Goal: Information Seeking & Learning: Learn about a topic

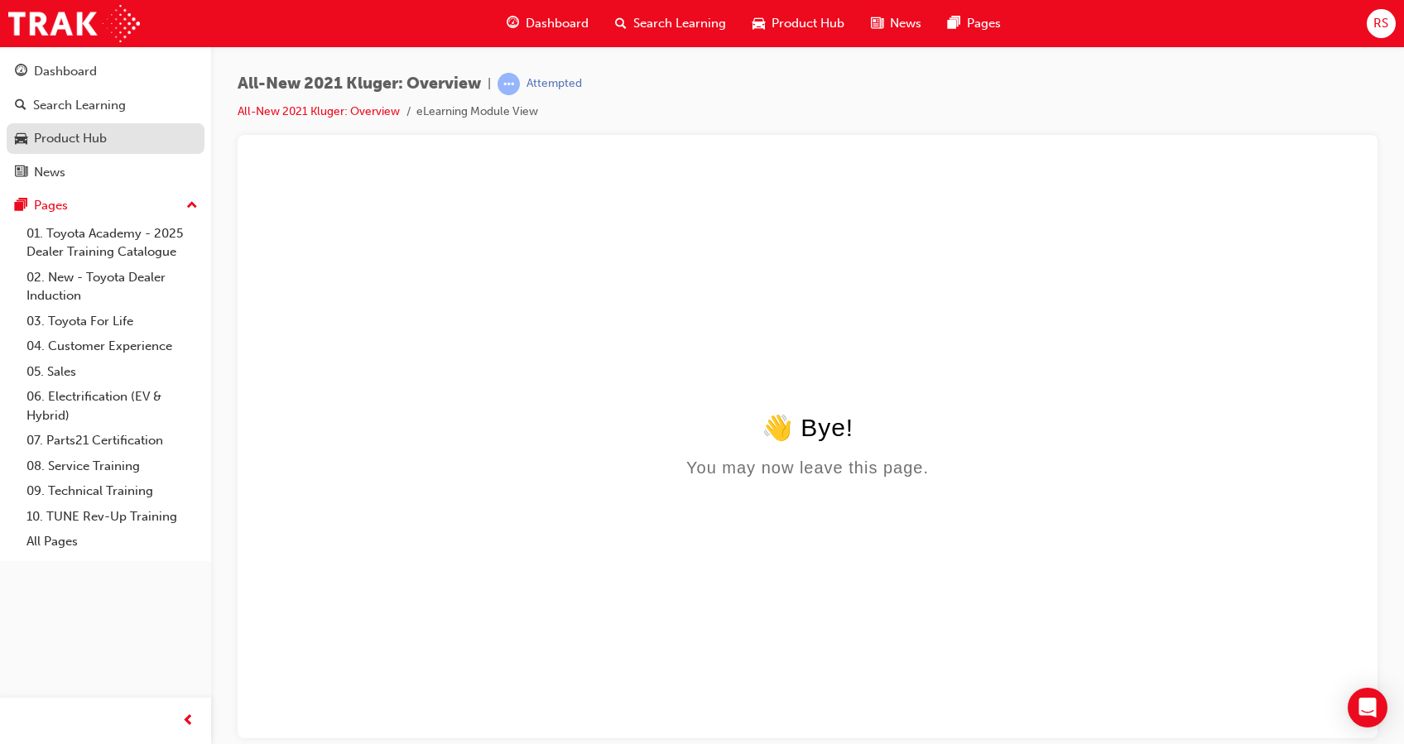
click at [86, 145] on div "Product Hub" at bounding box center [70, 138] width 73 height 19
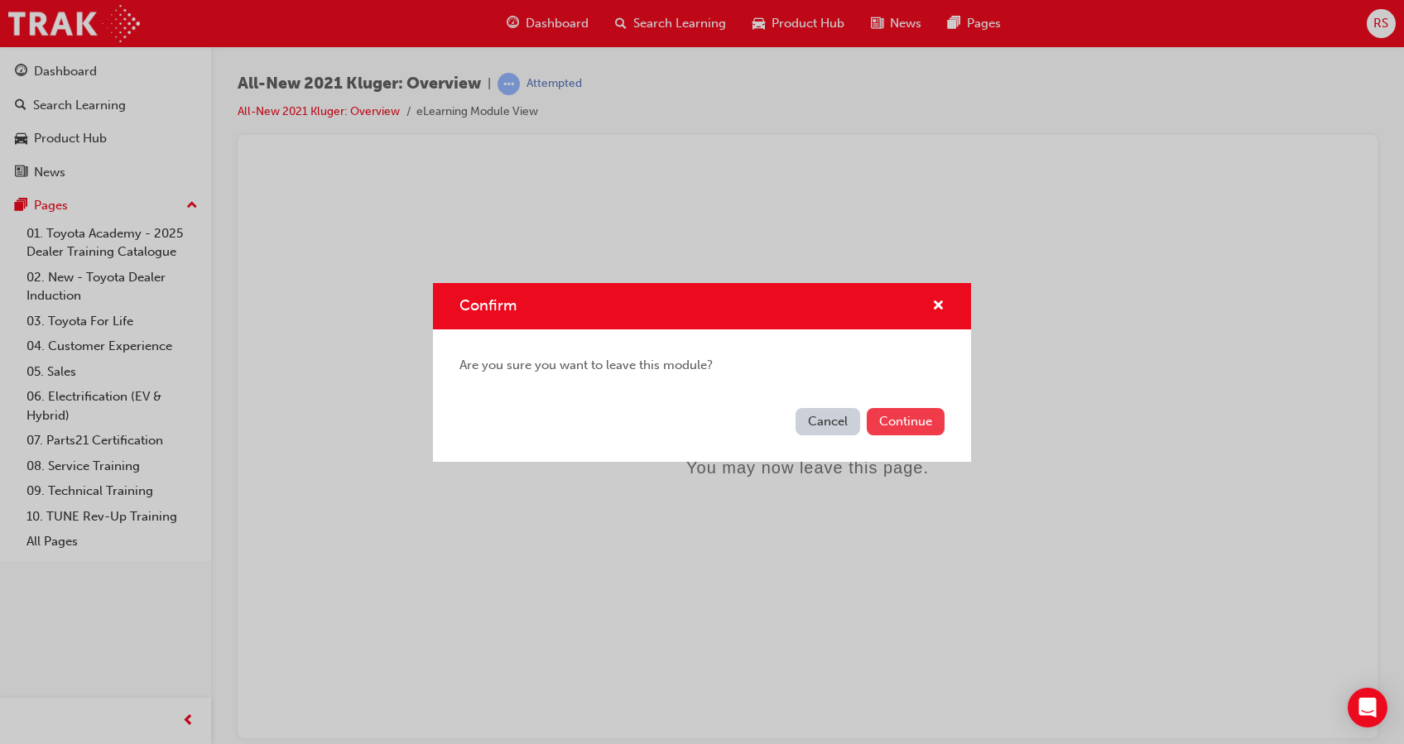
click at [893, 424] on button "Continue" at bounding box center [906, 421] width 78 height 27
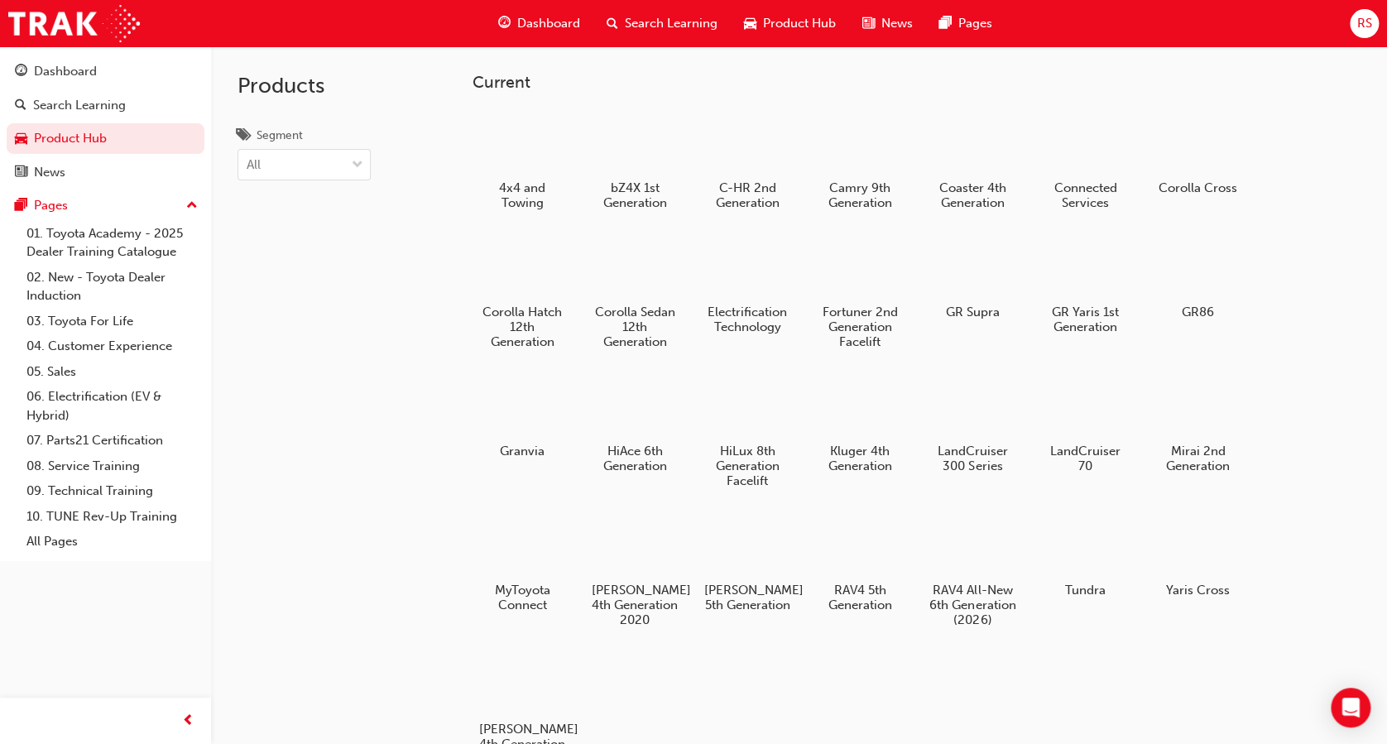
click at [642, 2] on div "Dashboard Search Learning Product Hub News Pages" at bounding box center [745, 23] width 534 height 47
click at [646, 21] on span "Search Learning" at bounding box center [671, 23] width 93 height 19
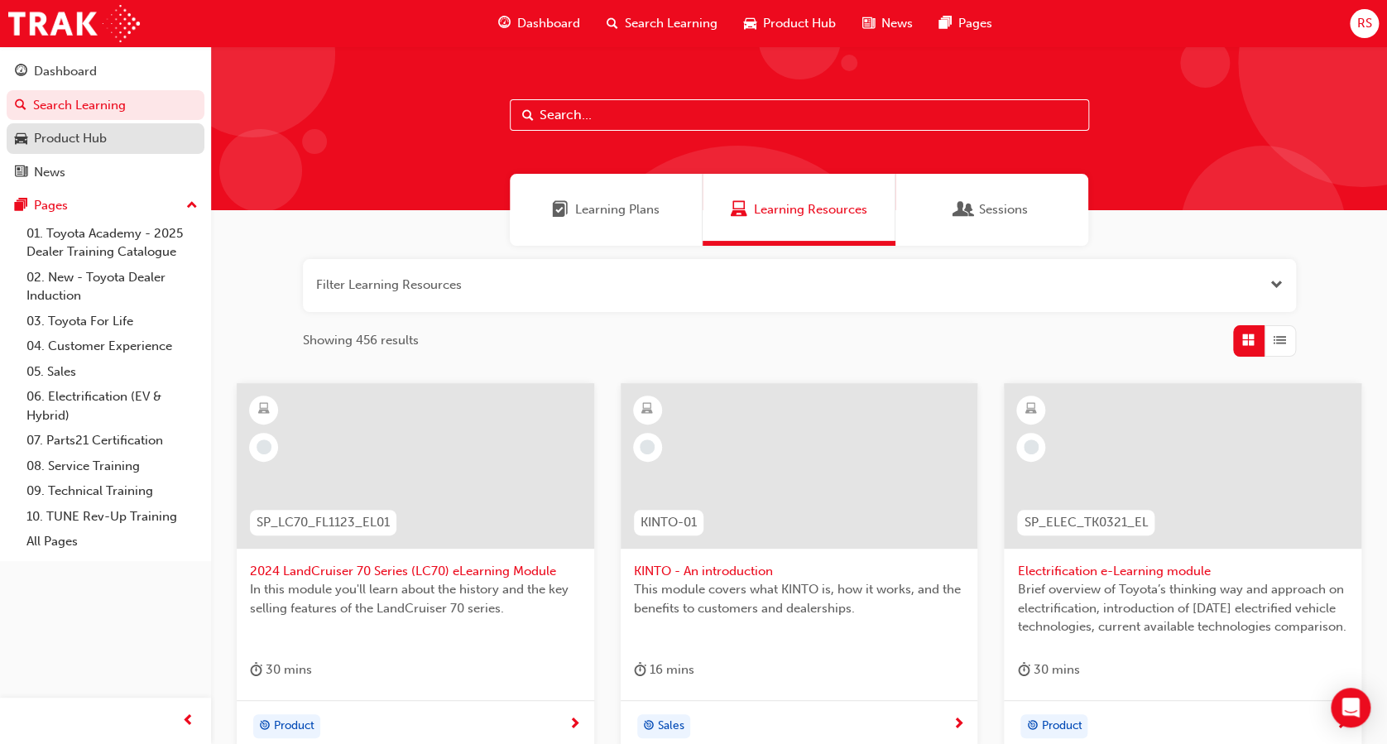
click at [73, 137] on div "Product Hub" at bounding box center [70, 138] width 73 height 19
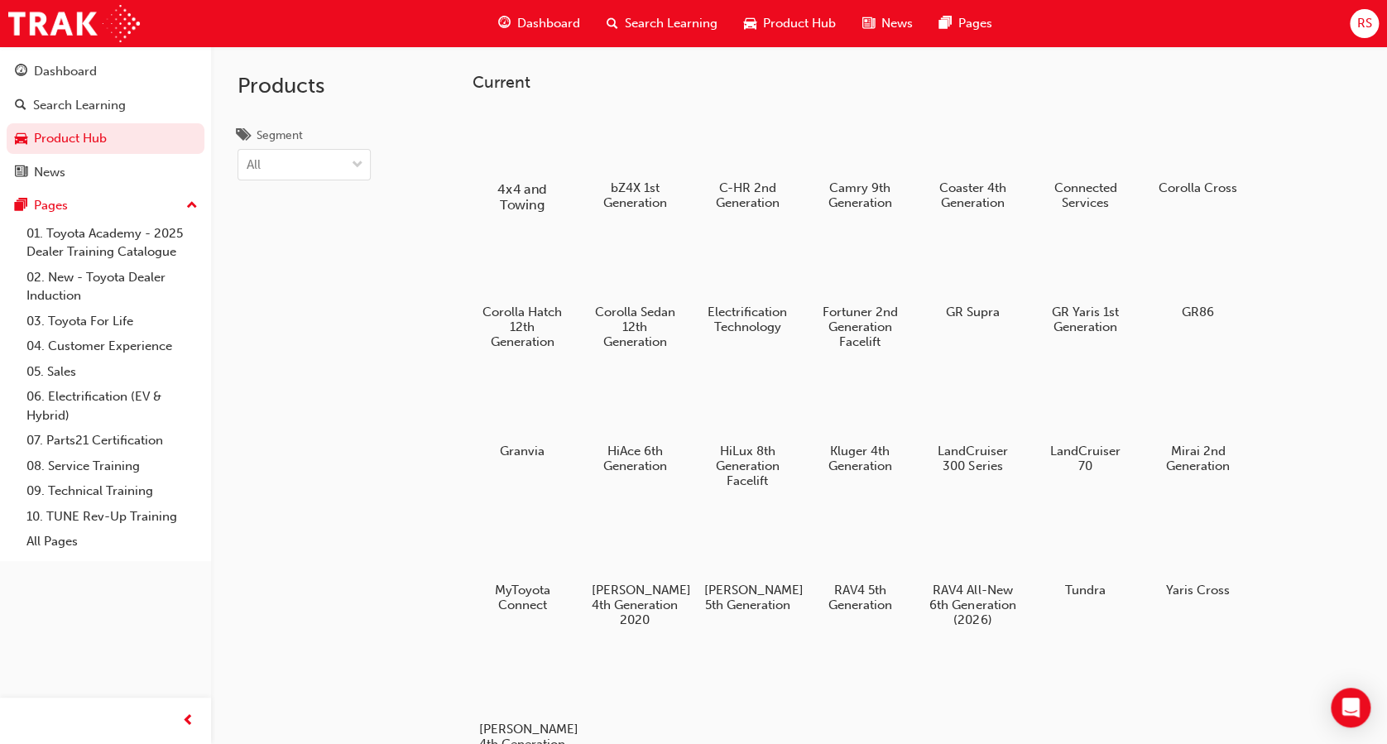
click at [539, 157] on div at bounding box center [523, 140] width 92 height 65
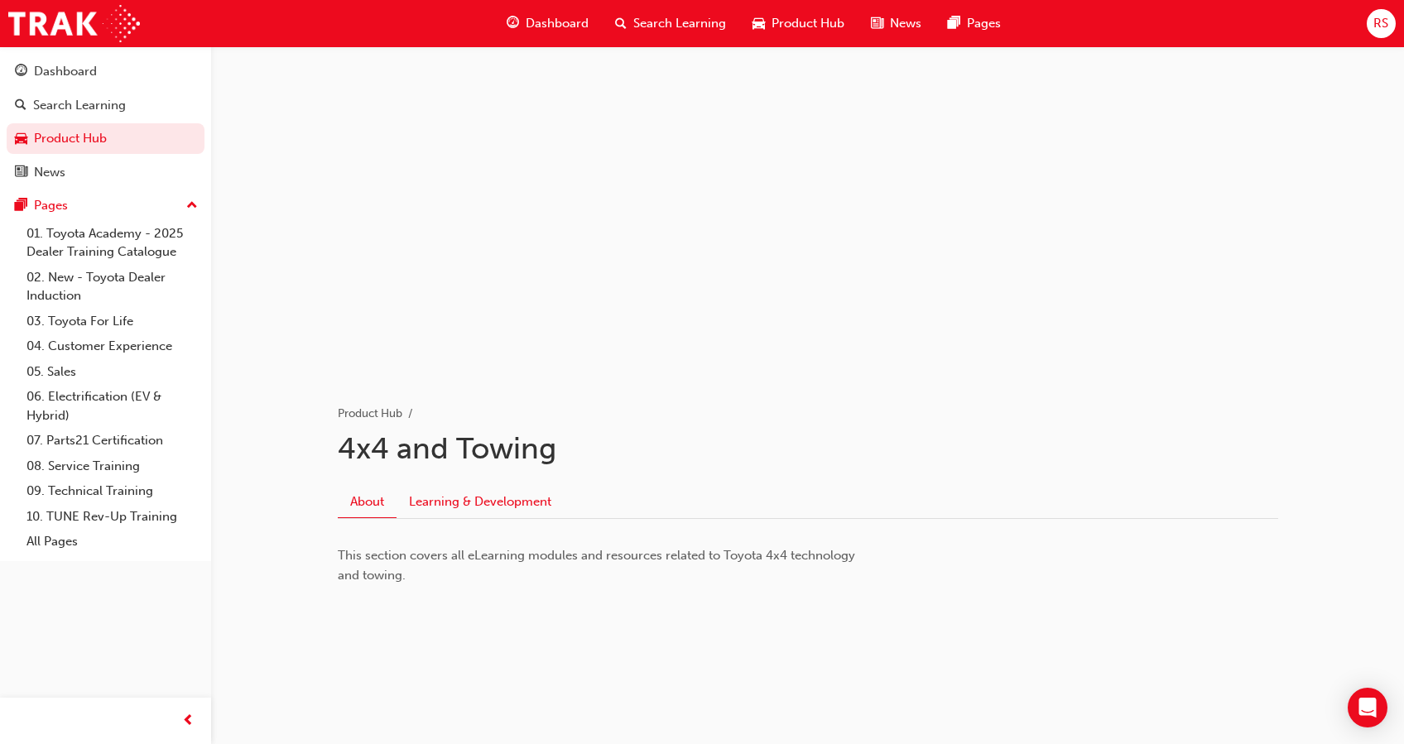
click at [532, 500] on link "Learning & Development" at bounding box center [479, 501] width 167 height 31
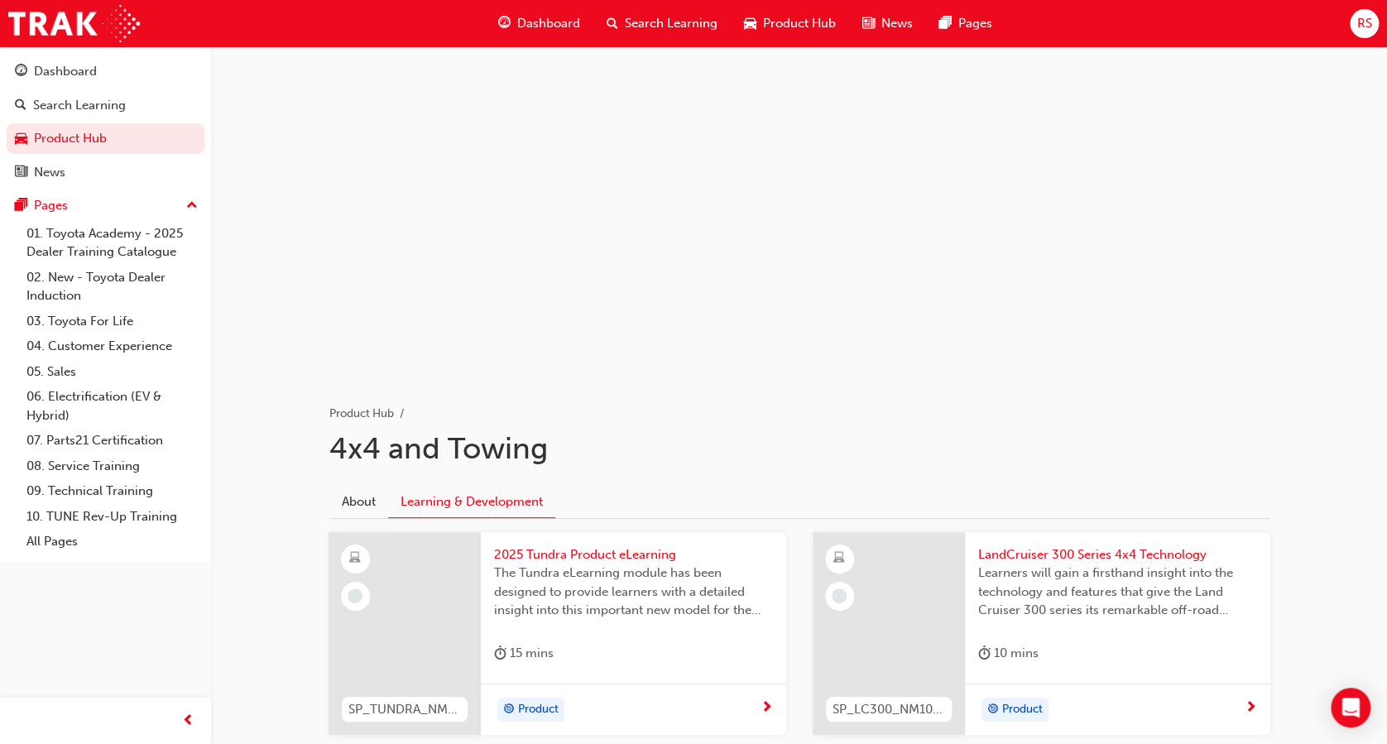
click at [639, 20] on span "Search Learning" at bounding box center [671, 23] width 93 height 19
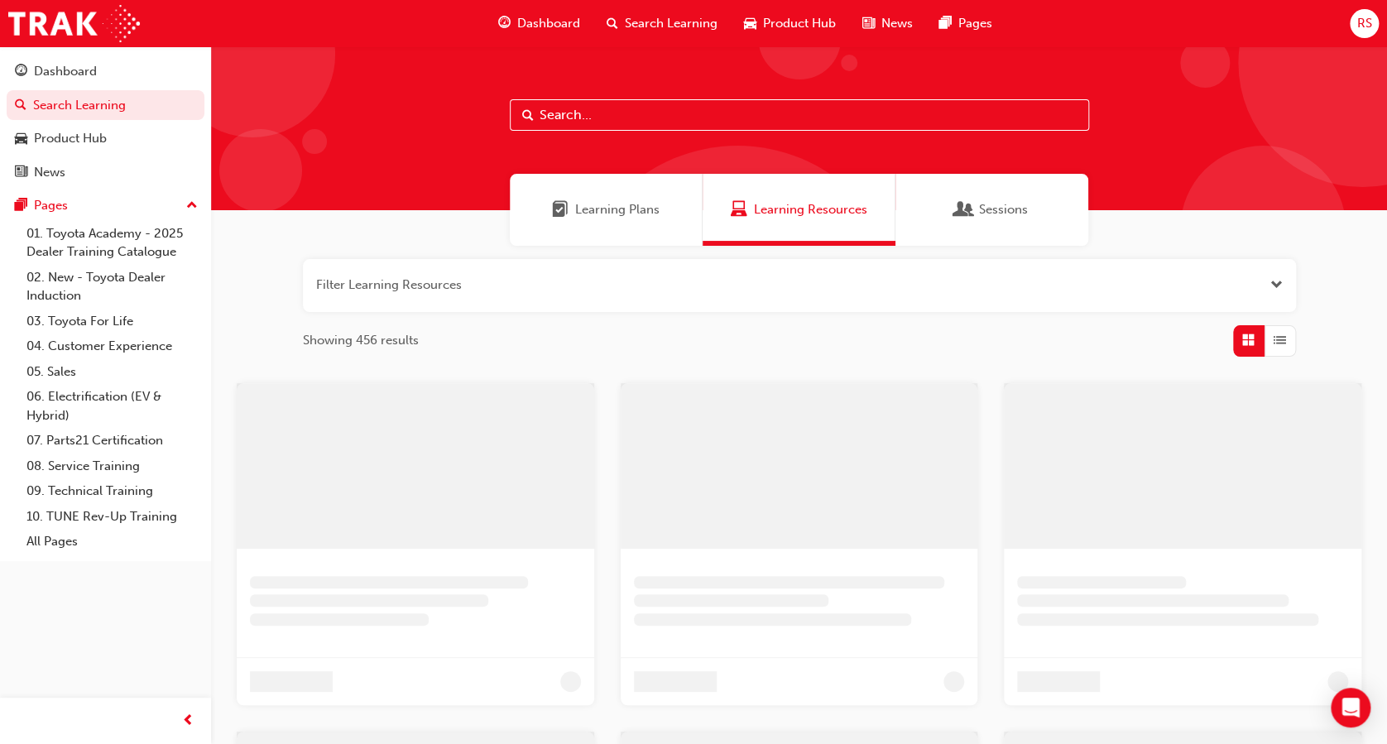
click at [640, 109] on input "text" at bounding box center [799, 114] width 579 height 31
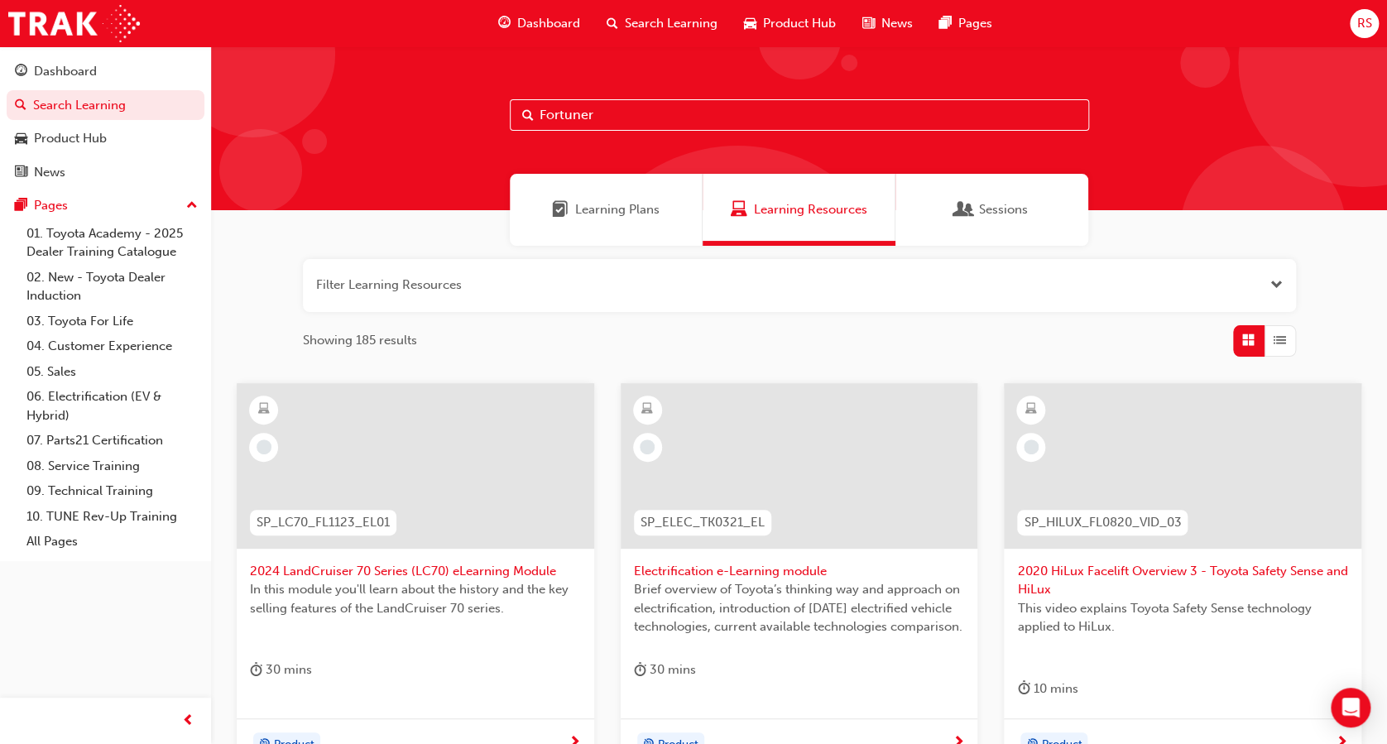
type input "Fortuner"
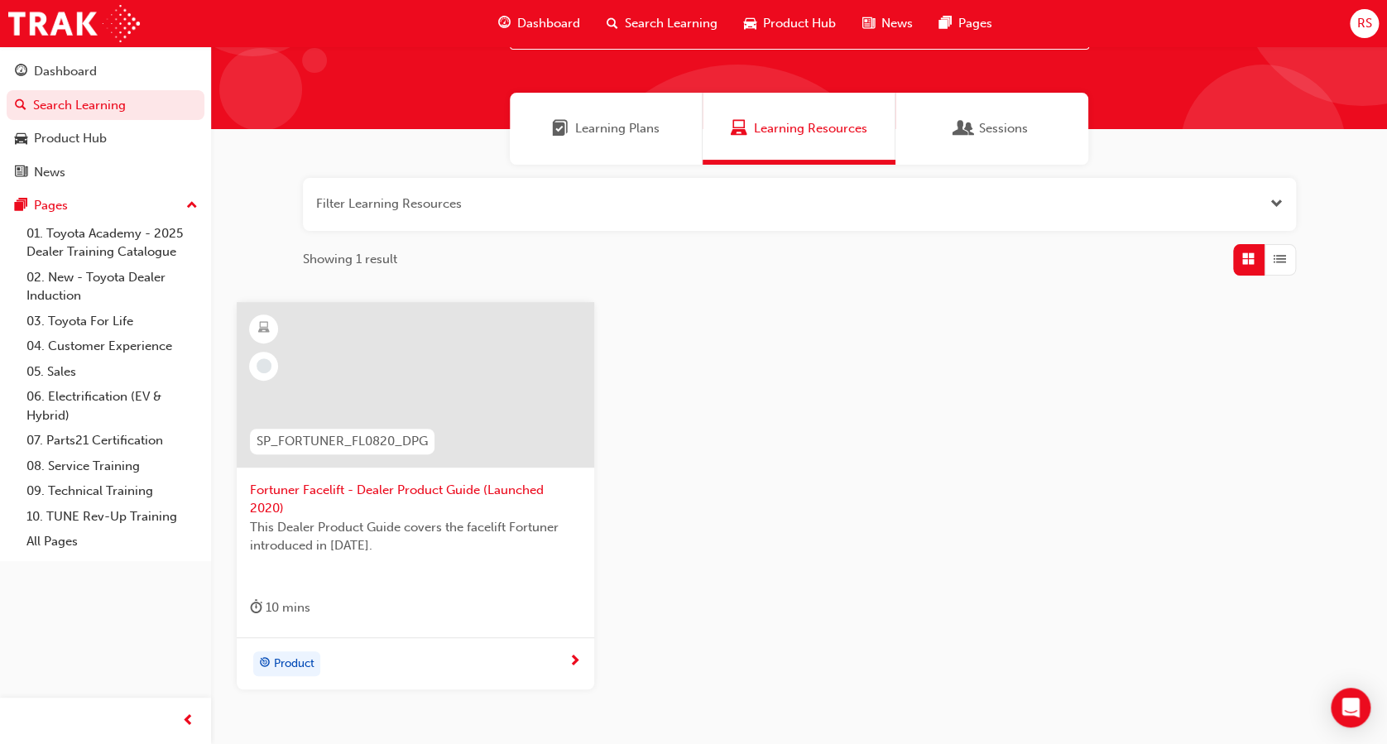
scroll to position [80, 0]
click at [923, 142] on div "Sessions" at bounding box center [992, 130] width 193 height 72
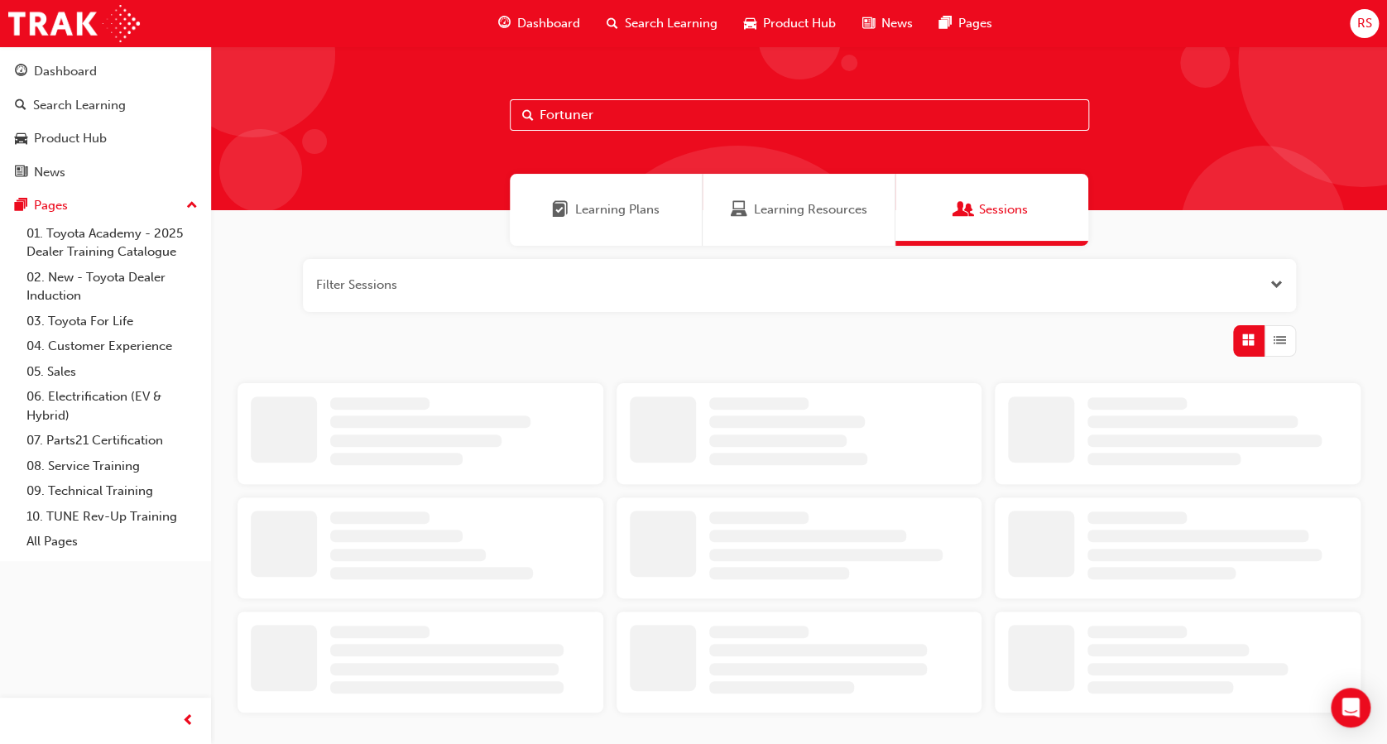
click at [658, 206] on span "Learning Plans" at bounding box center [617, 209] width 84 height 19
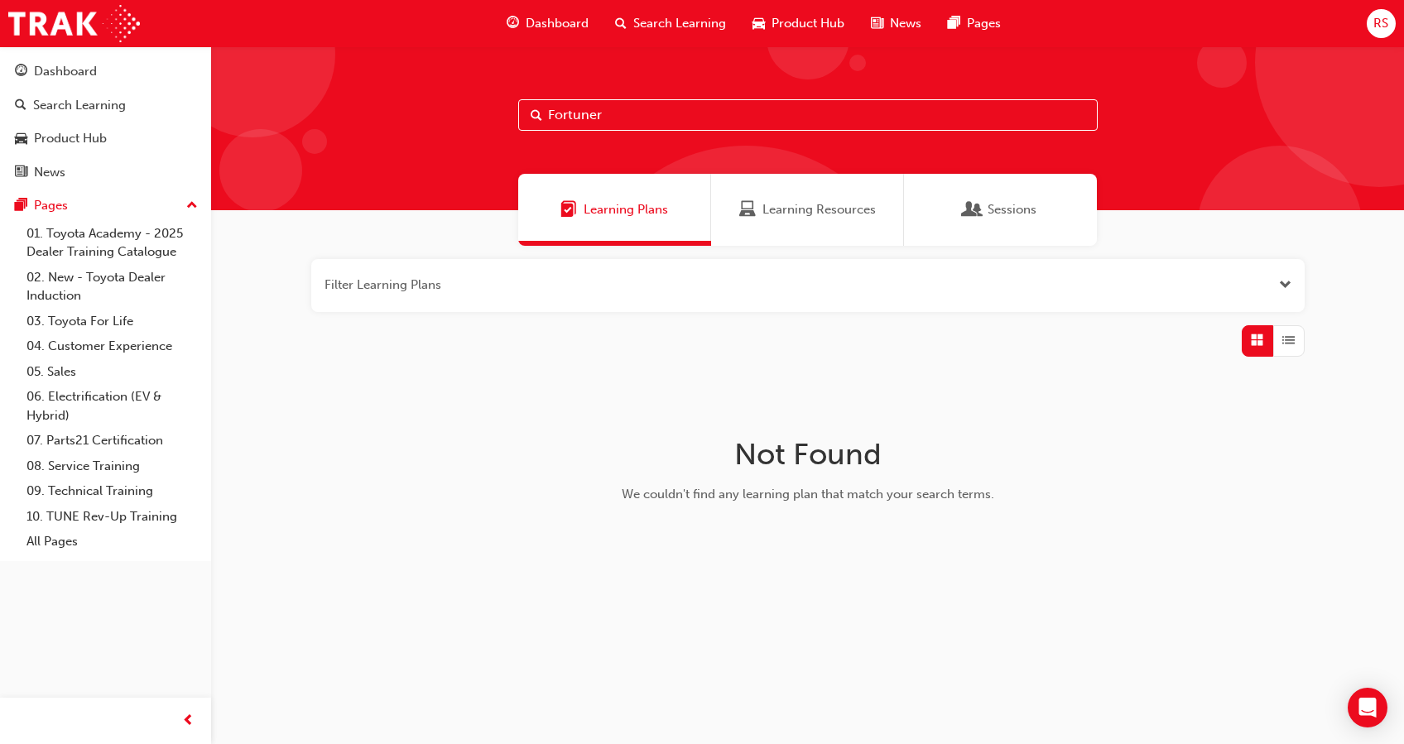
click at [781, 227] on div "Learning Resources" at bounding box center [807, 210] width 193 height 72
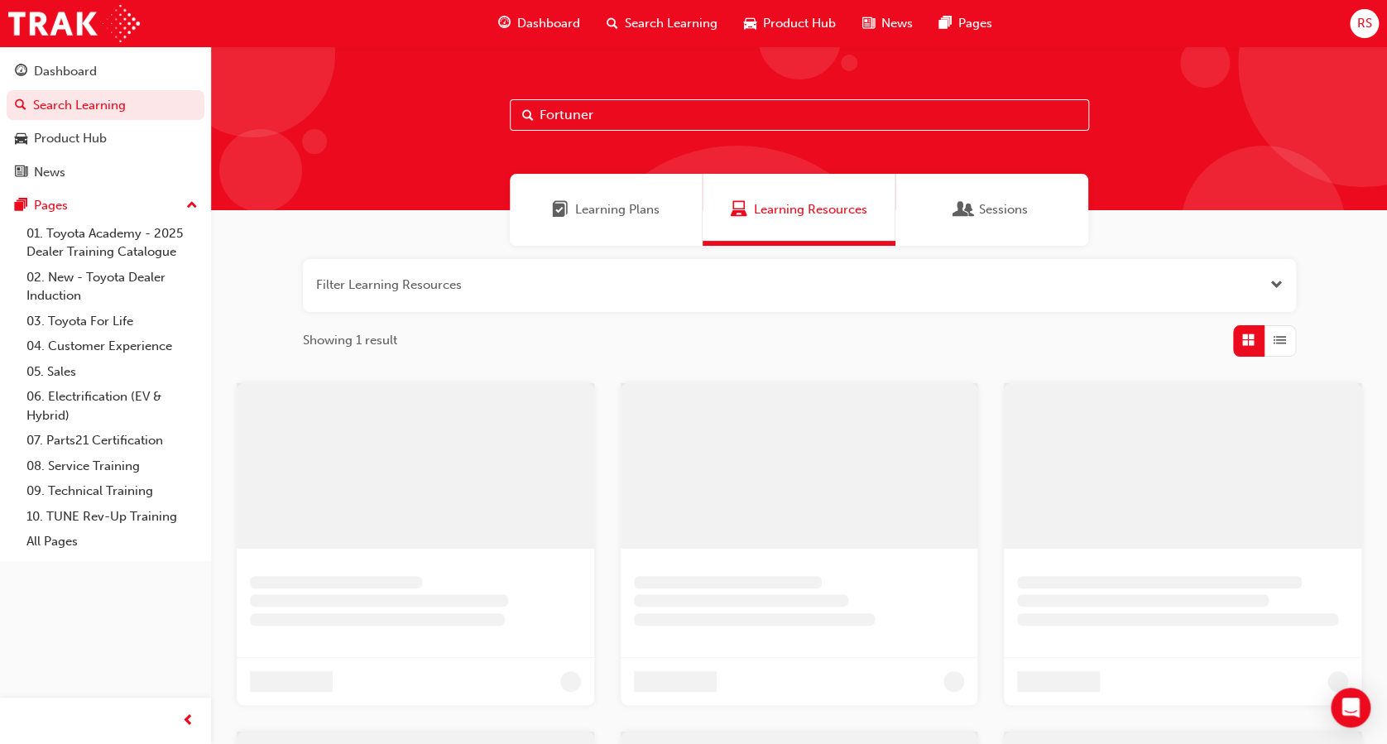
scroll to position [185, 0]
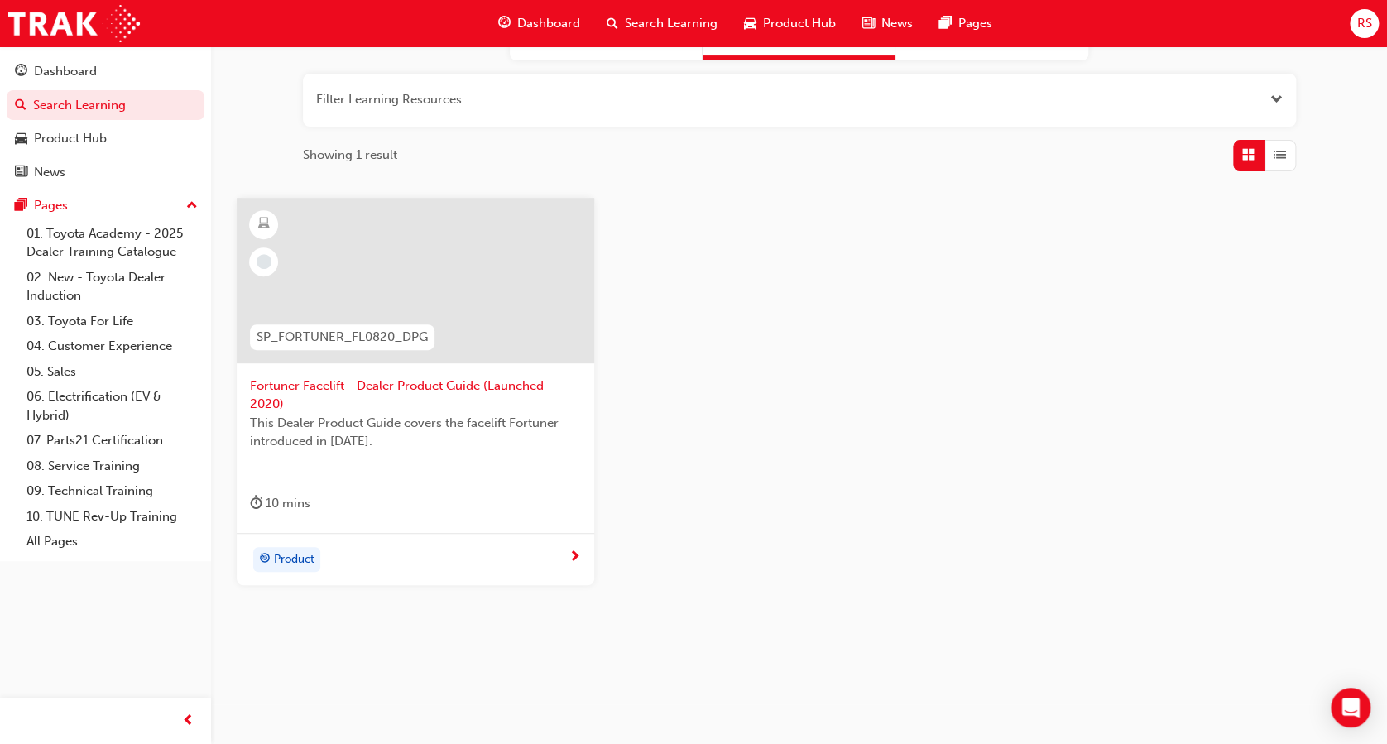
click at [362, 387] on span "Fortuner Facelift - Dealer Product Guide (Launched 2020)" at bounding box center [415, 395] width 331 height 37
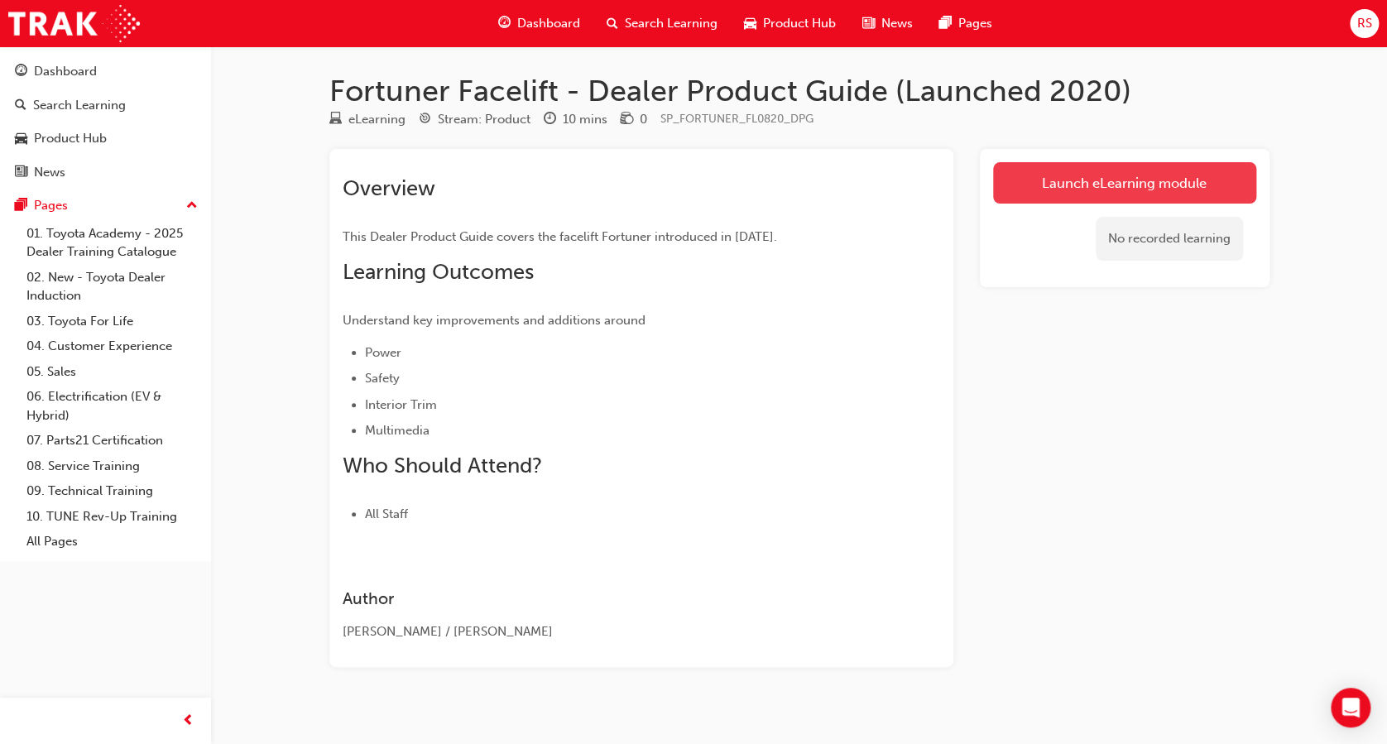
click at [1072, 173] on link "Launch eLearning module" at bounding box center [1124, 182] width 263 height 41
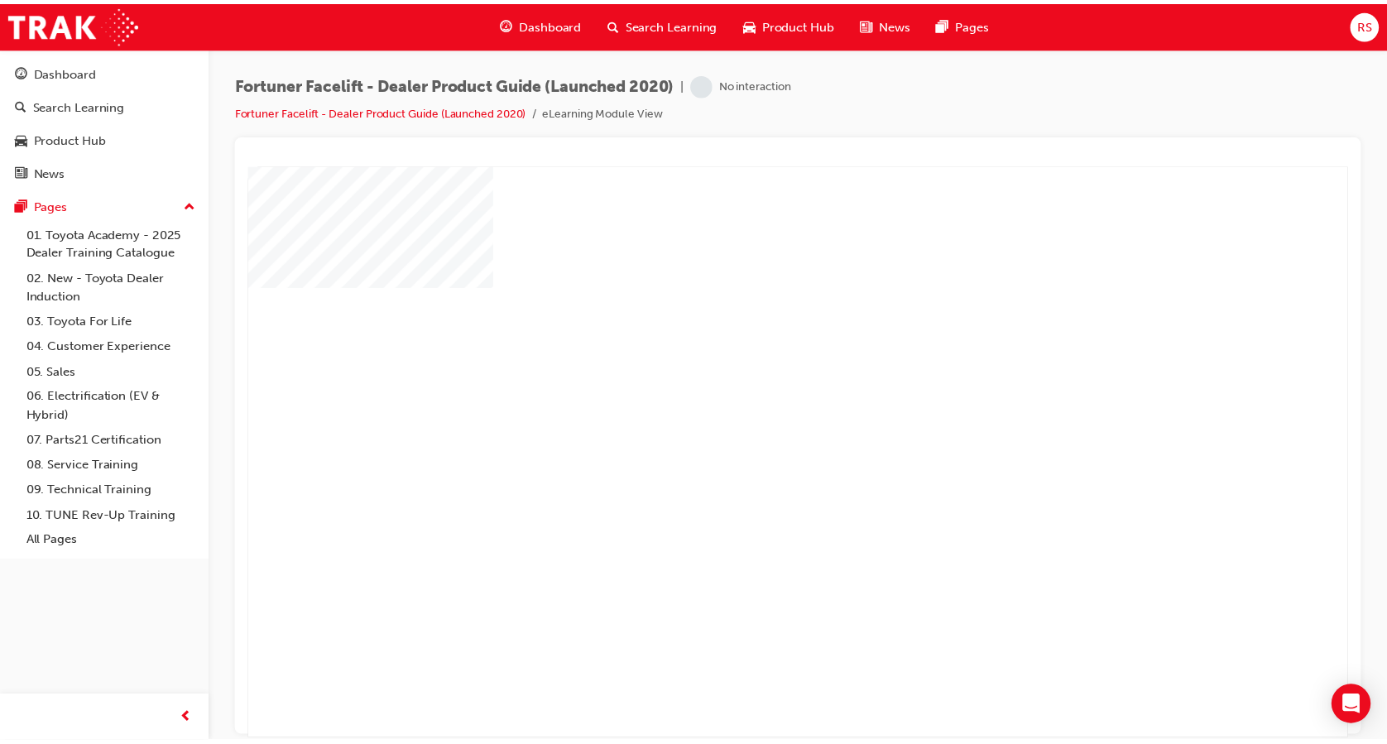
scroll to position [60, 0]
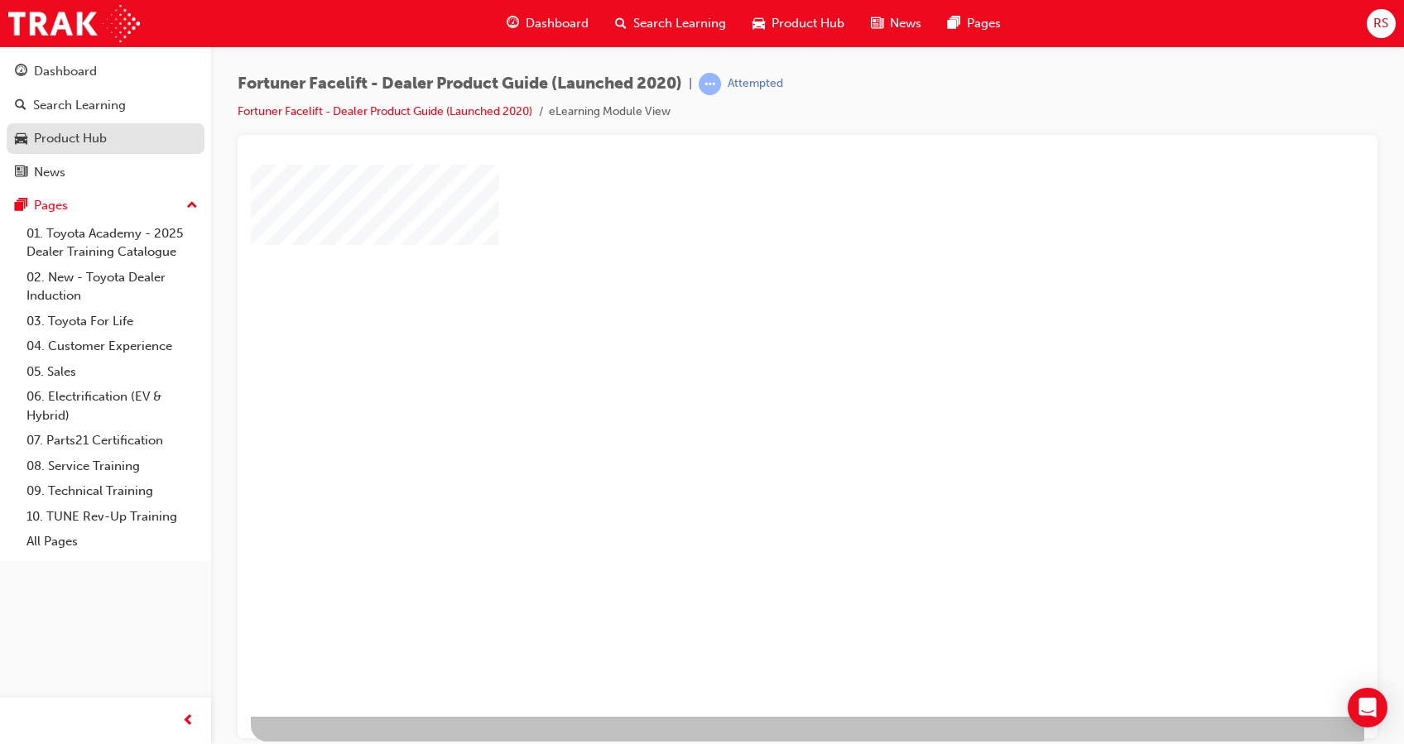
click at [113, 144] on div "Product Hub" at bounding box center [105, 138] width 181 height 21
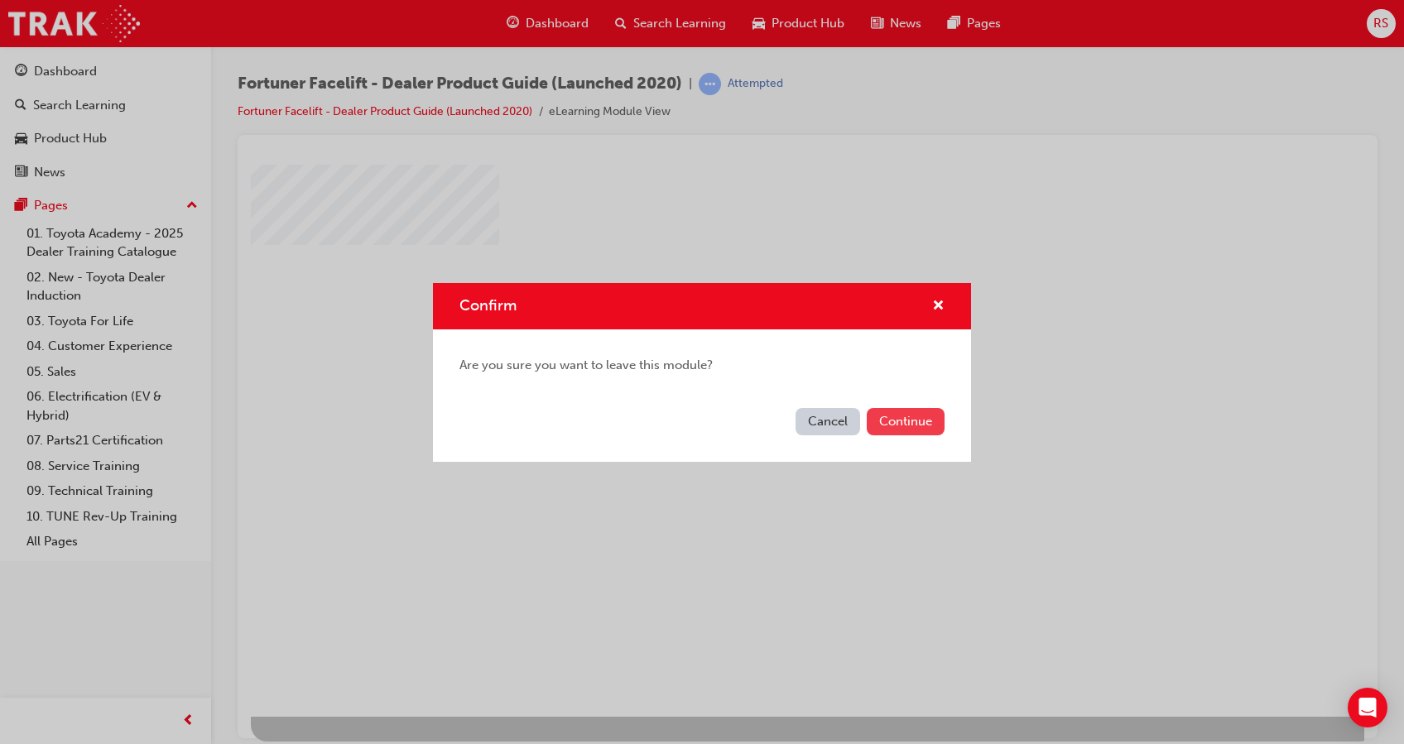
click at [923, 418] on button "Continue" at bounding box center [906, 421] width 78 height 27
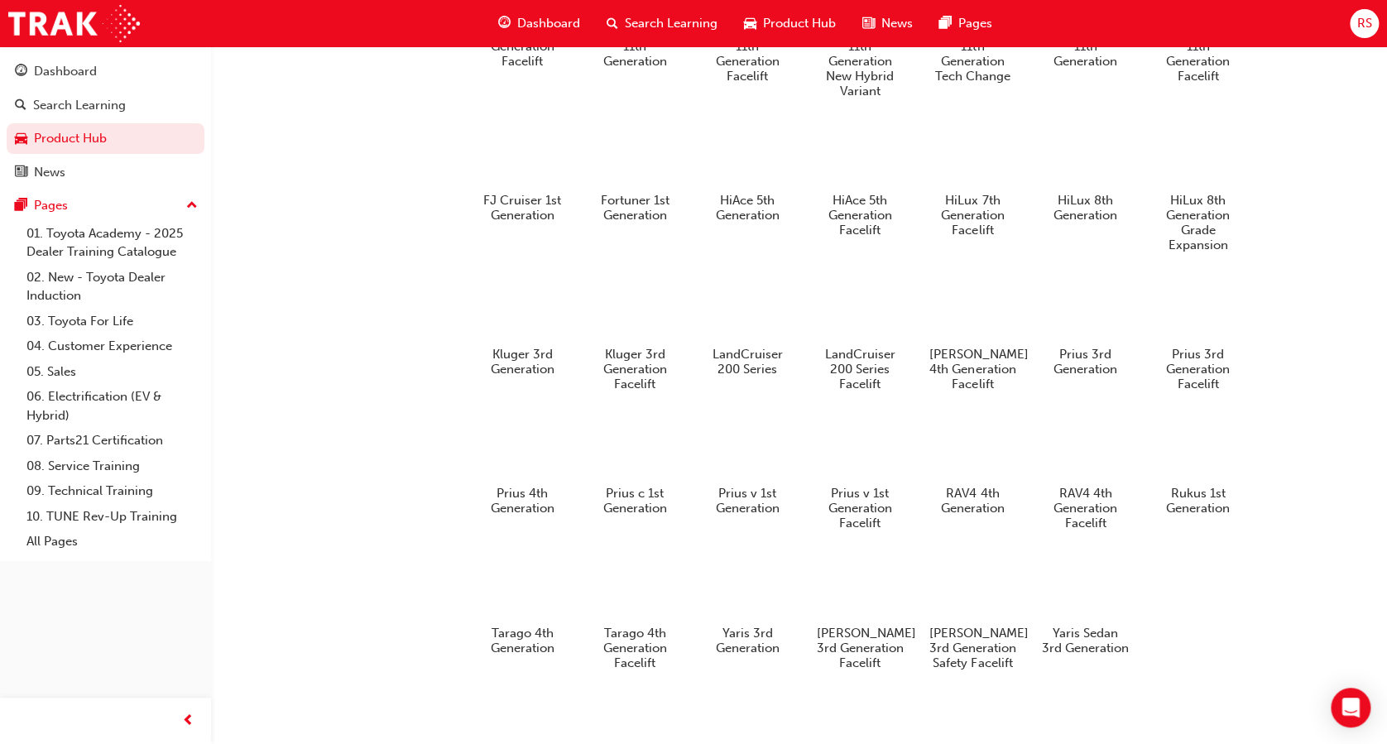
scroll to position [1006, 0]
click at [636, 188] on div at bounding box center [635, 154] width 92 height 65
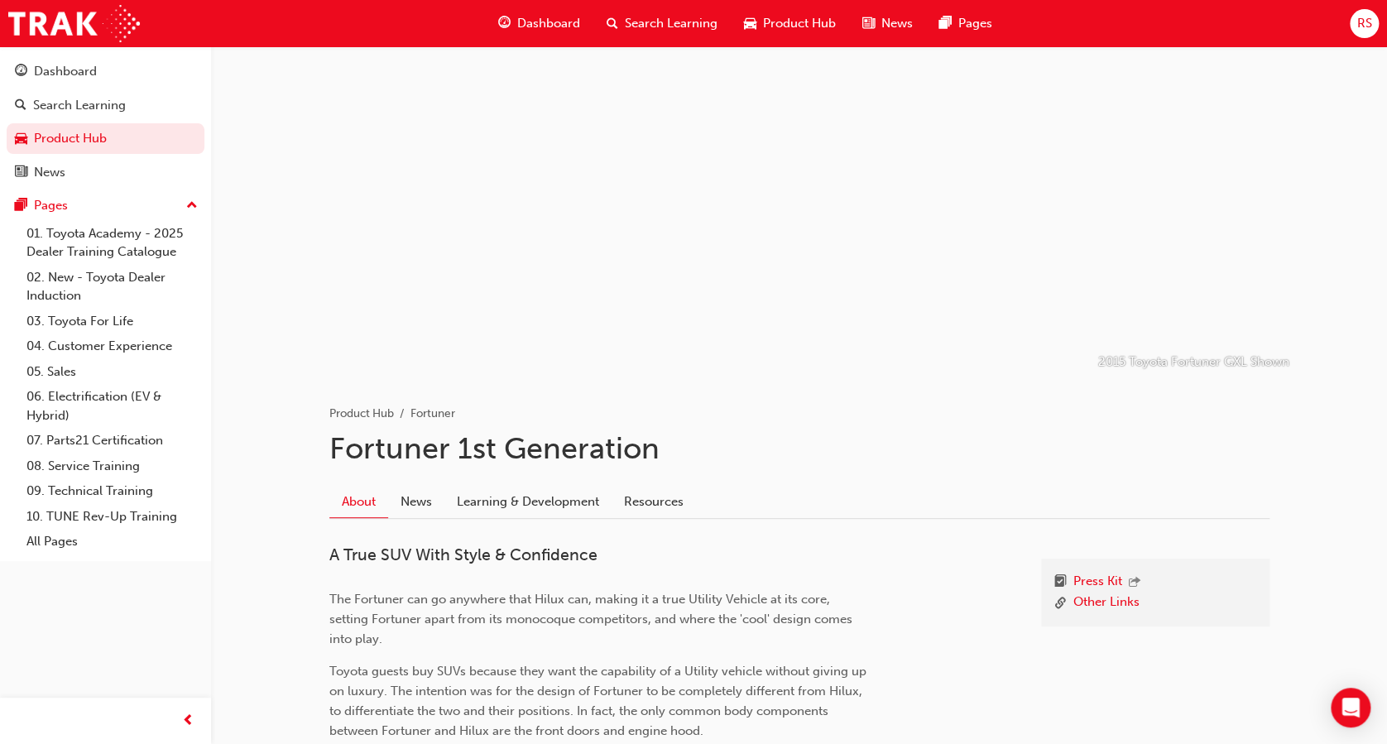
scroll to position [130, 0]
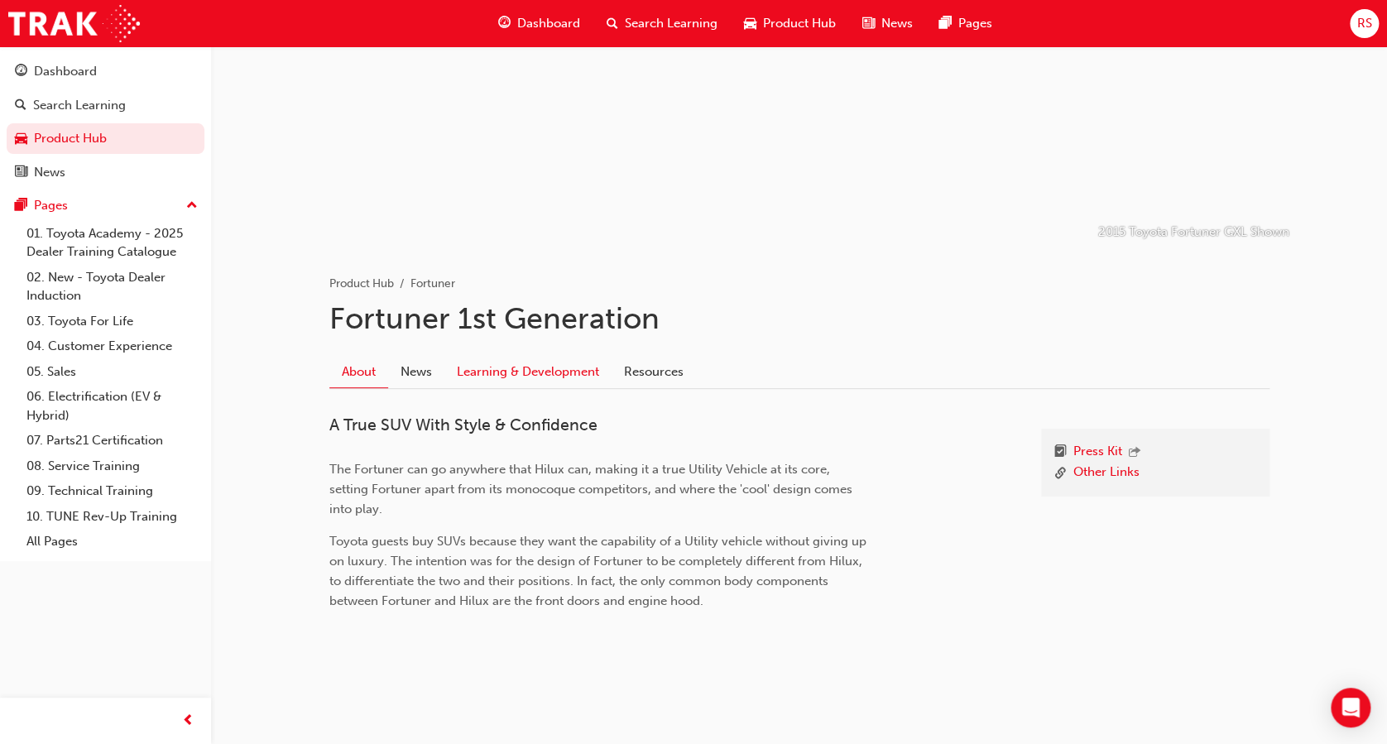
click at [516, 379] on link "Learning & Development" at bounding box center [527, 371] width 167 height 31
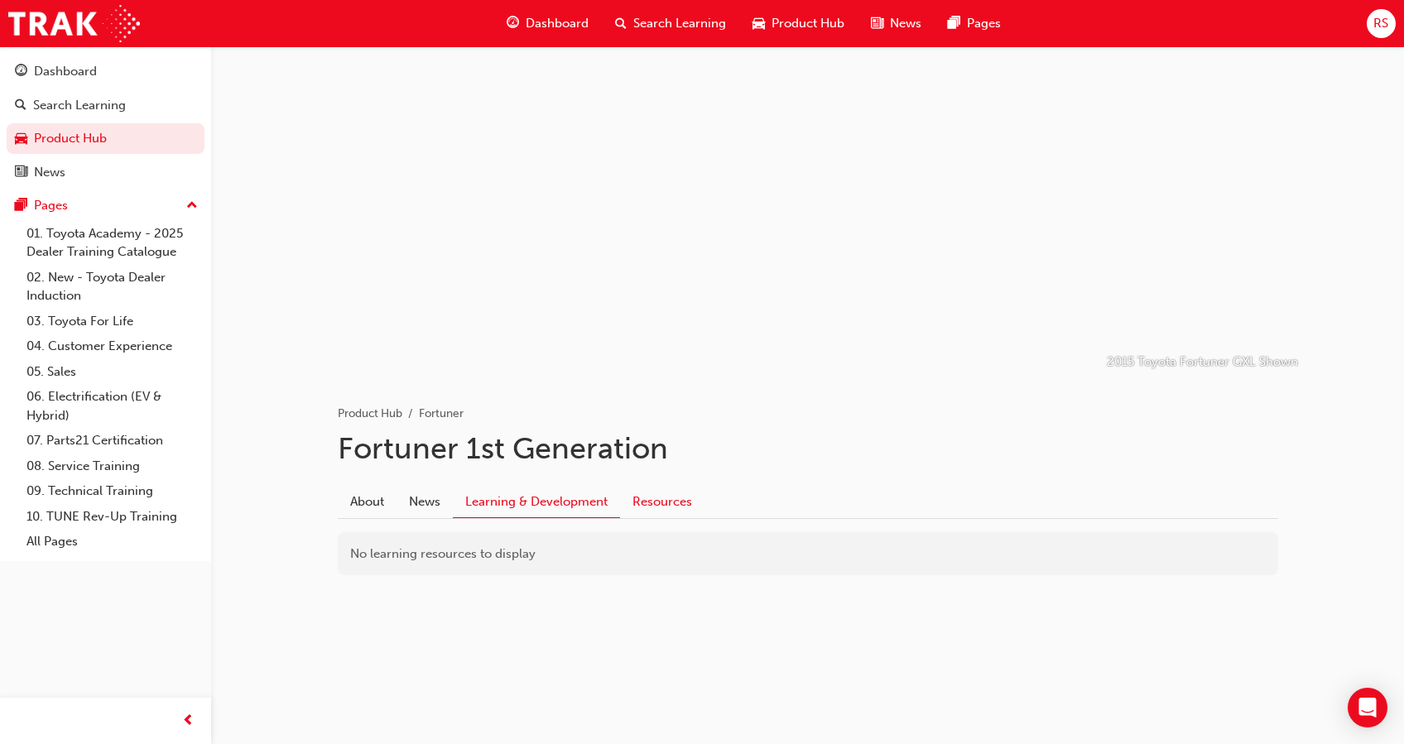
click at [636, 498] on link "Resources" at bounding box center [662, 501] width 84 height 31
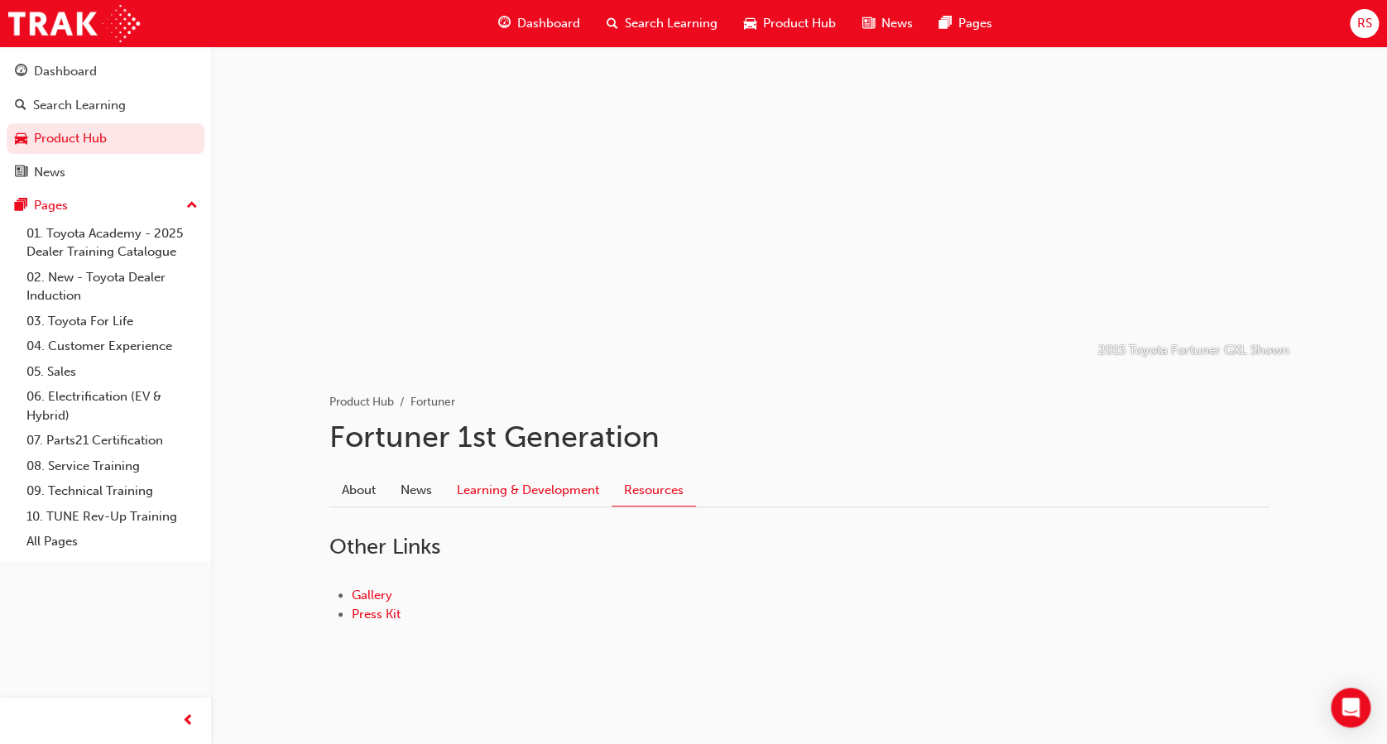
click at [545, 494] on link "Learning & Development" at bounding box center [527, 489] width 167 height 31
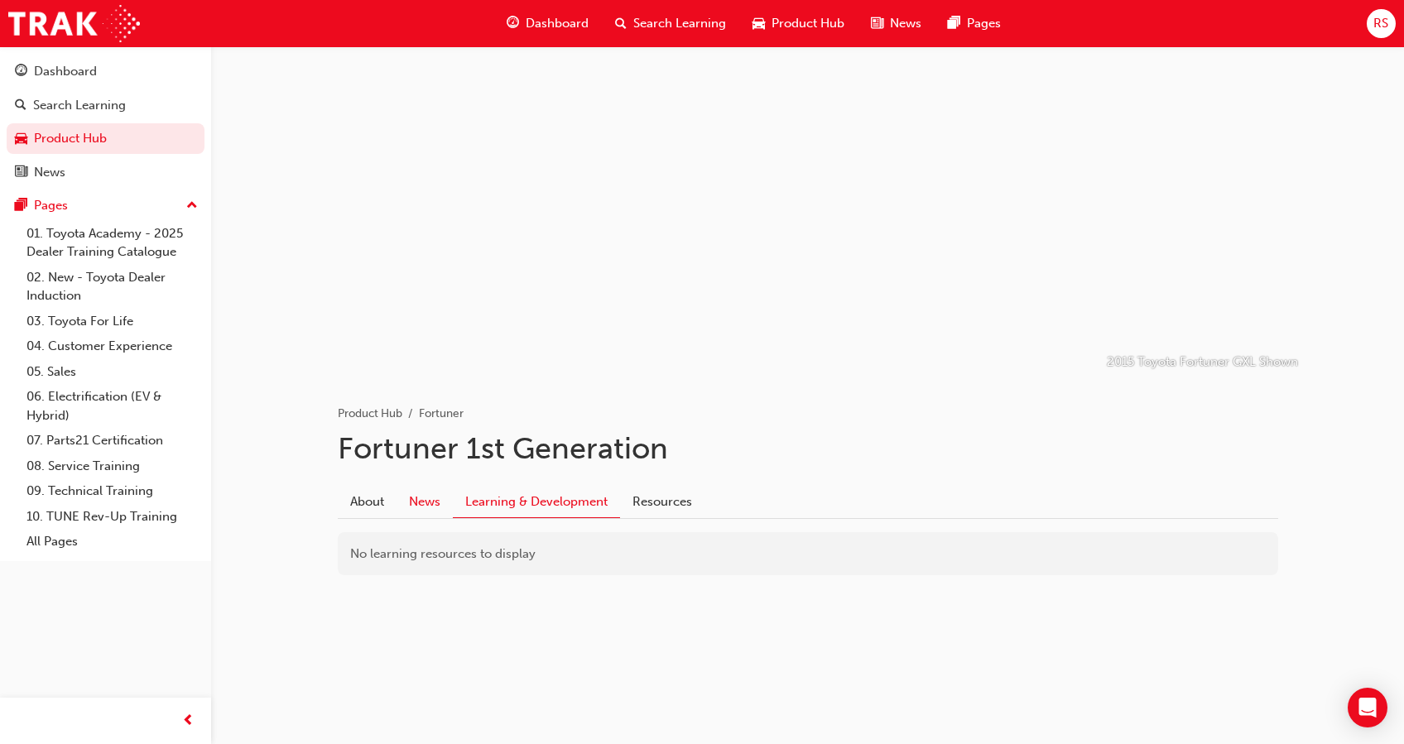
click at [419, 508] on link "News" at bounding box center [424, 501] width 56 height 31
click at [490, 513] on link "Learning & Development" at bounding box center [536, 501] width 167 height 31
click at [391, 498] on link "About" at bounding box center [367, 501] width 59 height 31
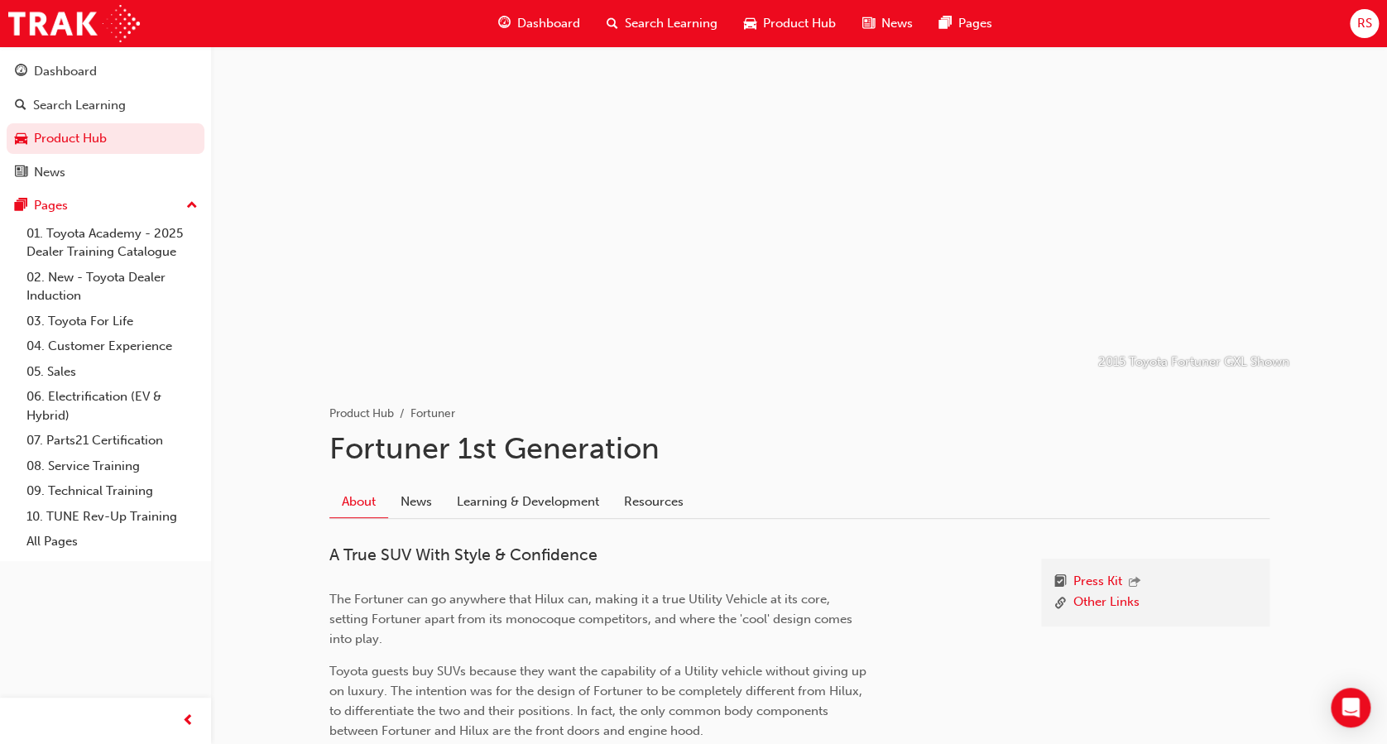
scroll to position [130, 0]
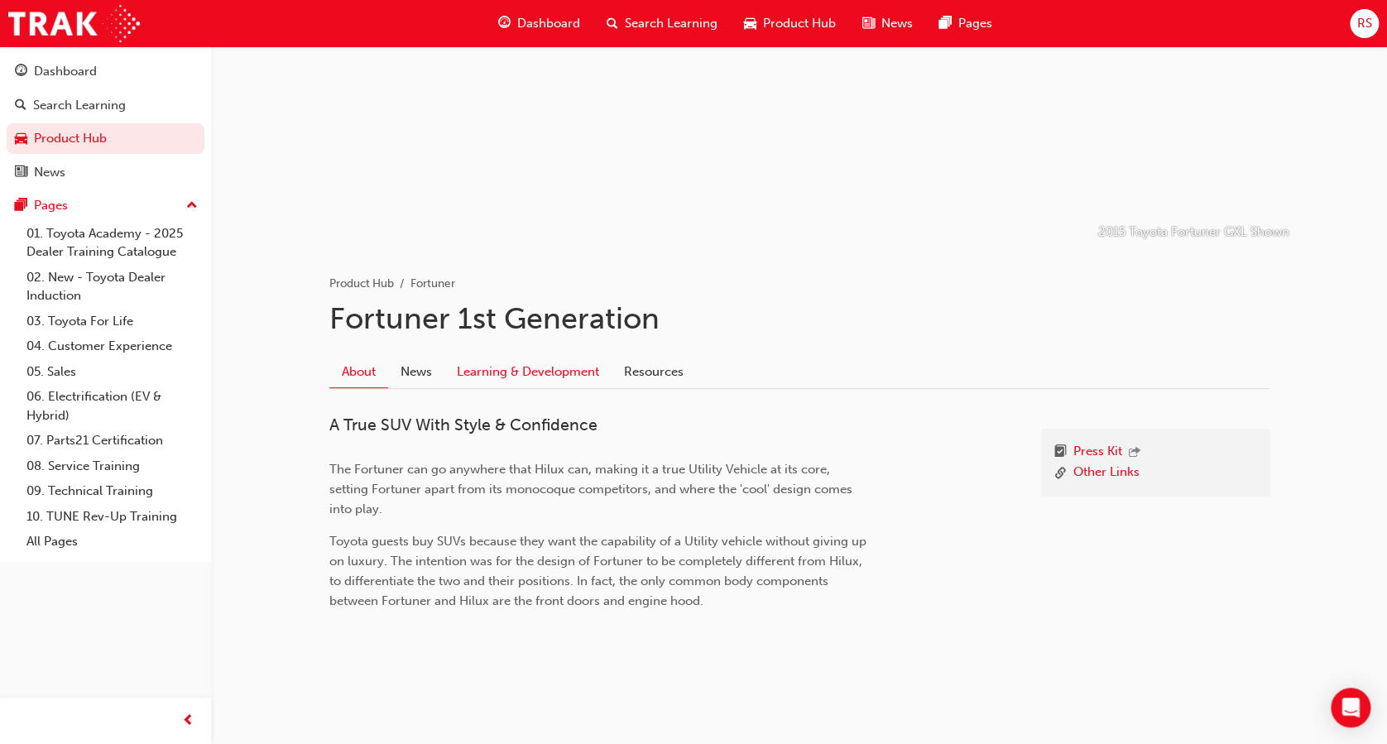
click at [532, 365] on link "Learning & Development" at bounding box center [527, 371] width 167 height 31
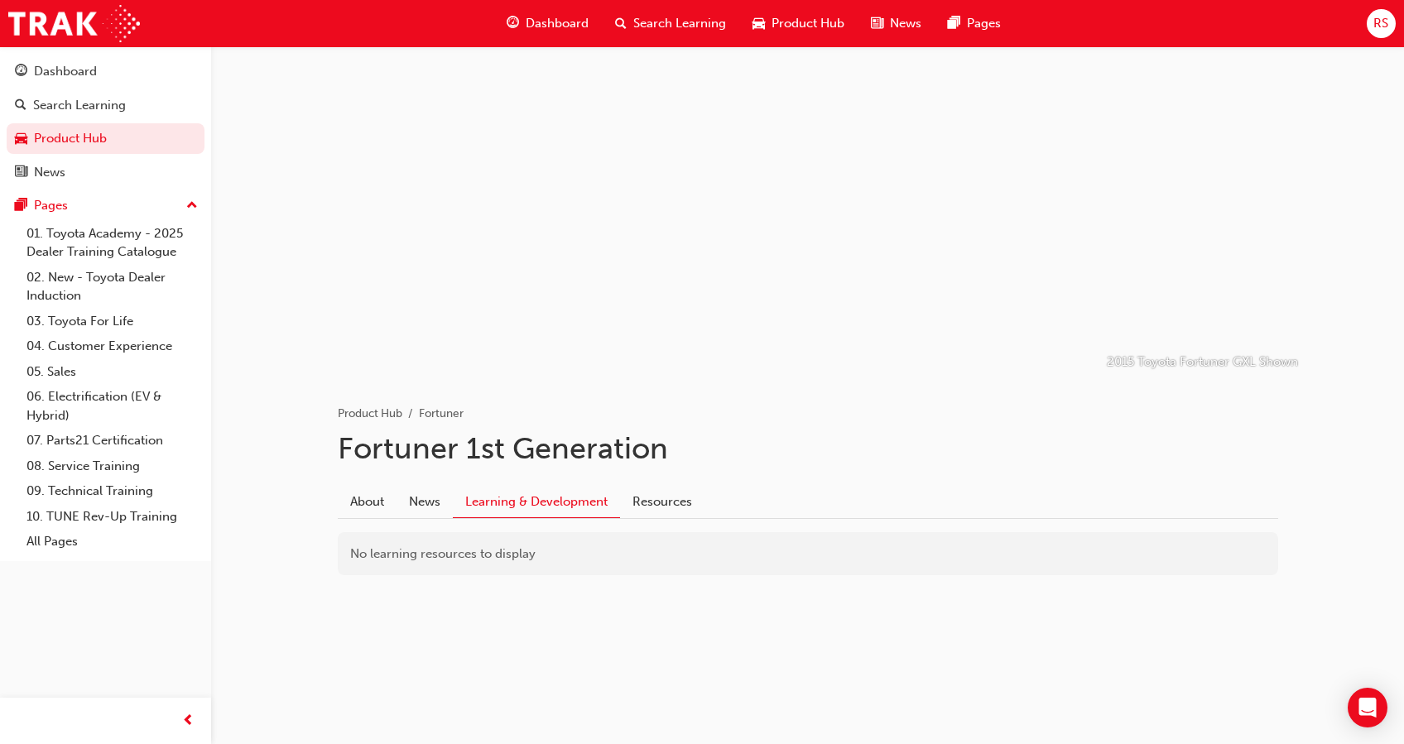
click at [641, 477] on div "About News Learning & Development Resources" at bounding box center [808, 496] width 940 height 46
click at [646, 501] on link "Resources" at bounding box center [662, 501] width 84 height 31
click at [504, 507] on link "Learning & Development" at bounding box center [527, 501] width 167 height 31
click at [377, 497] on link "About" at bounding box center [367, 501] width 59 height 31
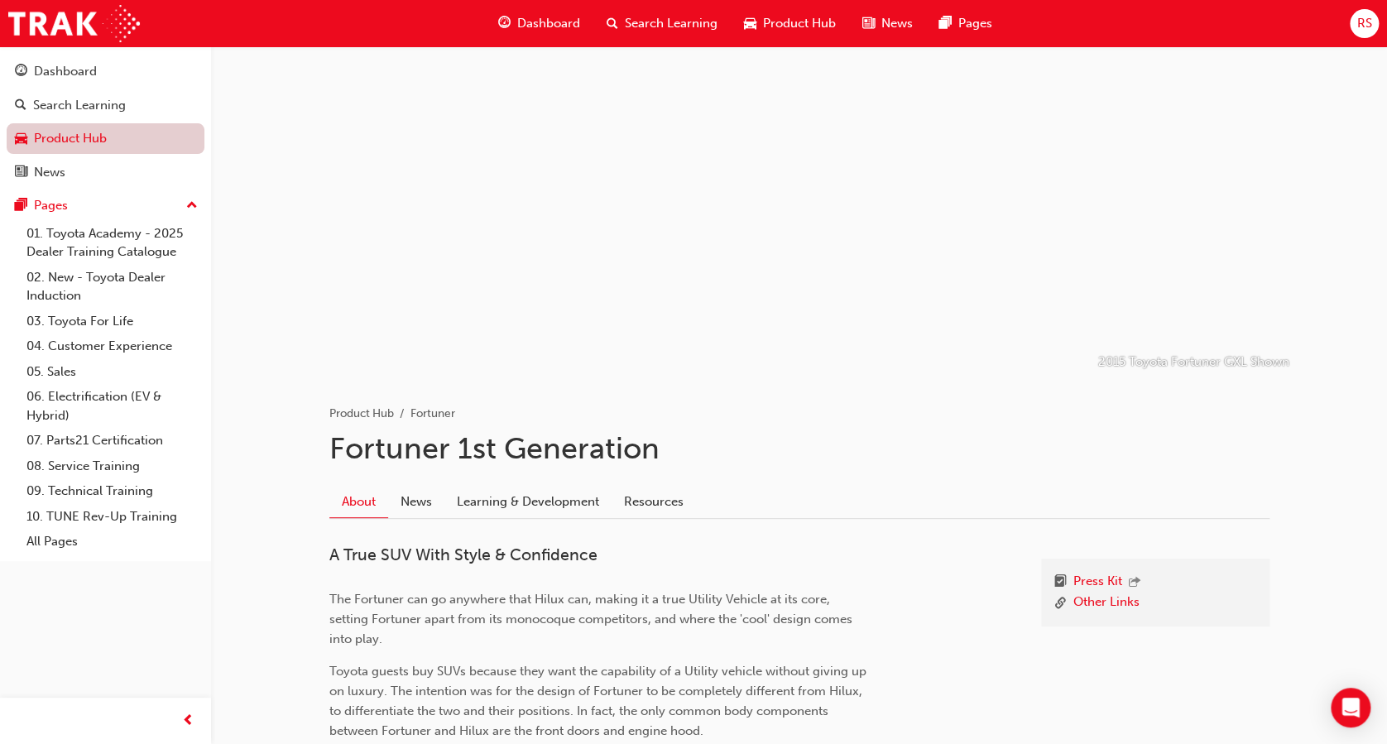
click at [55, 132] on link "Product Hub" at bounding box center [106, 138] width 198 height 31
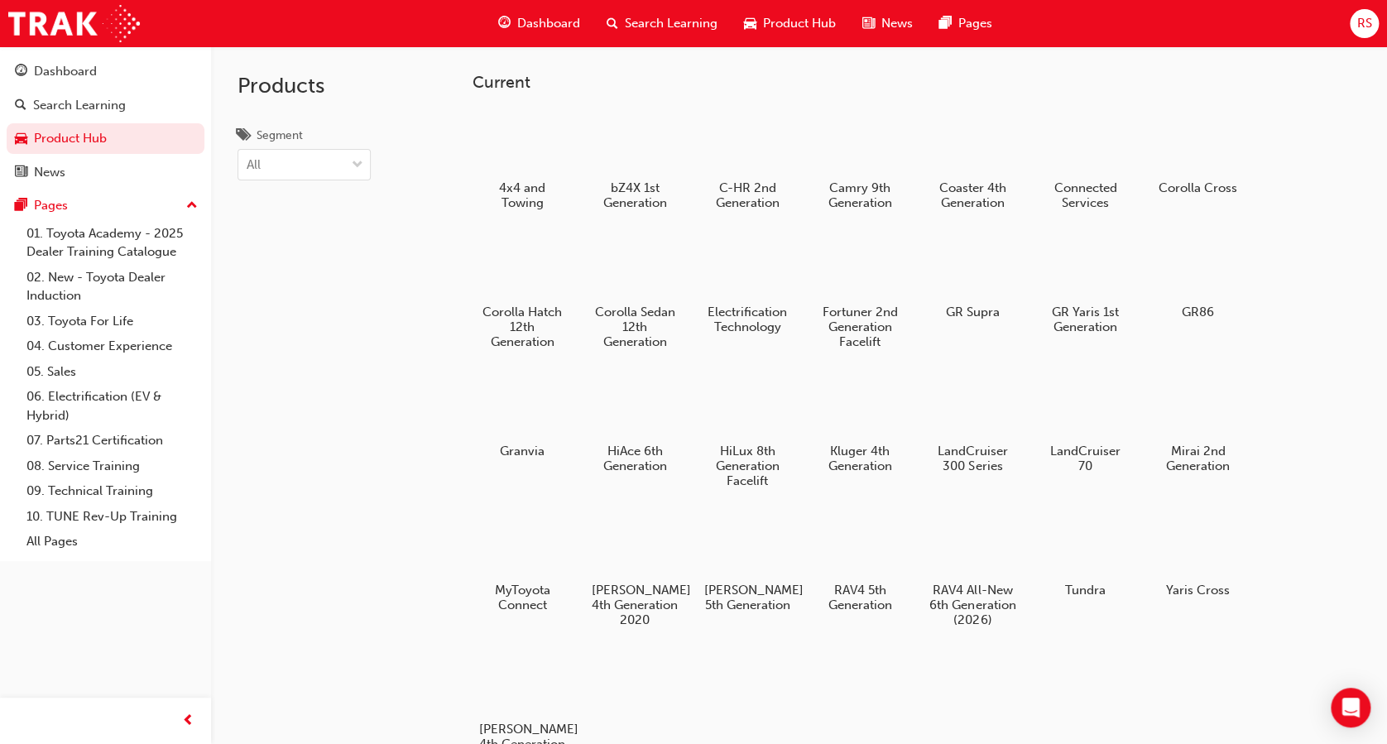
click at [629, 21] on span "Search Learning" at bounding box center [671, 23] width 93 height 19
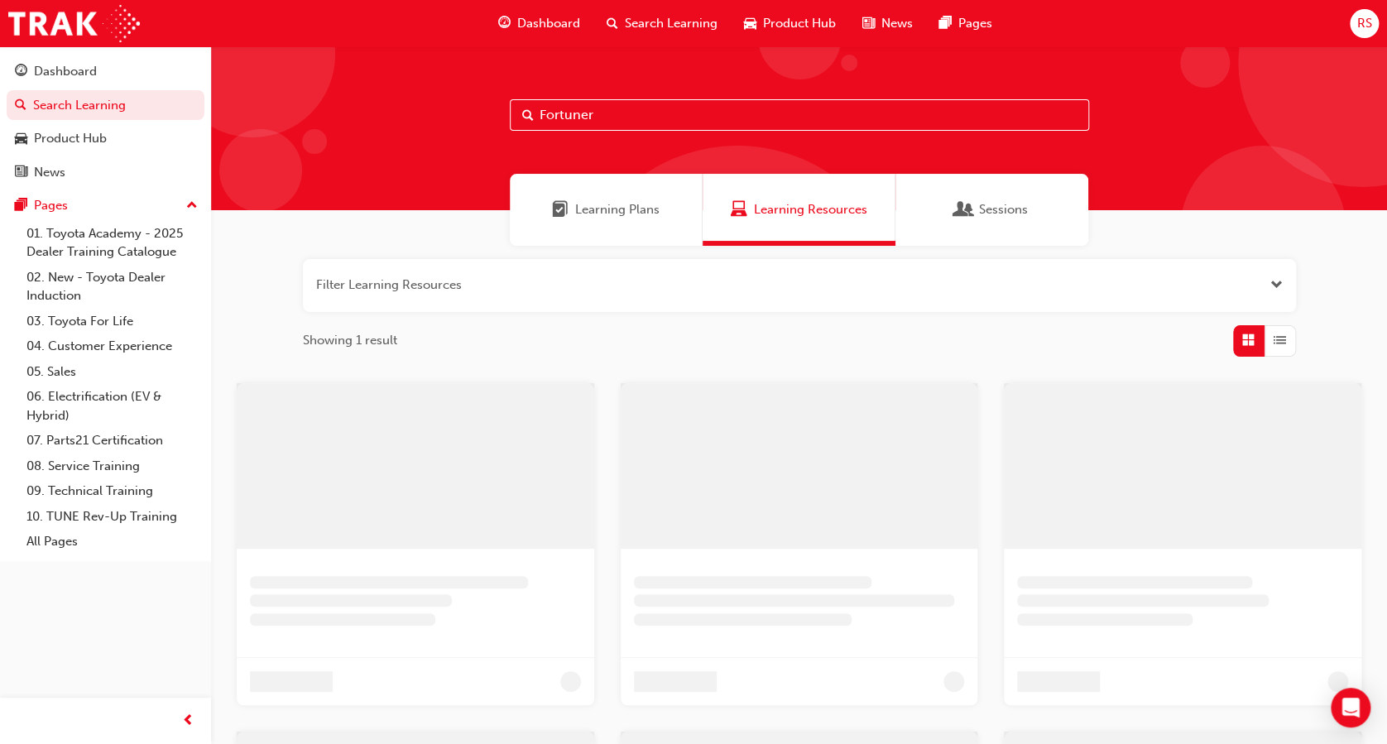
click at [660, 122] on input "Fortuner" at bounding box center [799, 114] width 579 height 31
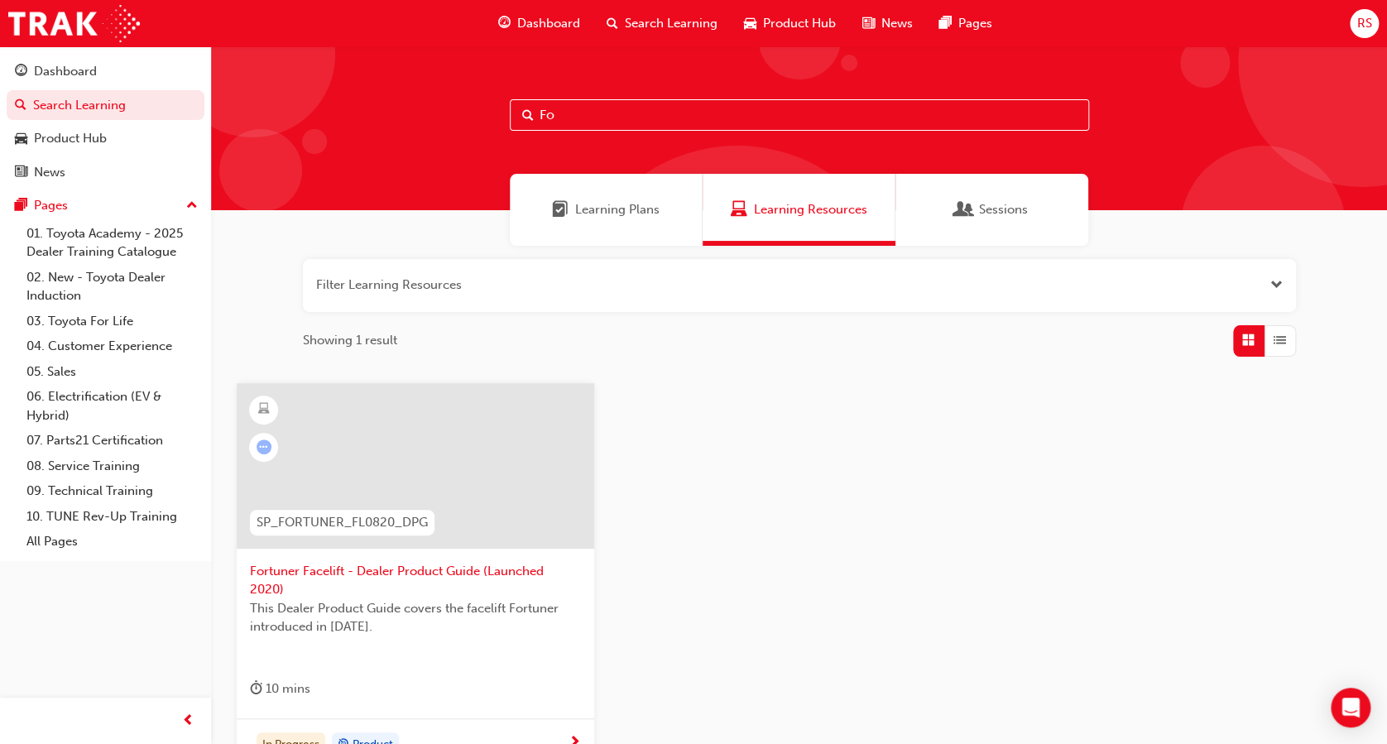
type input "F"
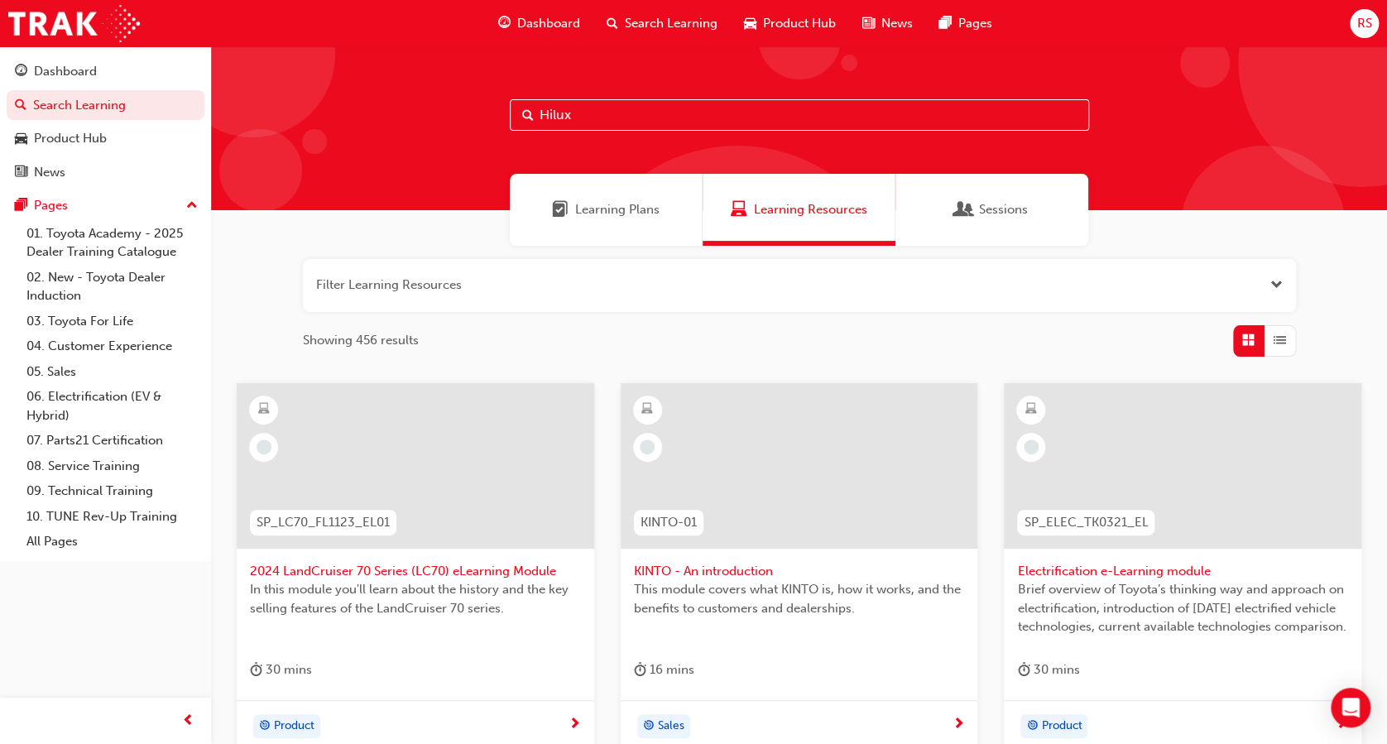
type input "Hilux"
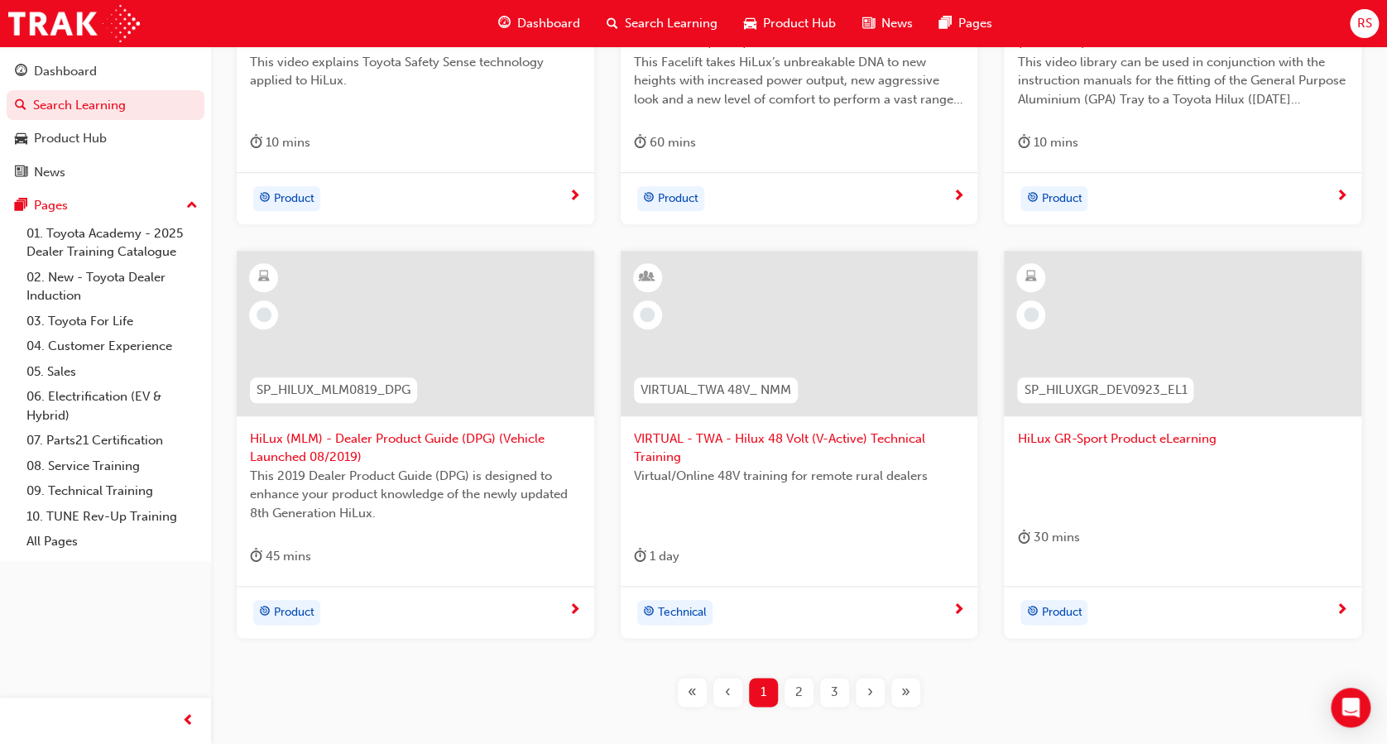
scroll to position [553, 0]
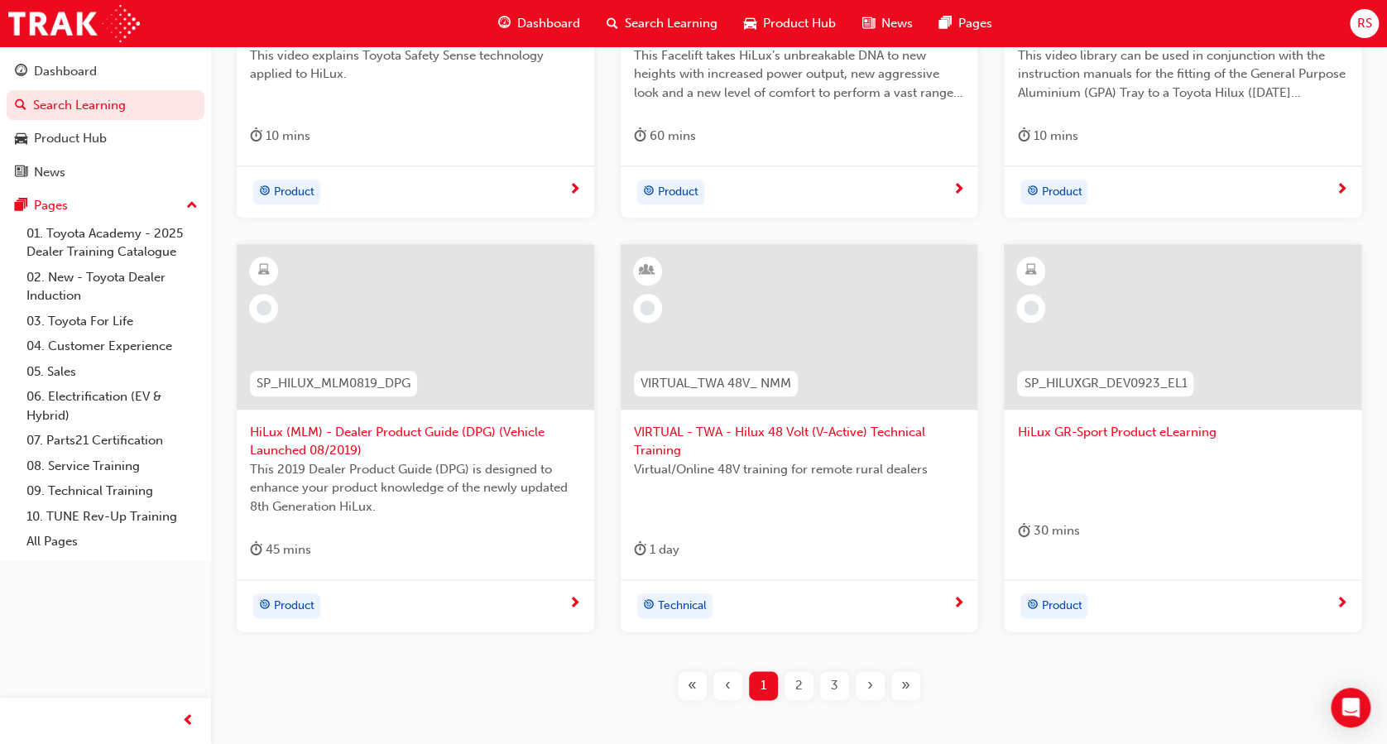
click at [794, 682] on div "2" at bounding box center [799, 685] width 29 height 29
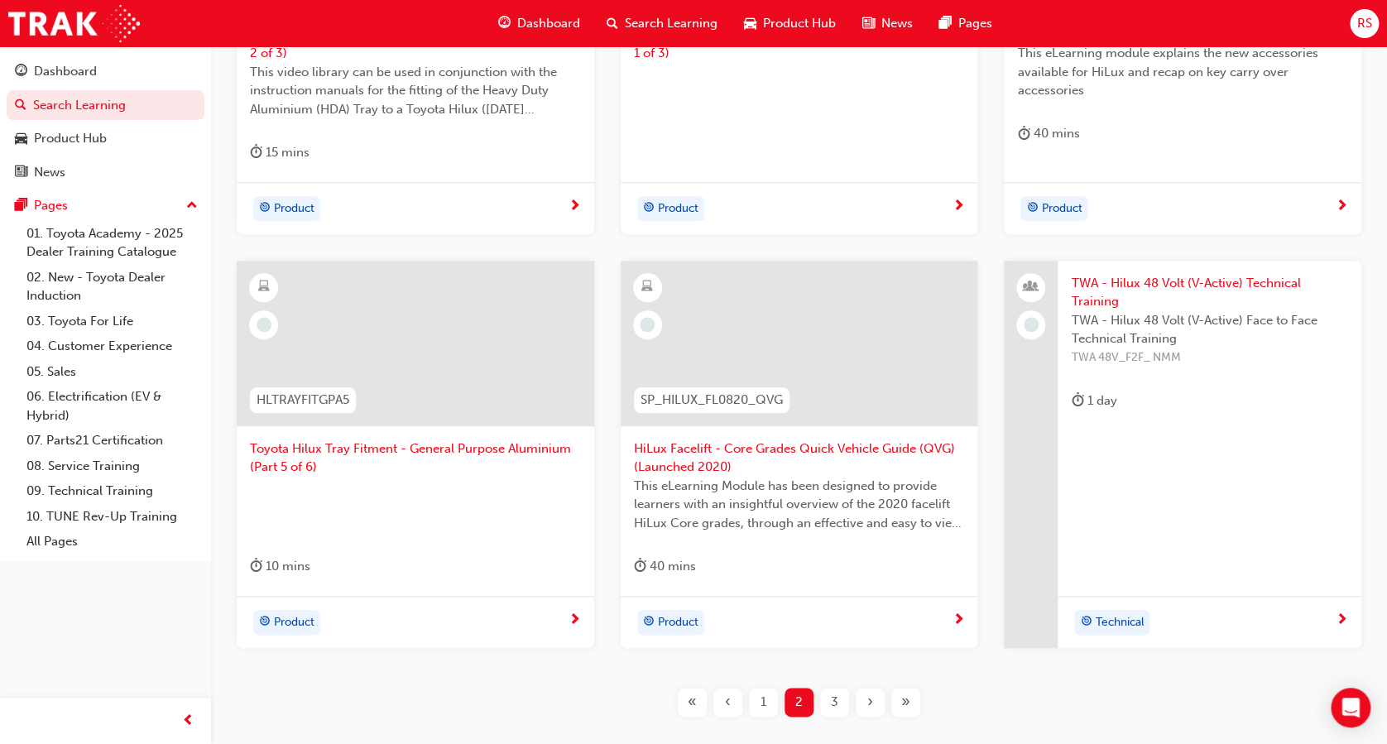
scroll to position [540, 0]
click at [834, 693] on span "3" at bounding box center [834, 698] width 7 height 19
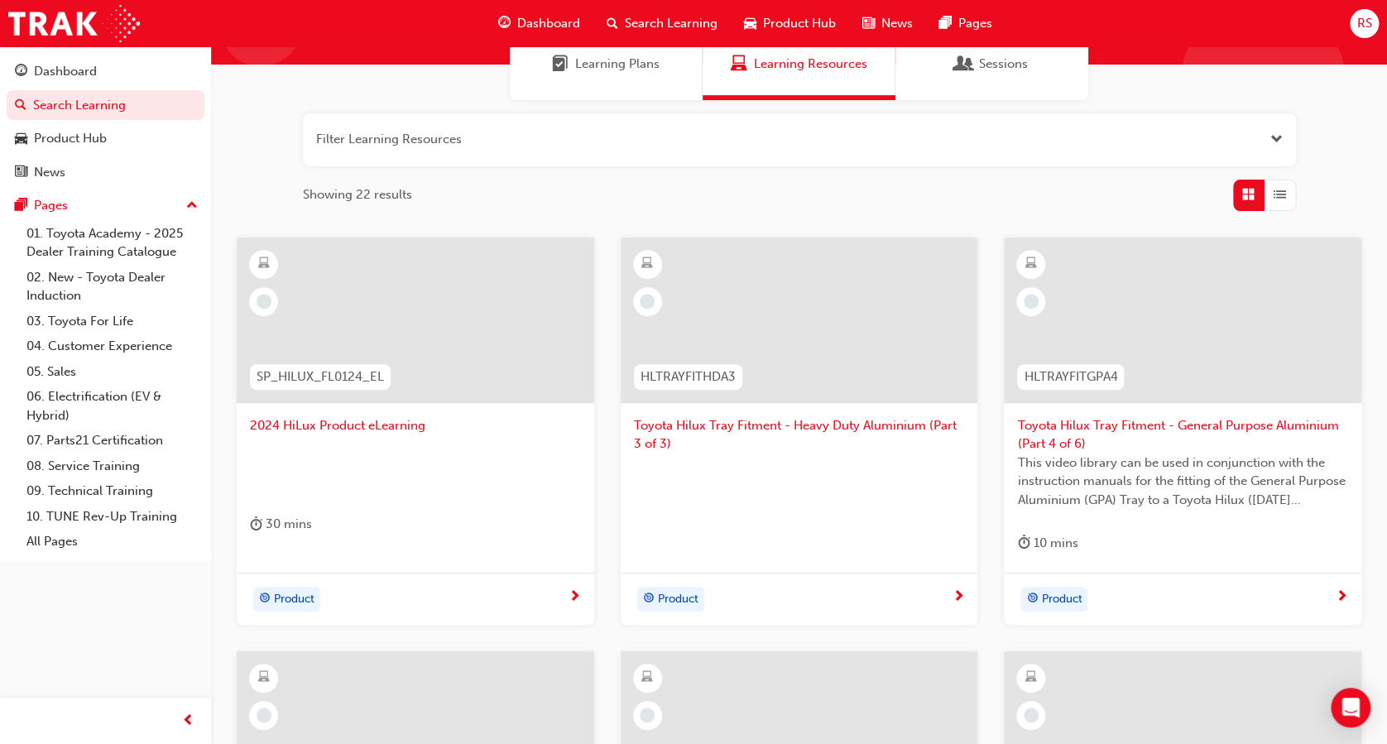
scroll to position [146, 0]
click at [369, 418] on span "2024 HiLux Product eLearning" at bounding box center [415, 424] width 331 height 19
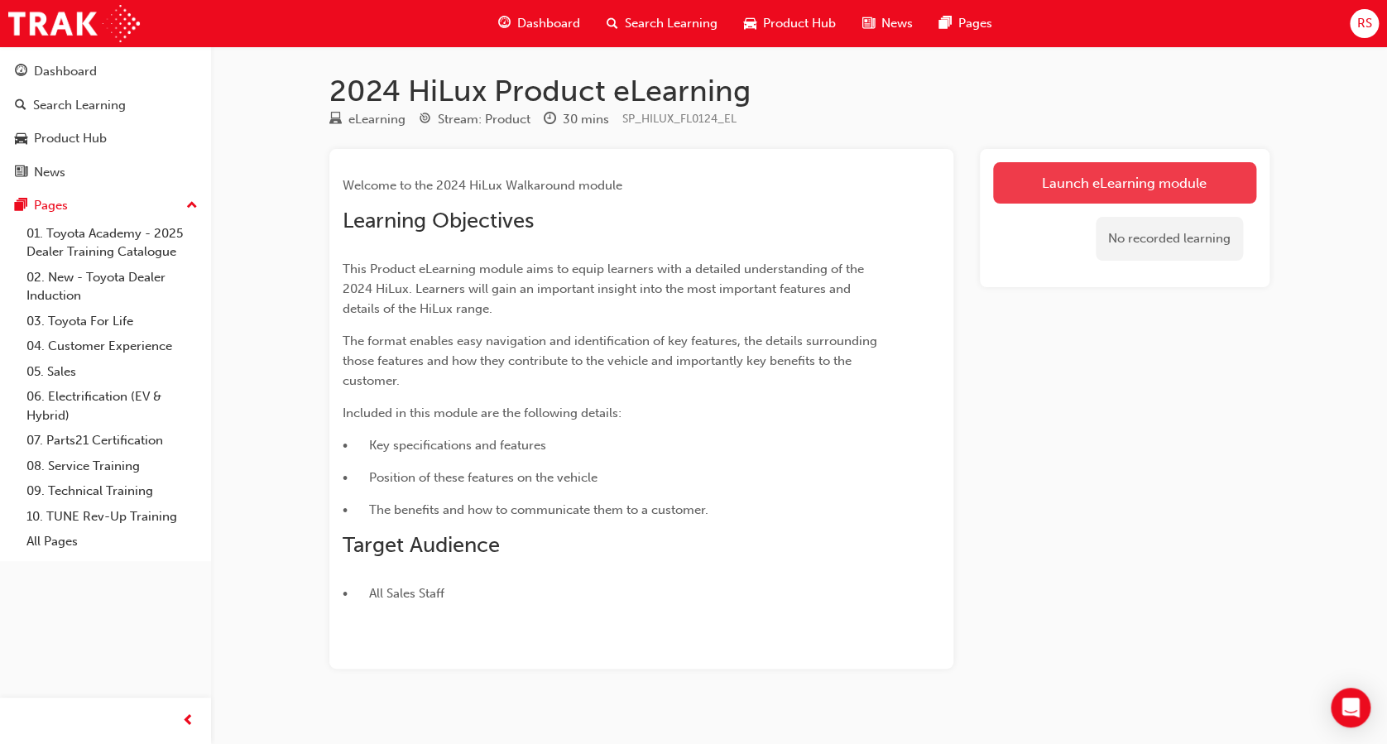
click at [1063, 194] on link "Launch eLearning module" at bounding box center [1124, 182] width 263 height 41
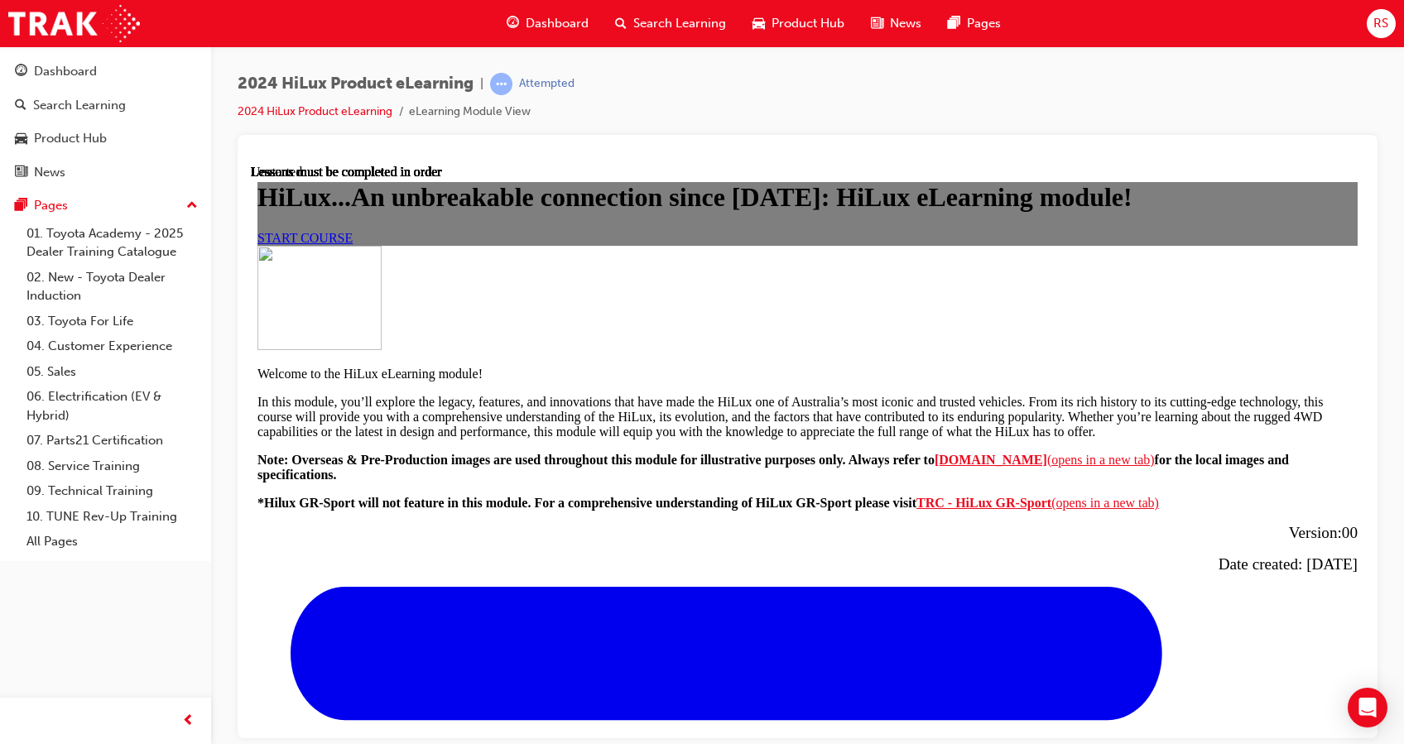
scroll to position [848, 0]
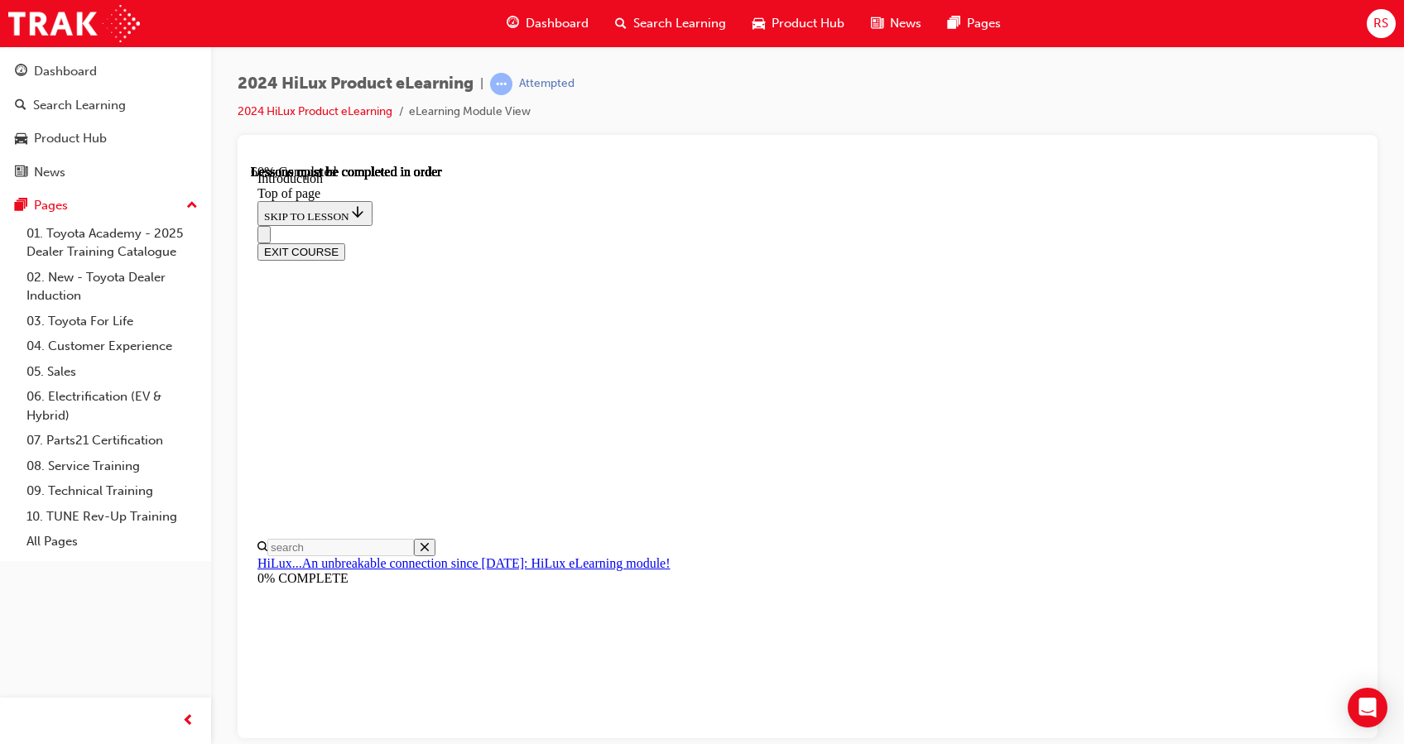
scroll to position [686, 0]
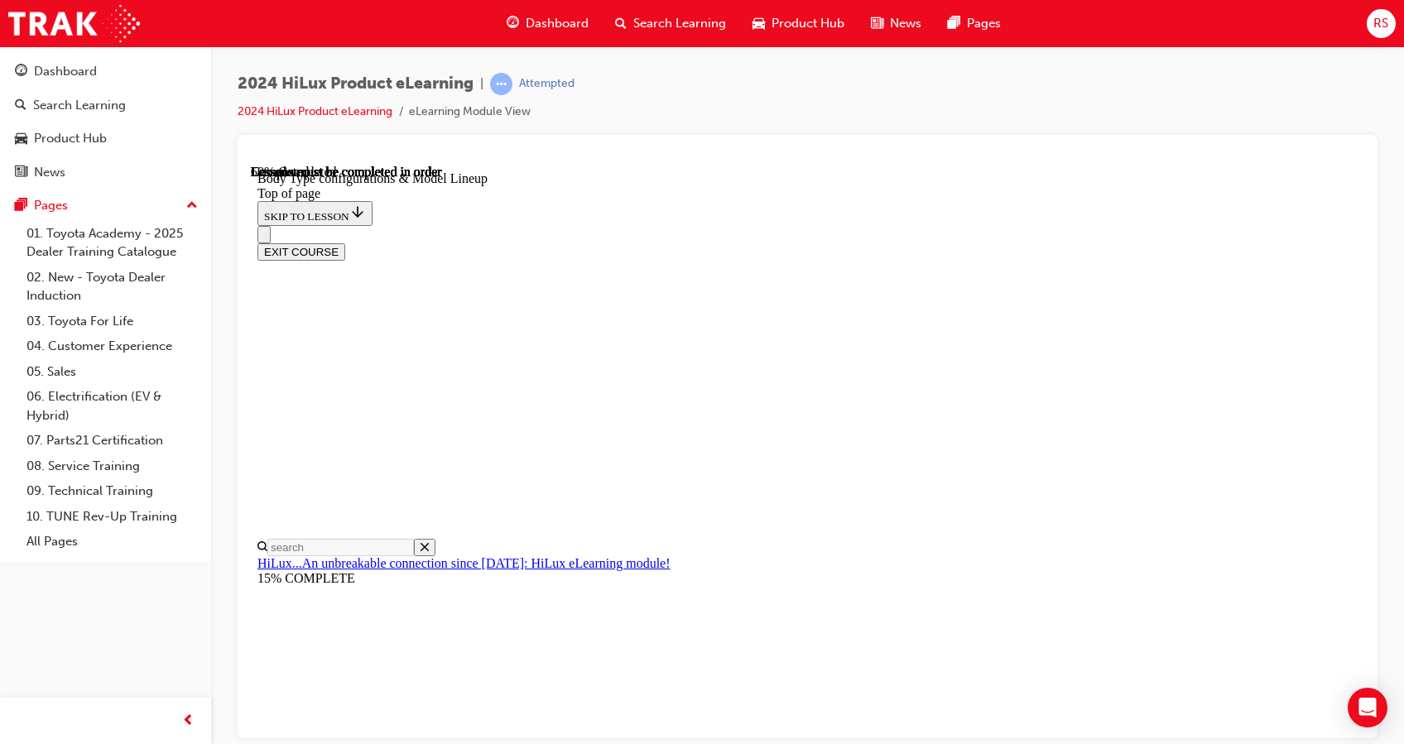
scroll to position [499, 0]
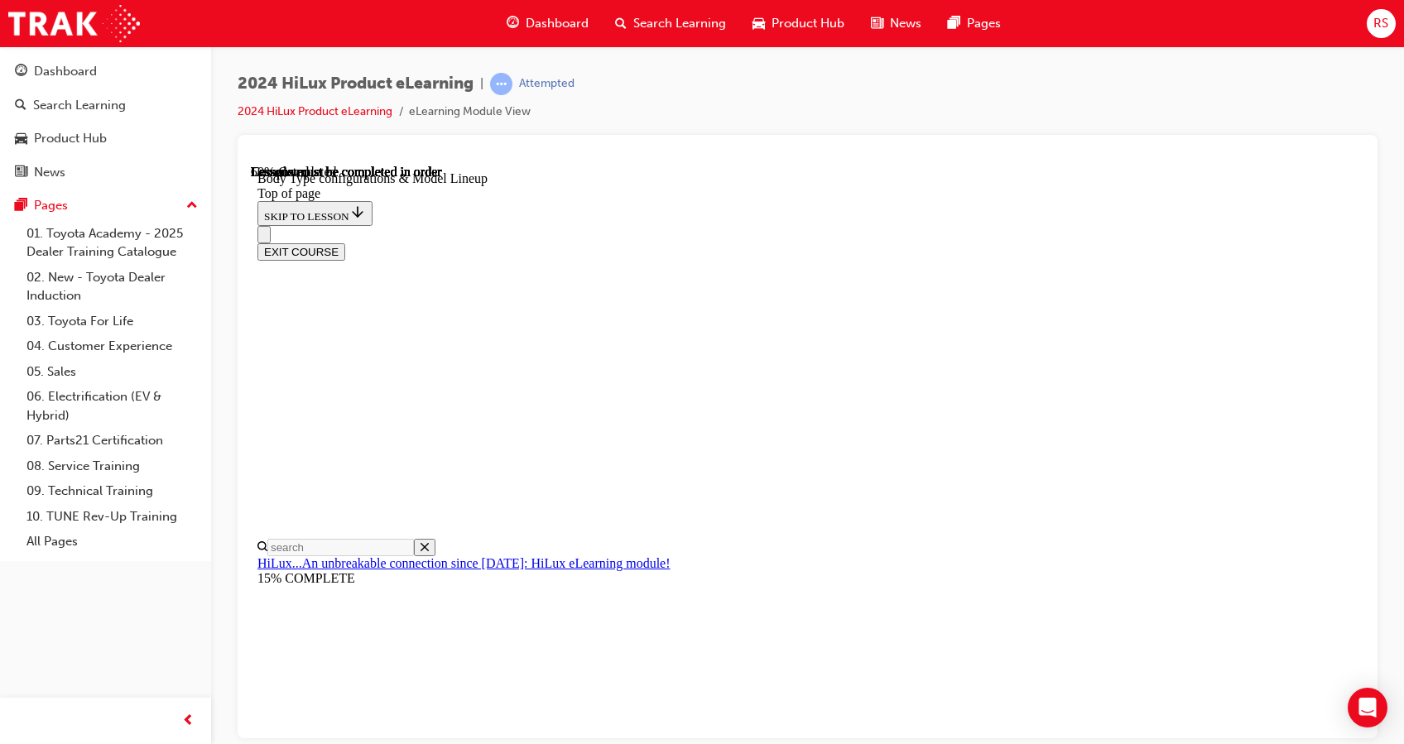
click at [824, 225] on div "EXIT COURSE" at bounding box center [798, 242] width 1083 height 35
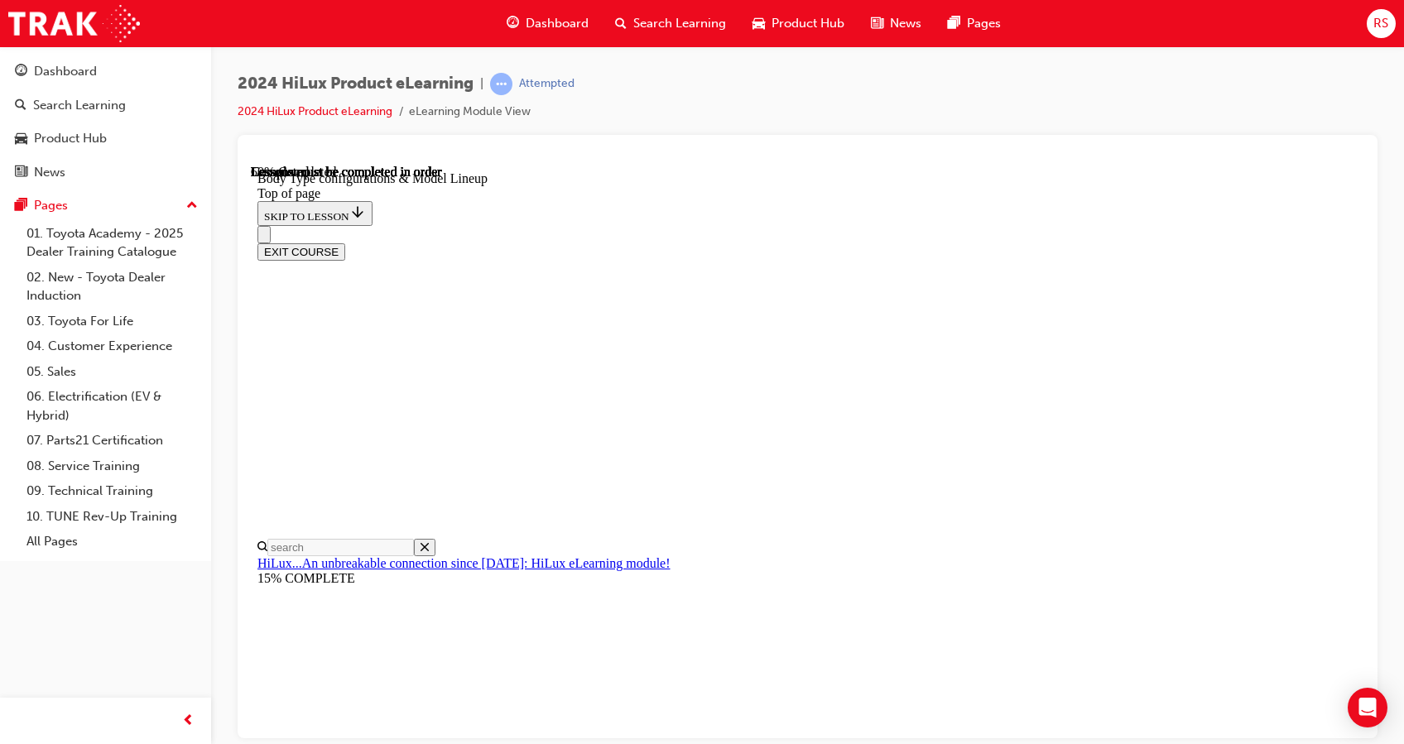
scroll to position [503, 0]
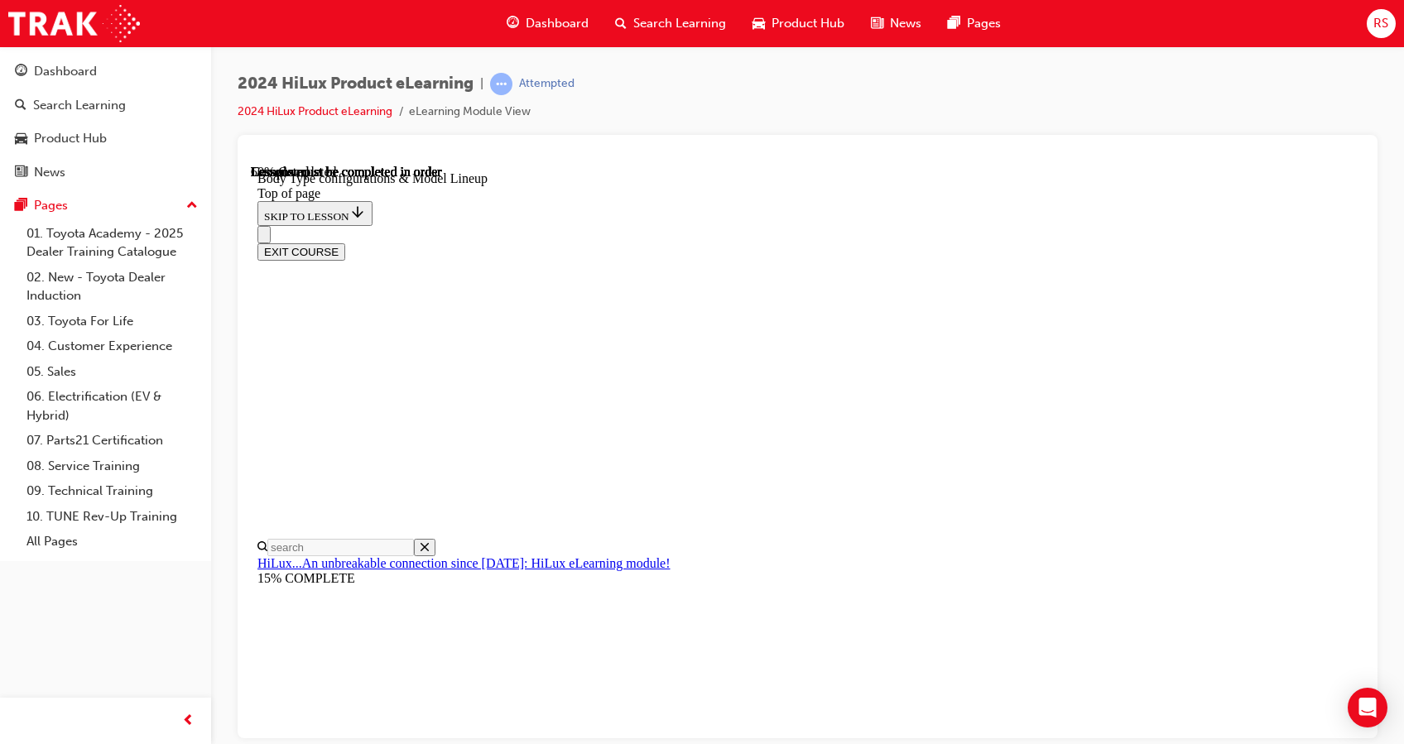
drag, startPoint x: 637, startPoint y: 242, endPoint x: 987, endPoint y: 300, distance: 354.2
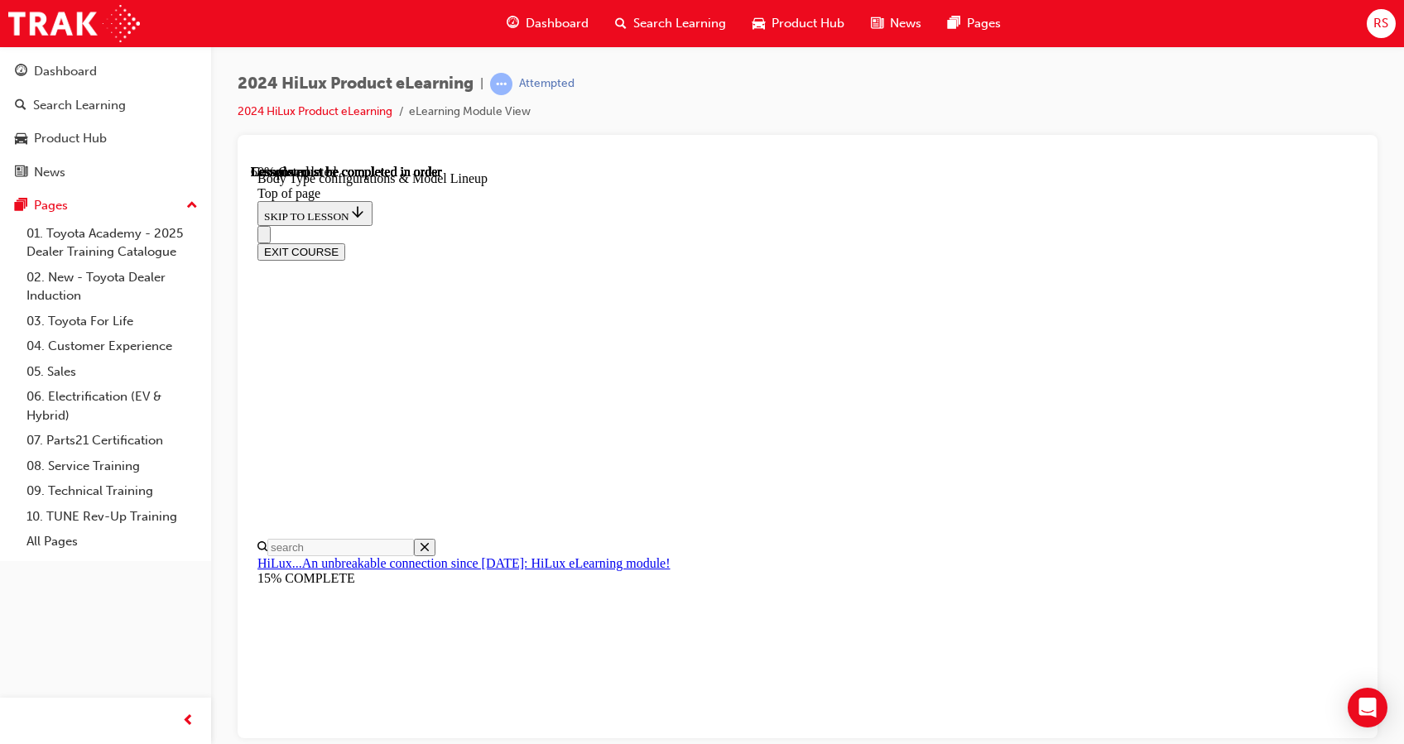
drag, startPoint x: 987, startPoint y: 300, endPoint x: 967, endPoint y: 269, distance: 37.2
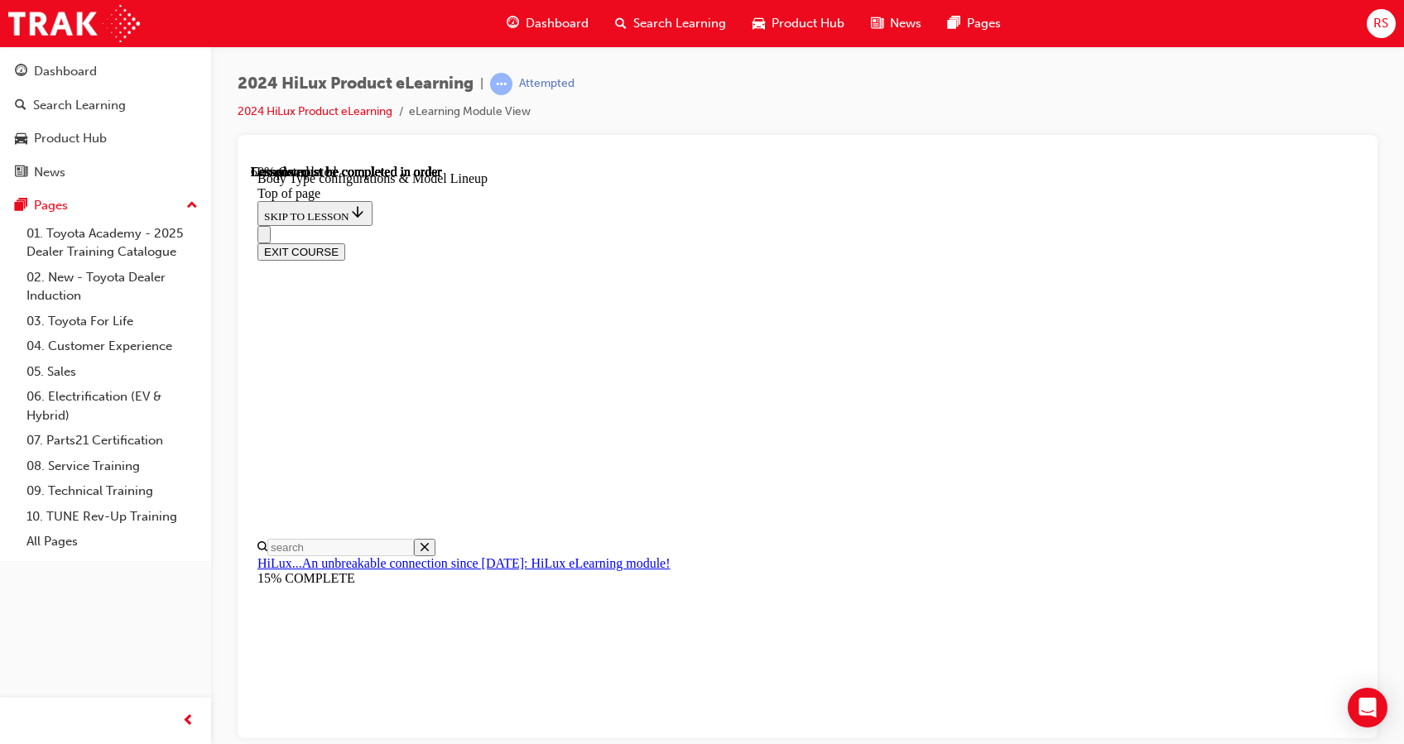
scroll to position [1096, 0]
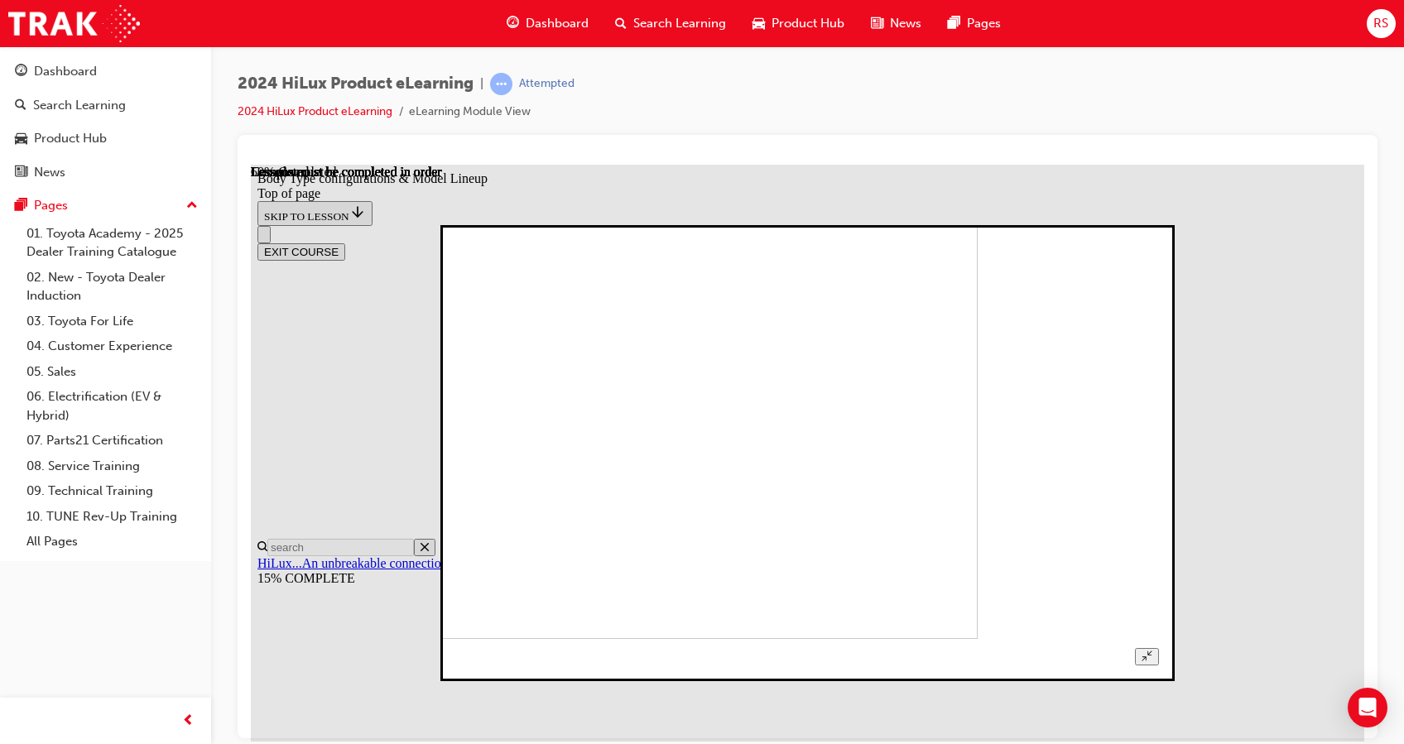
click at [977, 476] on img at bounding box center [638, 429] width 679 height 420
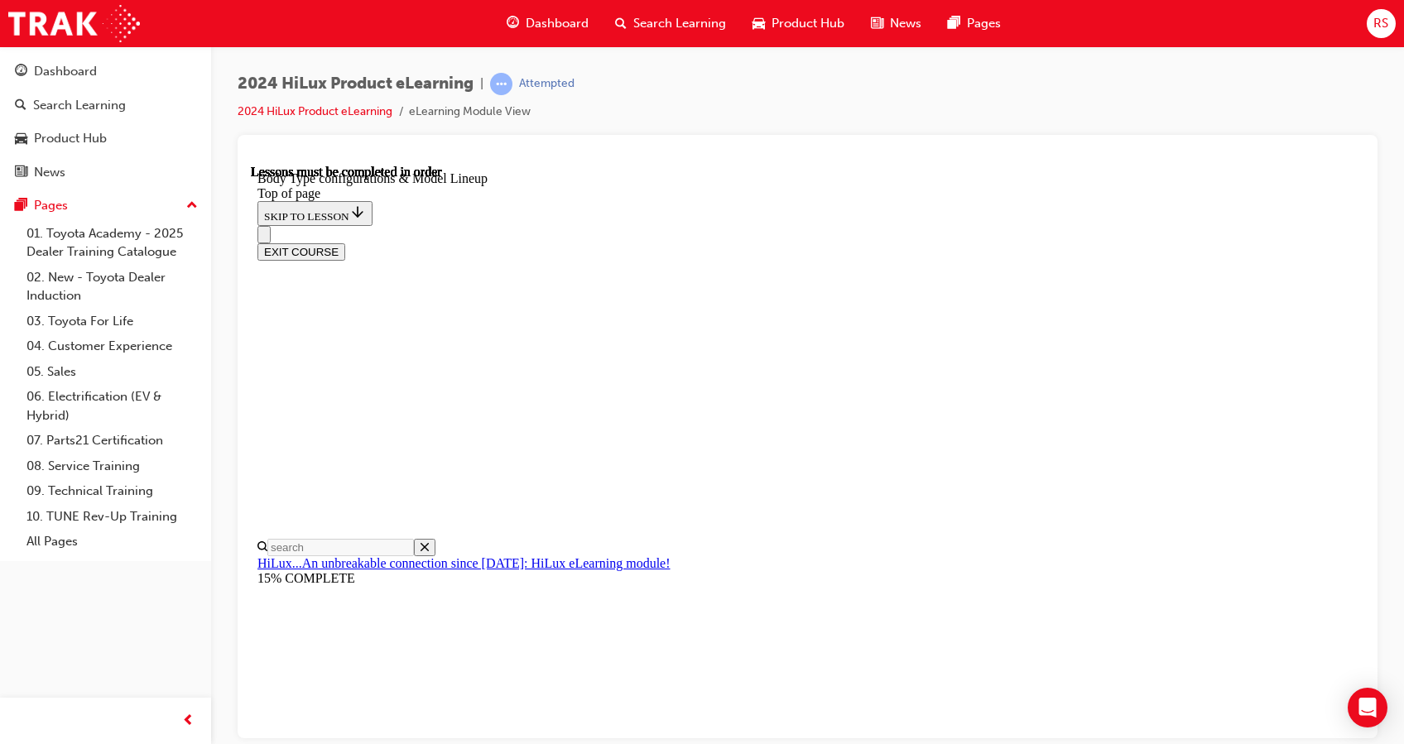
scroll to position [358, 0]
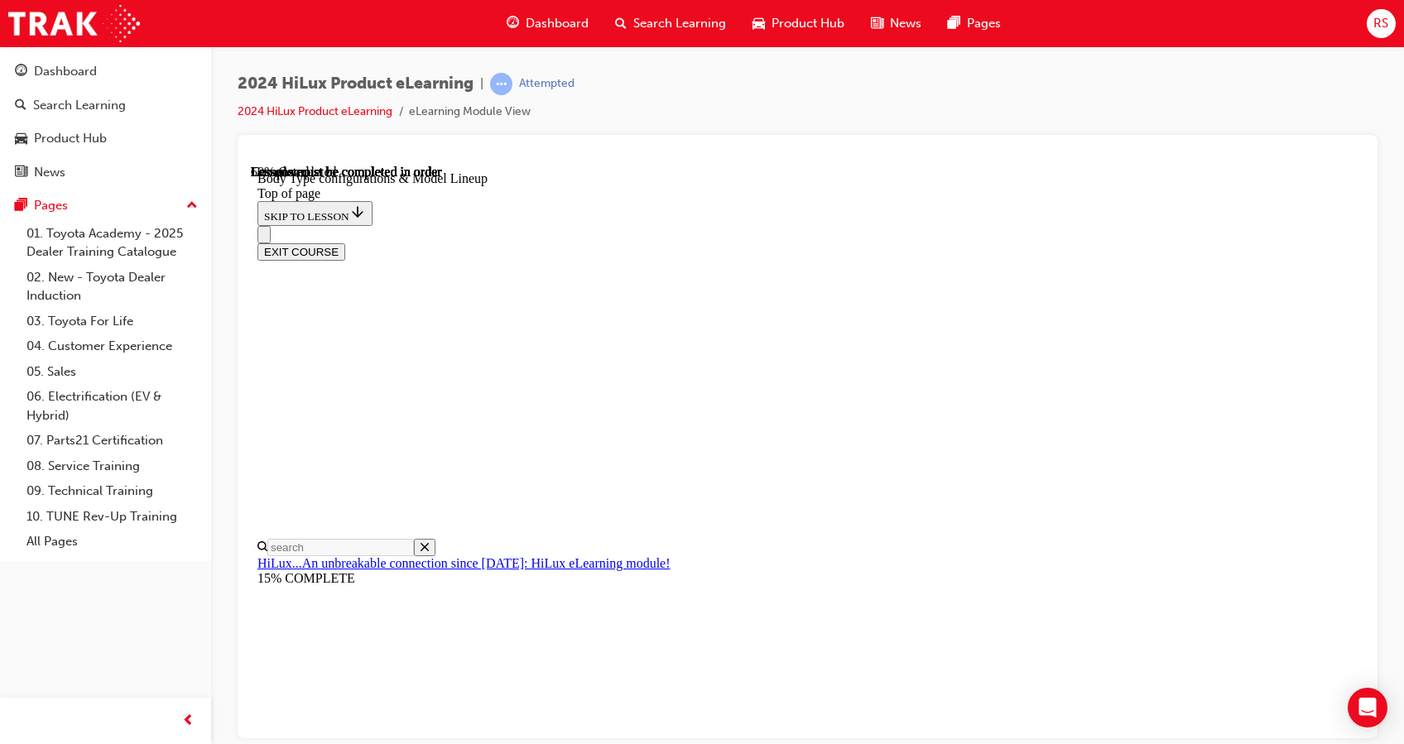
click at [1148, 225] on div "EXIT COURSE" at bounding box center [798, 242] width 1083 height 35
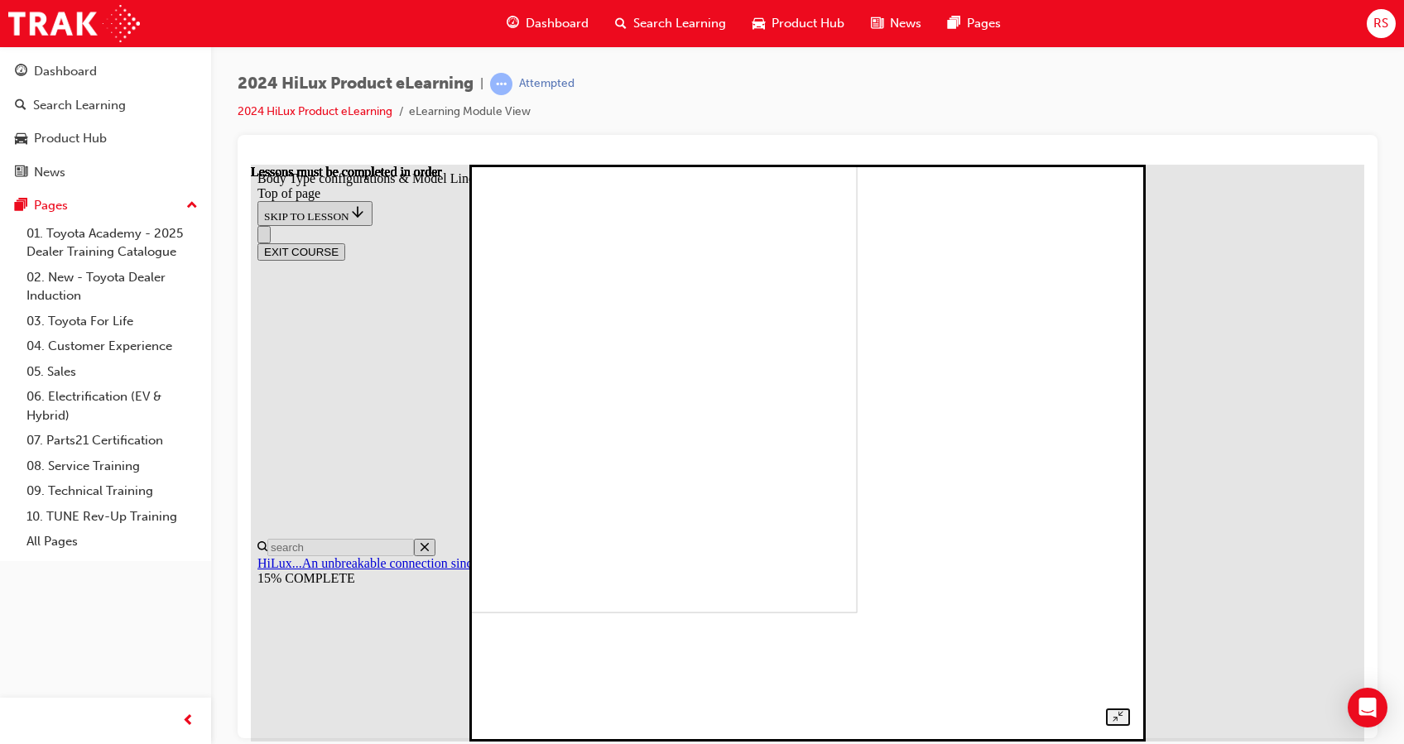
click at [857, 328] on img at bounding box center [546, 324] width 621 height 577
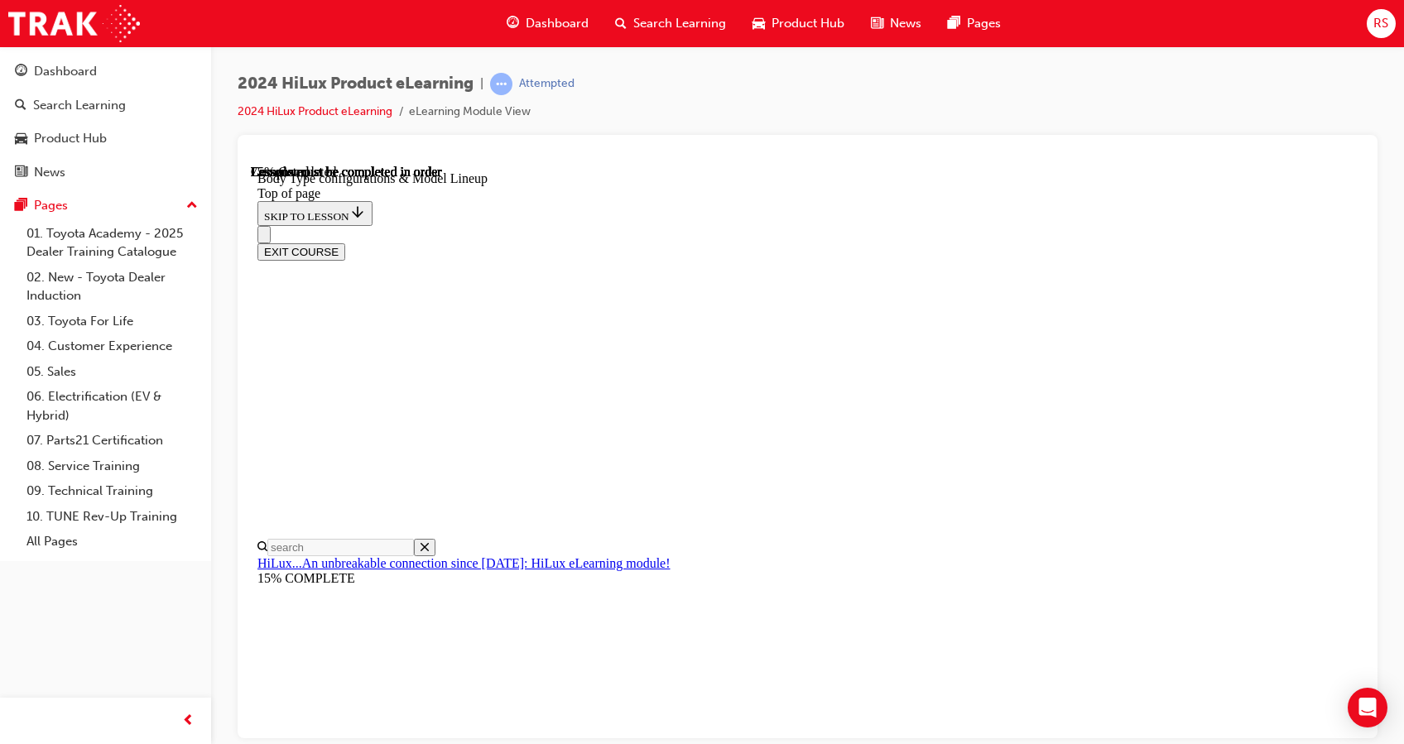
click at [890, 225] on div "EXIT COURSE" at bounding box center [798, 242] width 1083 height 35
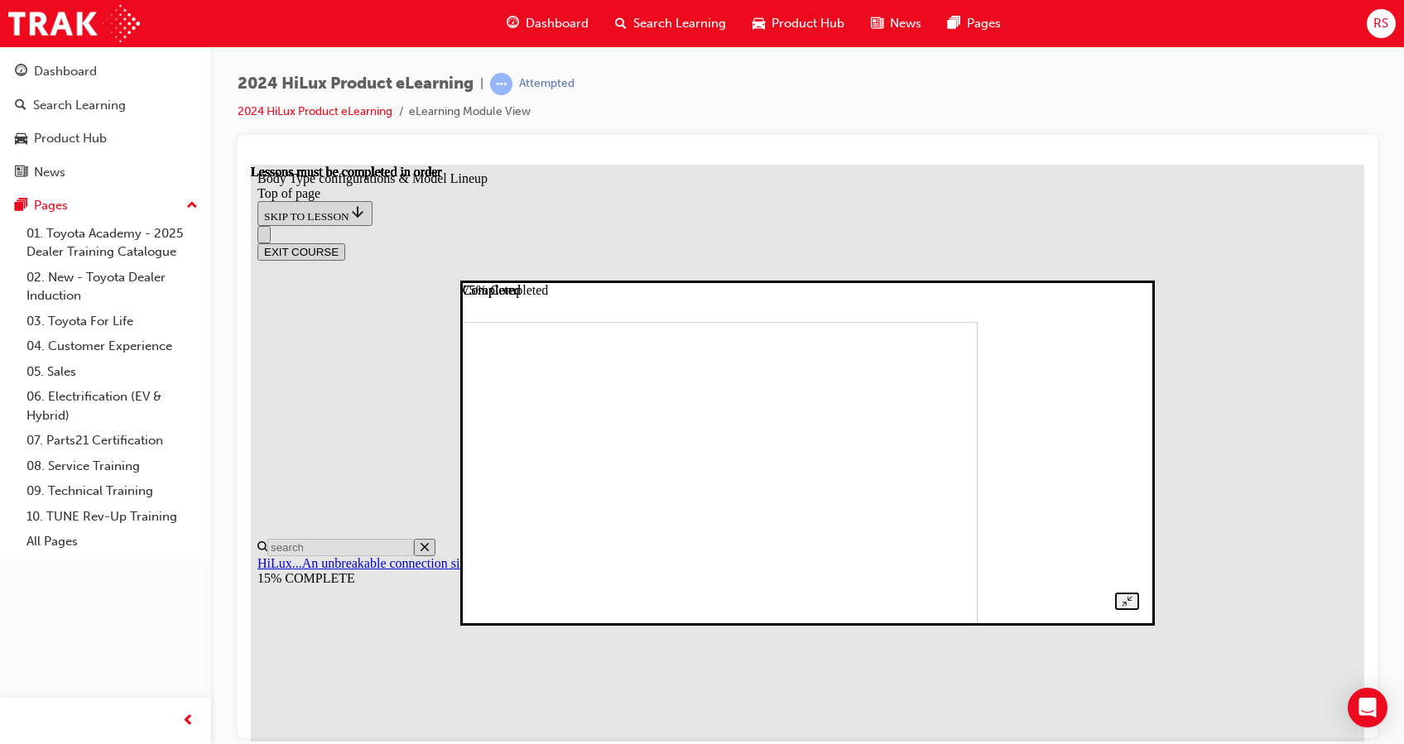
click at [1046, 295] on div at bounding box center [807, 452] width 663 height 315
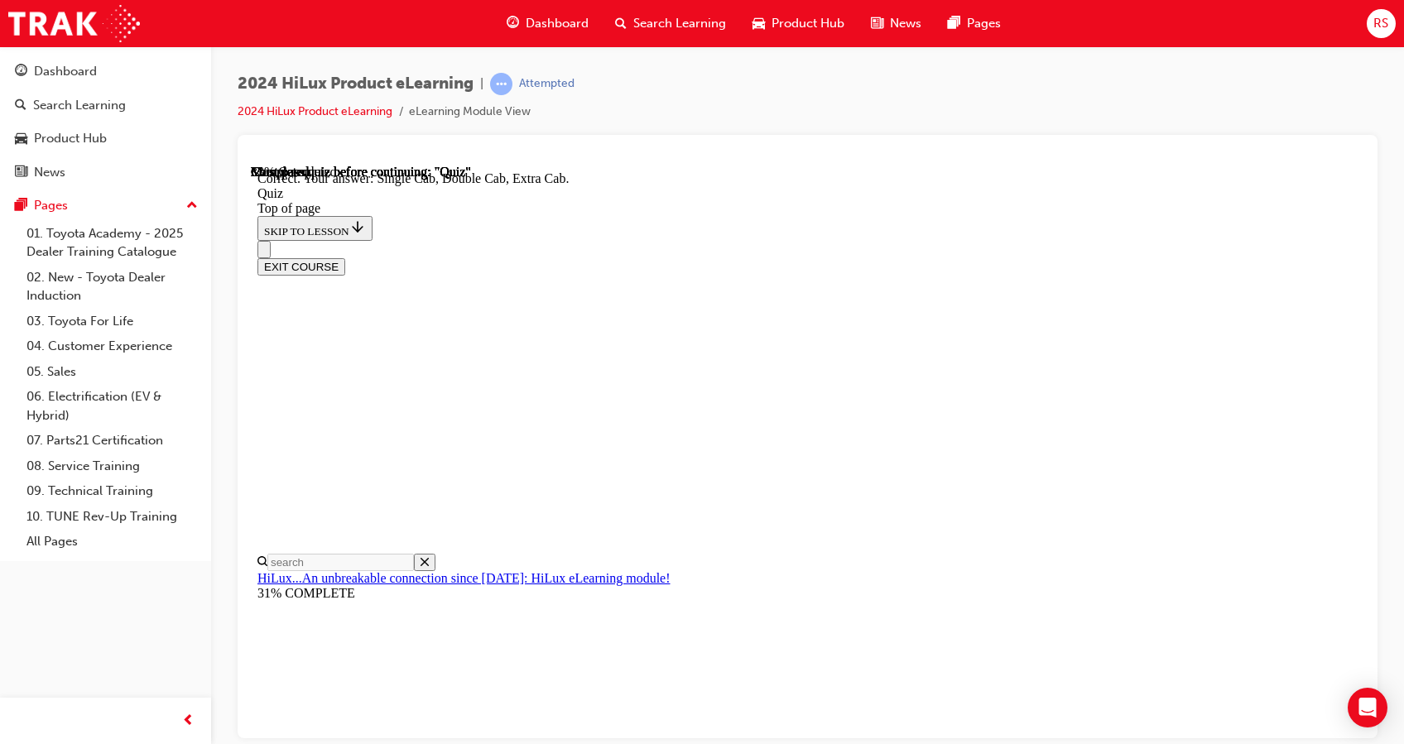
scroll to position [437, 0]
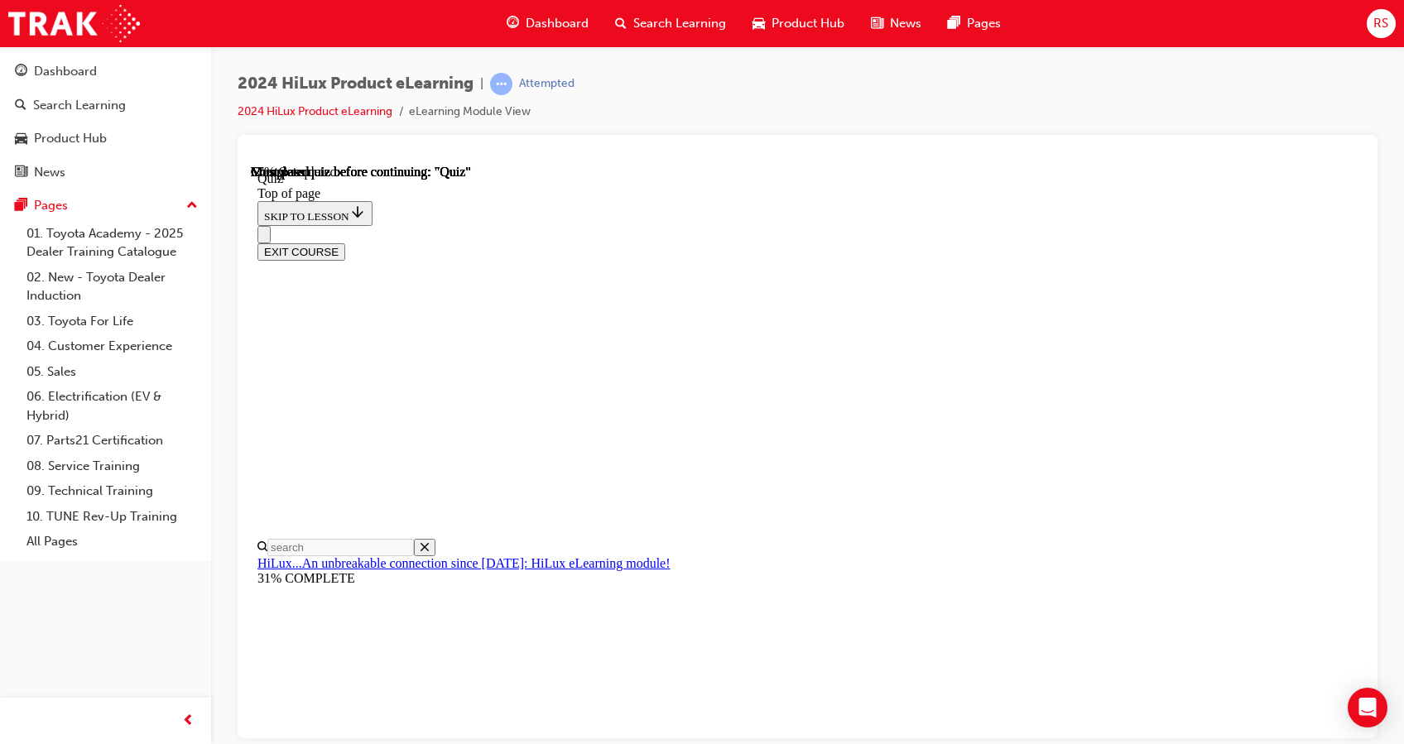
scroll to position [170, 0]
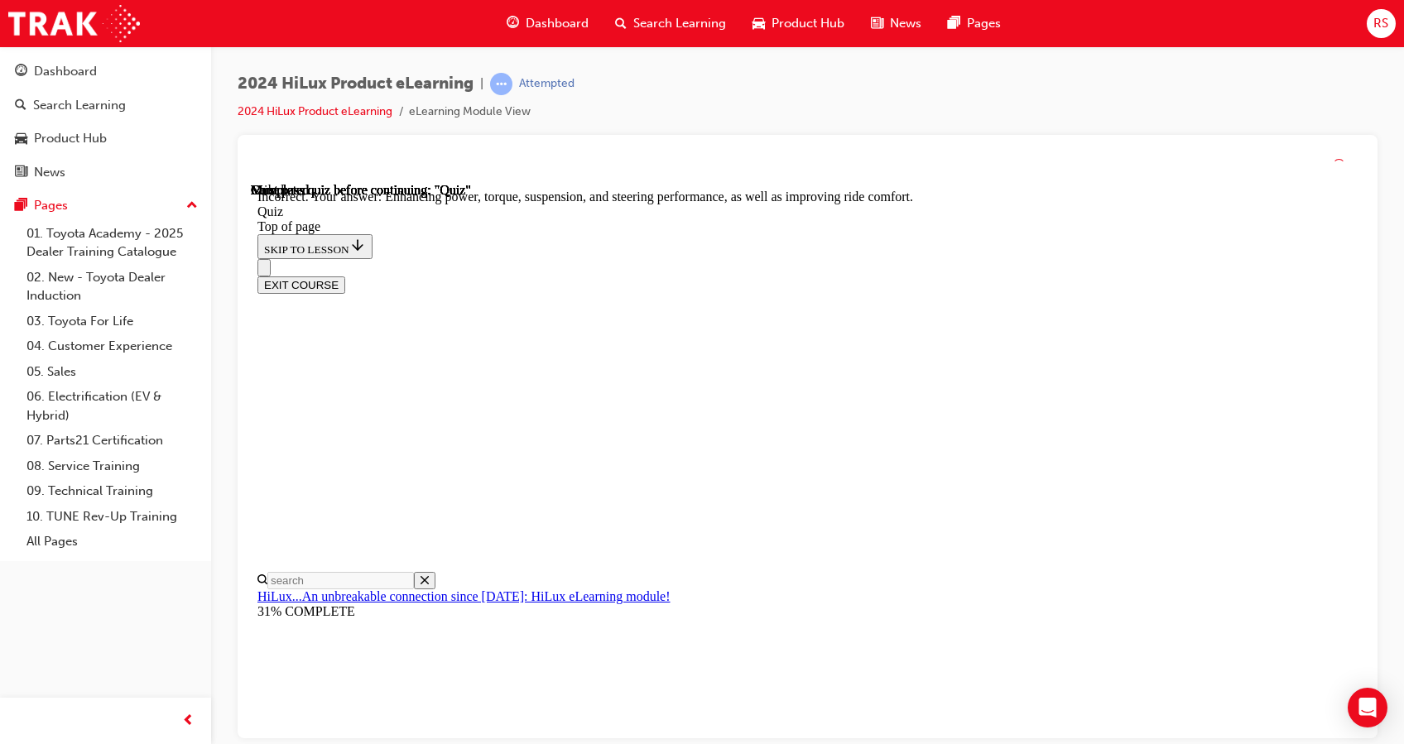
scroll to position [392, 0]
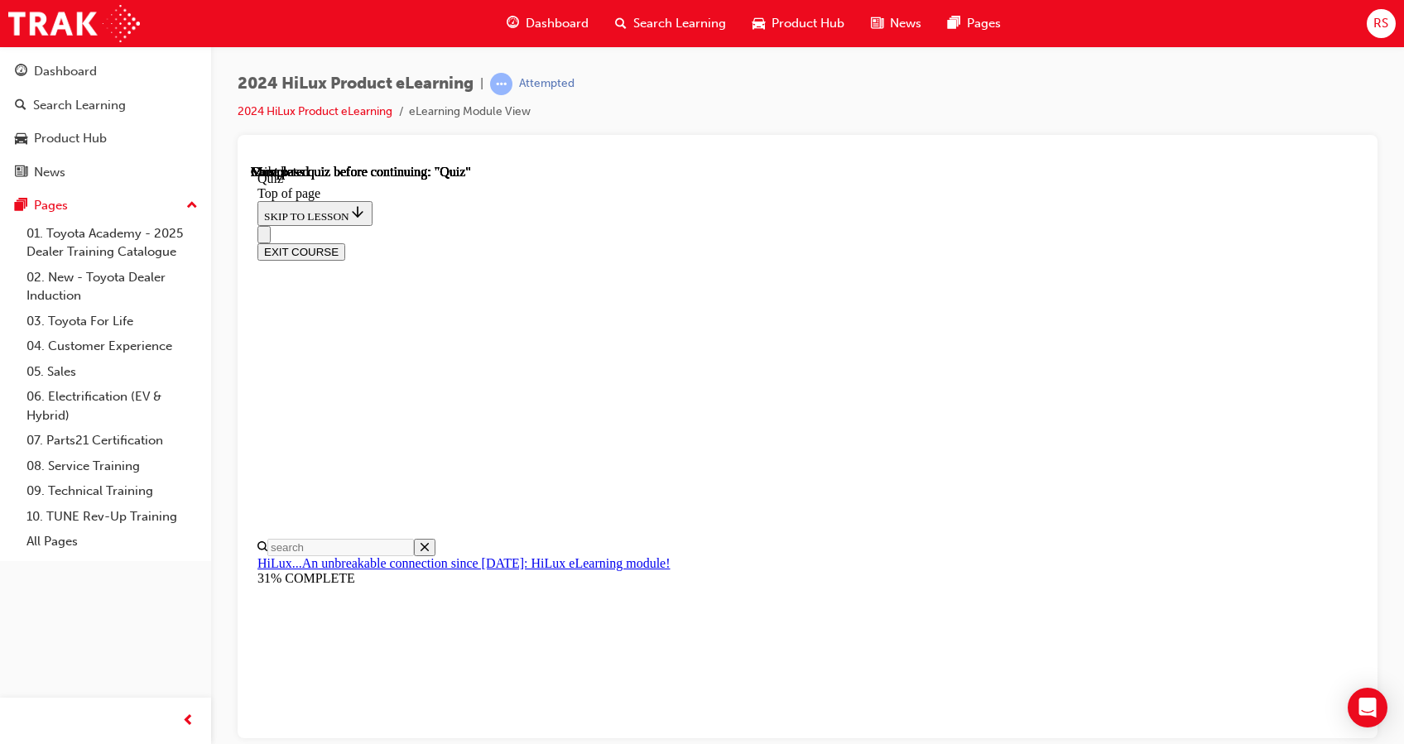
scroll to position [322, 0]
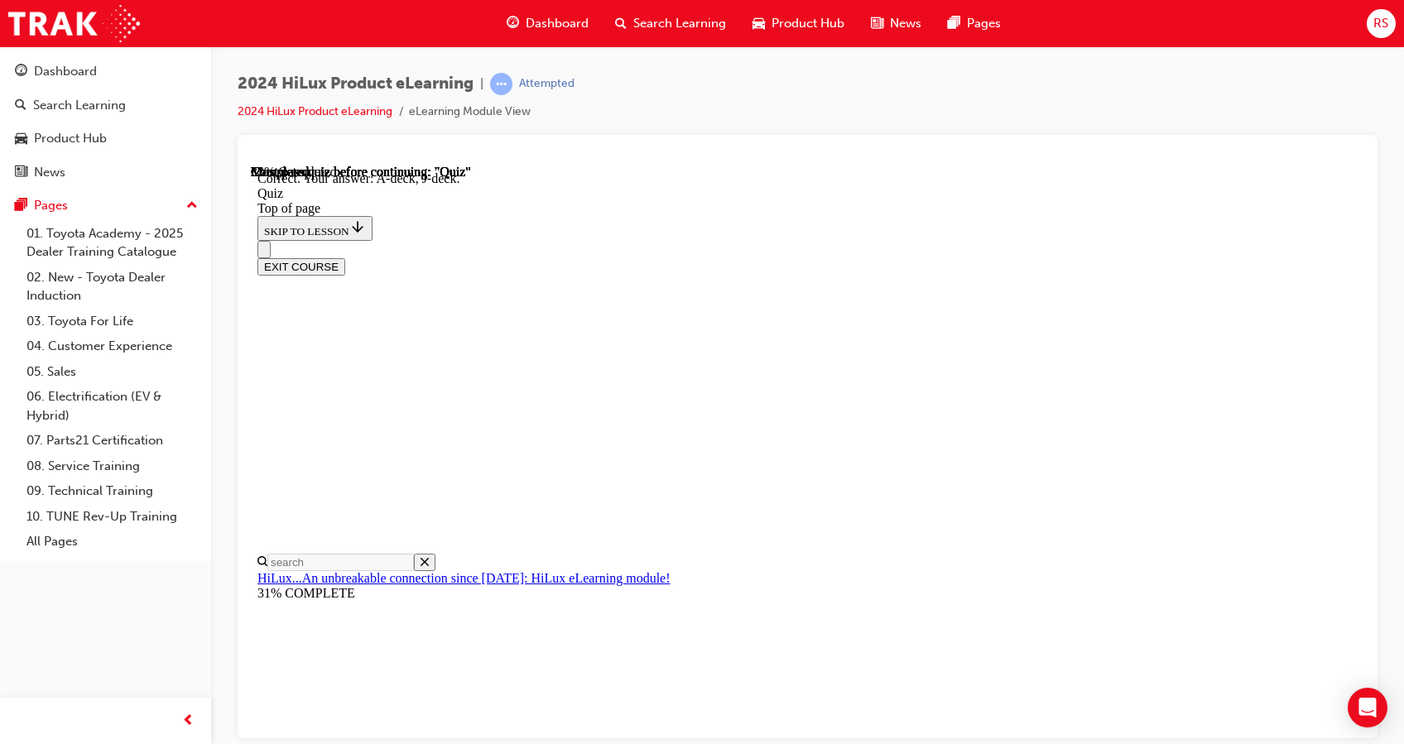
scroll to position [315, 0]
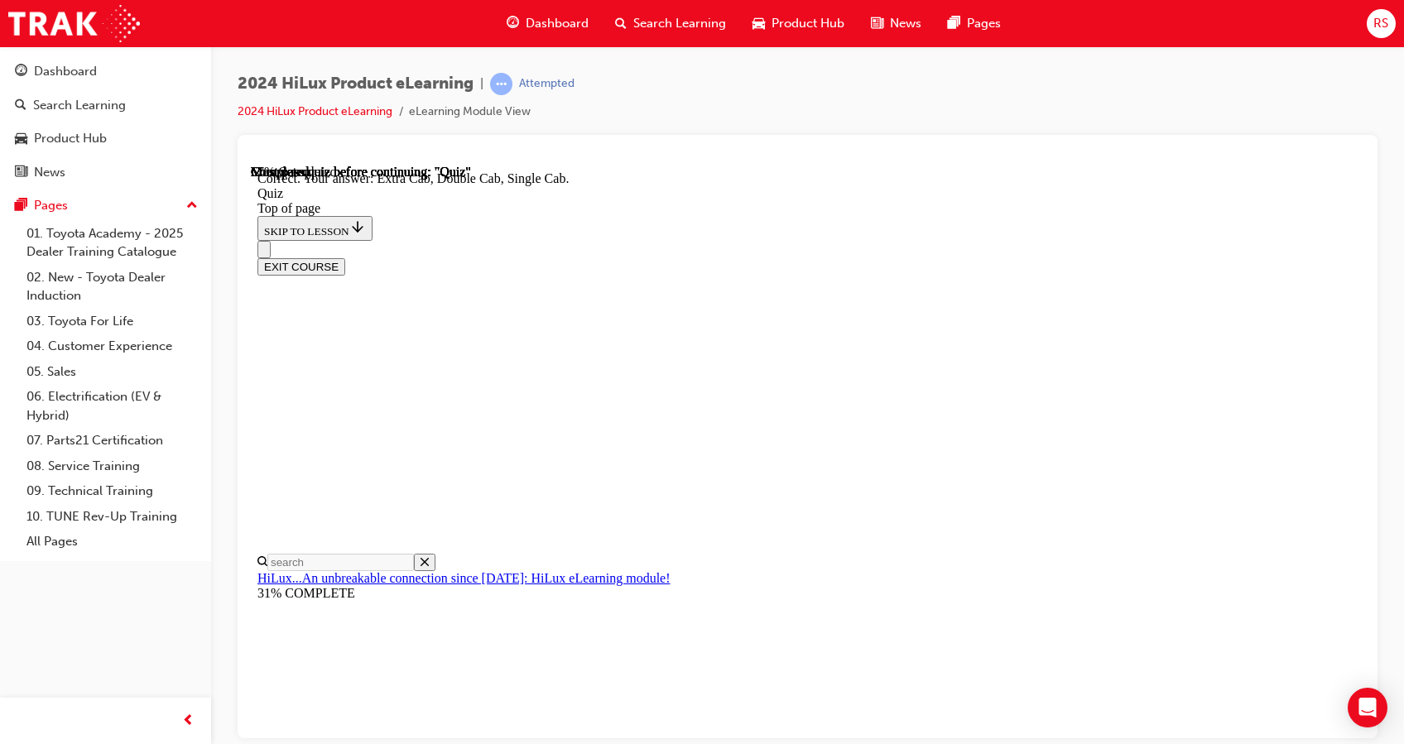
scroll to position [437, 0]
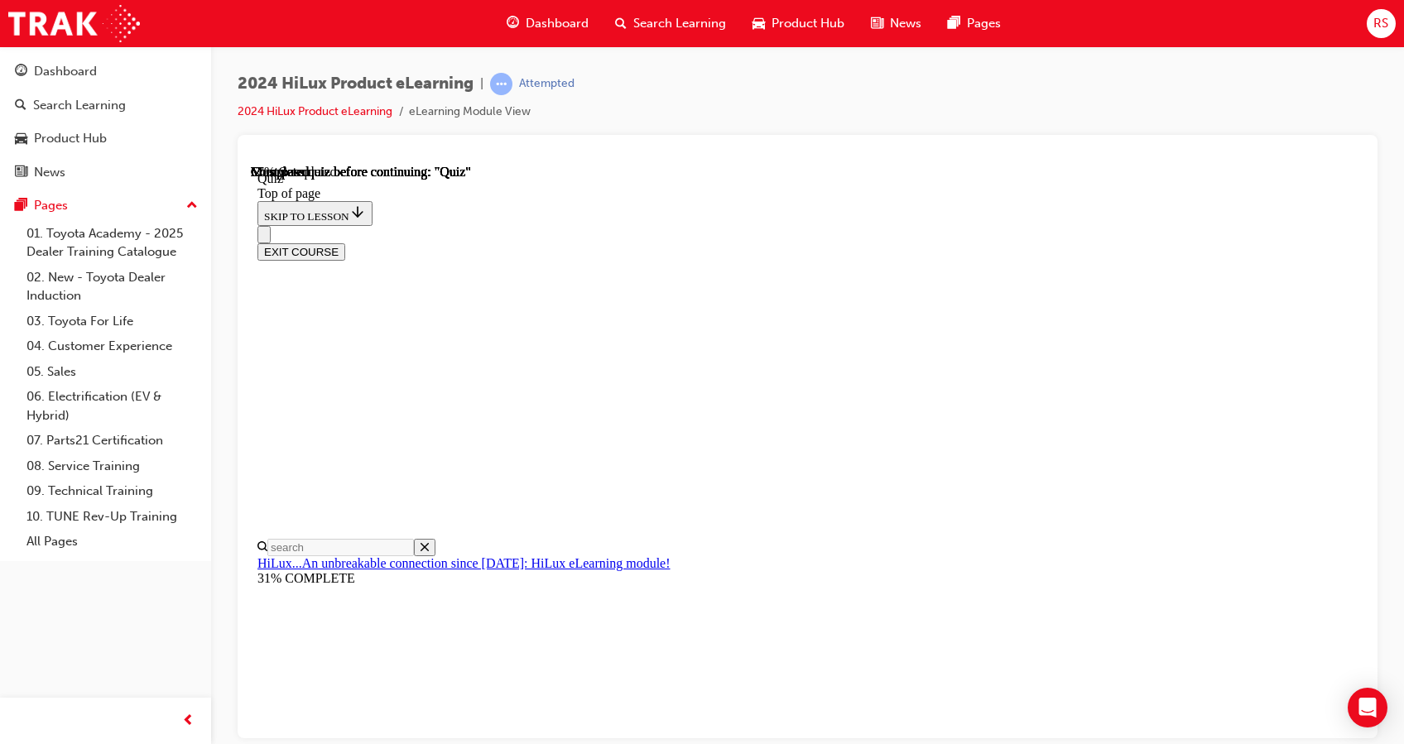
scroll to position [180, 0]
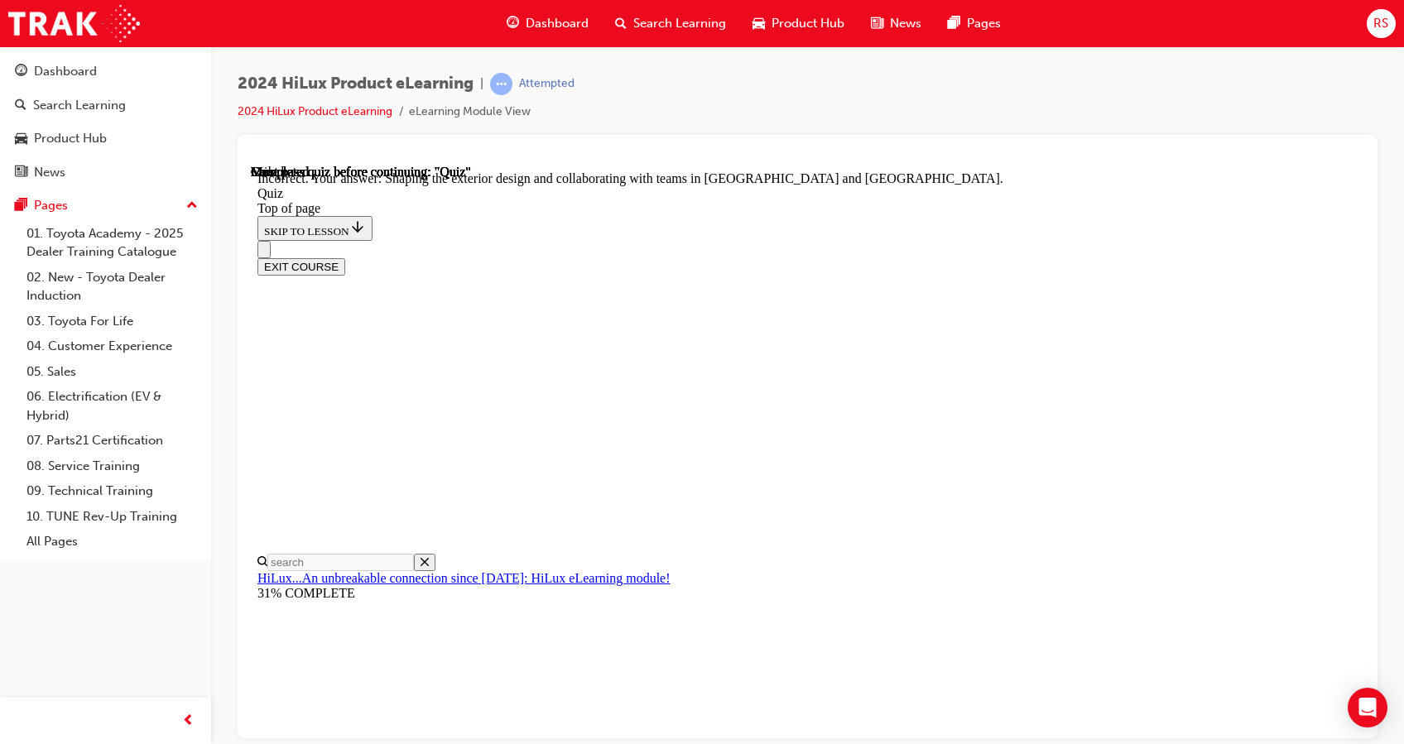
scroll to position [362, 0]
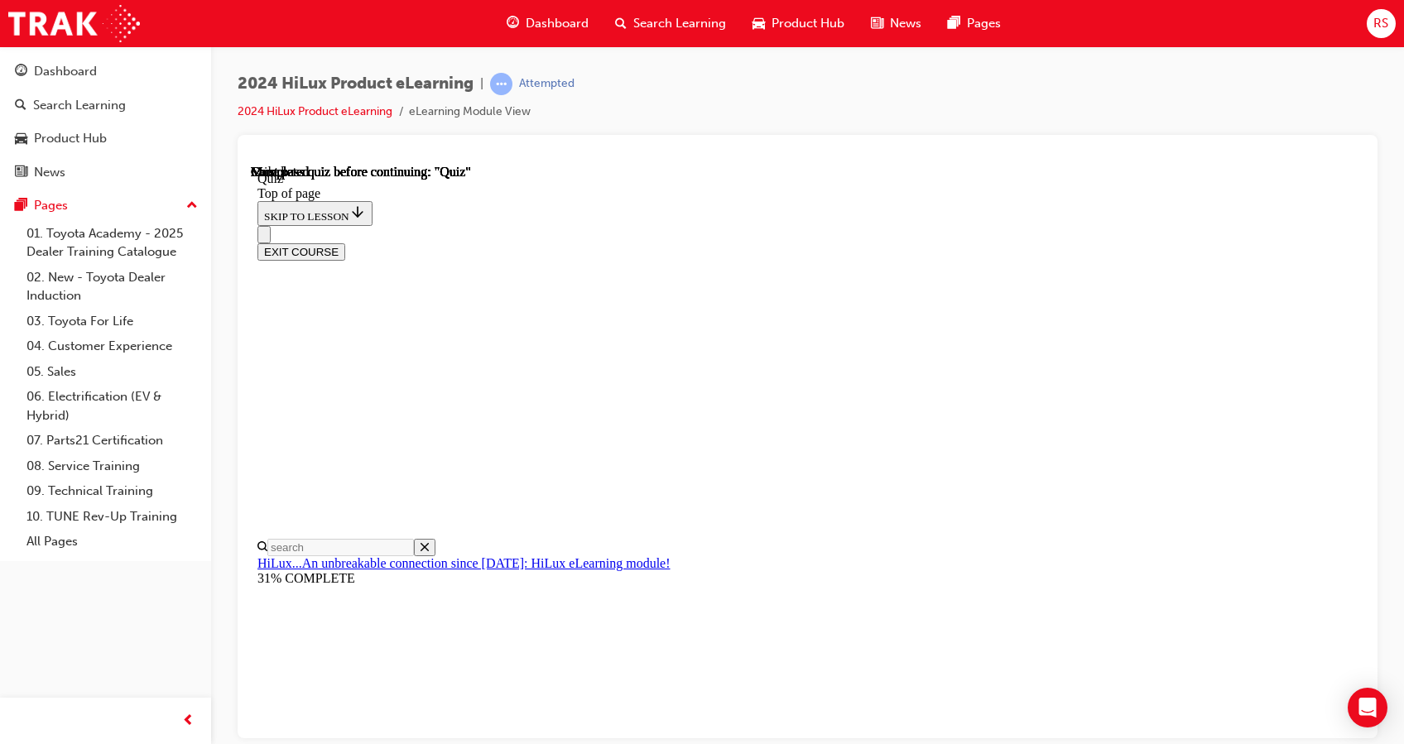
scroll to position [322, 0]
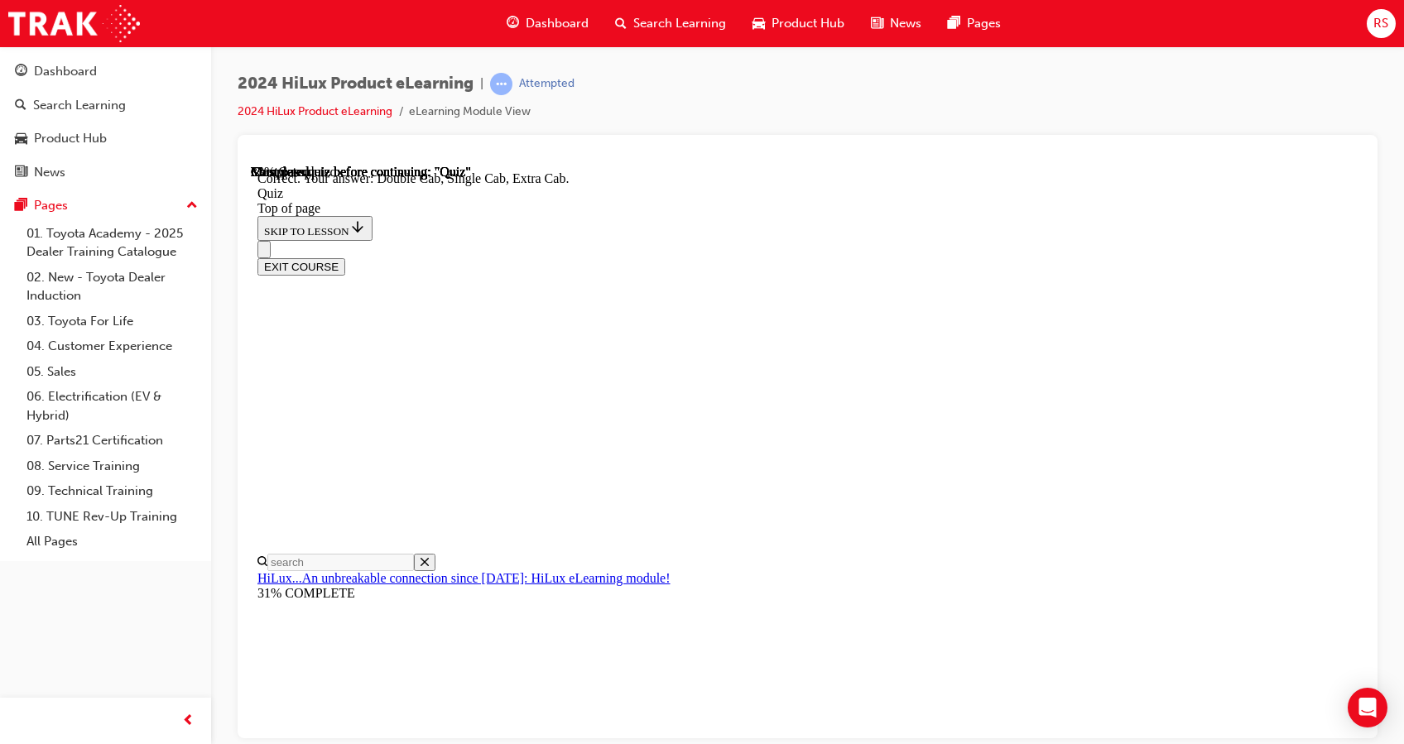
scroll to position [437, 0]
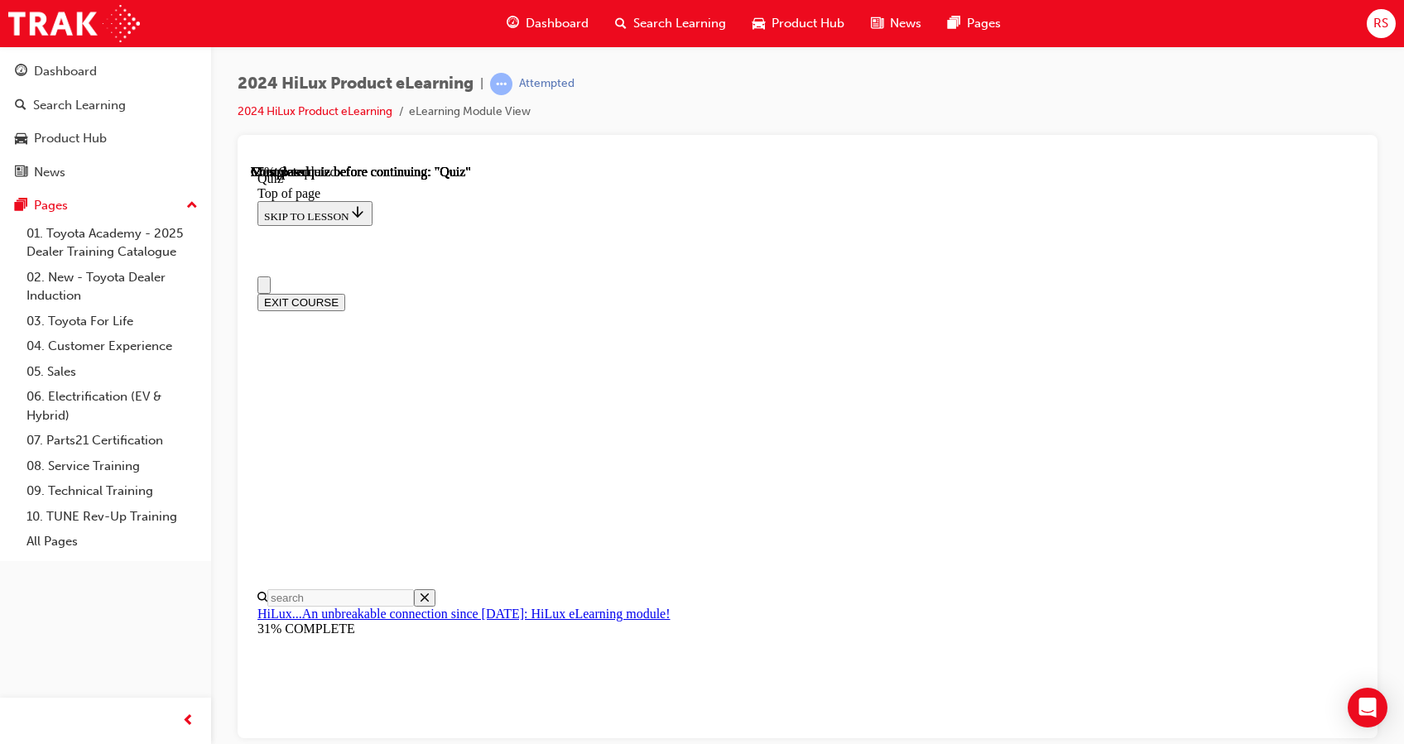
scroll to position [0, 0]
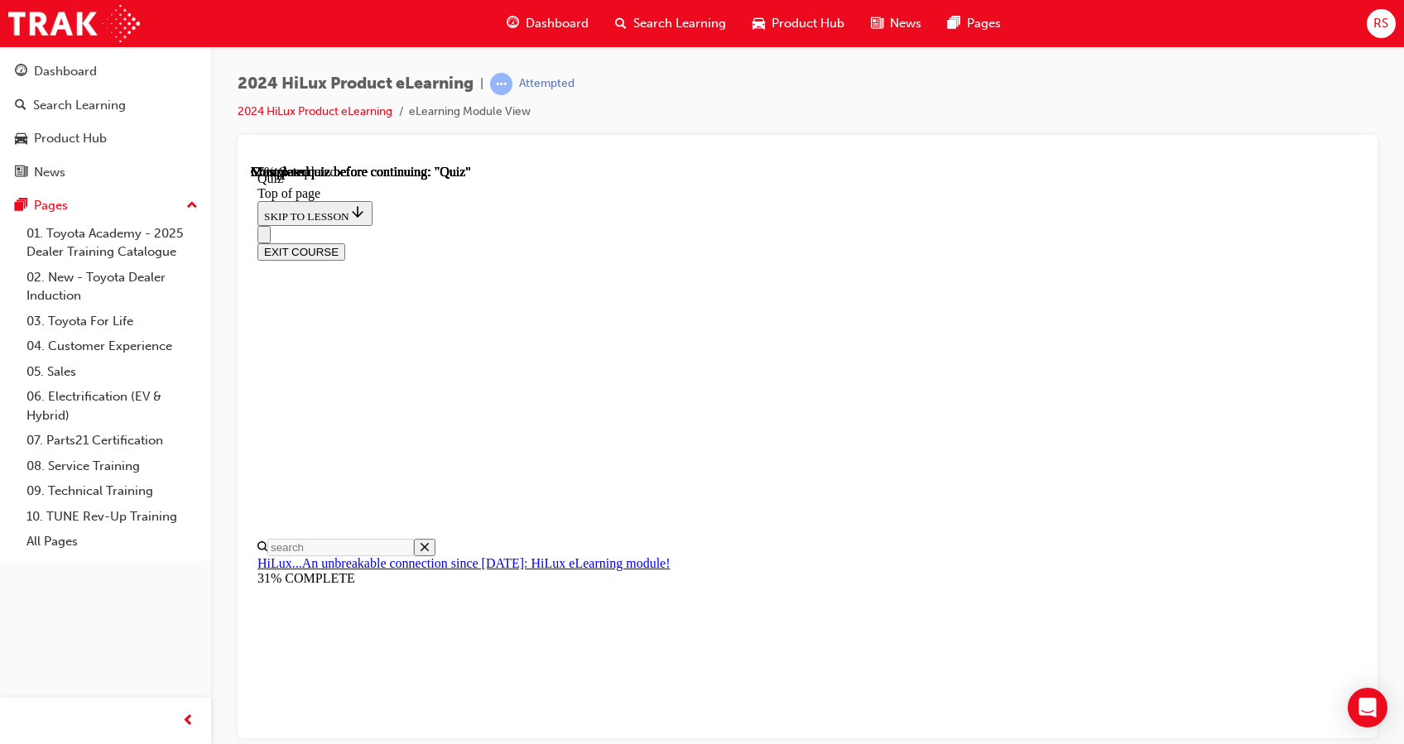
scroll to position [207, 0]
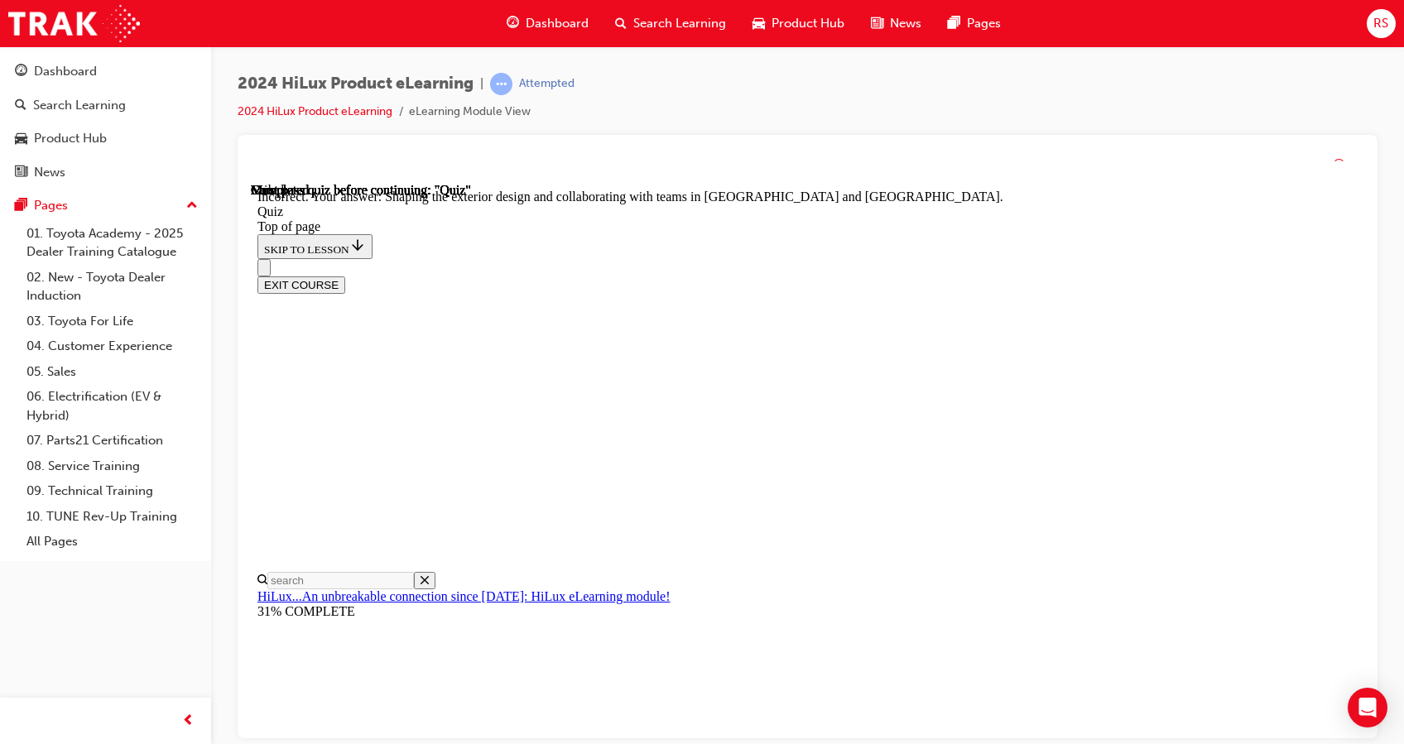
scroll to position [392, 0]
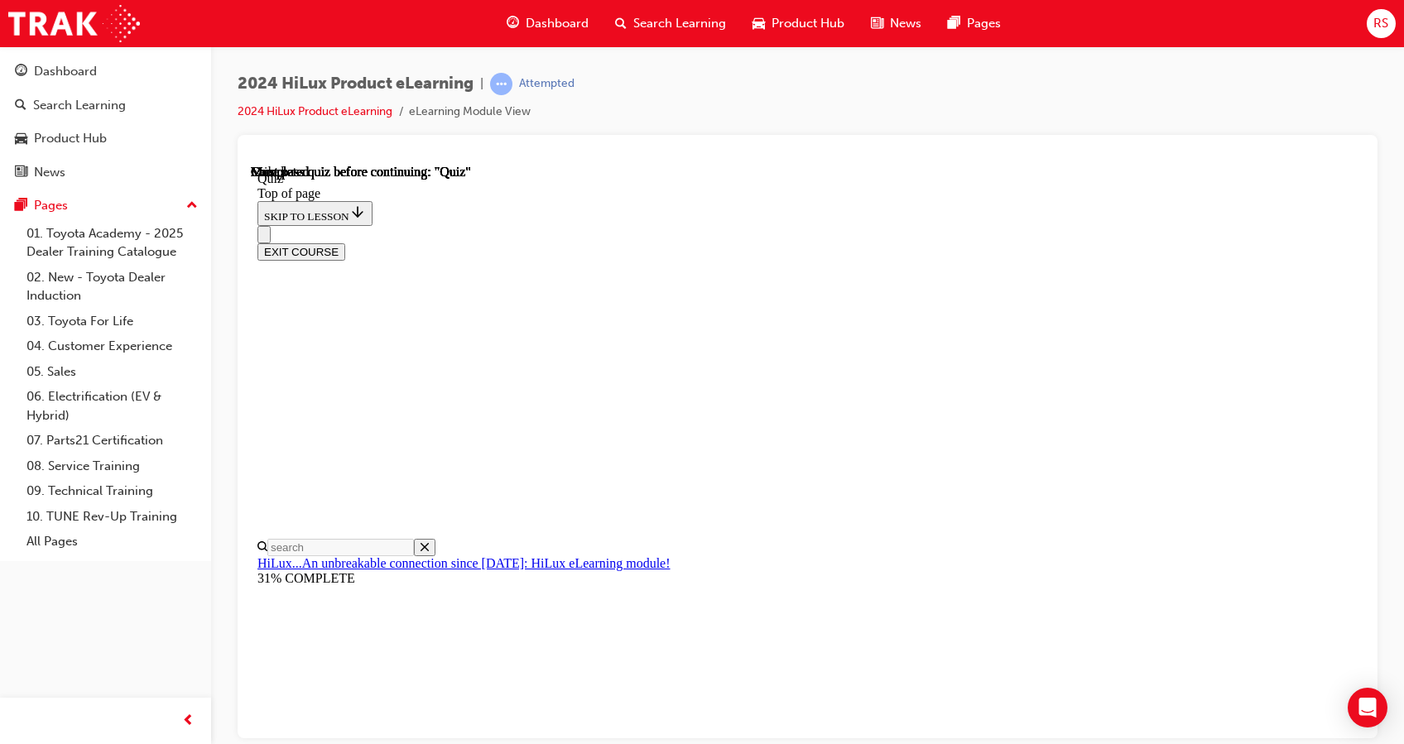
scroll to position [322, 0]
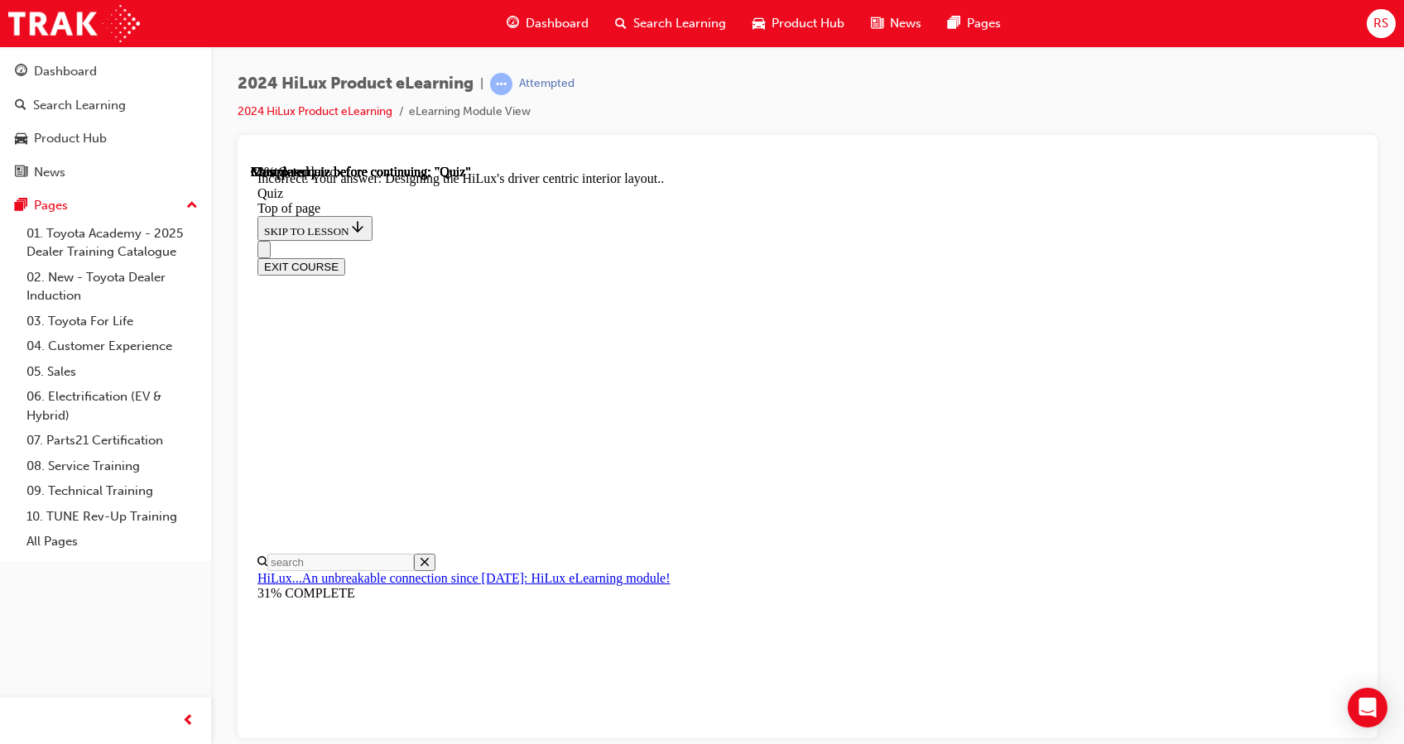
scroll to position [392, 0]
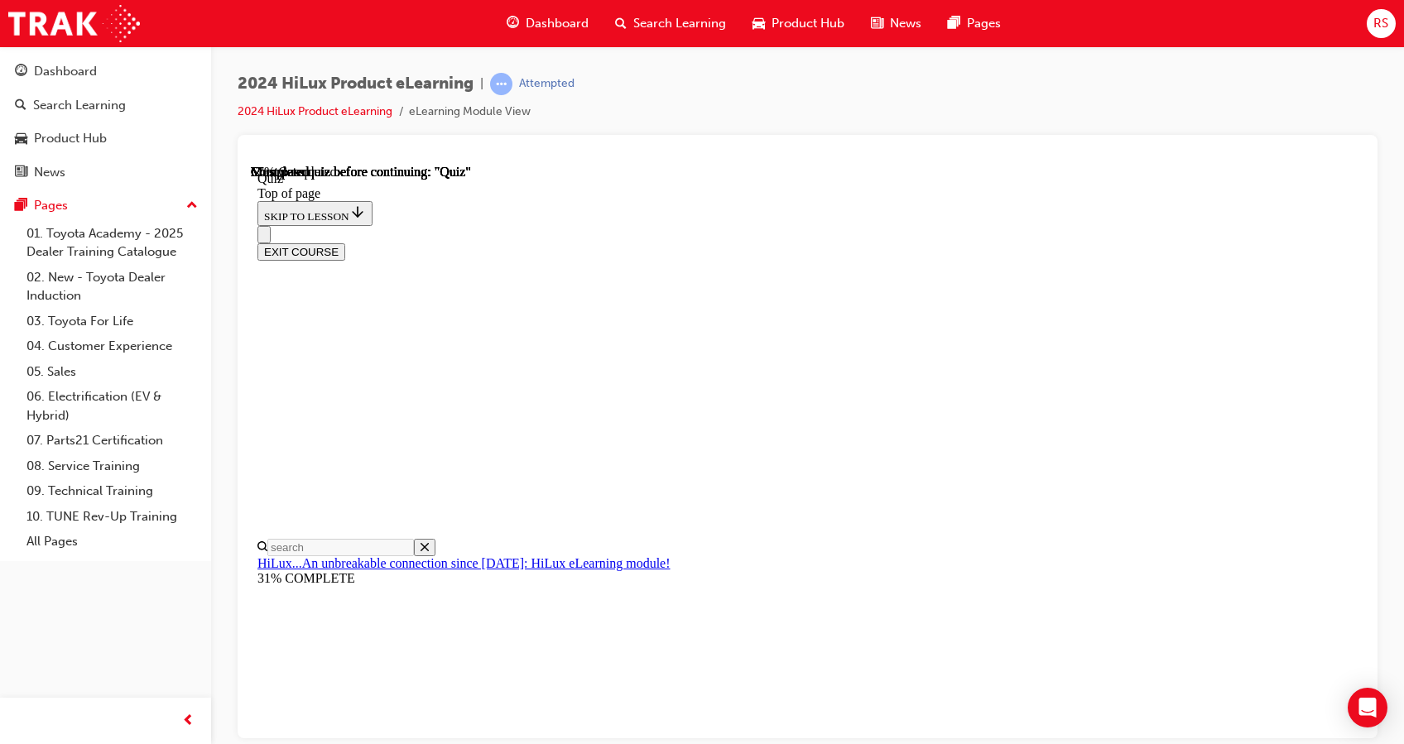
scroll to position [48, 0]
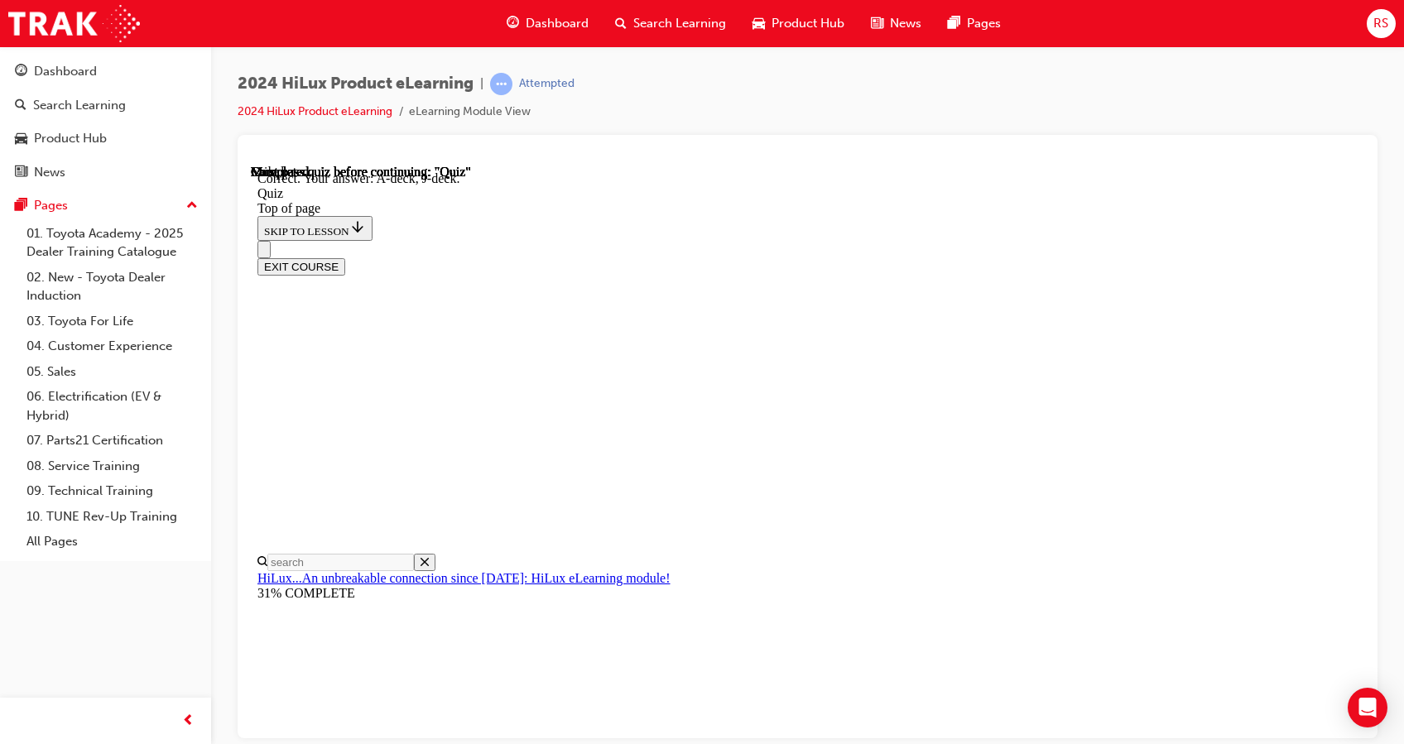
scroll to position [315, 0]
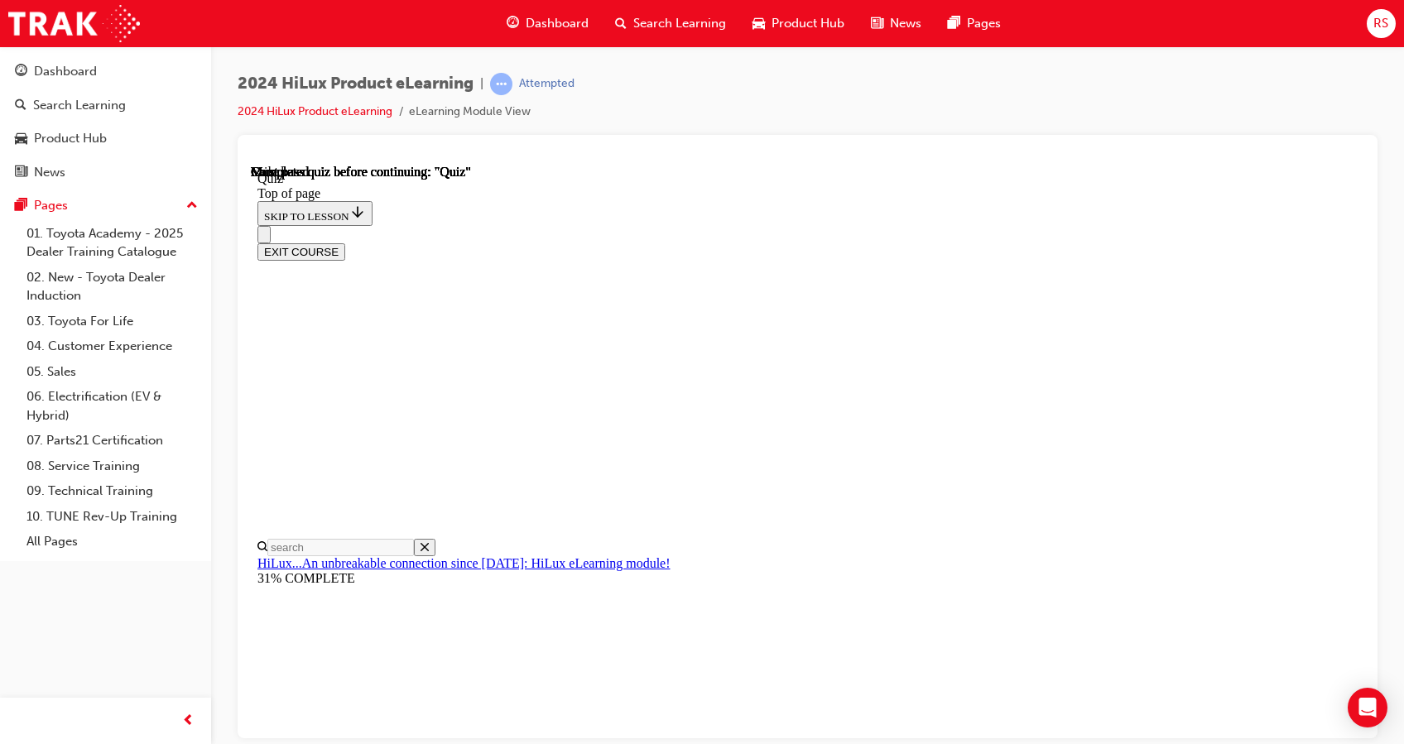
scroll to position [322, 0]
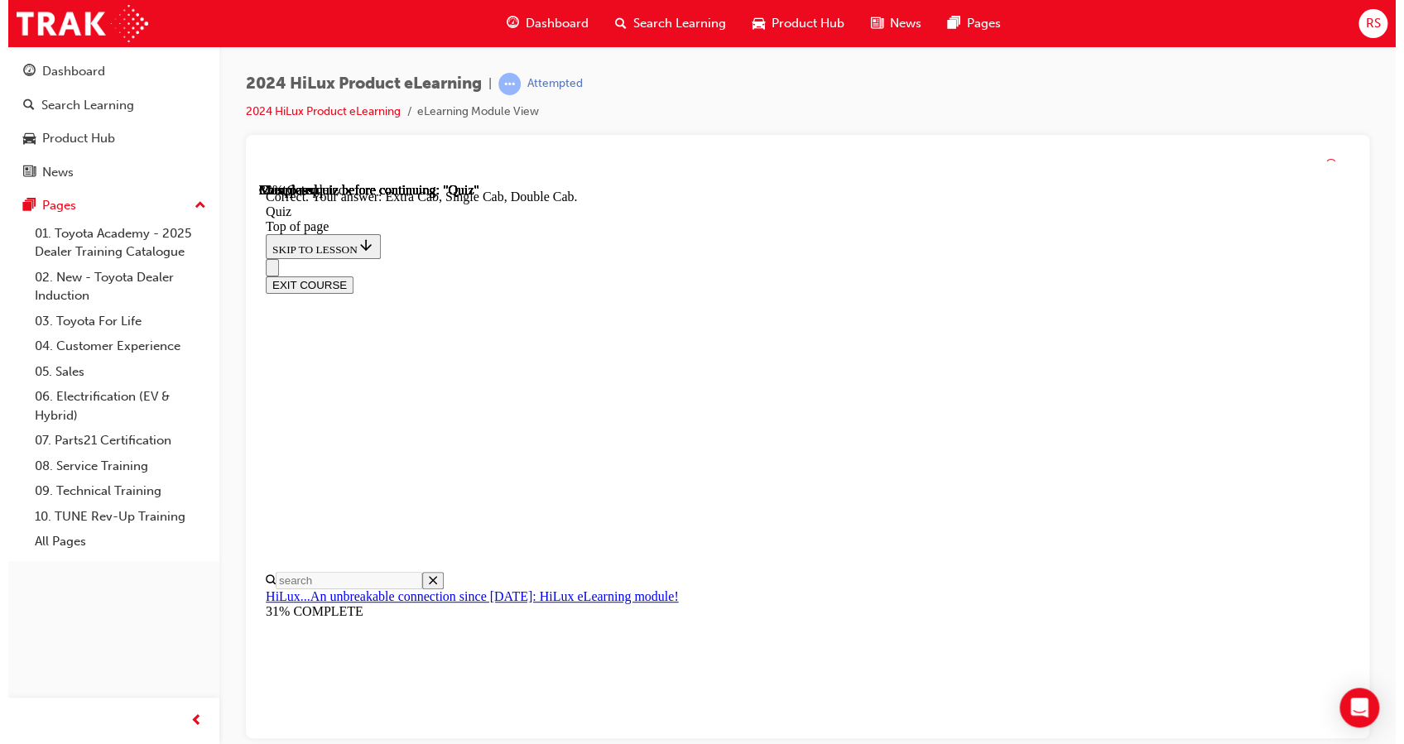
scroll to position [437, 0]
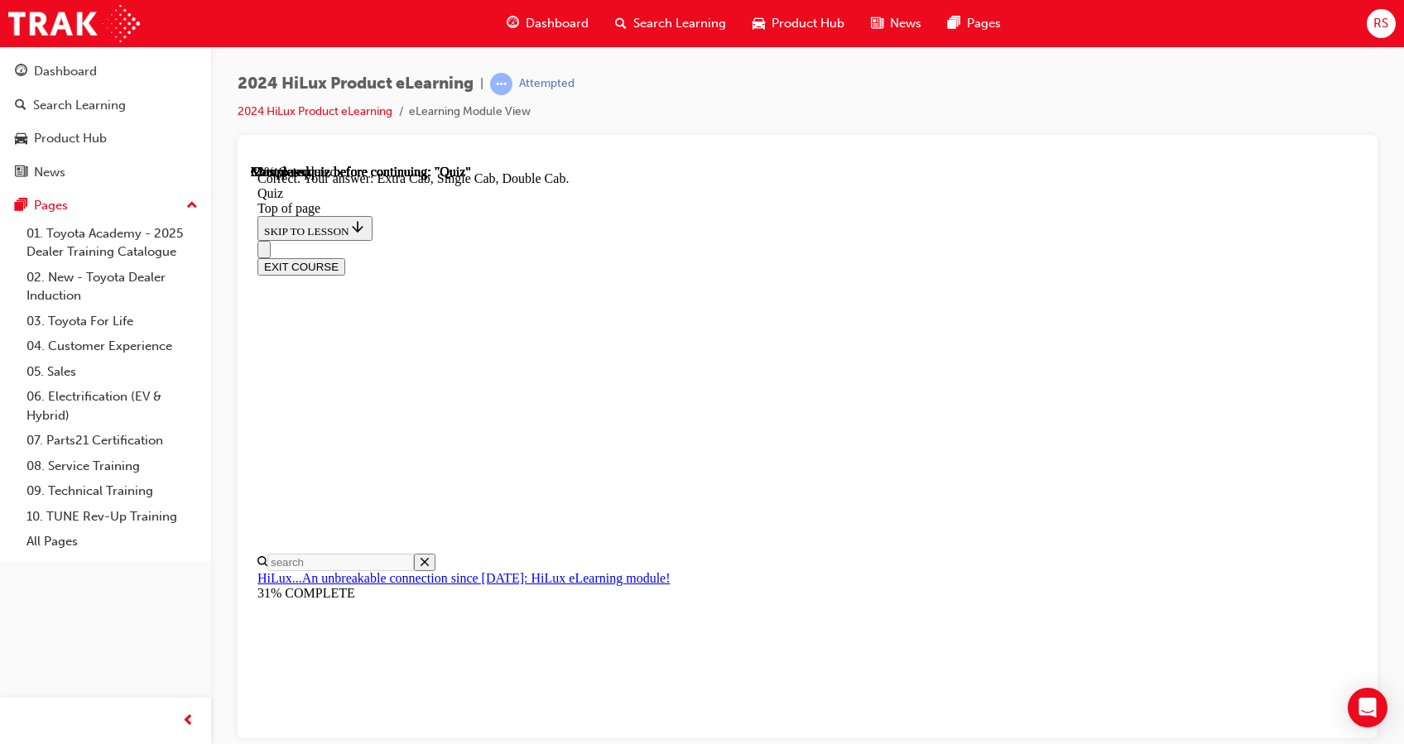
drag, startPoint x: 953, startPoint y: 689, endPoint x: 987, endPoint y: 342, distance: 349.3
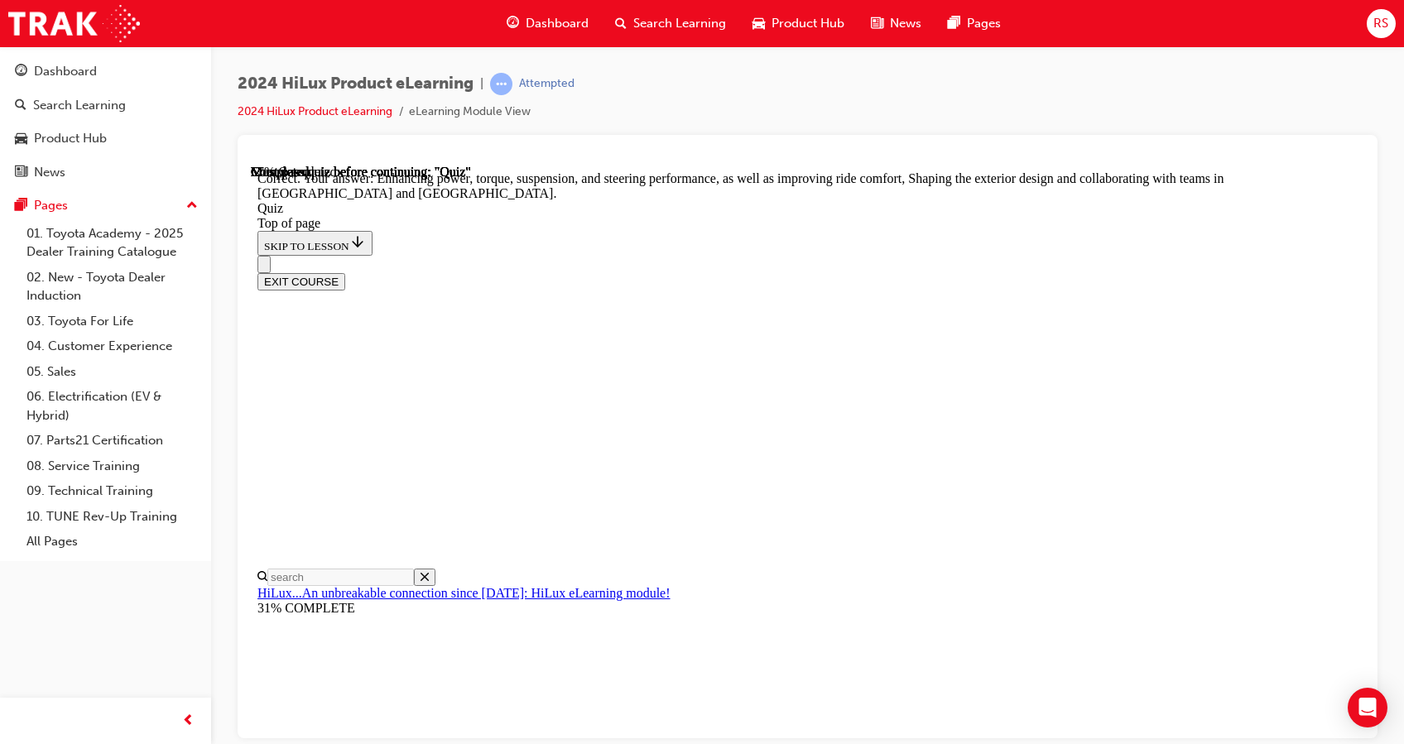
scroll to position [392, 0]
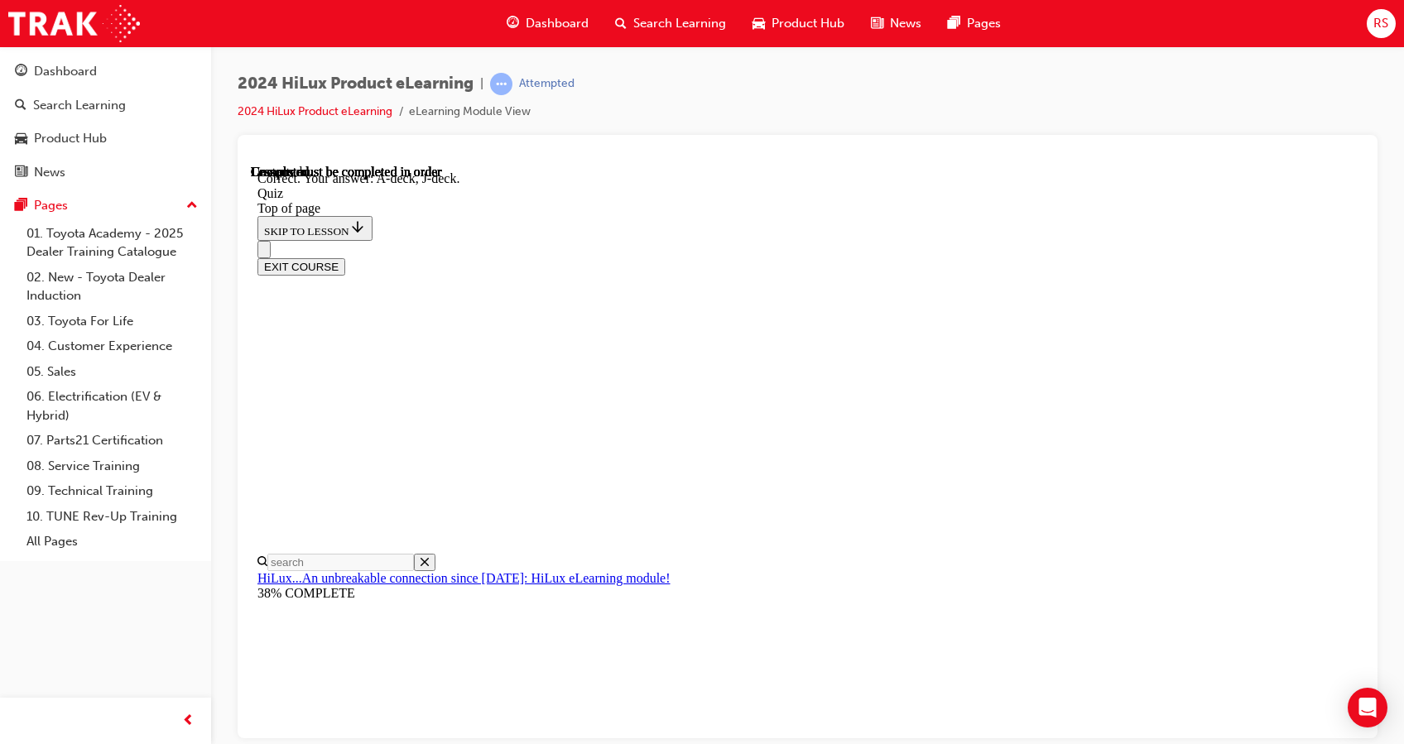
scroll to position [315, 0]
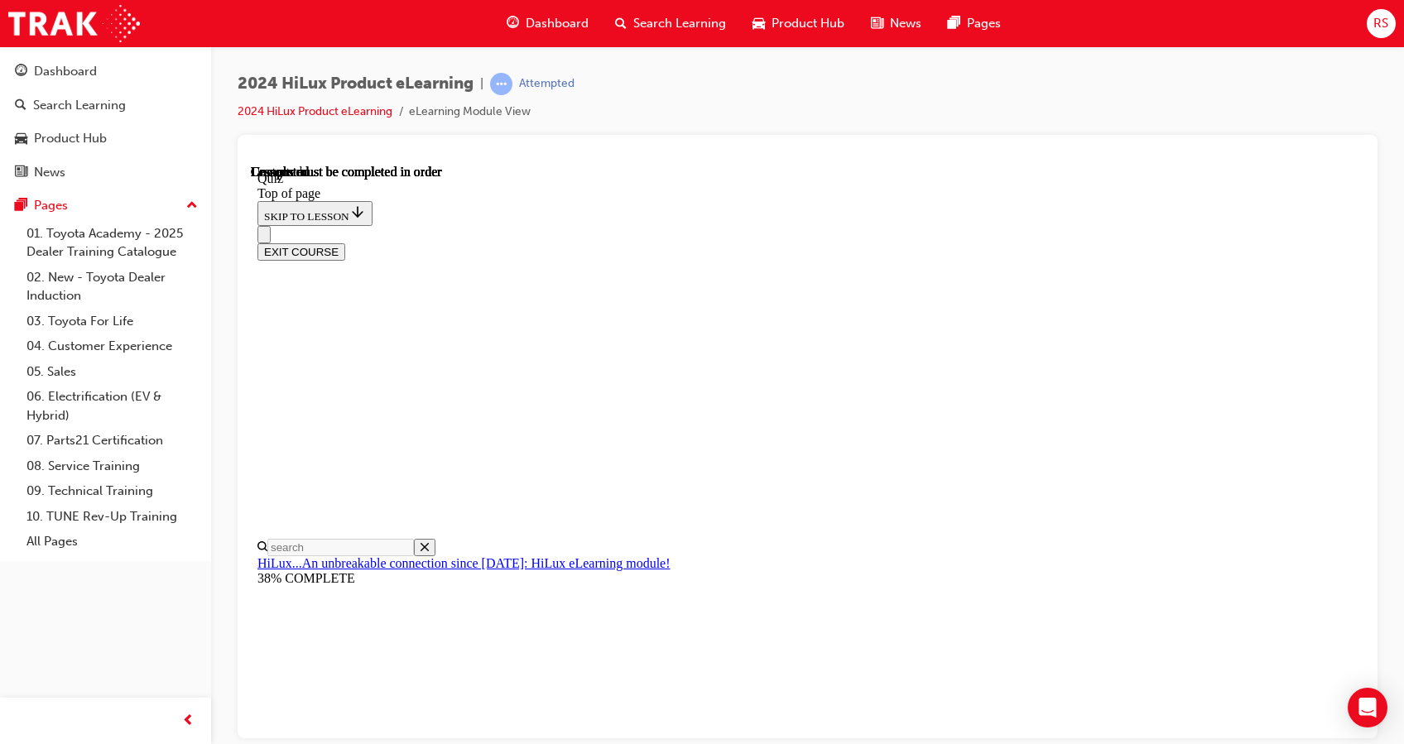
scroll to position [322, 0]
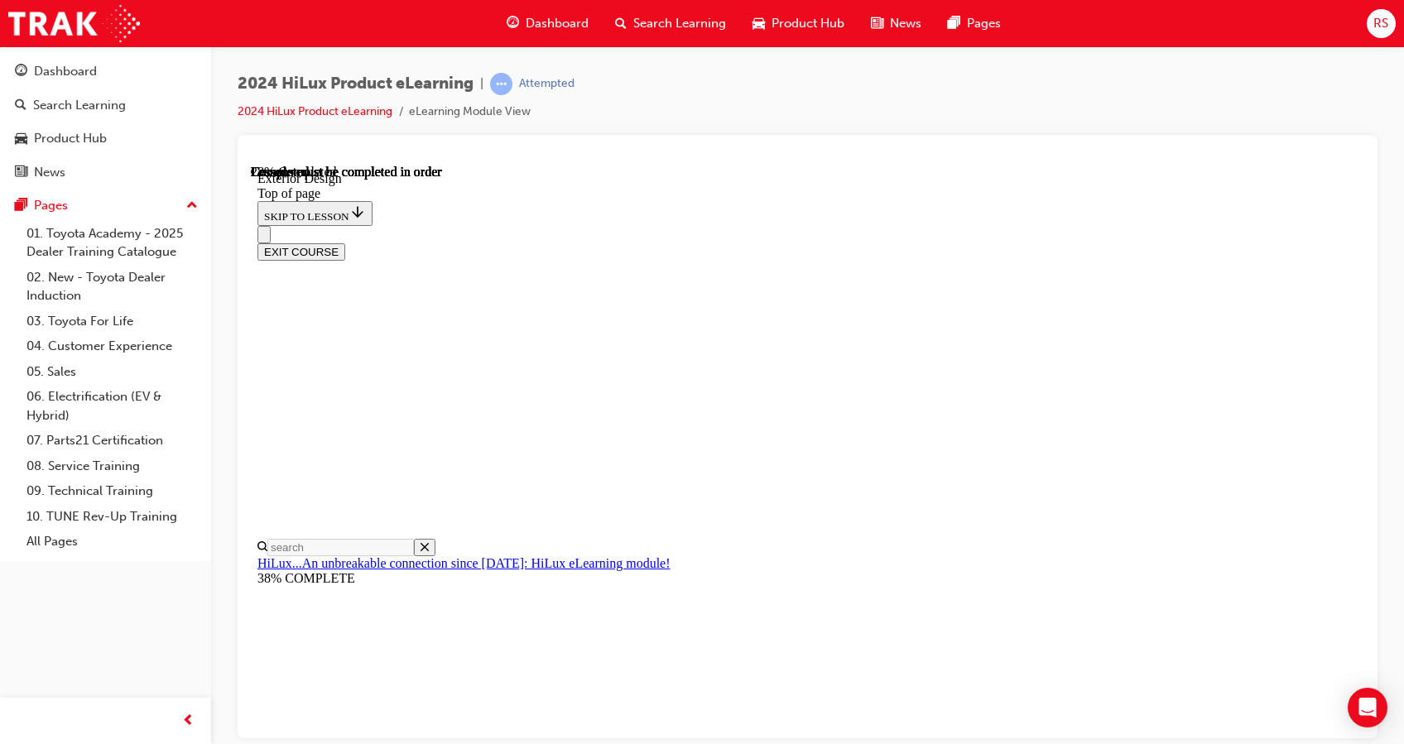
scroll to position [2035, 0]
click at [938, 225] on div "EXIT COURSE" at bounding box center [798, 242] width 1083 height 35
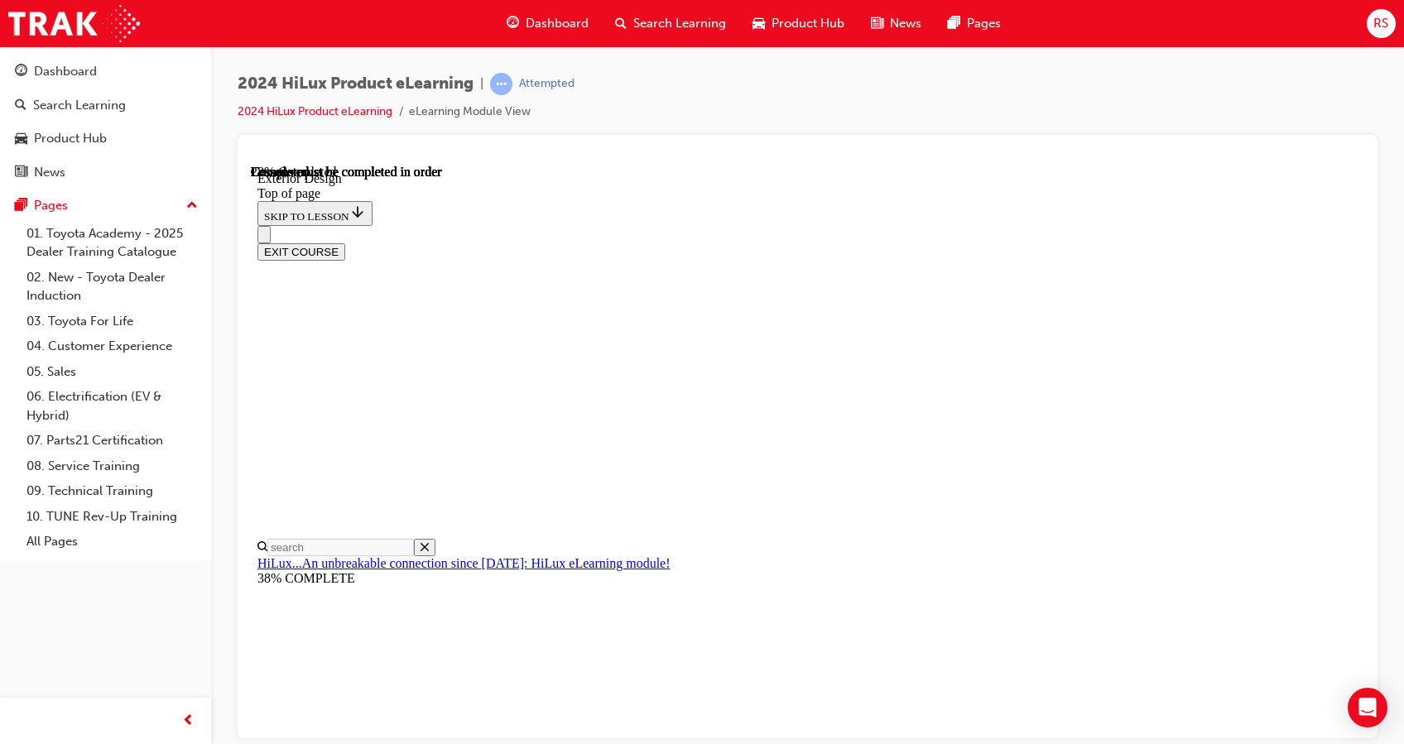
click at [929, 225] on div "EXIT COURSE" at bounding box center [798, 242] width 1083 height 35
click at [962, 225] on div "EXIT COURSE" at bounding box center [798, 242] width 1083 height 35
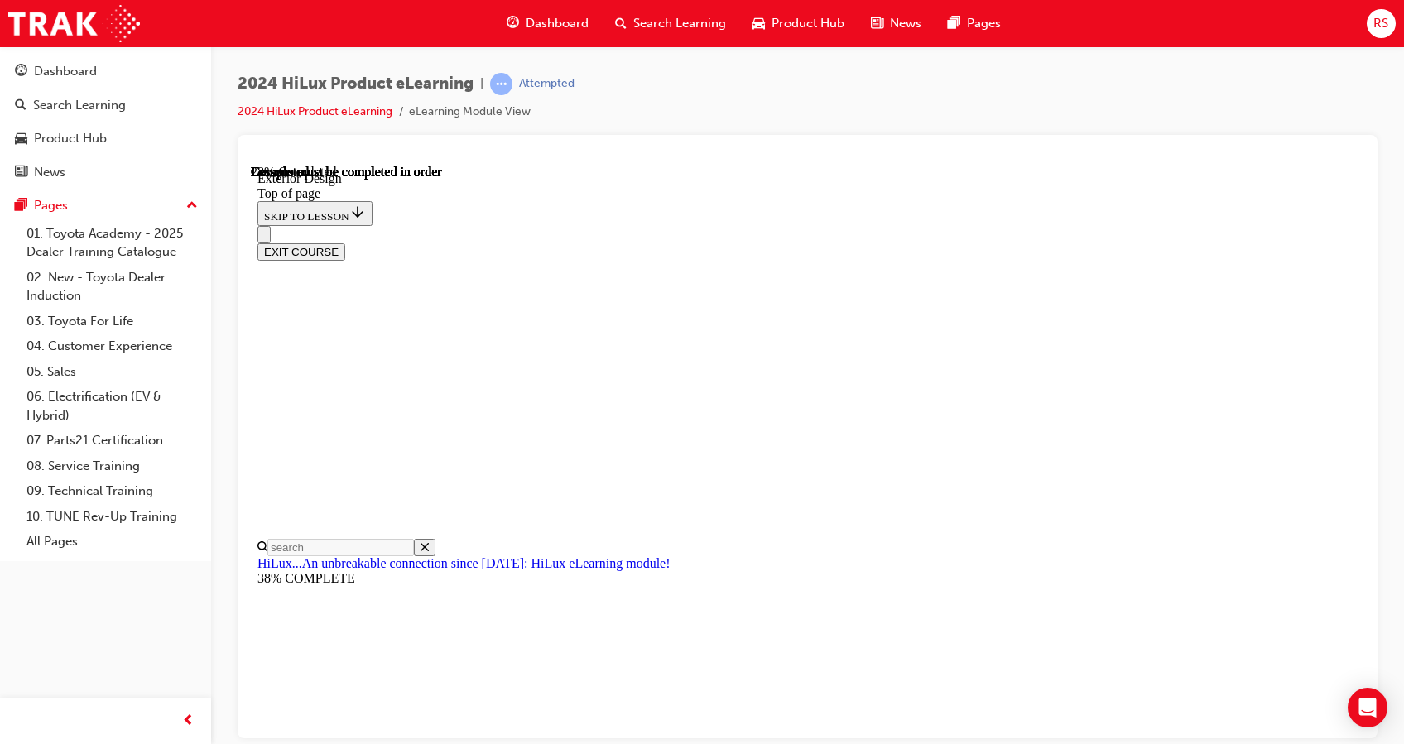
scroll to position [2005, 0]
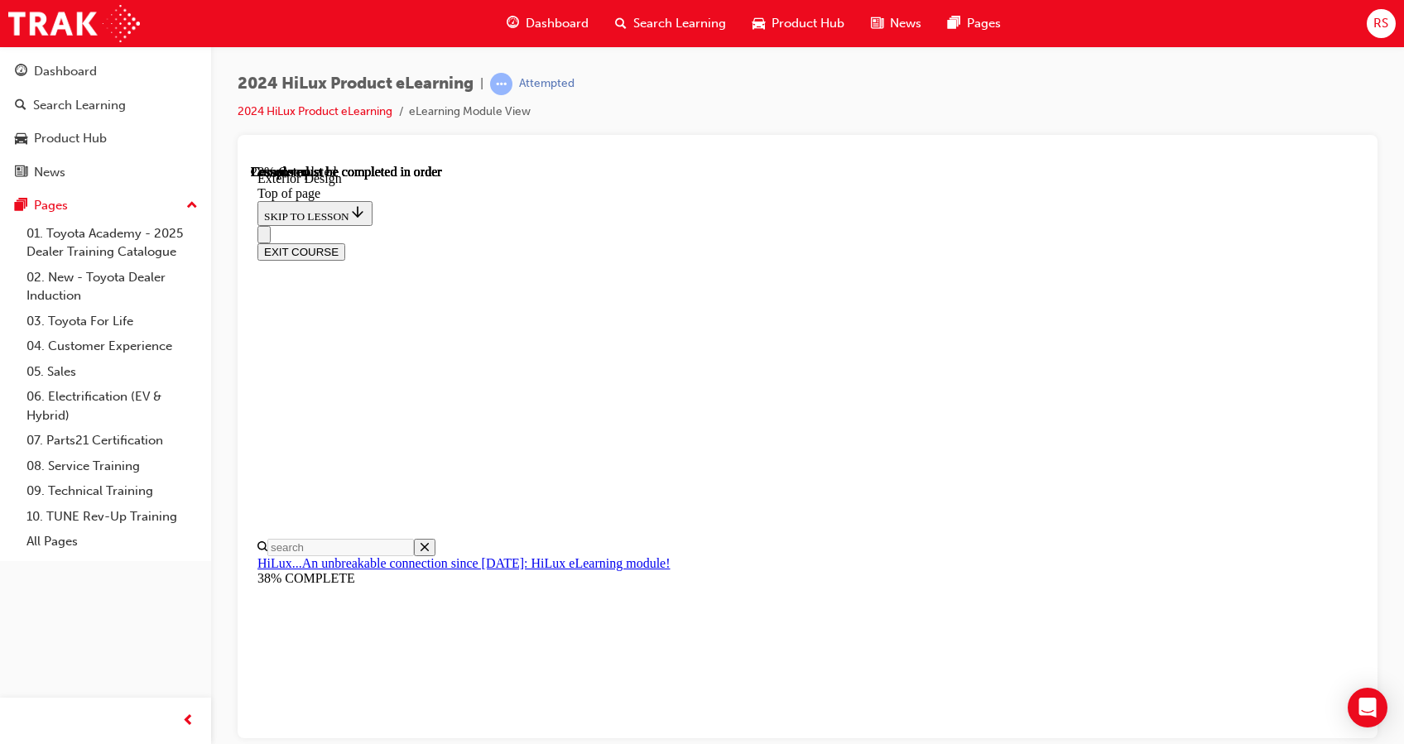
click at [847, 225] on div "EXIT COURSE" at bounding box center [798, 242] width 1083 height 35
click at [813, 225] on div "EXIT COURSE" at bounding box center [798, 242] width 1083 height 35
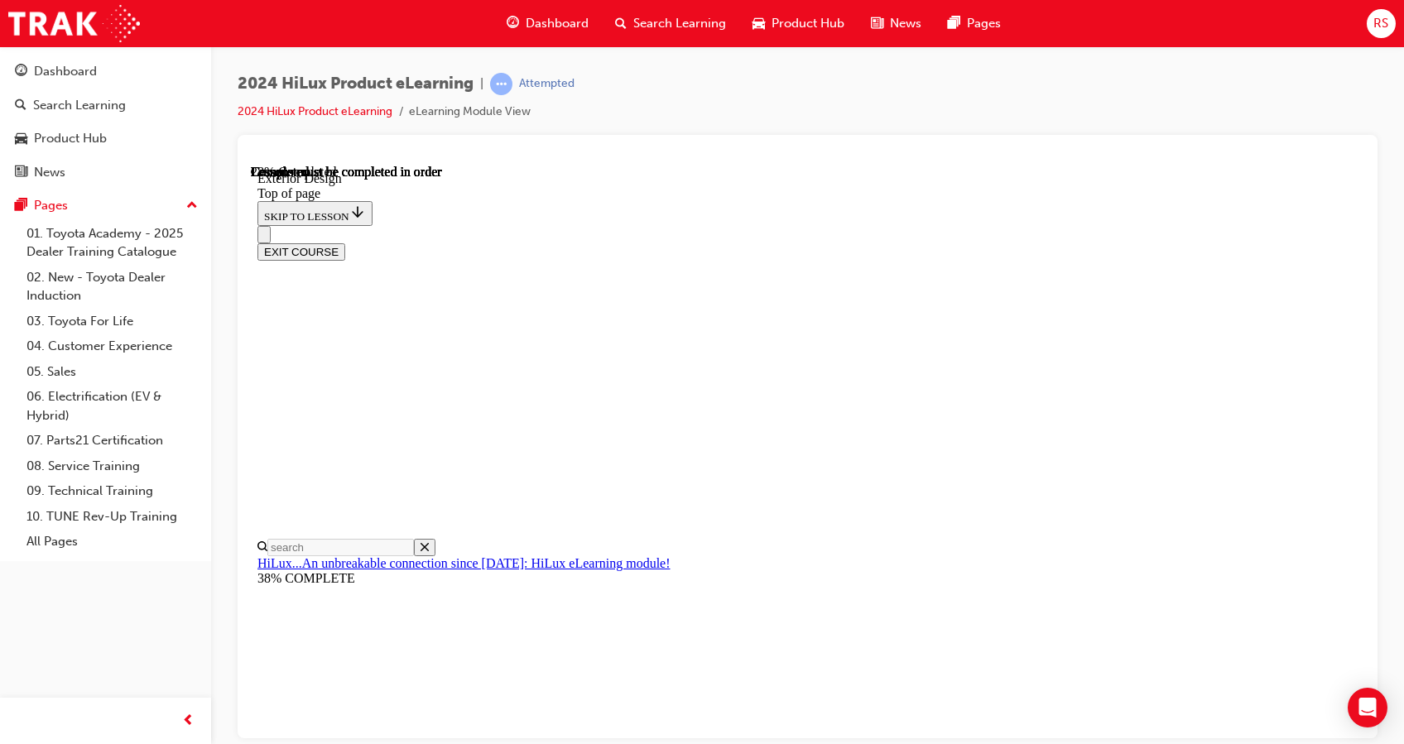
click at [1078, 225] on div "EXIT COURSE" at bounding box center [798, 242] width 1083 height 35
click at [1119, 225] on div "EXIT COURSE" at bounding box center [798, 242] width 1083 height 35
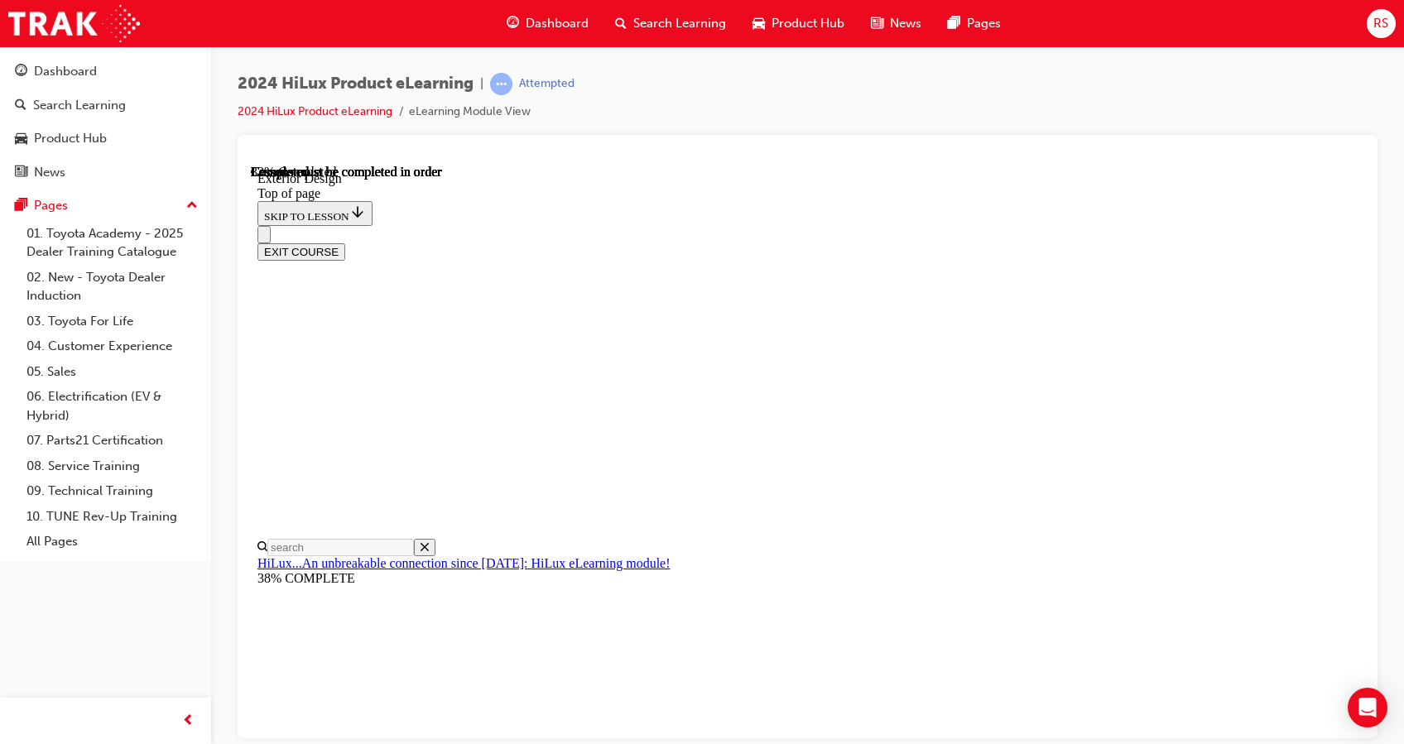
scroll to position [1991, 0]
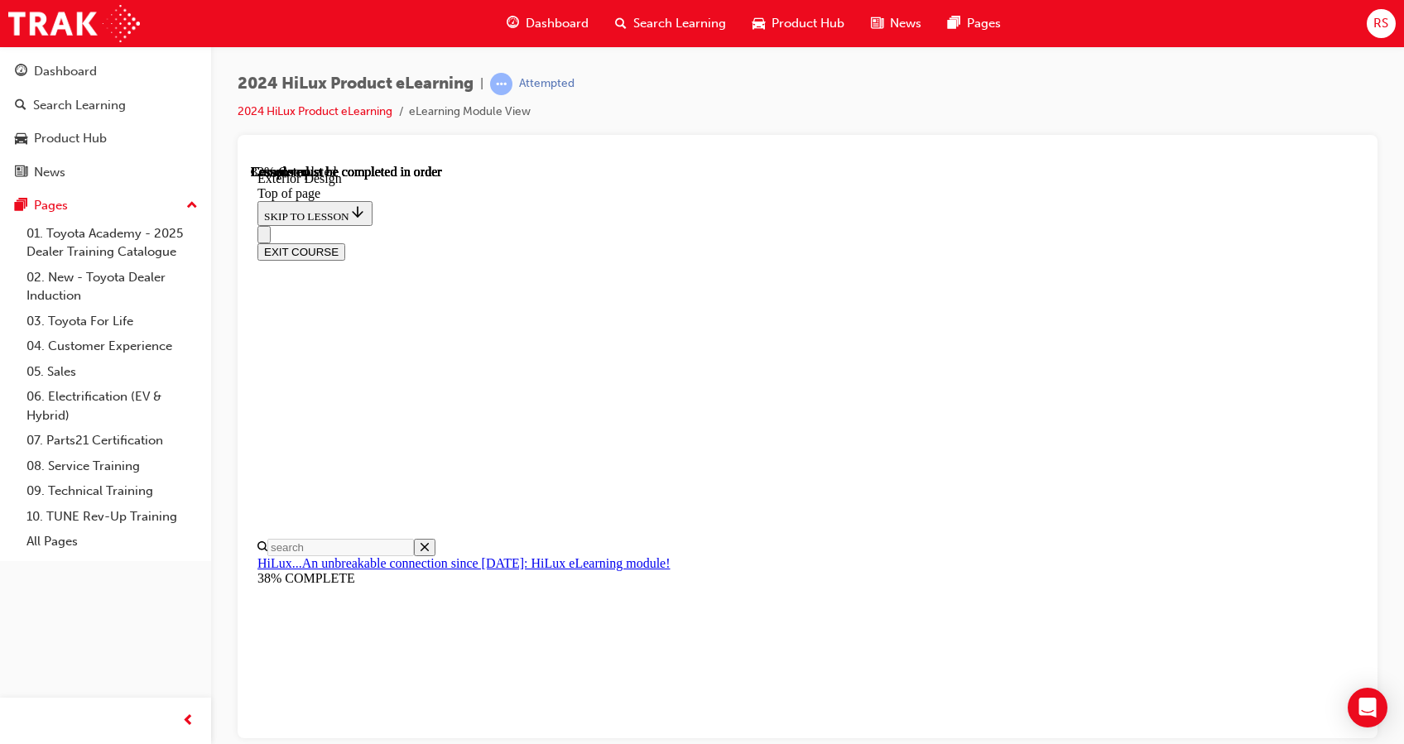
drag, startPoint x: 1206, startPoint y: 315, endPoint x: 1088, endPoint y: 439, distance: 172.1
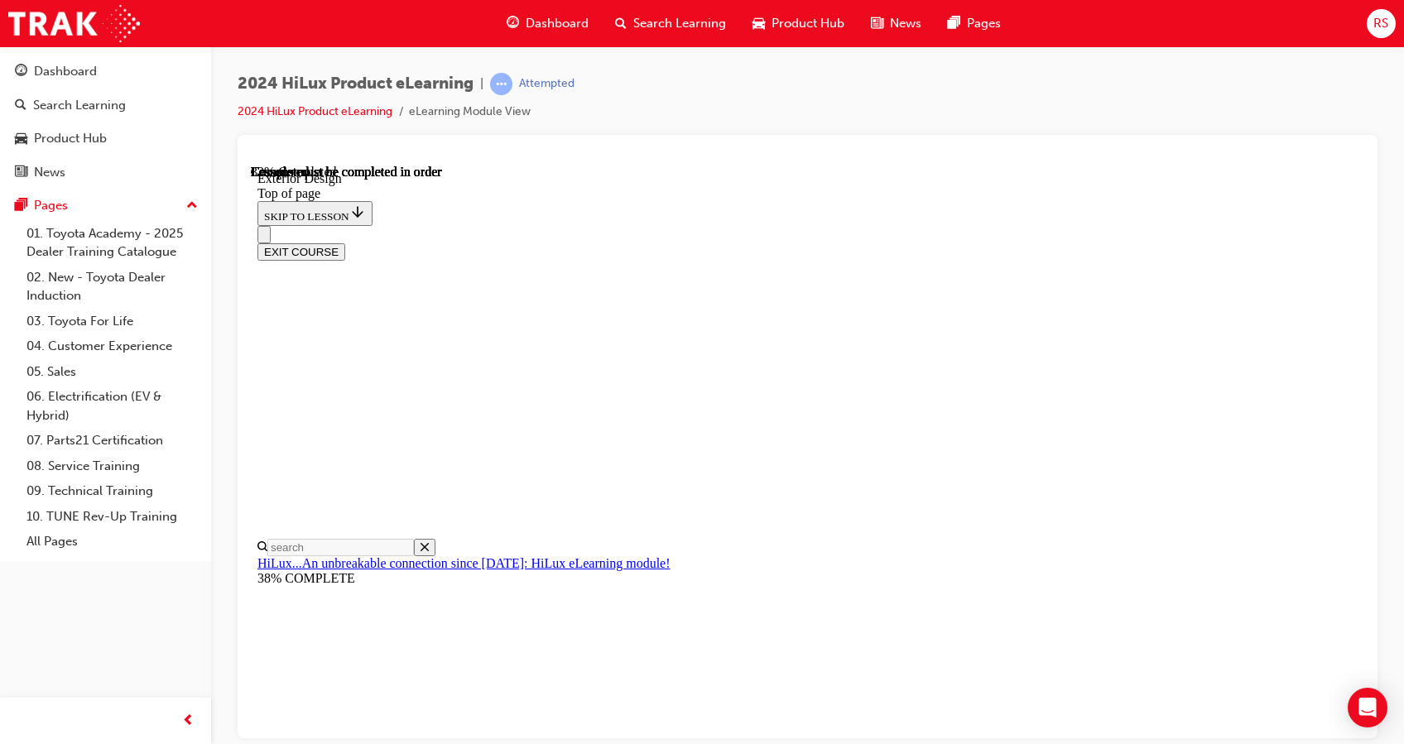
scroll to position [2542, 0]
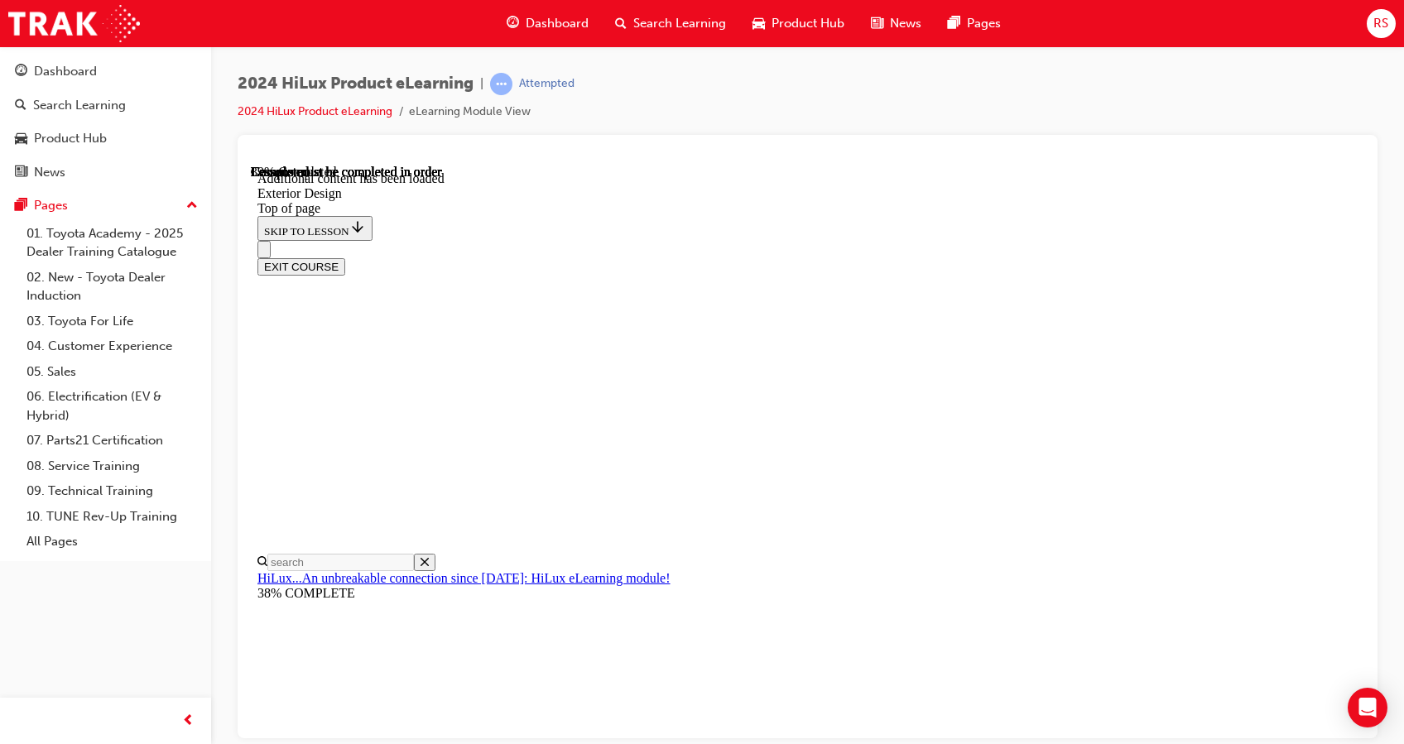
scroll to position [2939, 0]
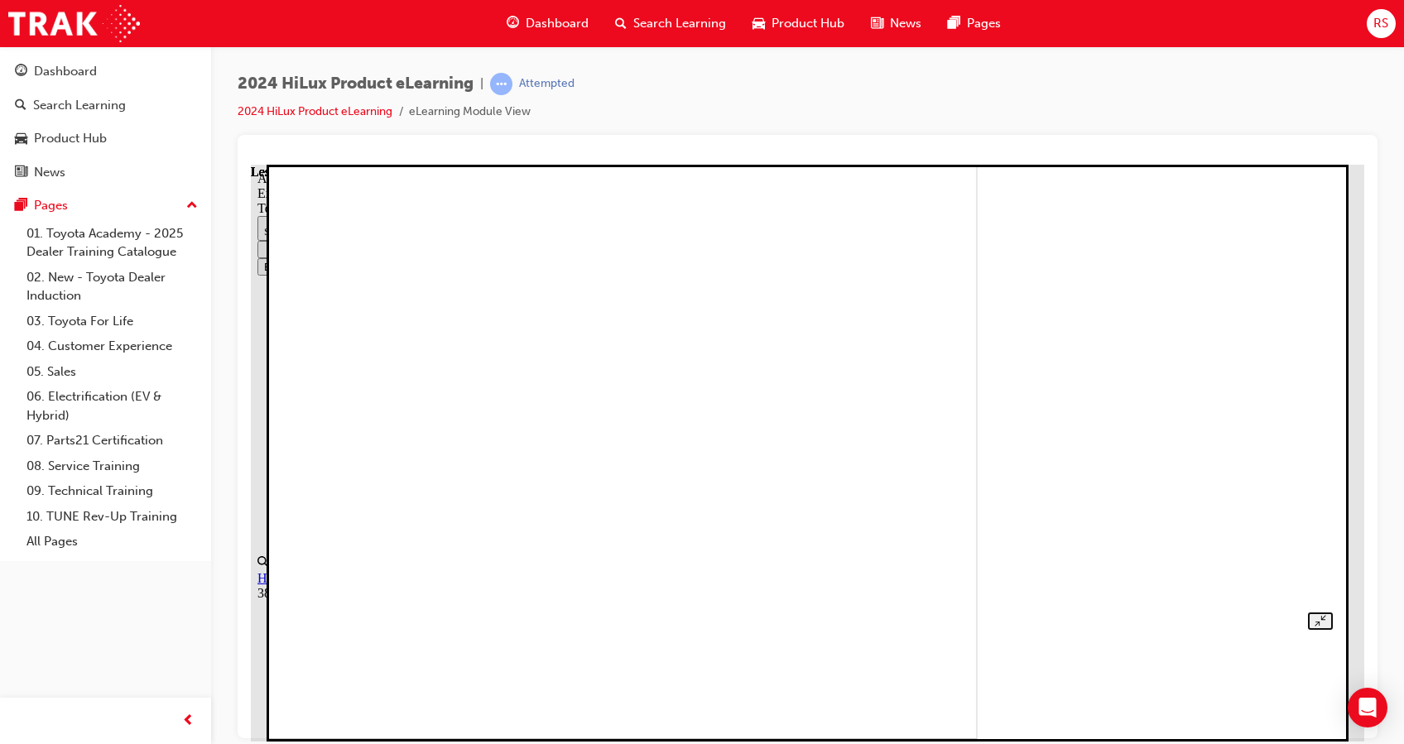
click at [977, 309] on img at bounding box center [464, 449] width 1025 height 577
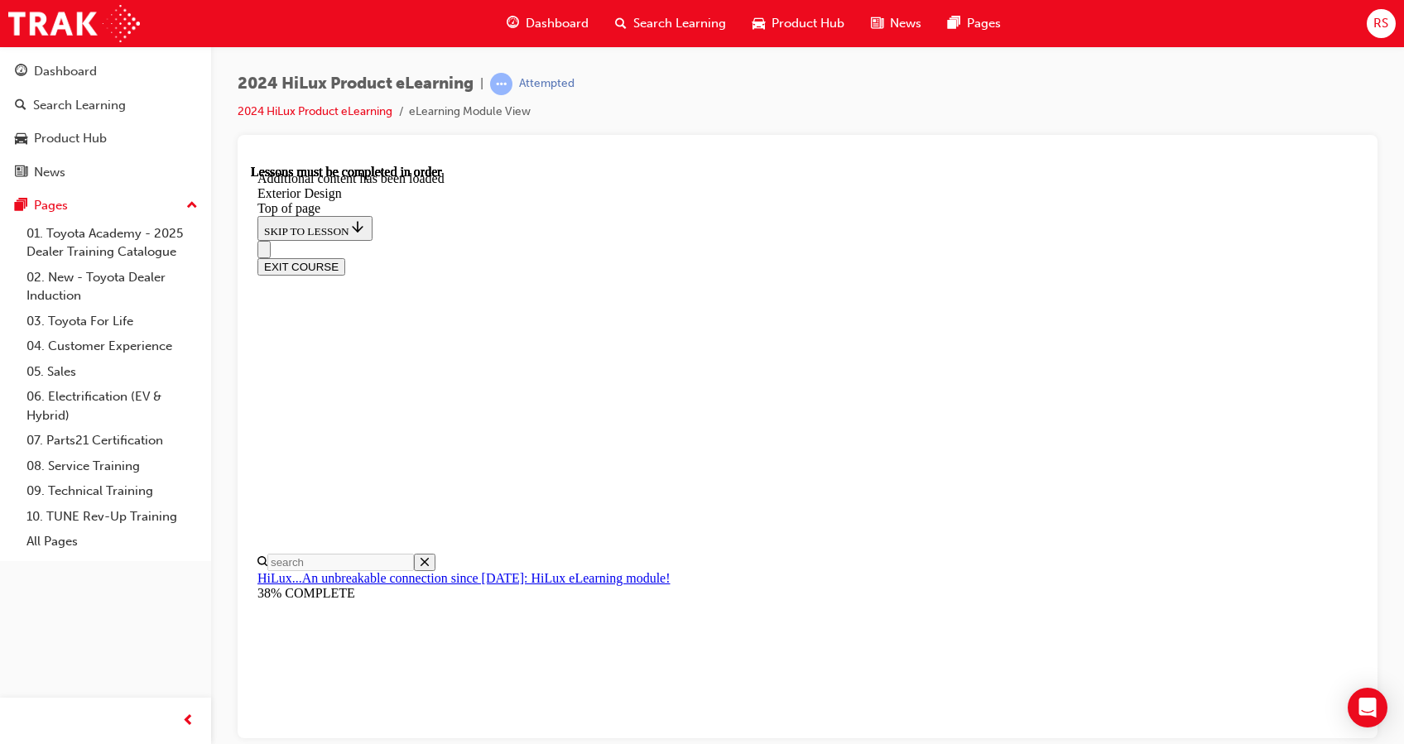
scroll to position [2860, 0]
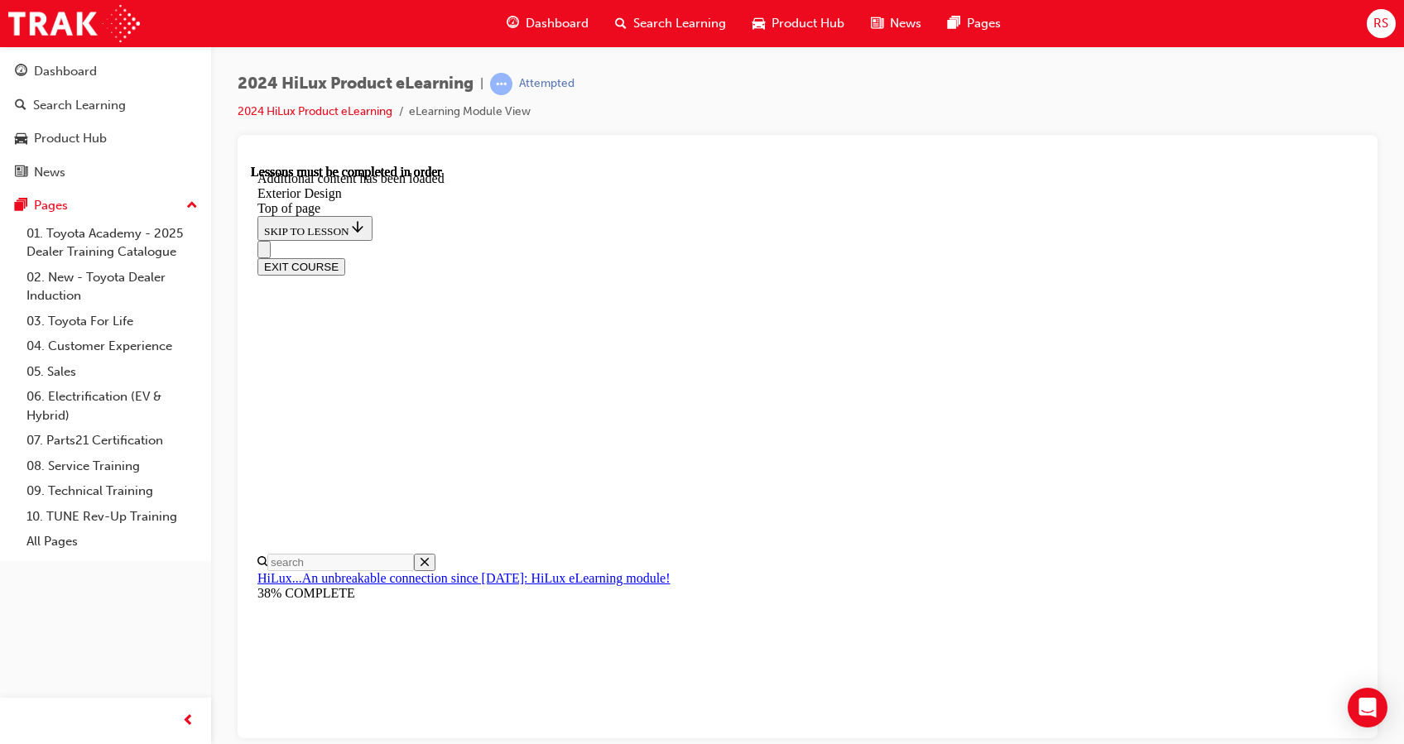
scroll to position [3021, 0]
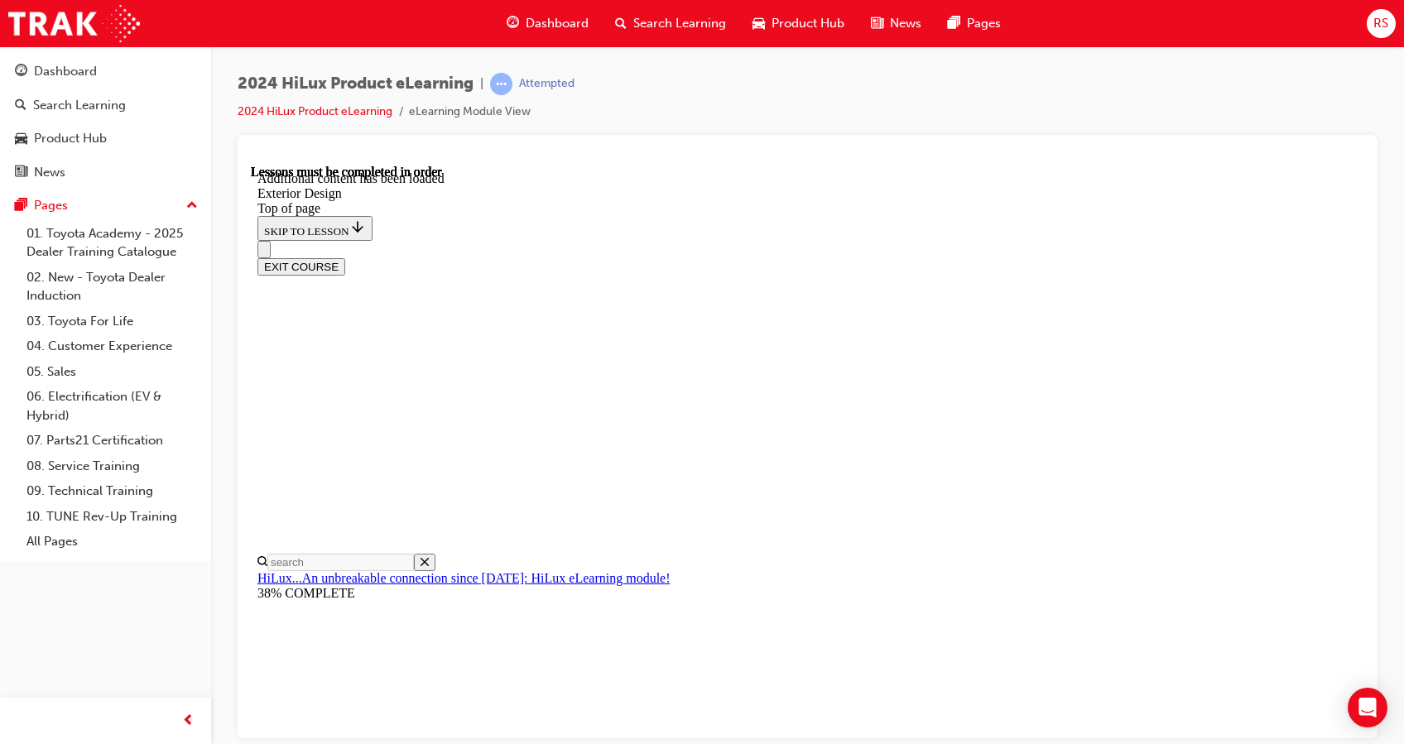
scroll to position [252, 0]
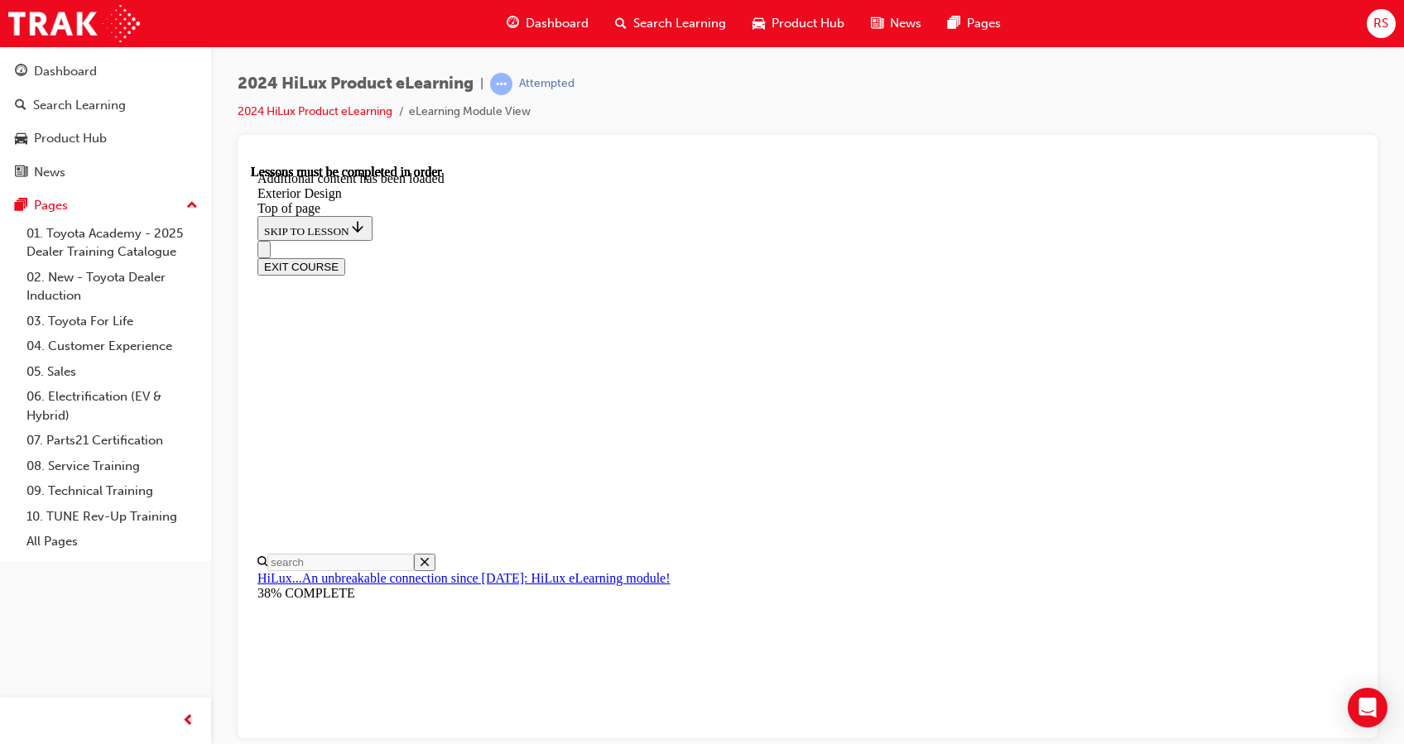
scroll to position [4234, 0]
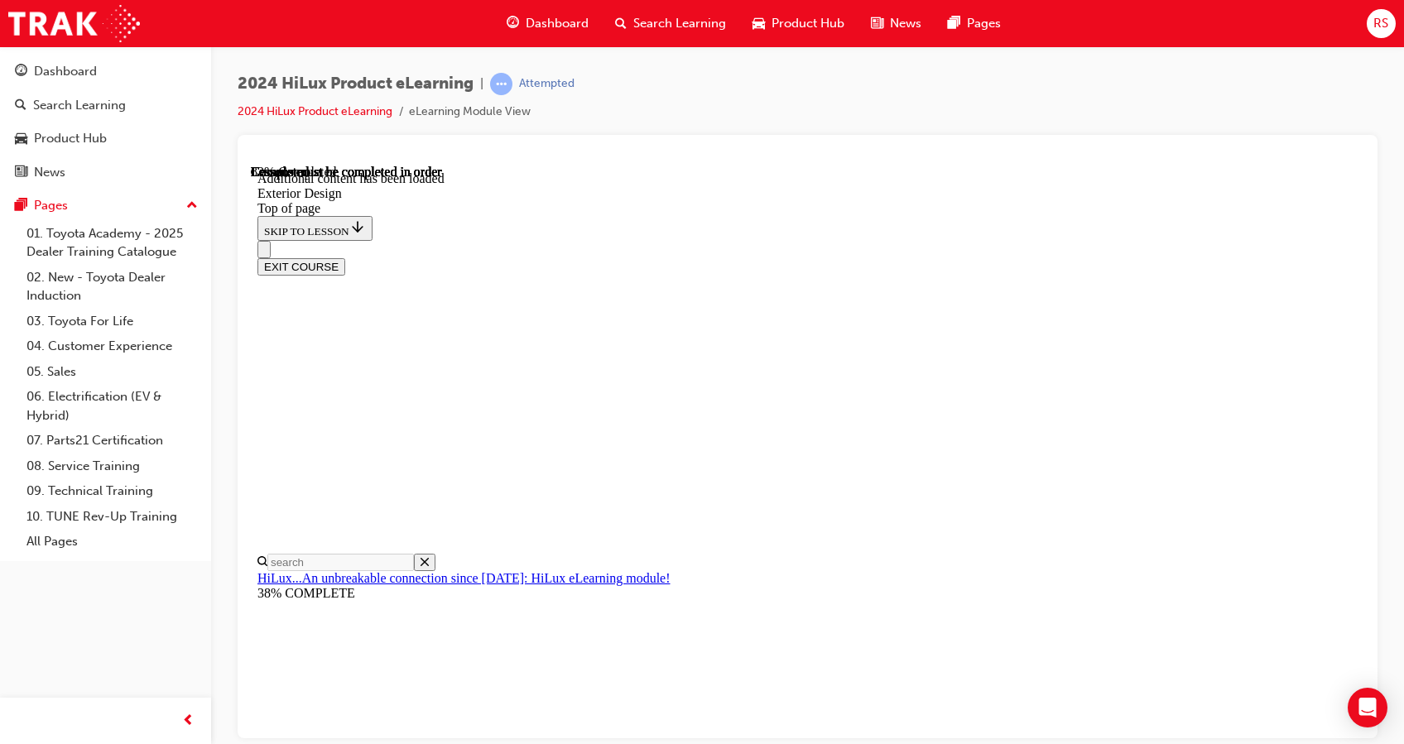
scroll to position [5826, 0]
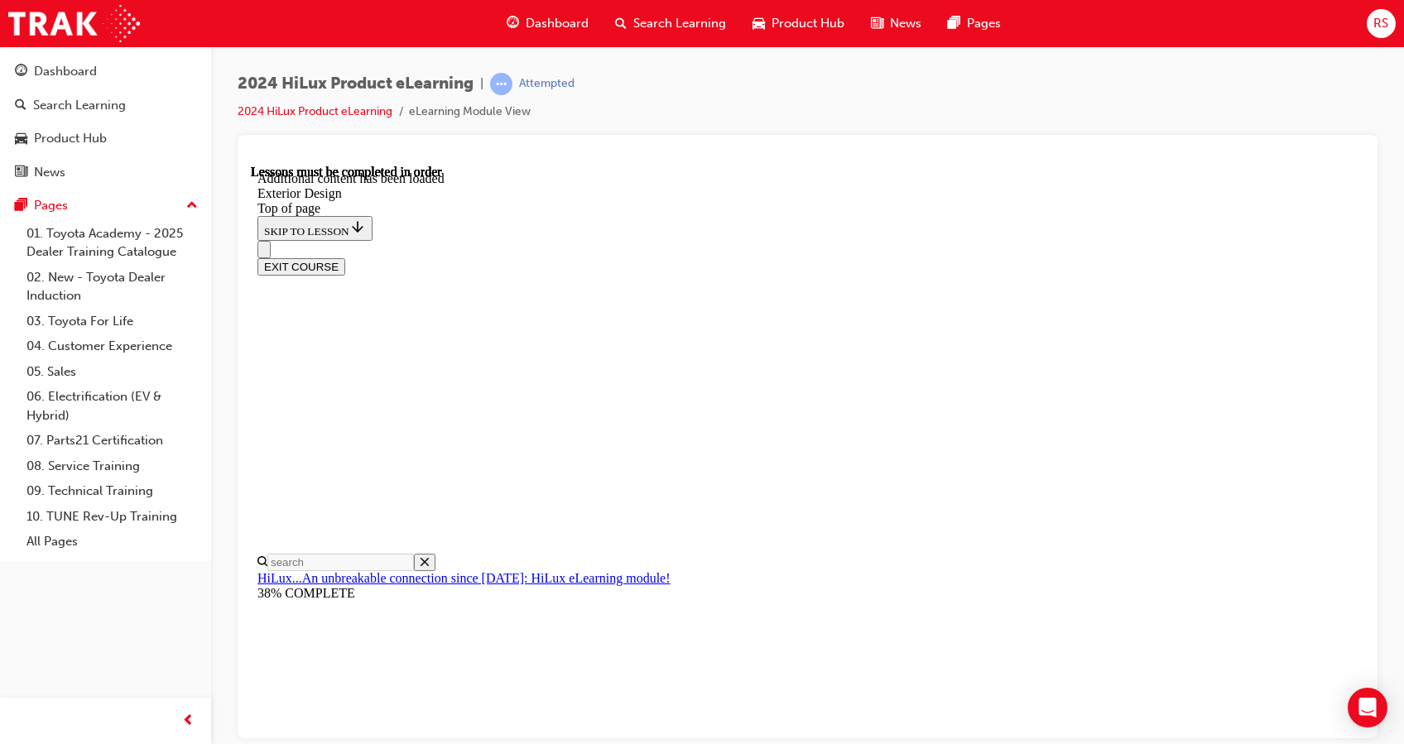
scroll to position [6060, 0]
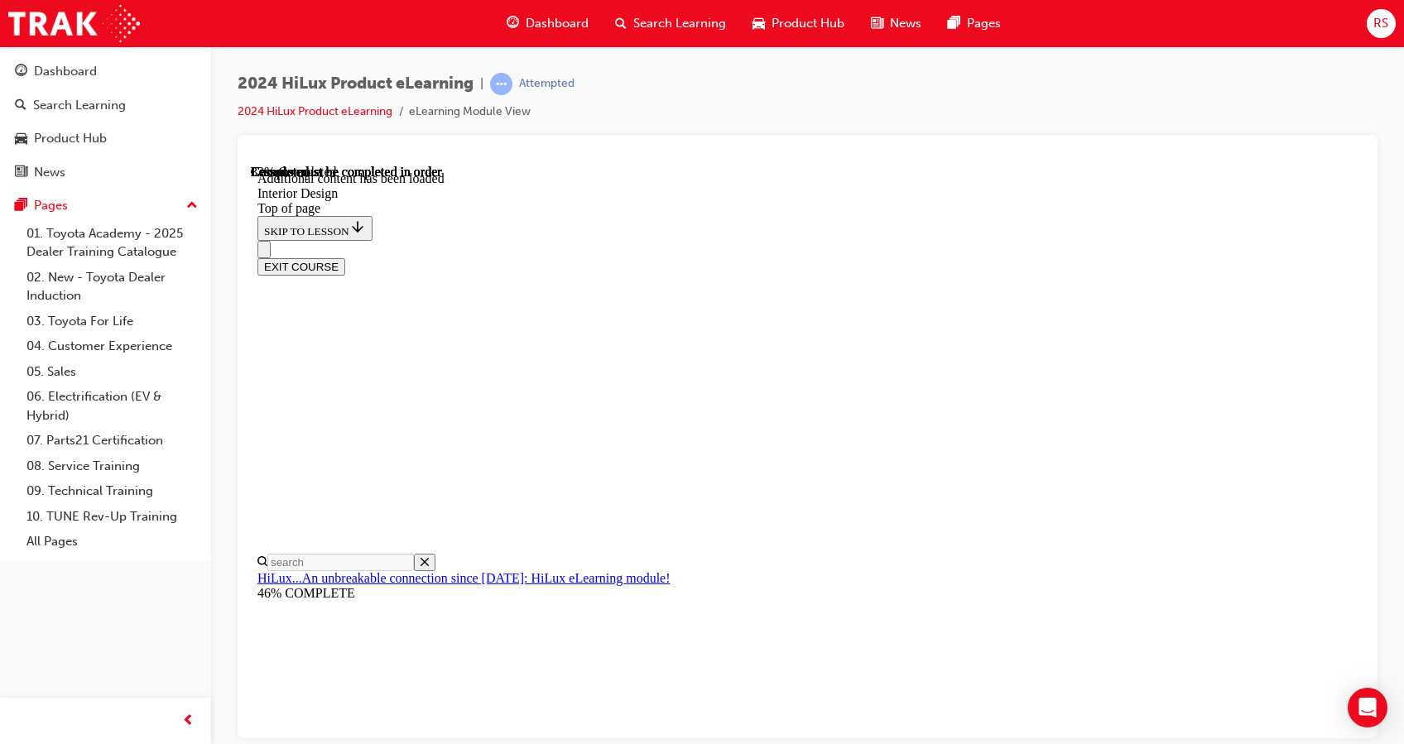
scroll to position [839, 0]
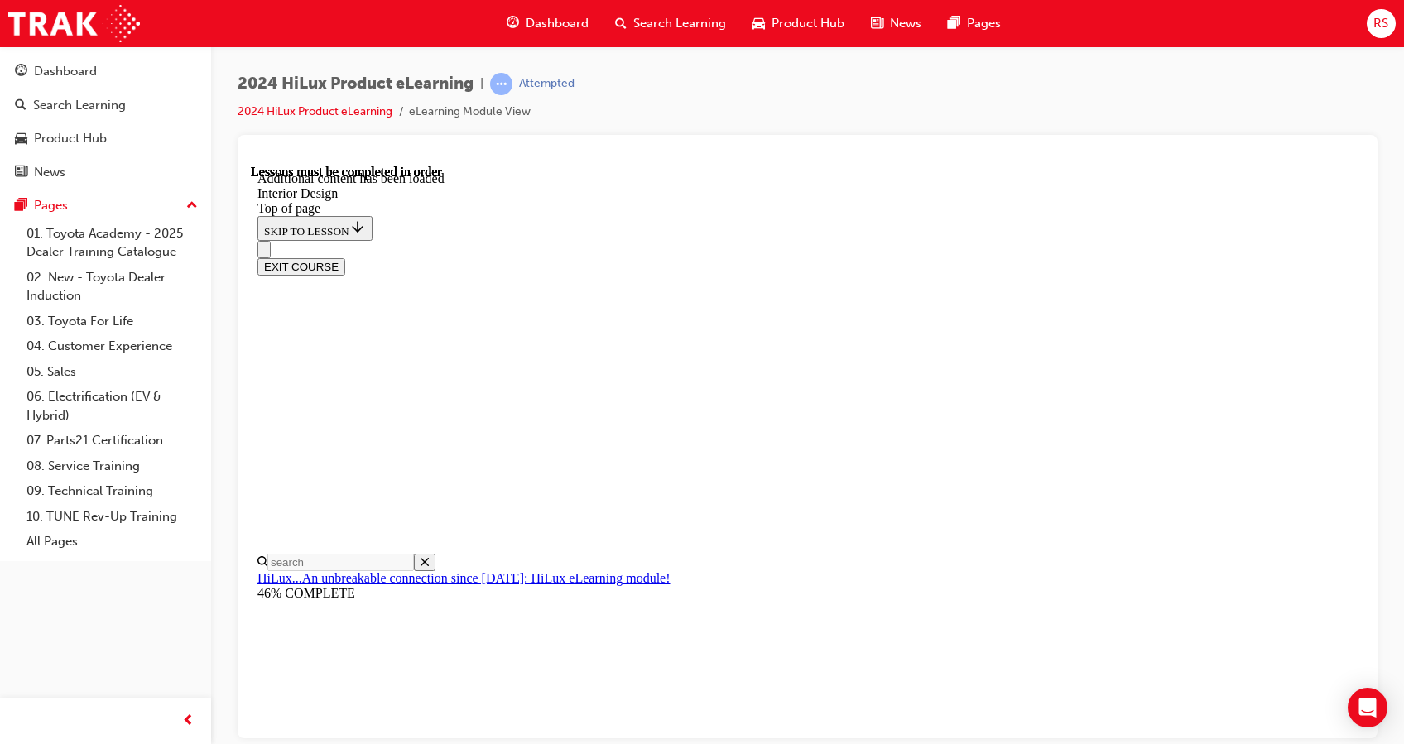
scroll to position [965, 0]
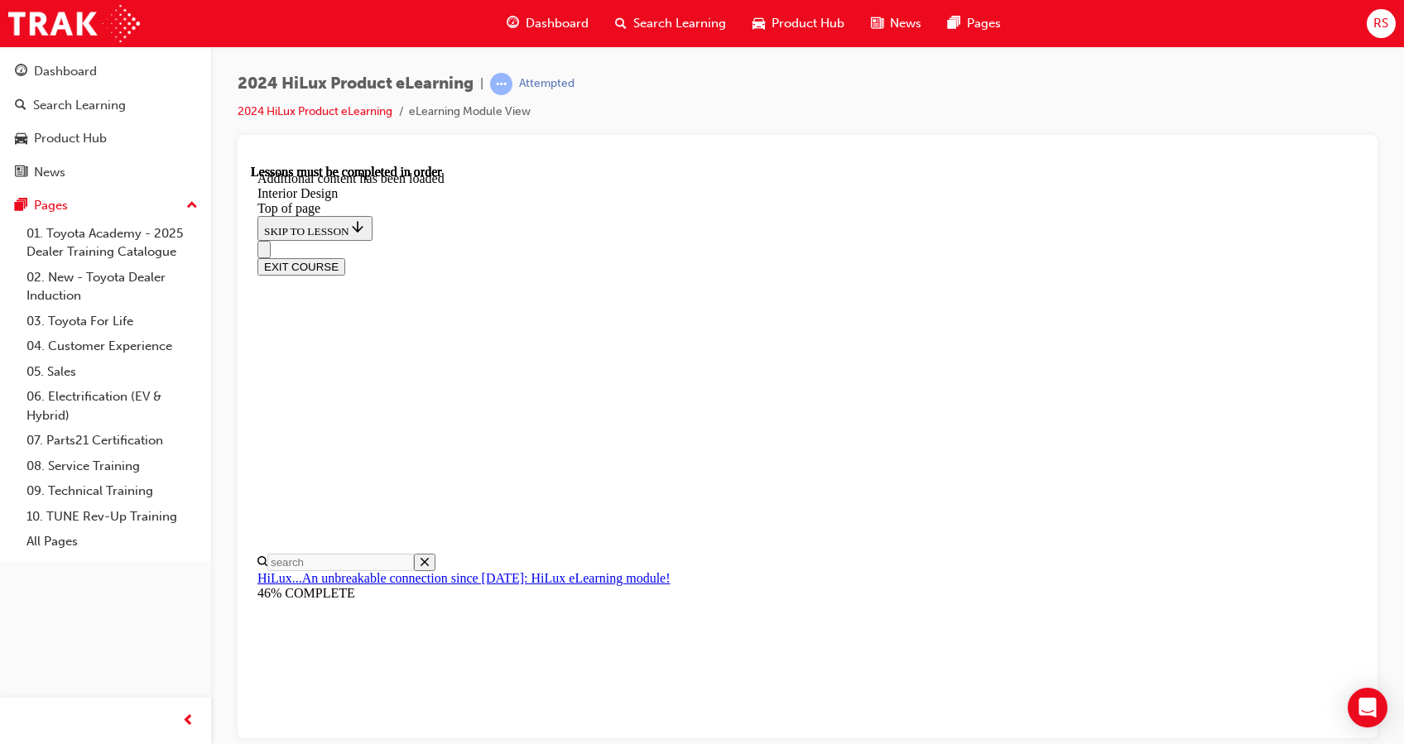
scroll to position [165, 0]
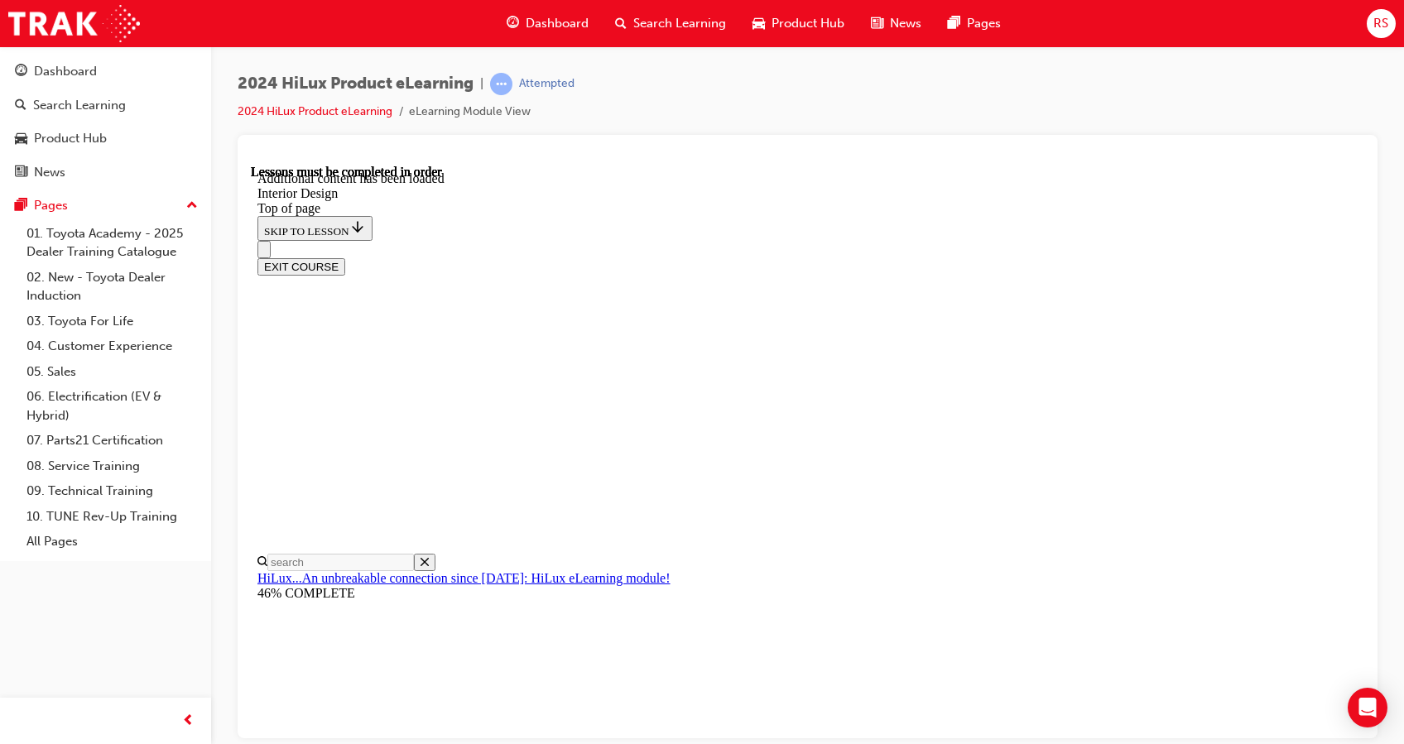
scroll to position [806, 0]
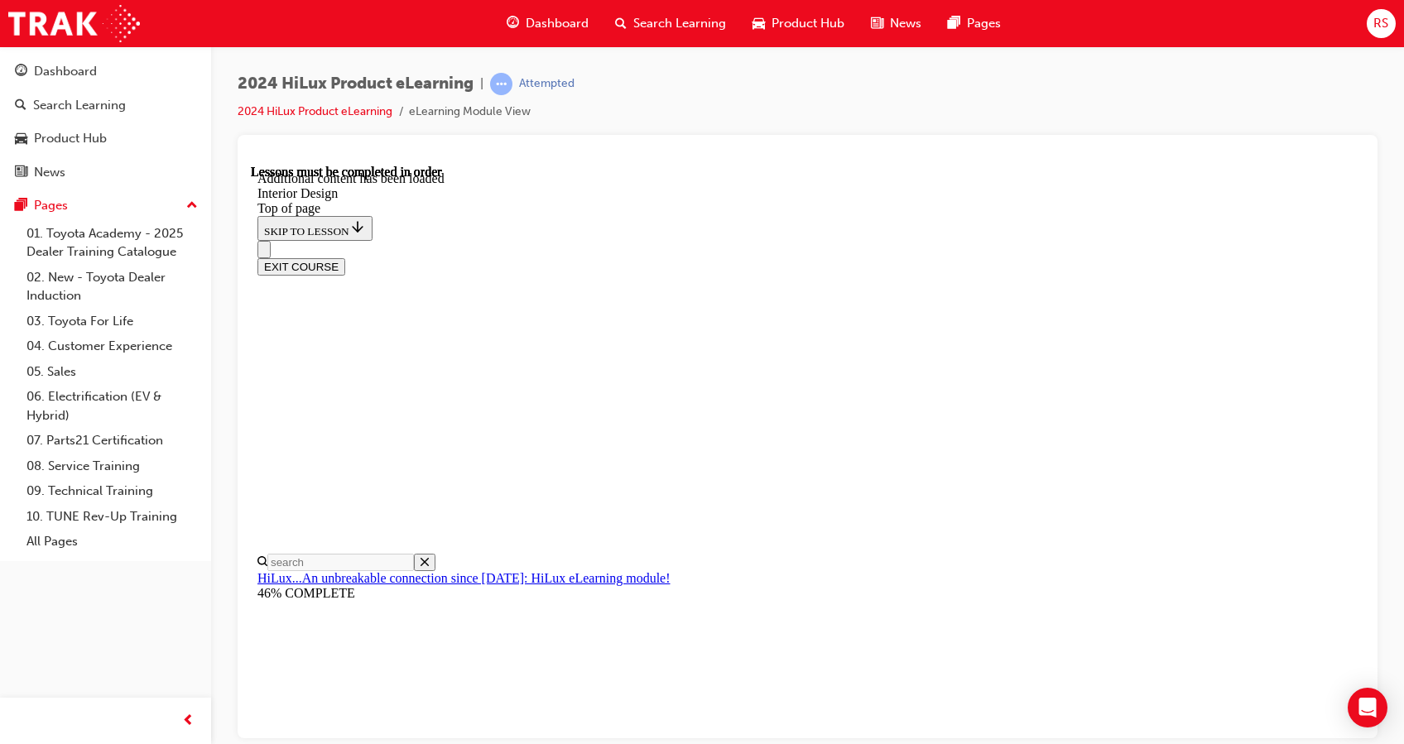
scroll to position [219, 0]
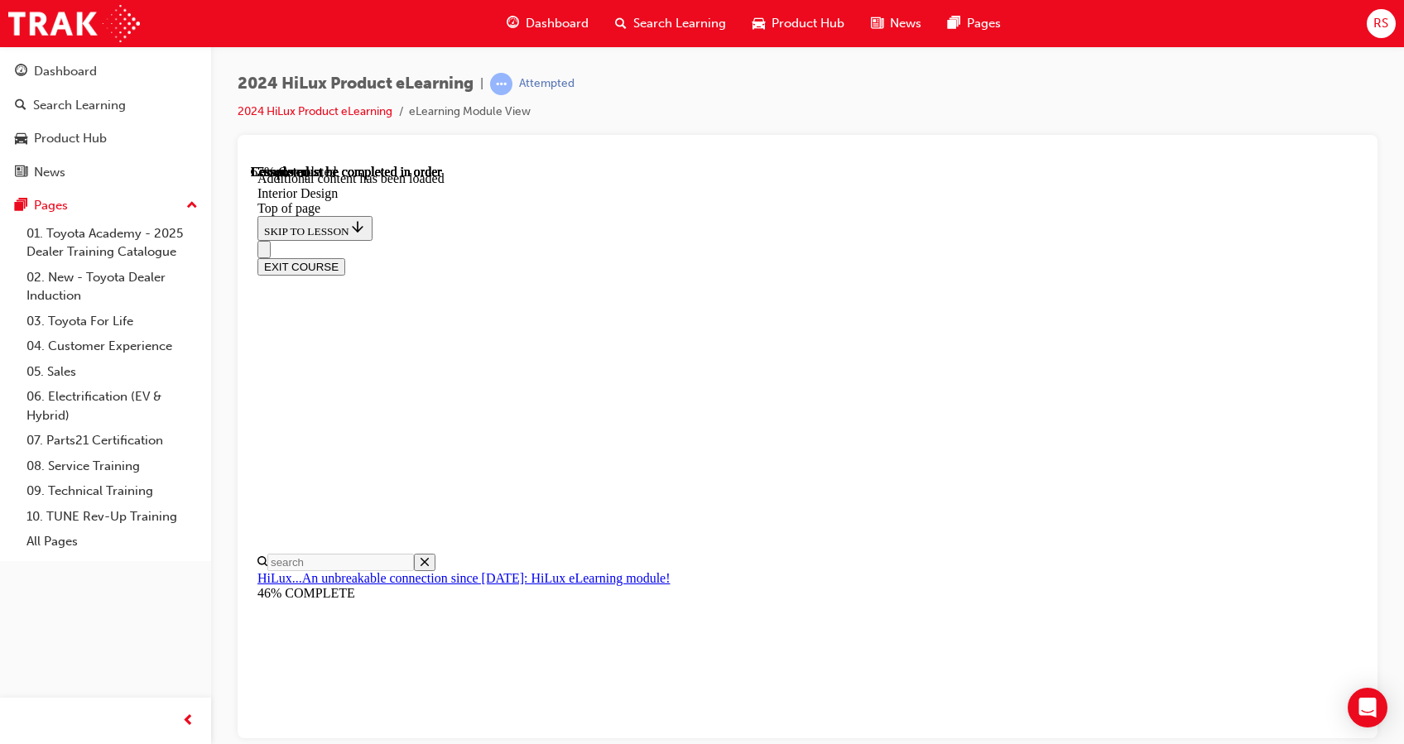
scroll to position [2158, 0]
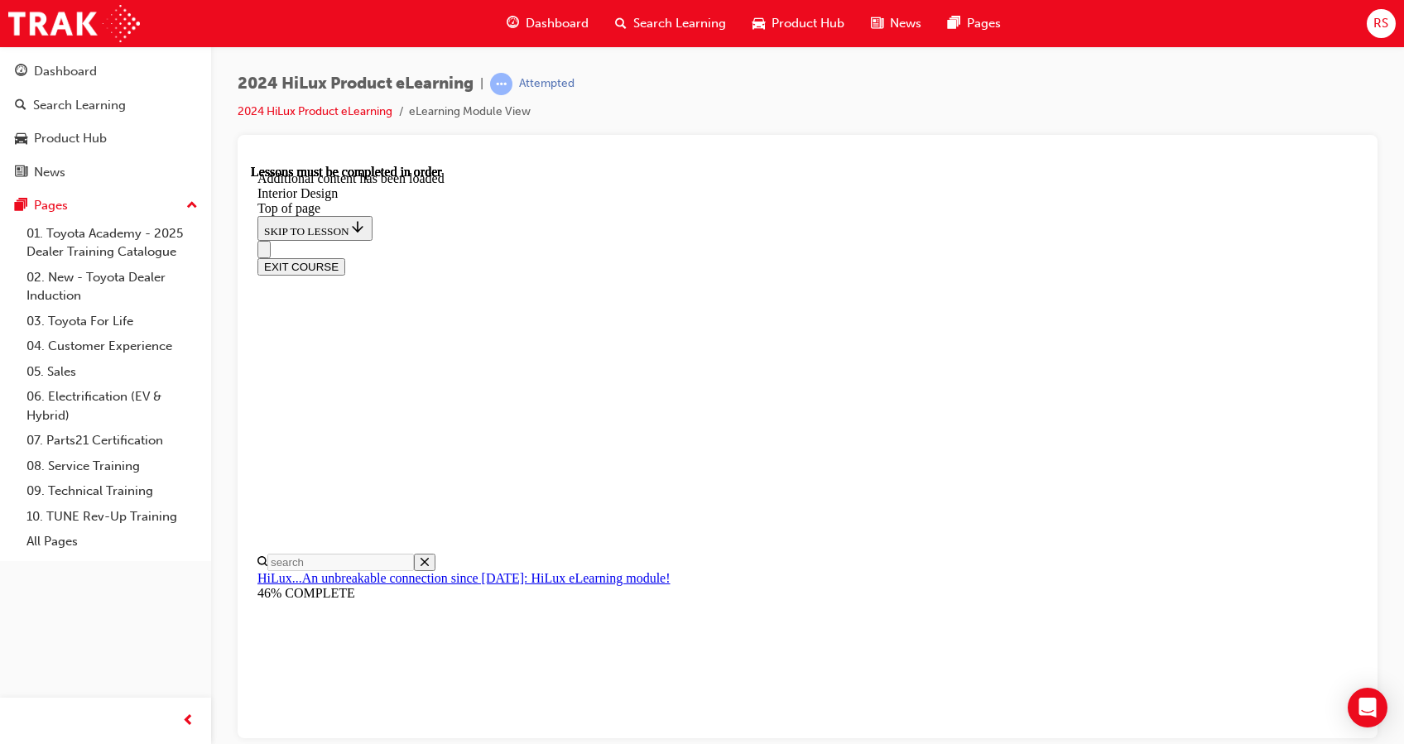
scroll to position [41, 0]
click at [987, 136] on div at bounding box center [808, 436] width 1140 height 603
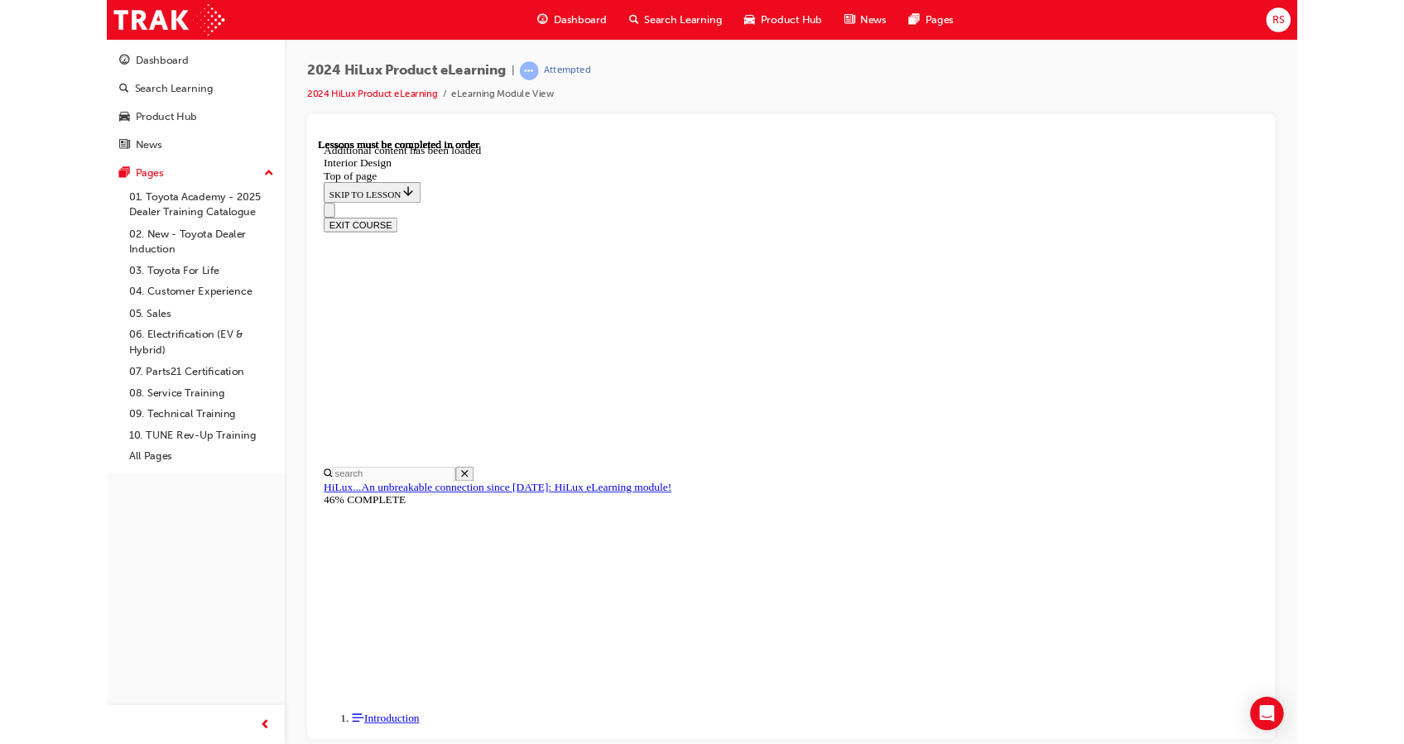
scroll to position [2107, 0]
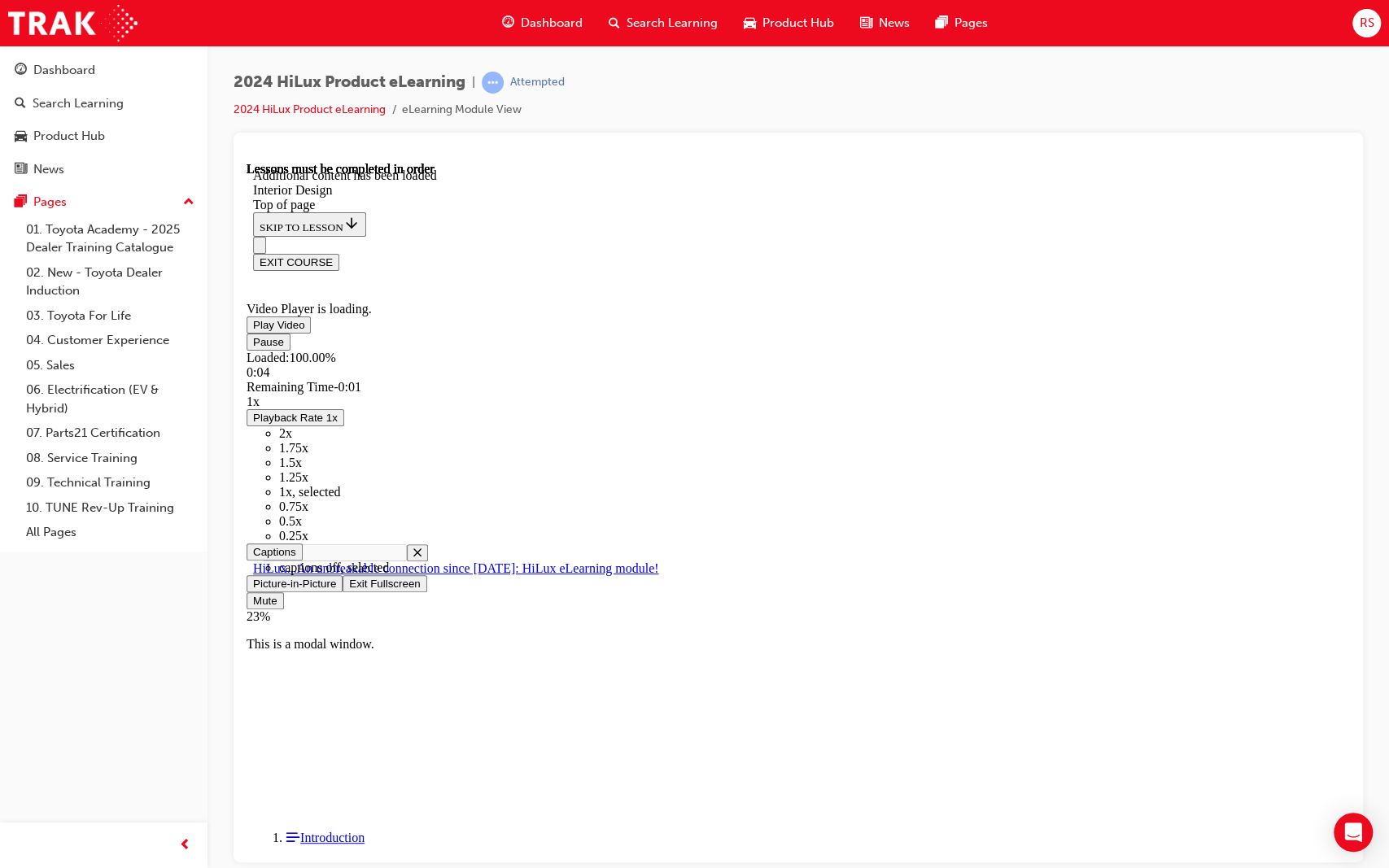
click at [349, 589] on span "Video player" at bounding box center [349, 583] width 0 height 12
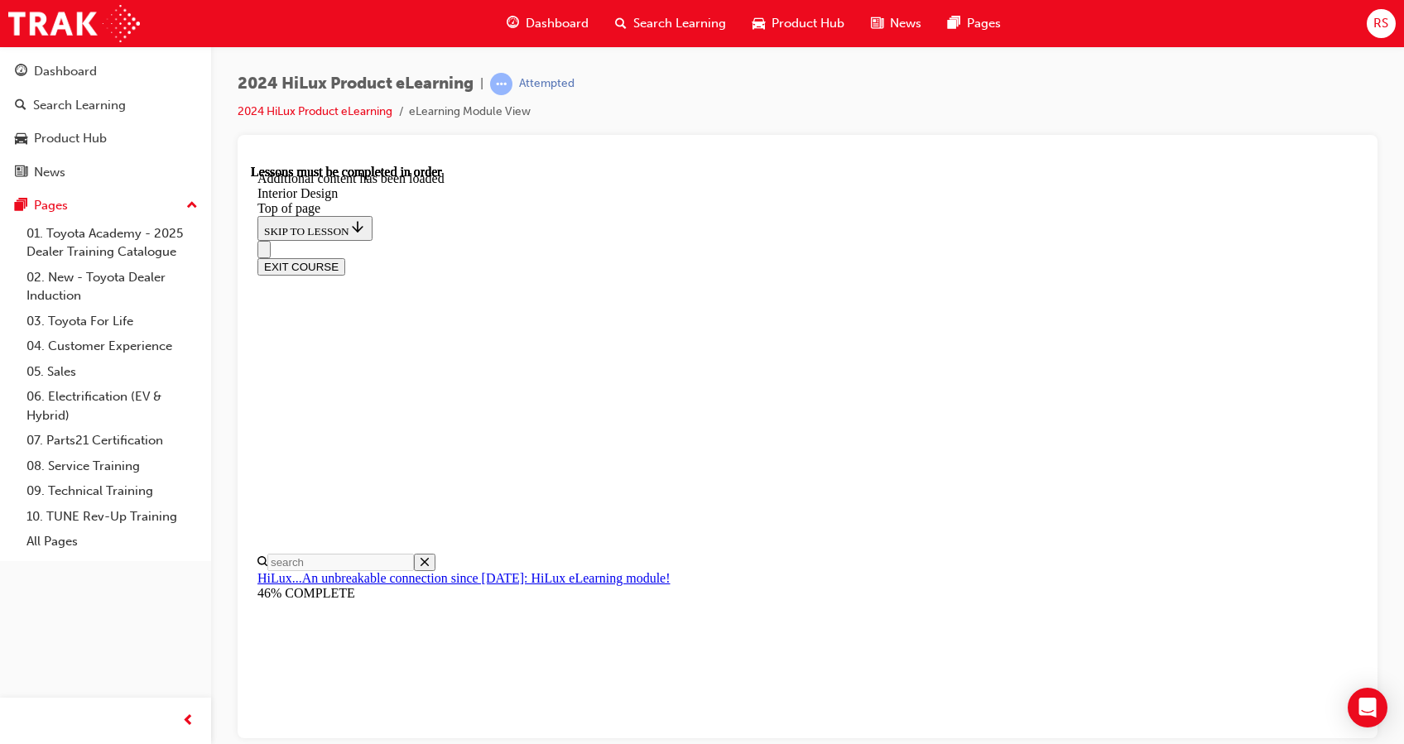
scroll to position [1650, 0]
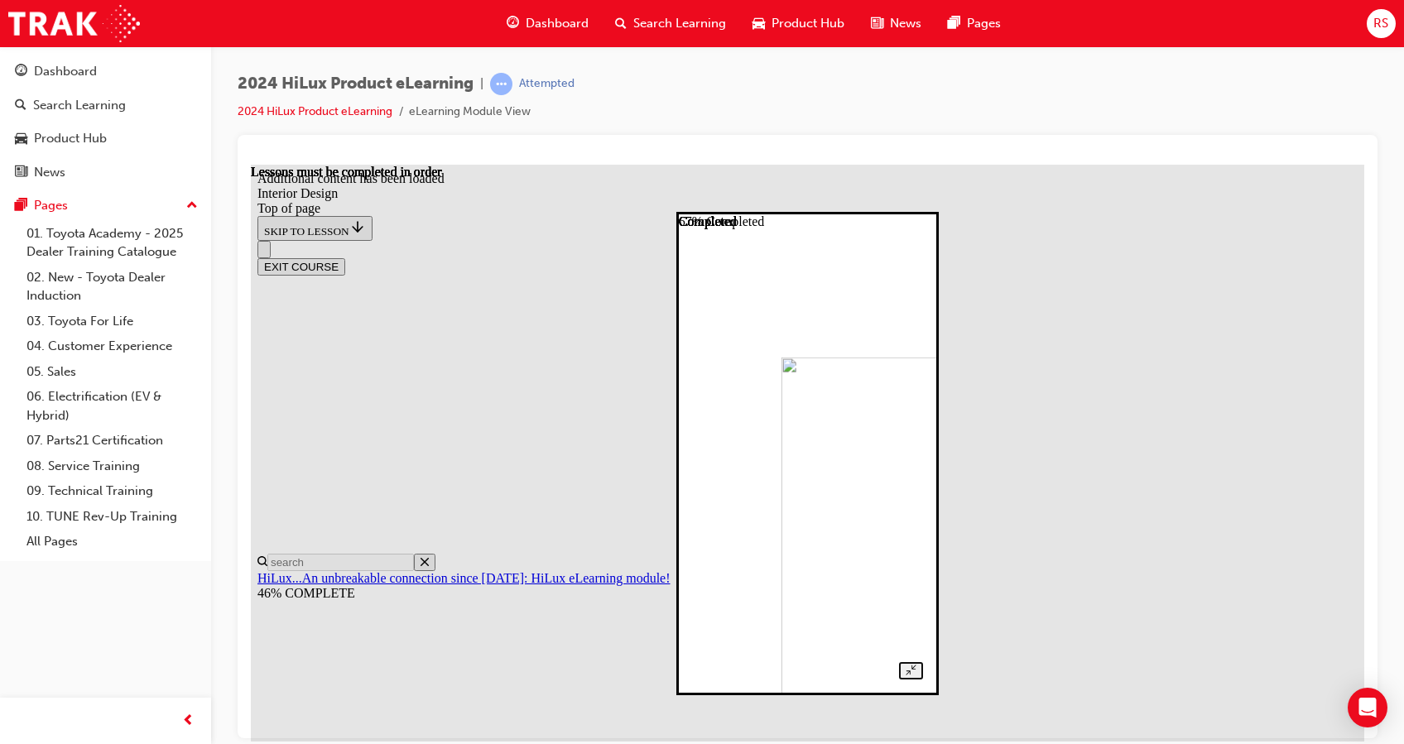
click at [797, 401] on img at bounding box center [884, 579] width 207 height 447
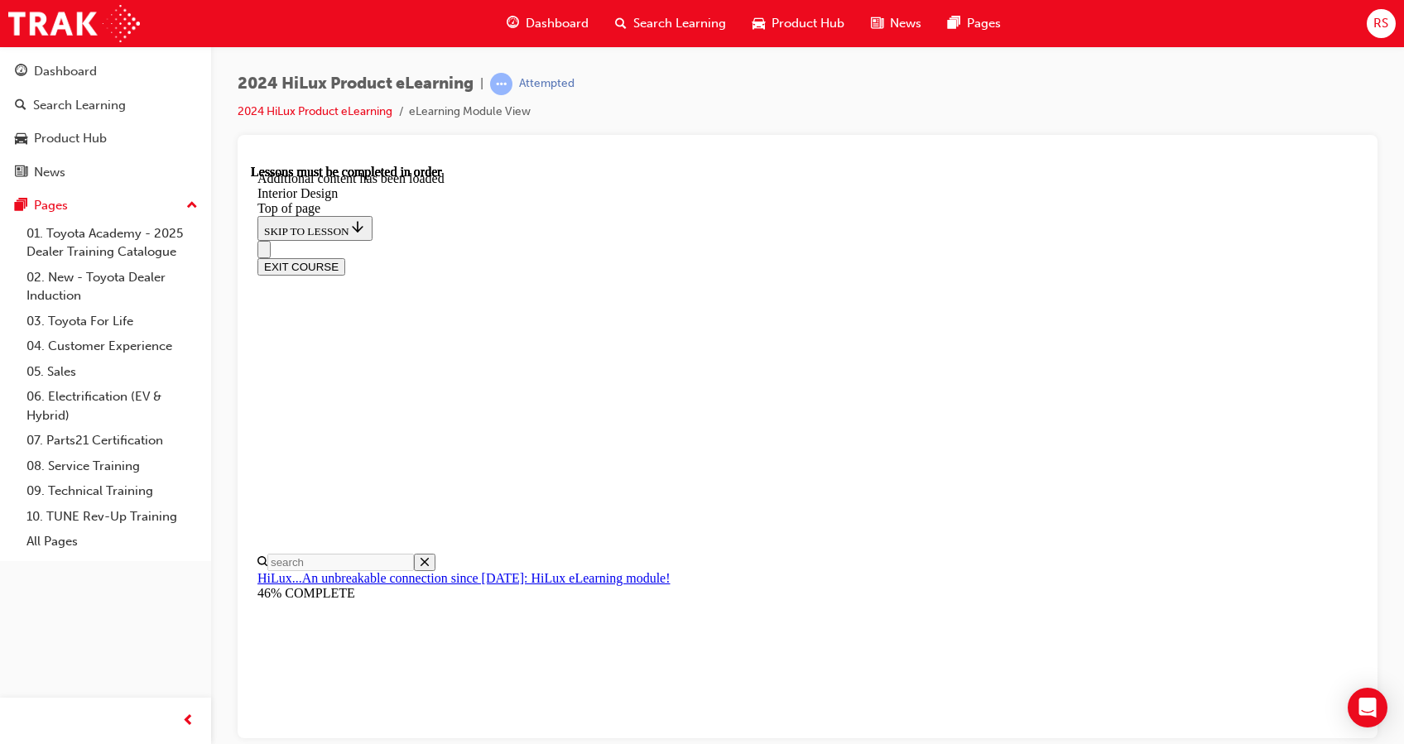
scroll to position [2348, 0]
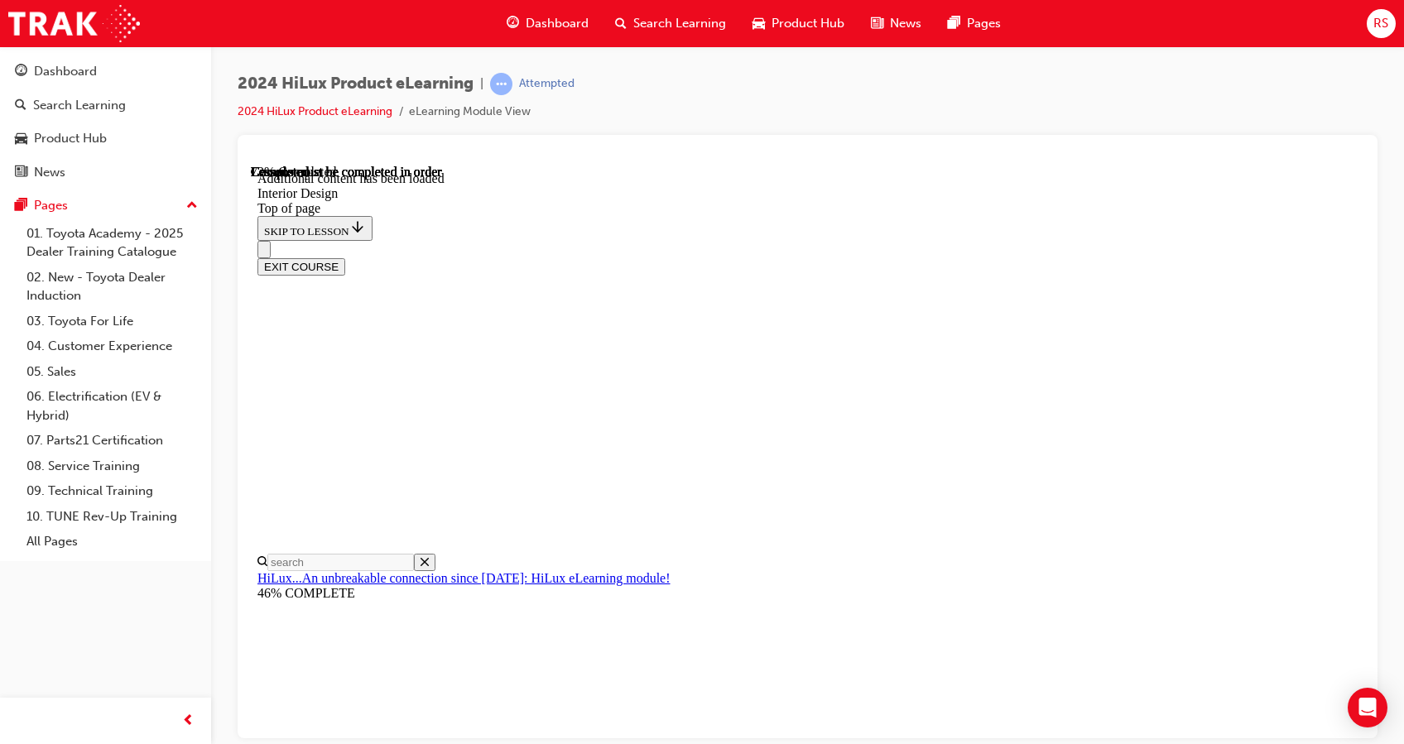
drag, startPoint x: 953, startPoint y: 708, endPoint x: 862, endPoint y: 715, distance: 91.3
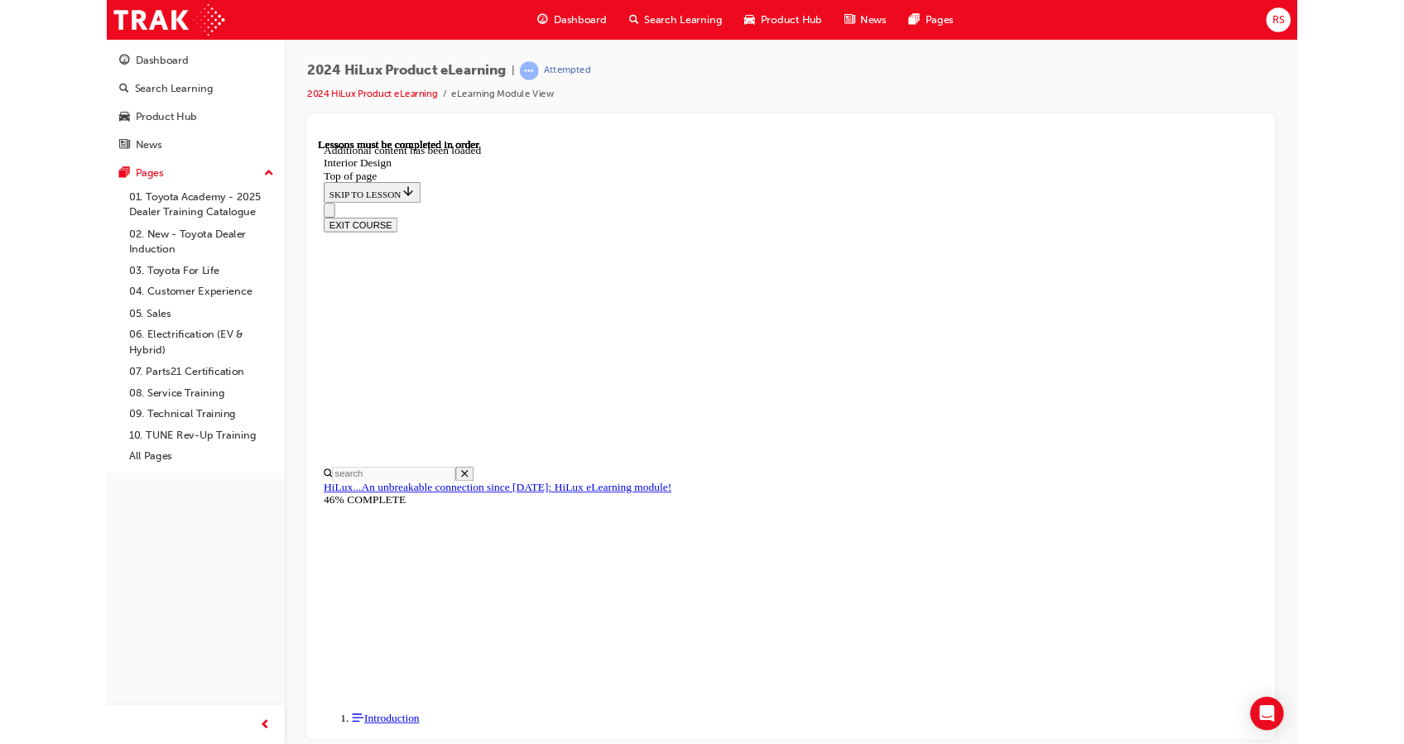
scroll to position [2570, 0]
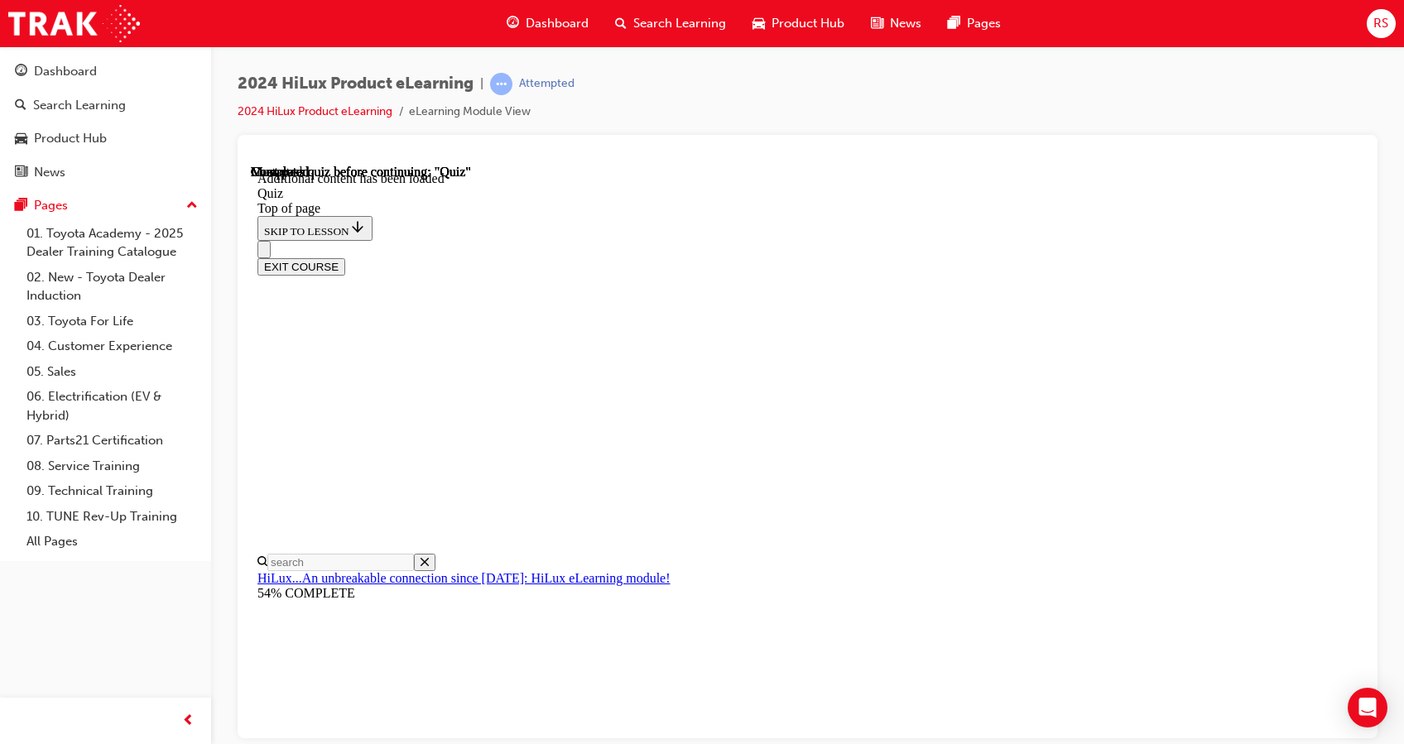
scroll to position [203, 0]
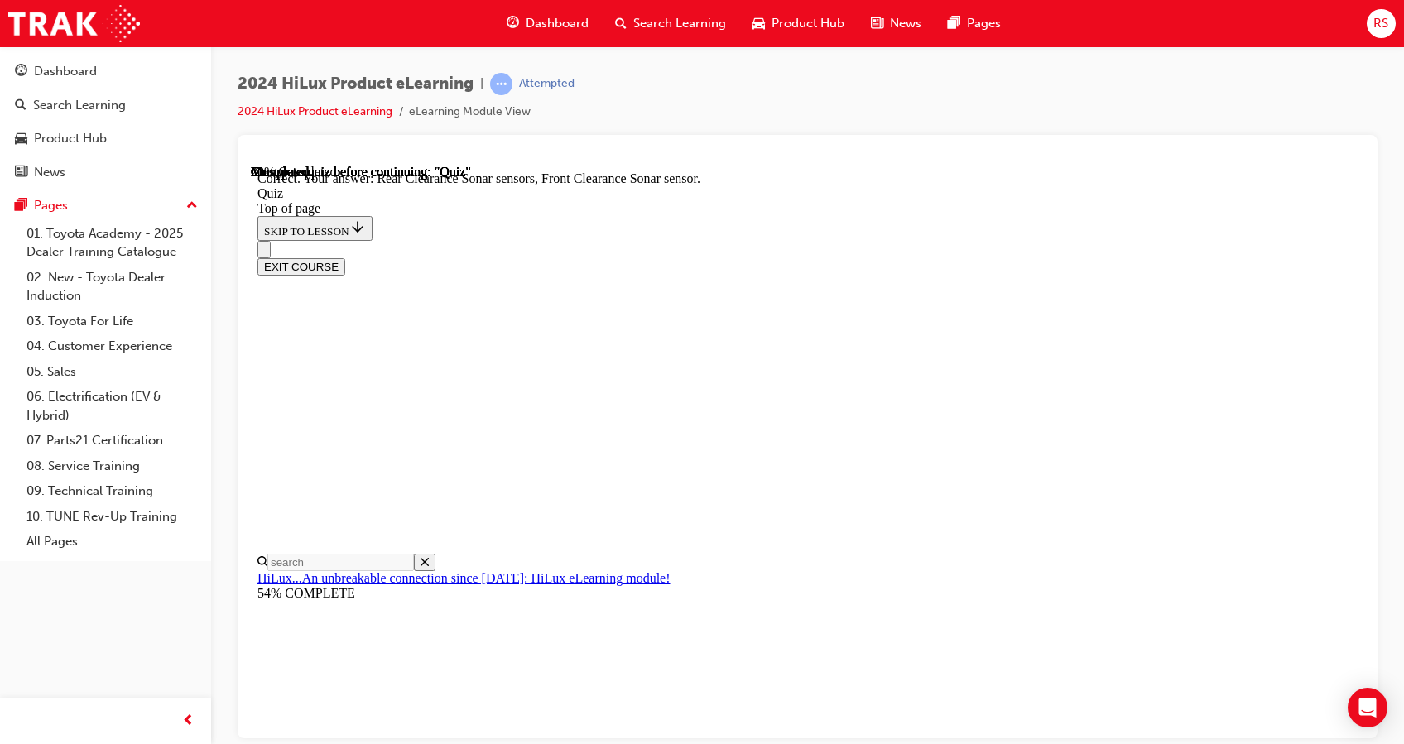
scroll to position [149, 0]
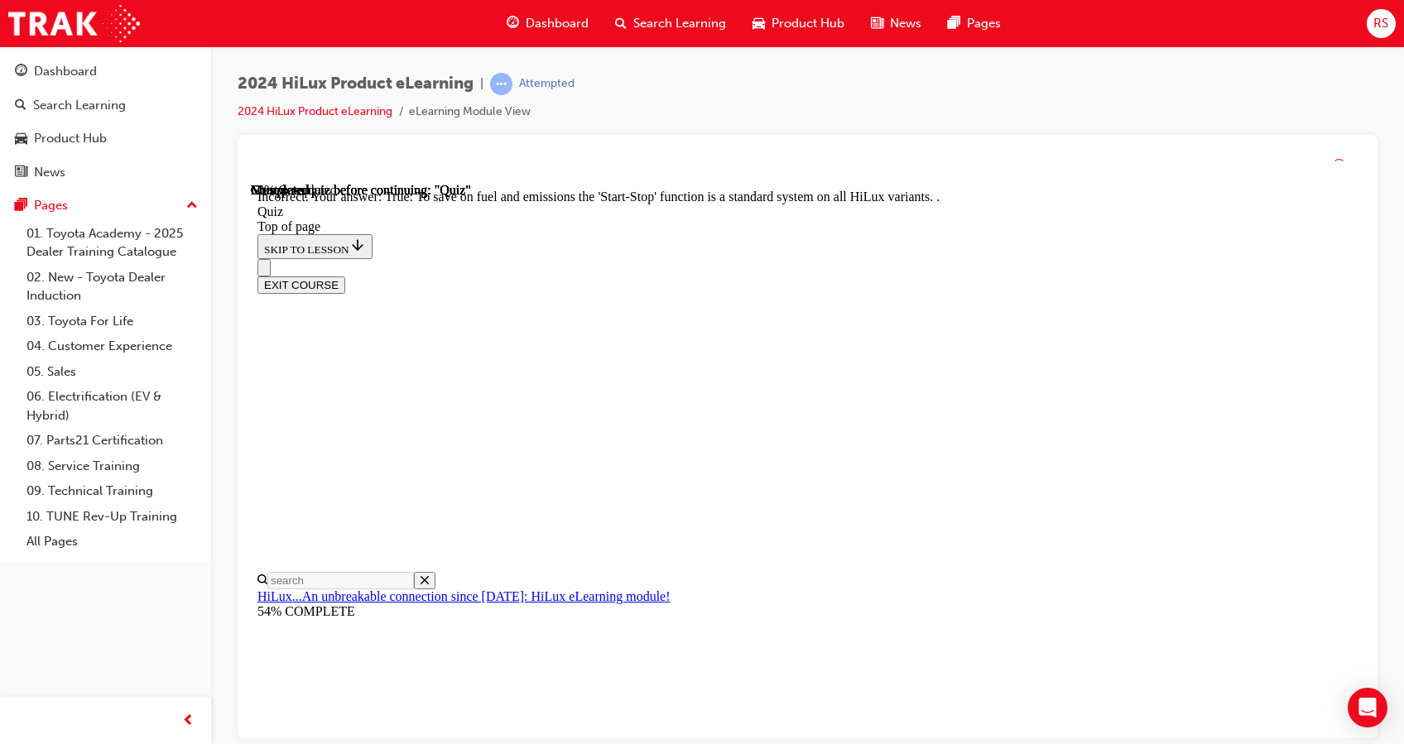
scroll to position [216, 0]
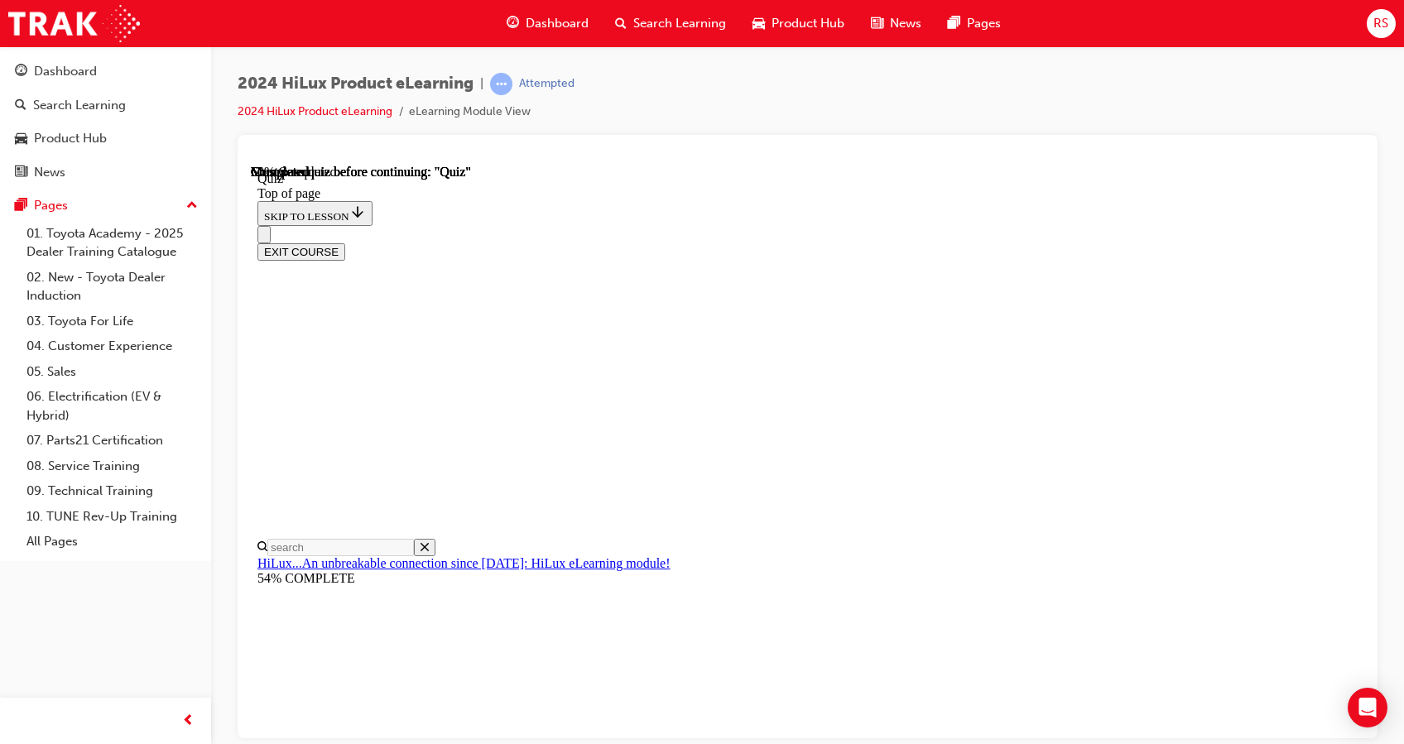
scroll to position [159, 0]
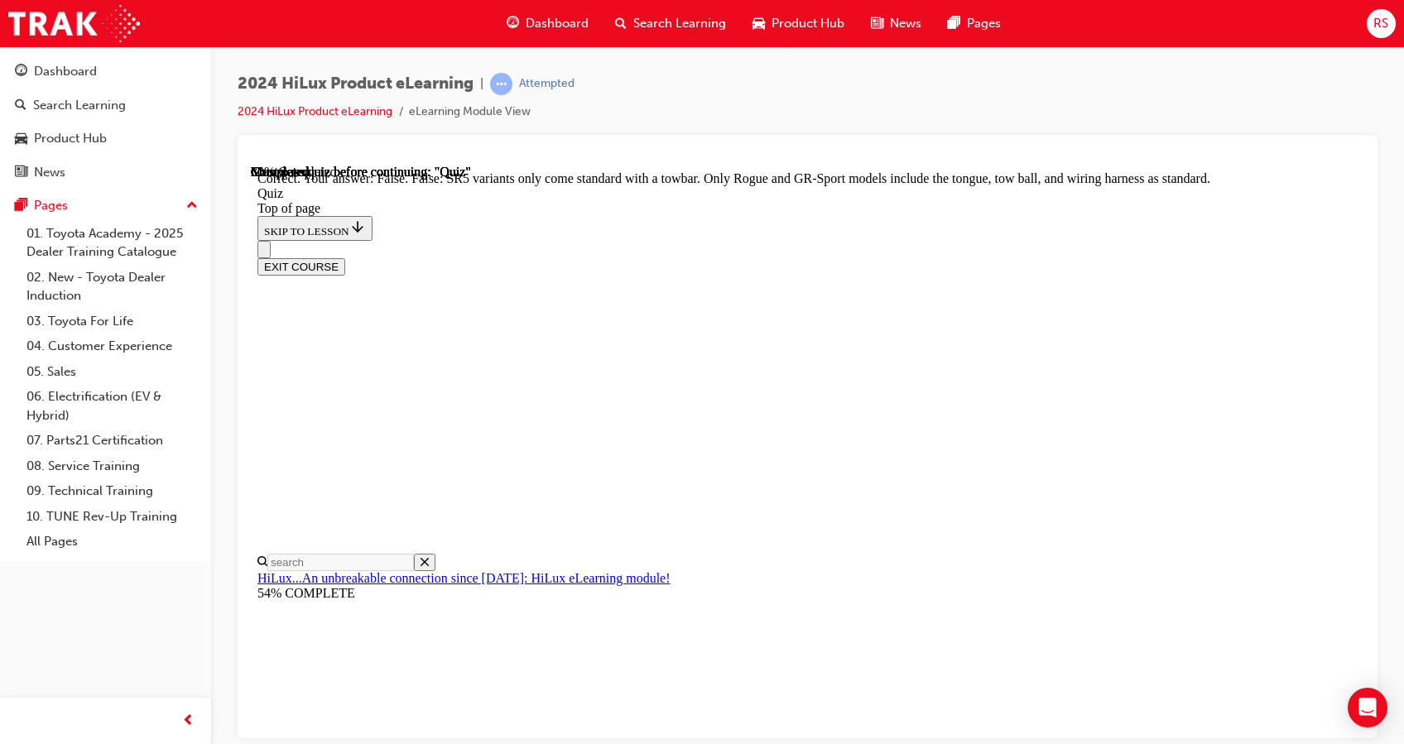
scroll to position [332, 0]
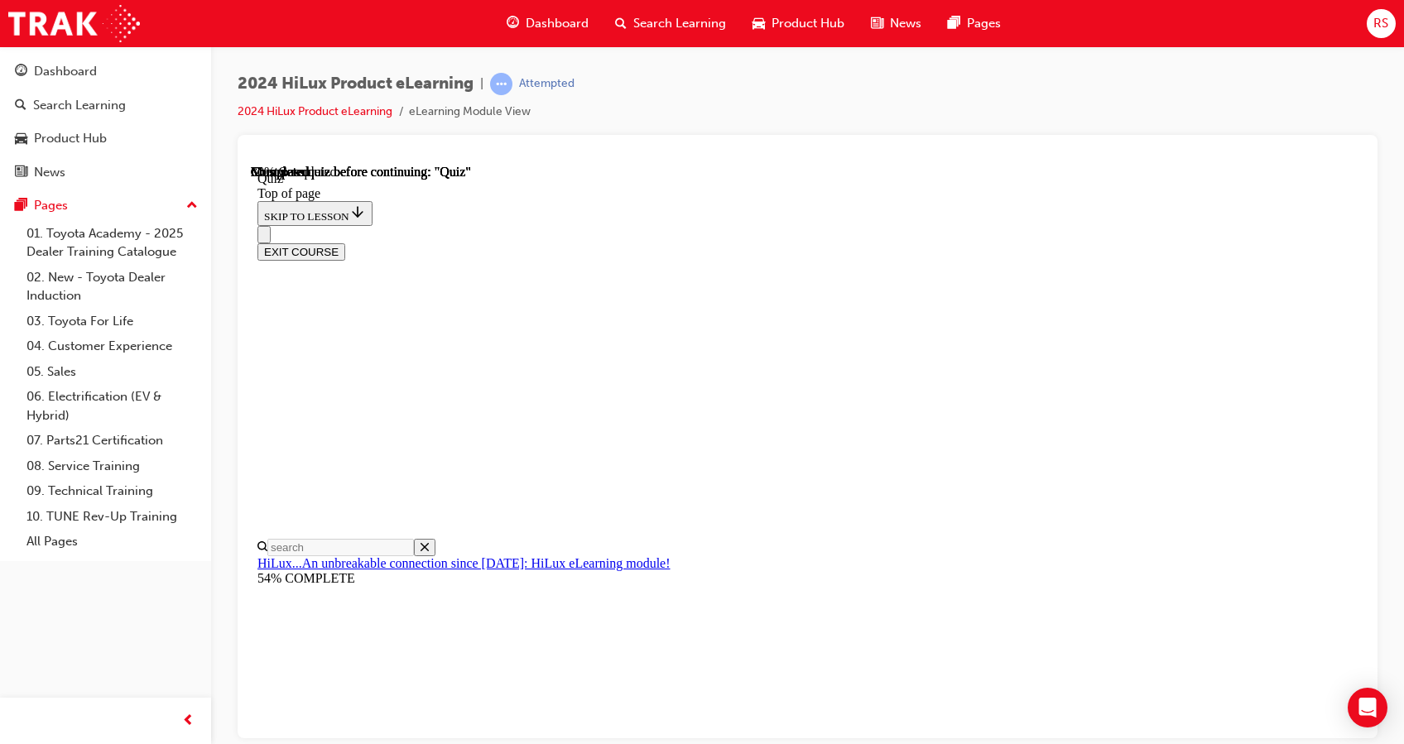
scroll to position [189, 0]
drag, startPoint x: 828, startPoint y: 381, endPoint x: 1091, endPoint y: 553, distance: 314.5
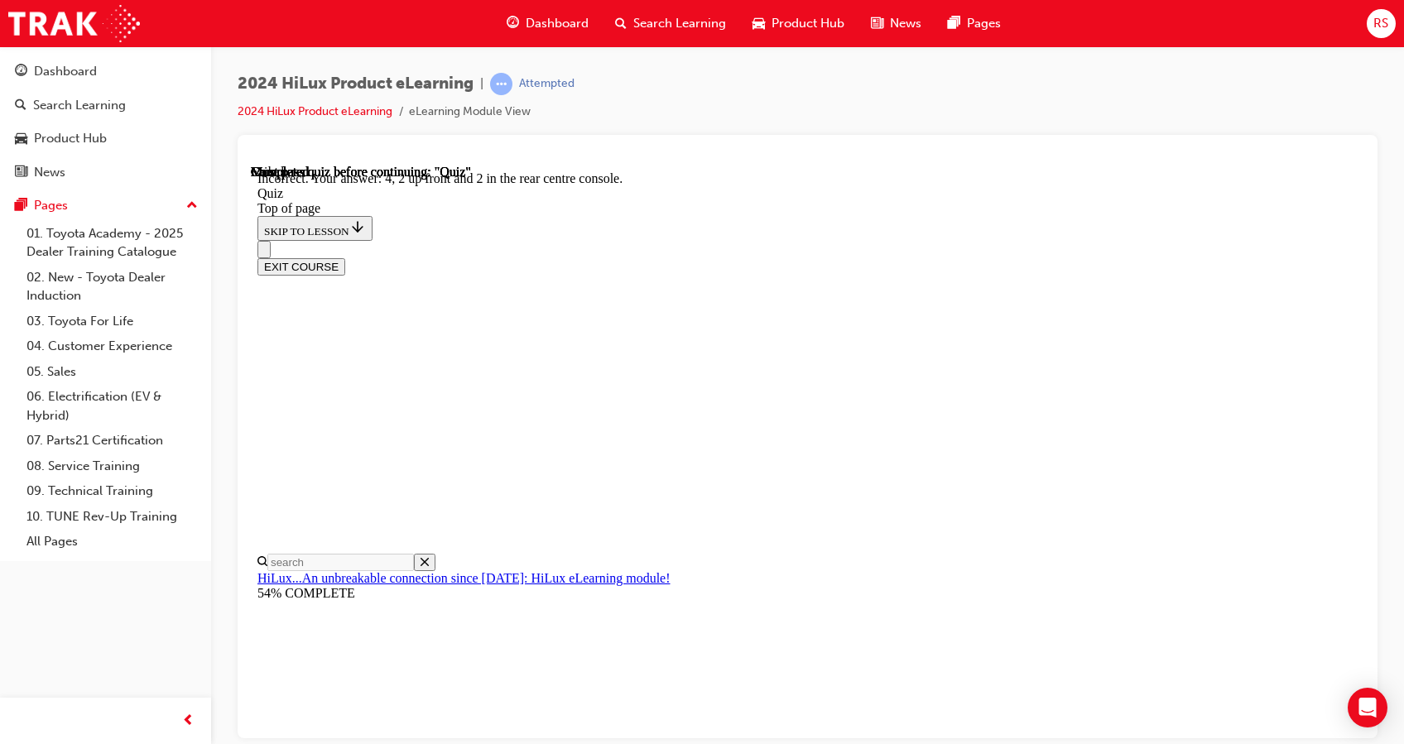
scroll to position [277, 0]
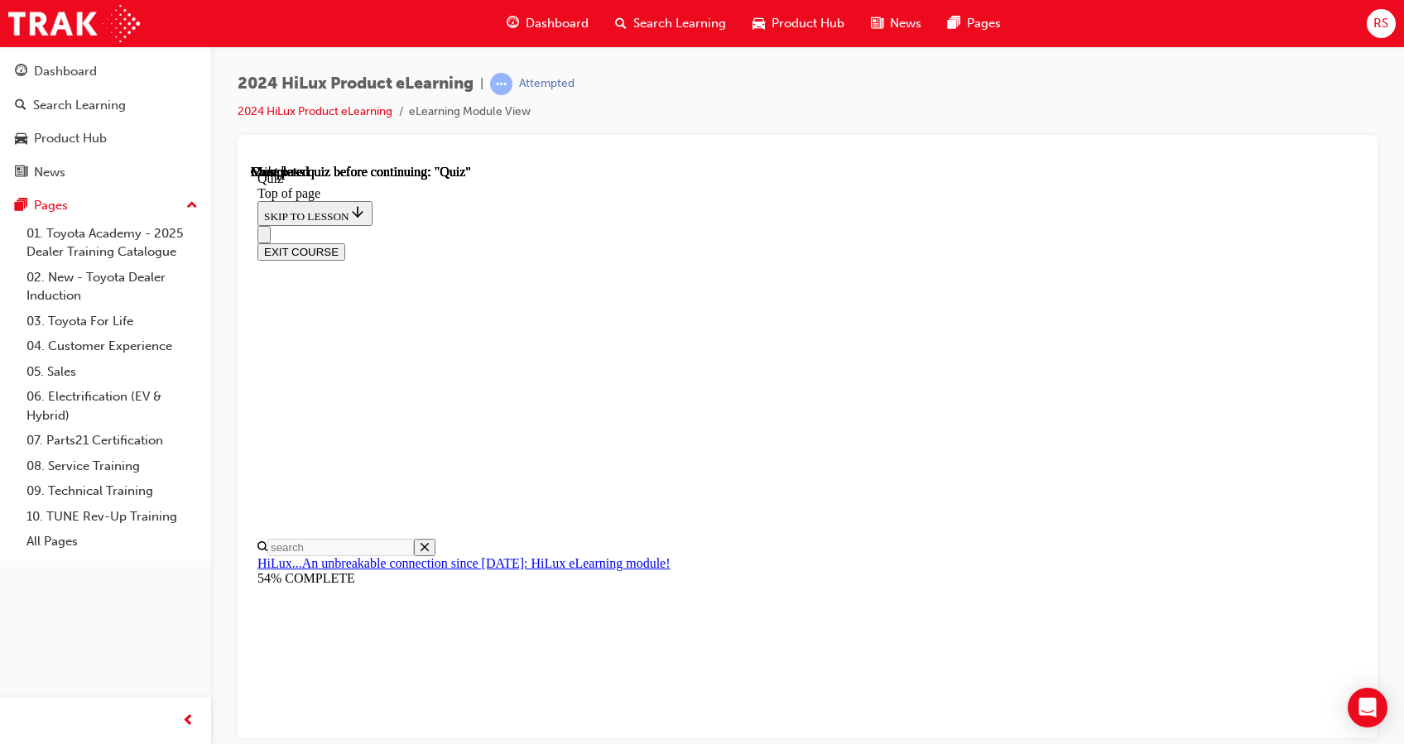
scroll to position [322, 0]
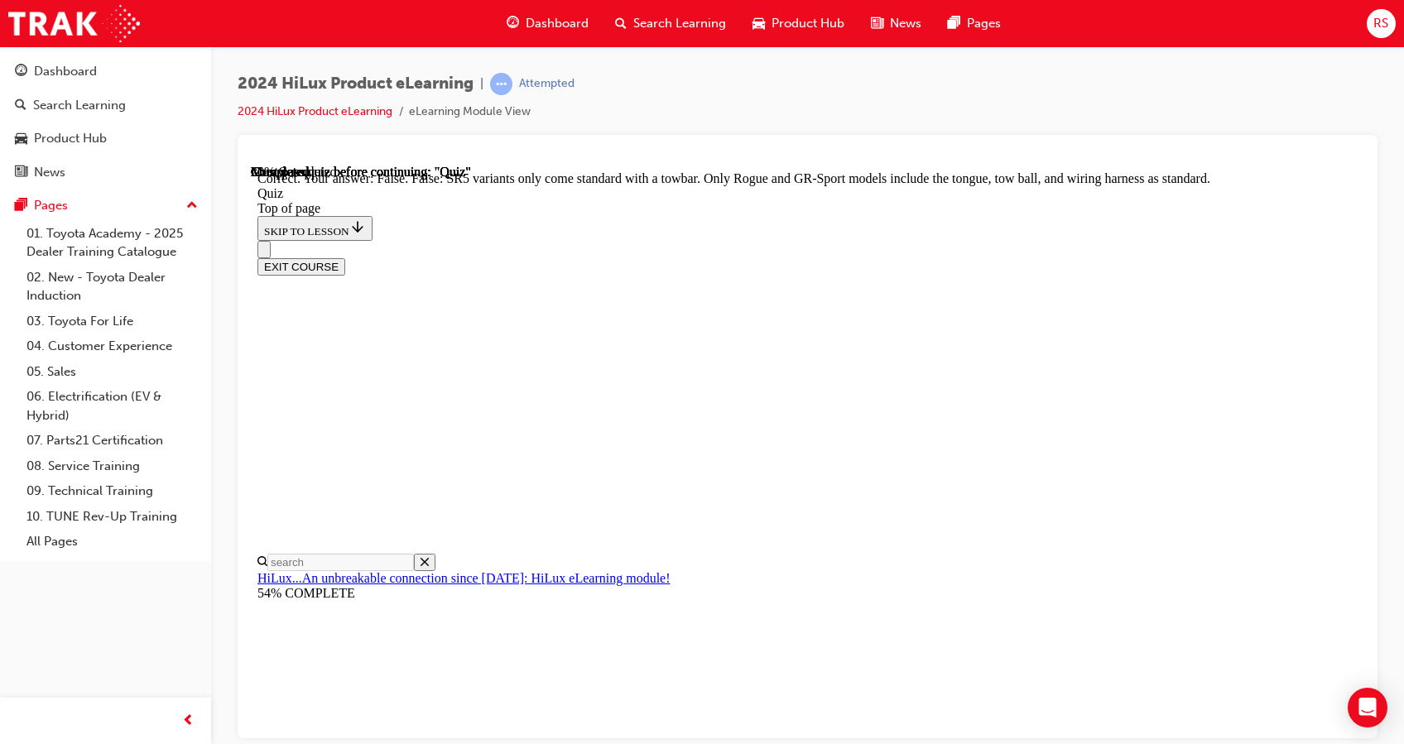
scroll to position [332, 0]
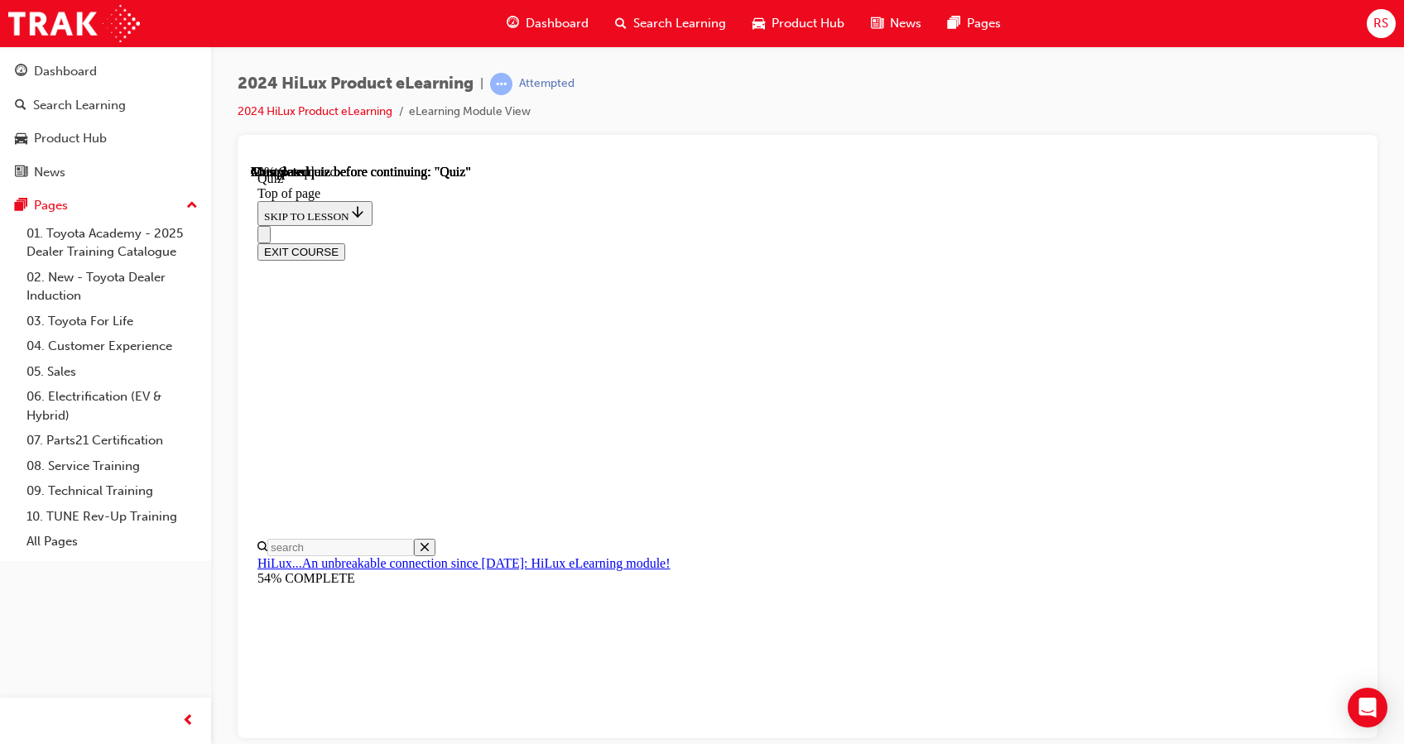
scroll to position [164, 0]
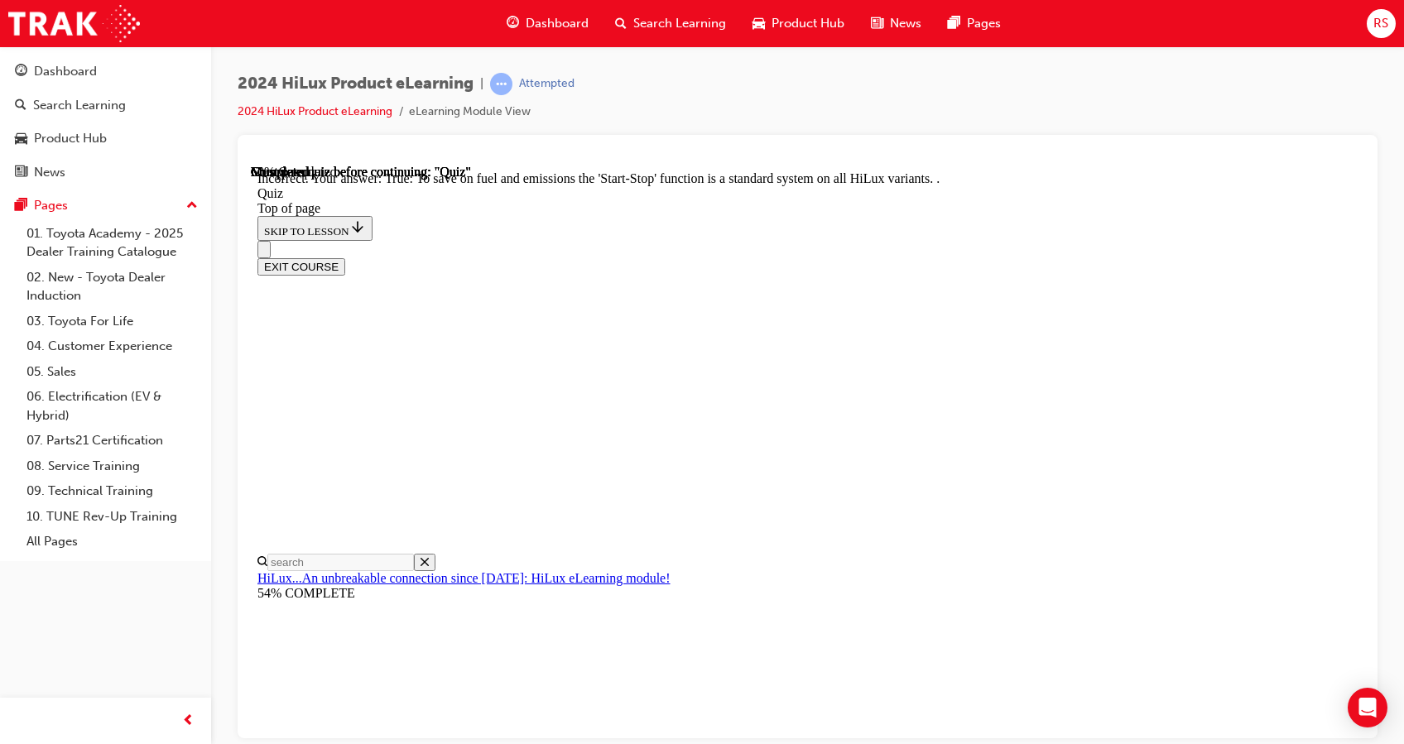
scroll to position [216, 0]
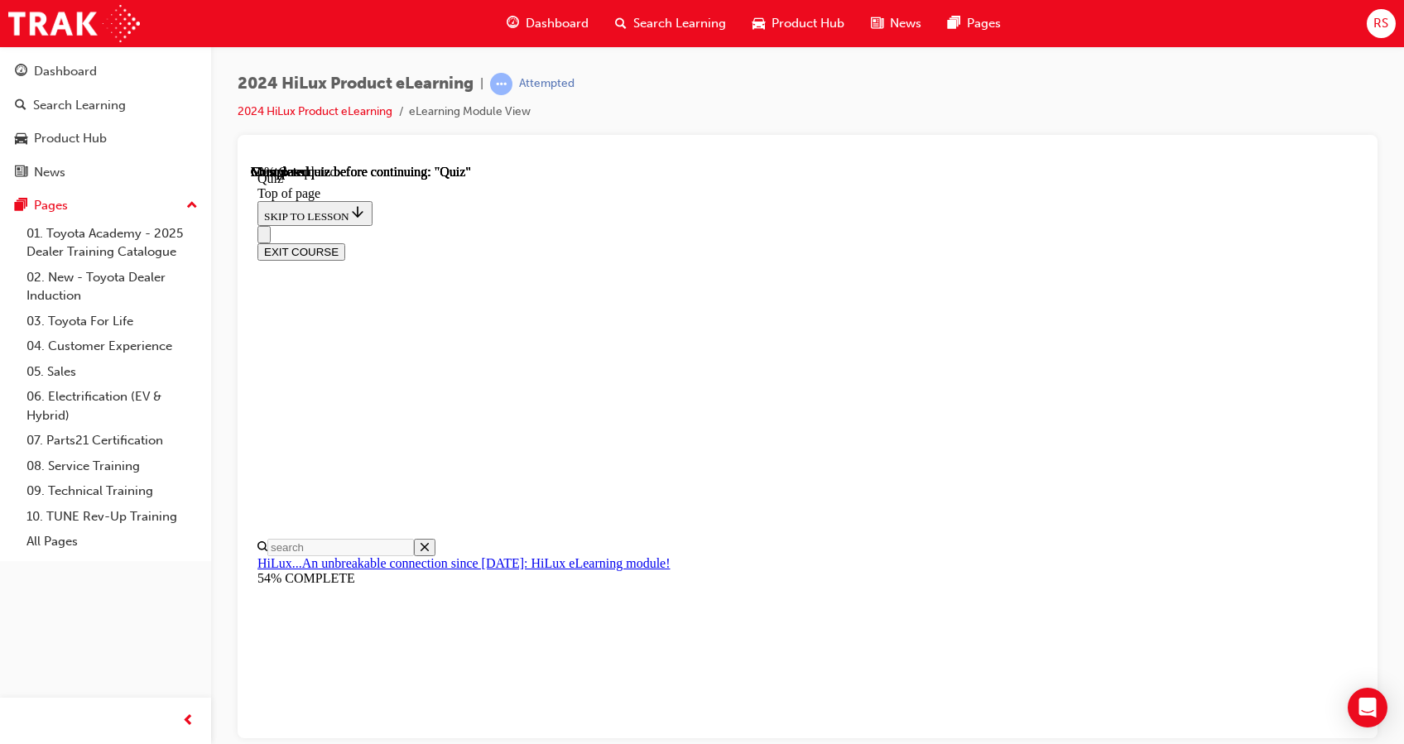
scroll to position [168, 0]
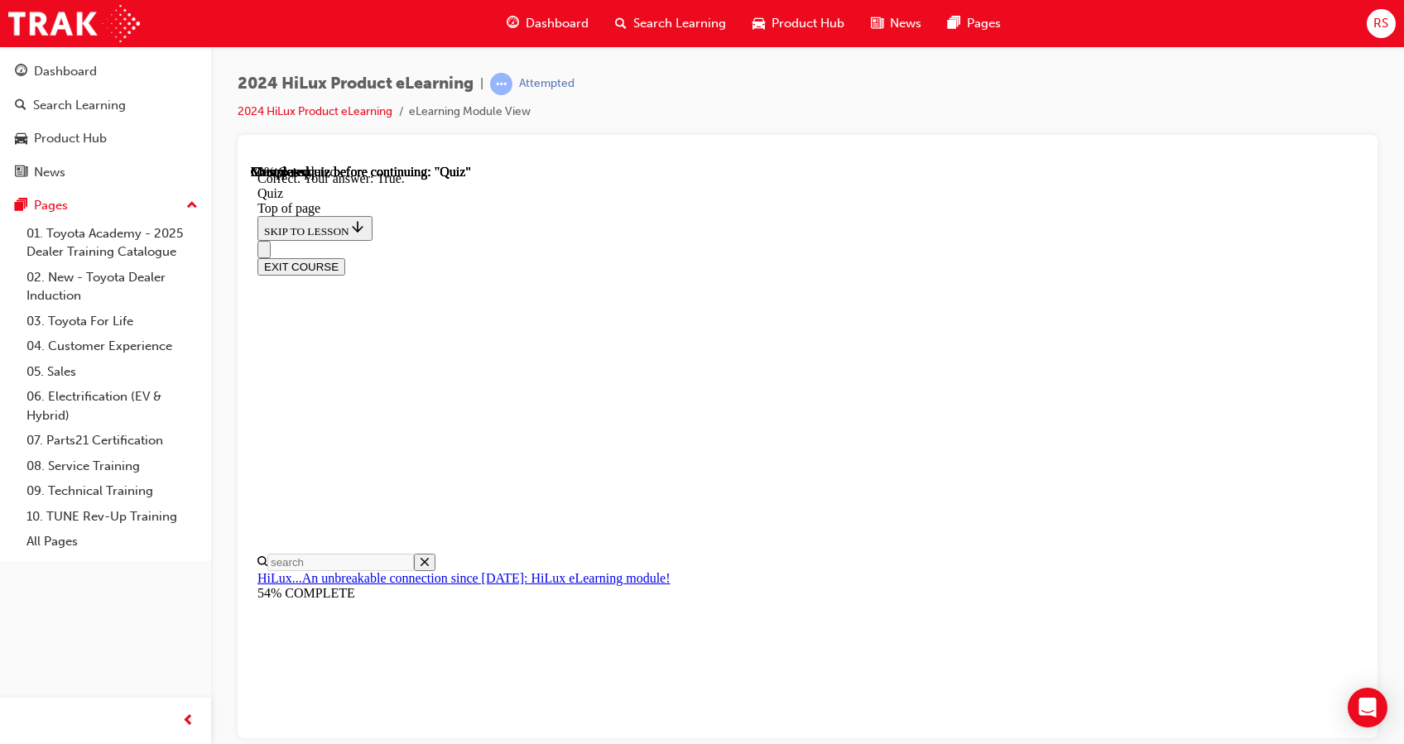
scroll to position [238, 0]
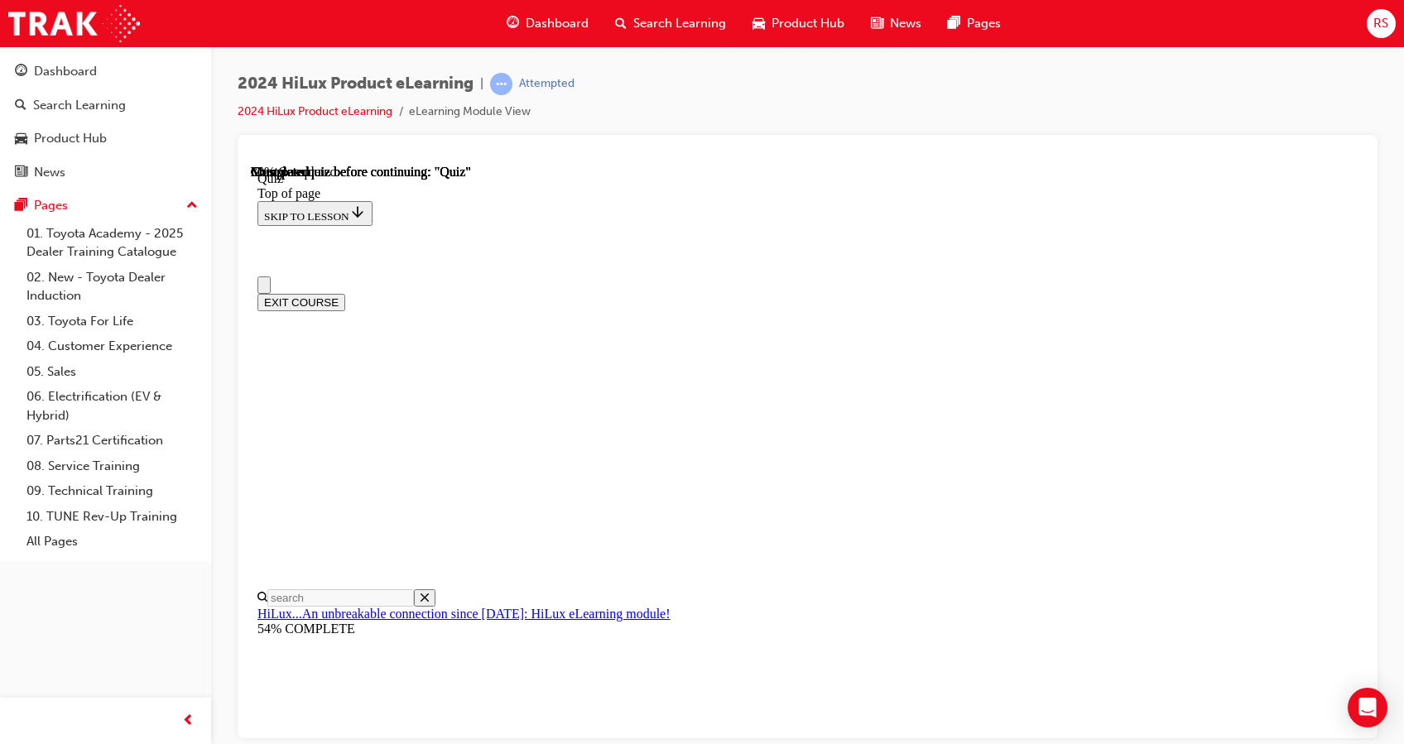
scroll to position [143, 0]
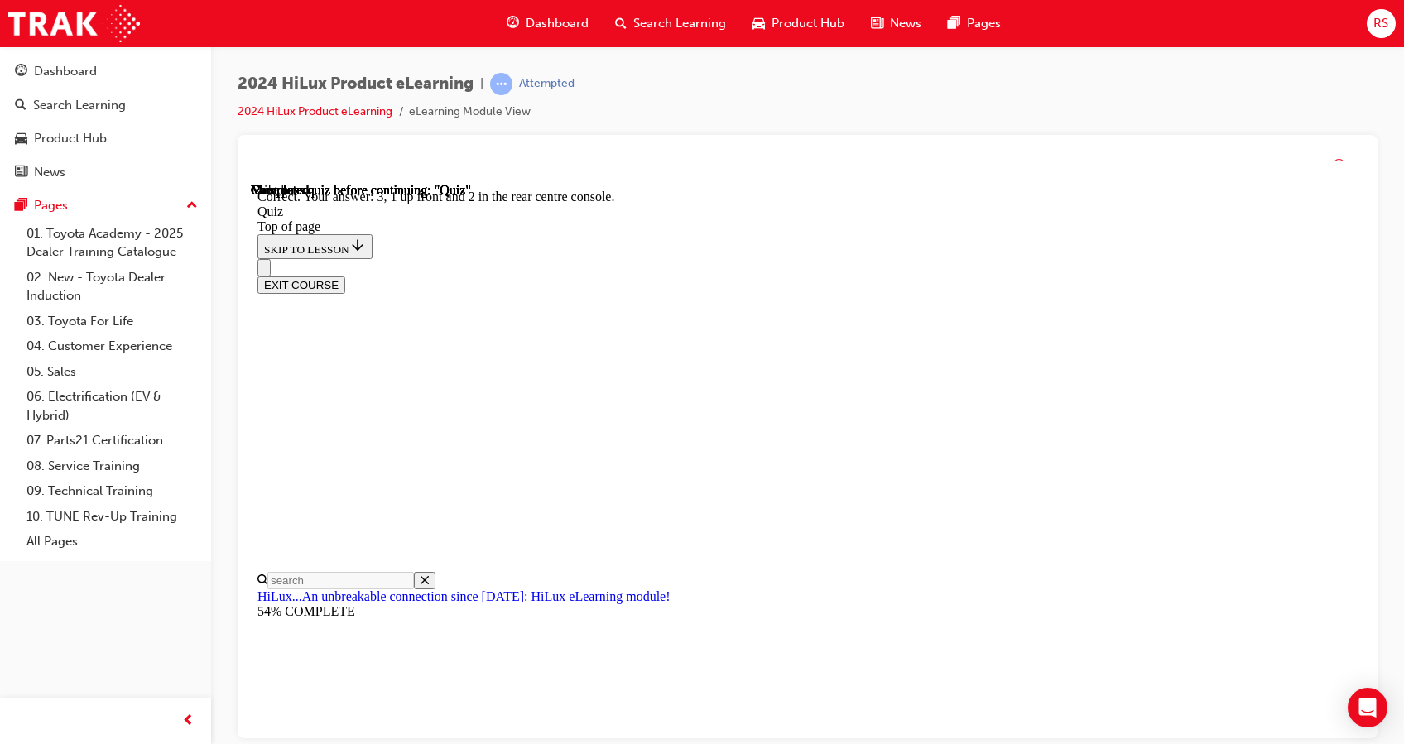
scroll to position [277, 0]
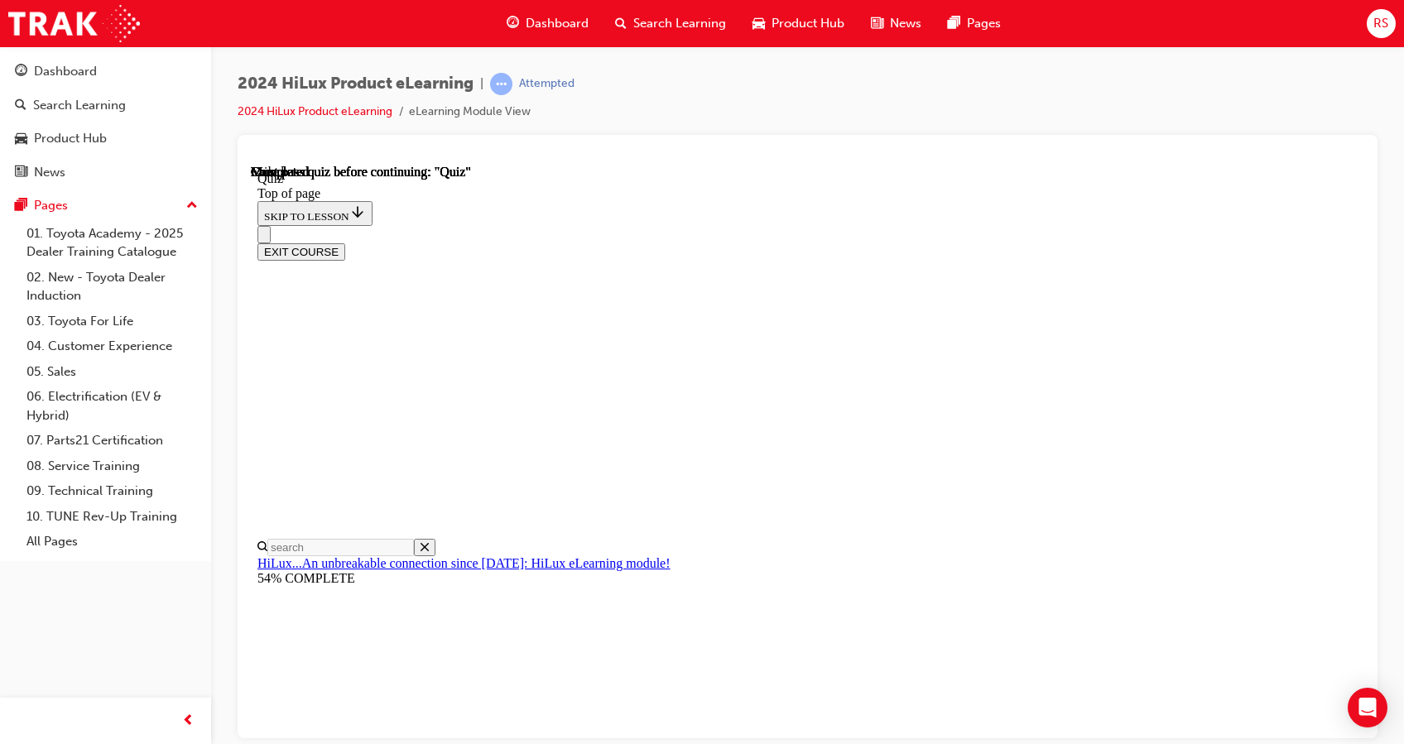
scroll to position [322, 0]
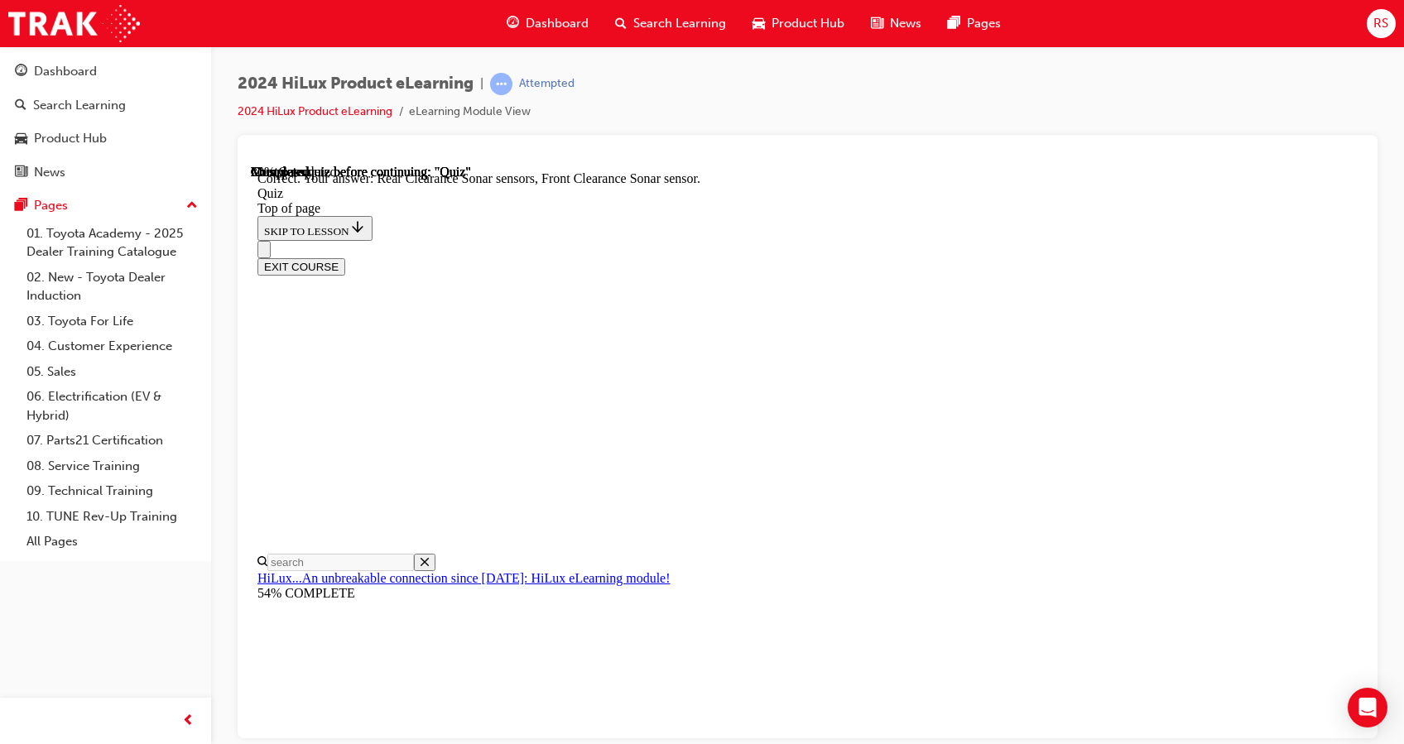
scroll to position [315, 0]
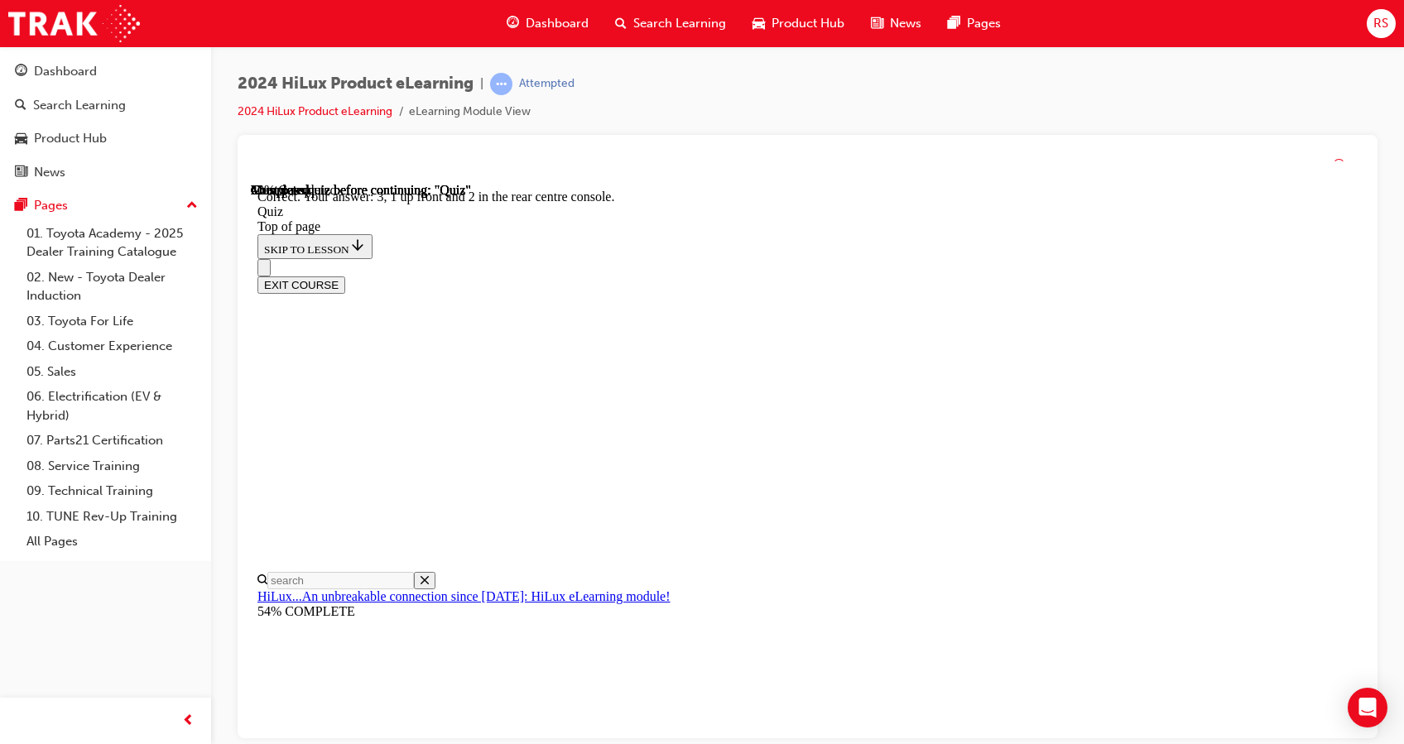
scroll to position [277, 0]
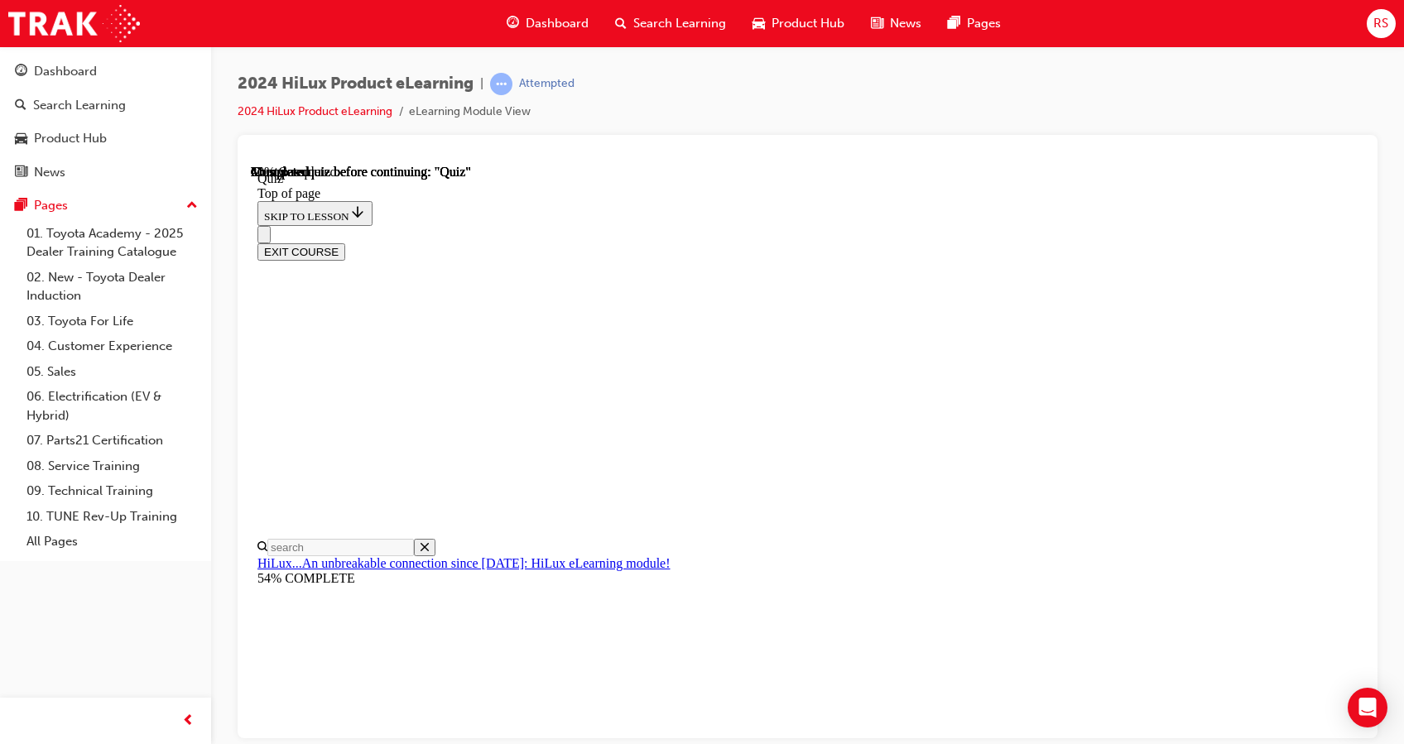
scroll to position [94, 0]
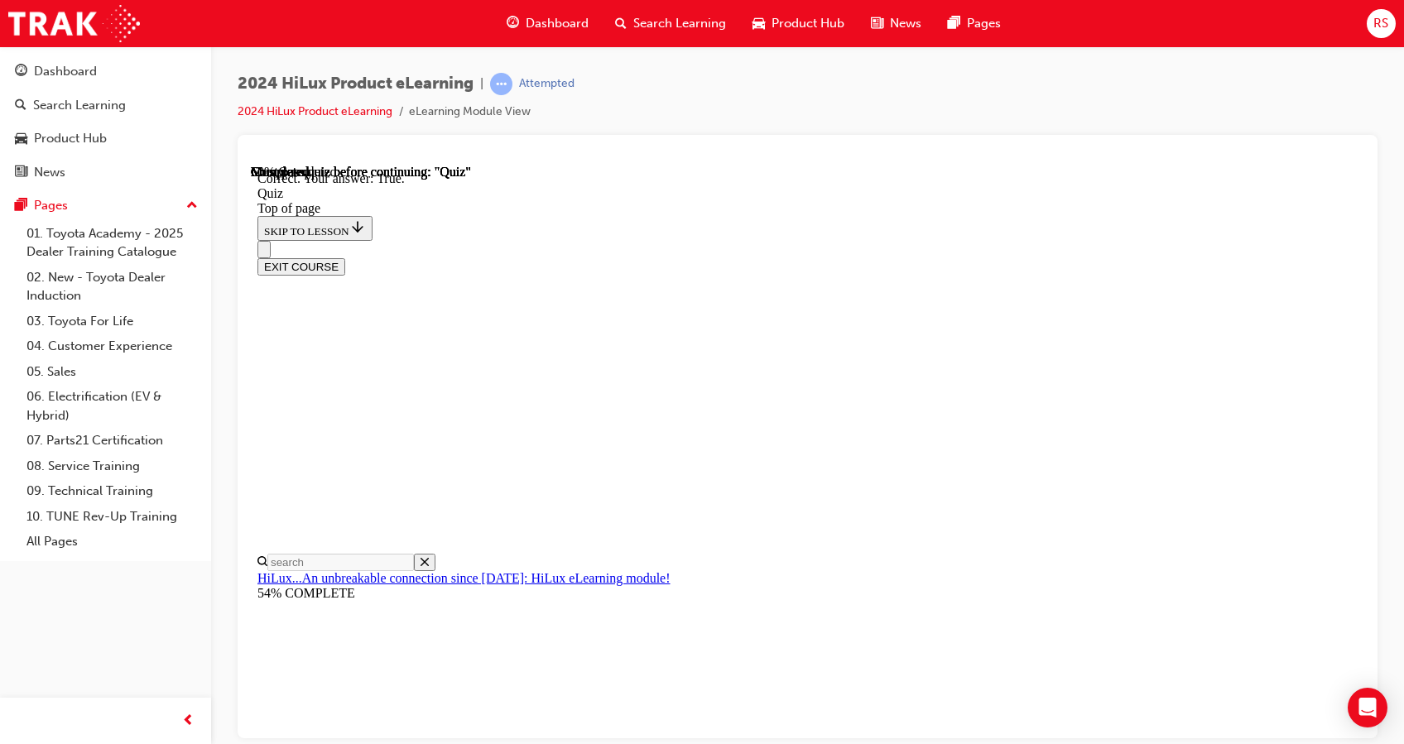
scroll to position [238, 0]
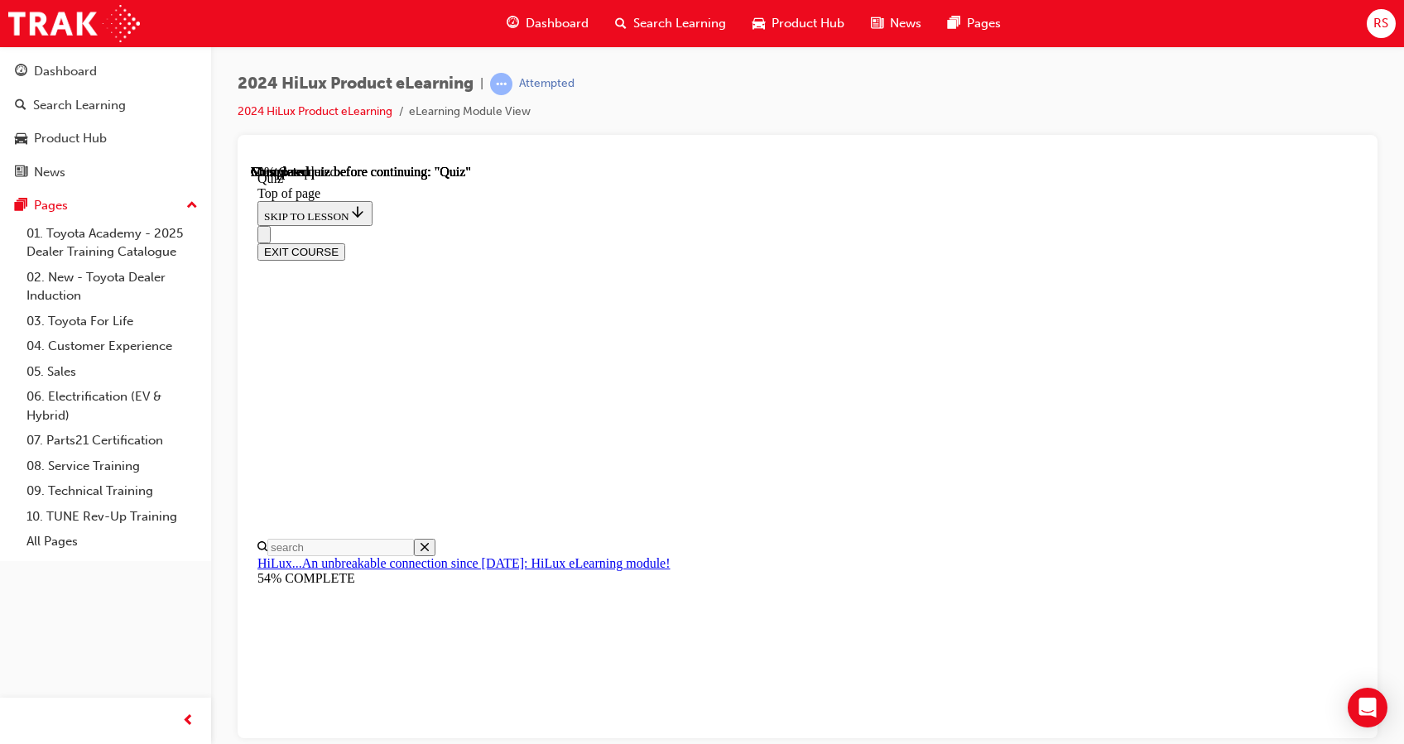
scroll to position [159, 0]
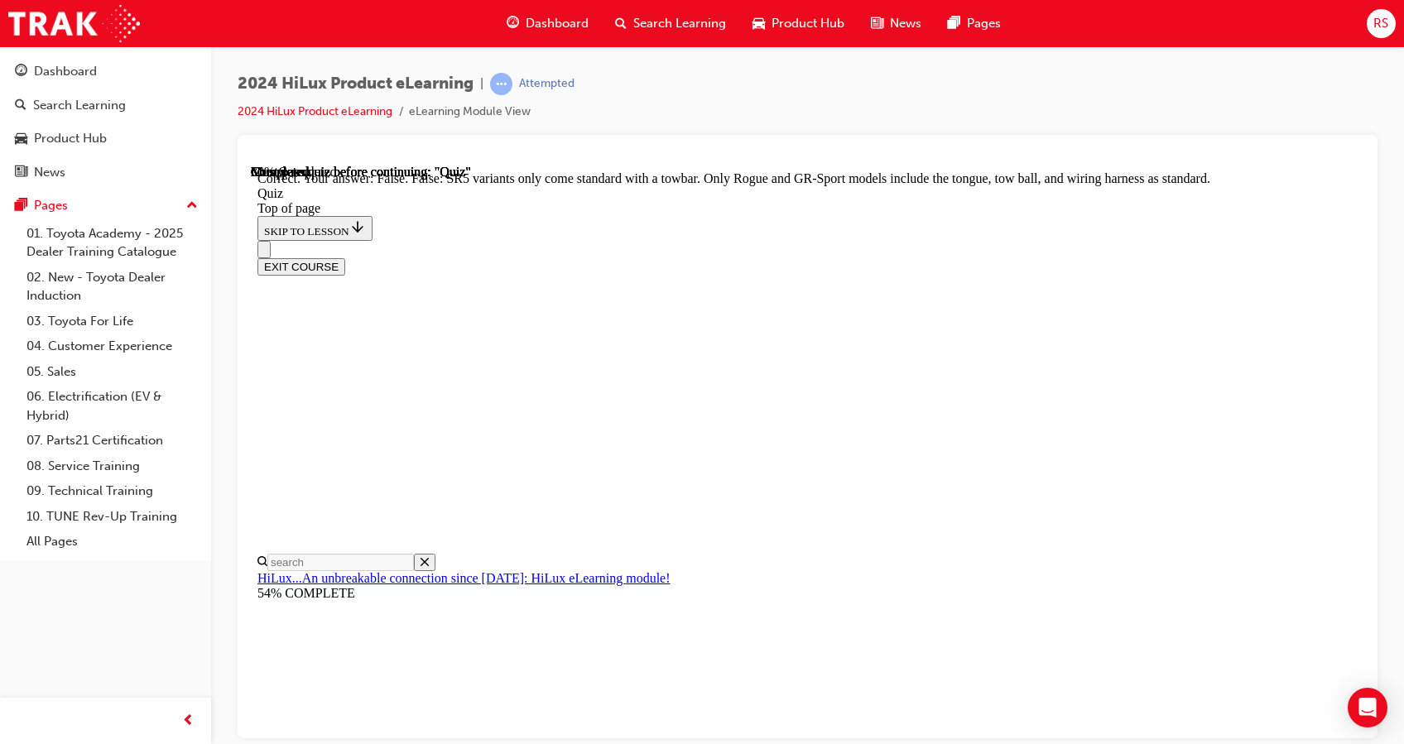
scroll to position [332, 0]
drag, startPoint x: 921, startPoint y: 641, endPoint x: 930, endPoint y: 667, distance: 27.2
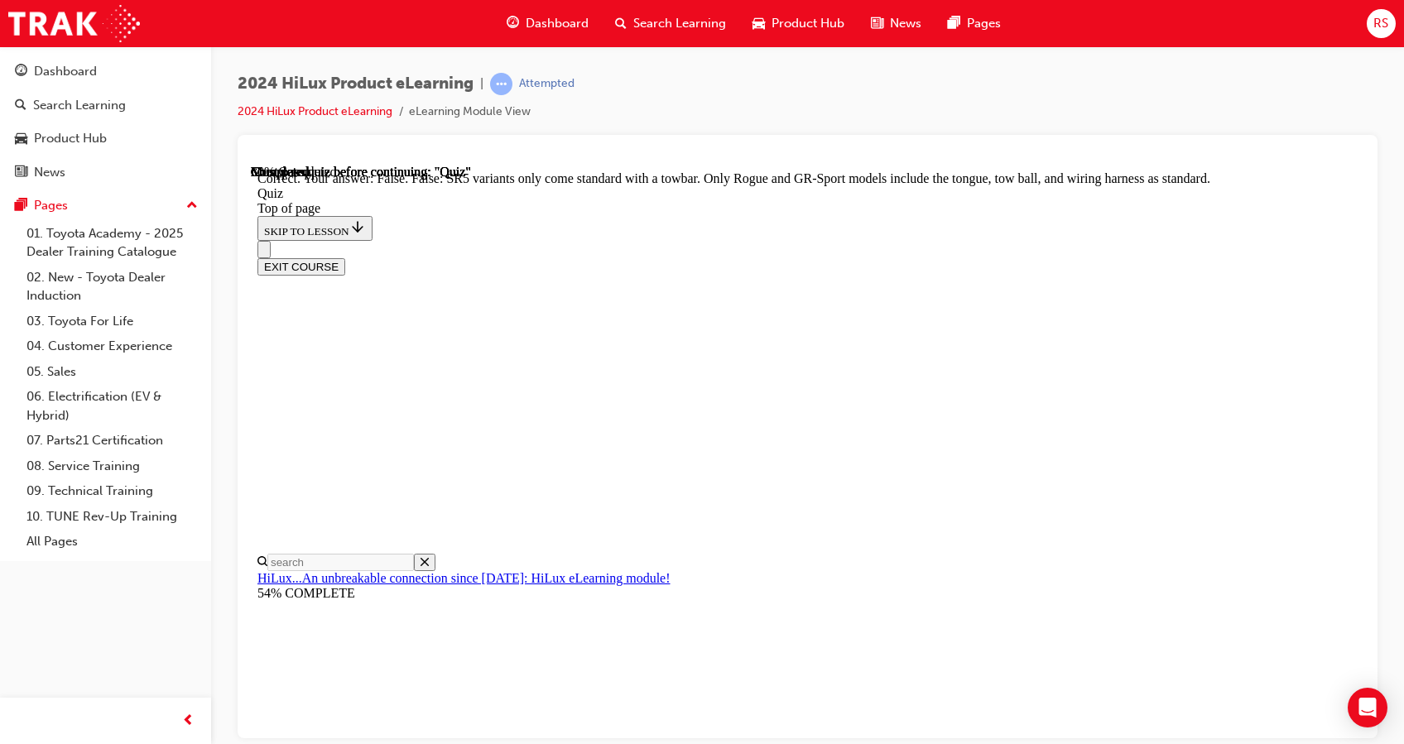
scroll to position [164, 0]
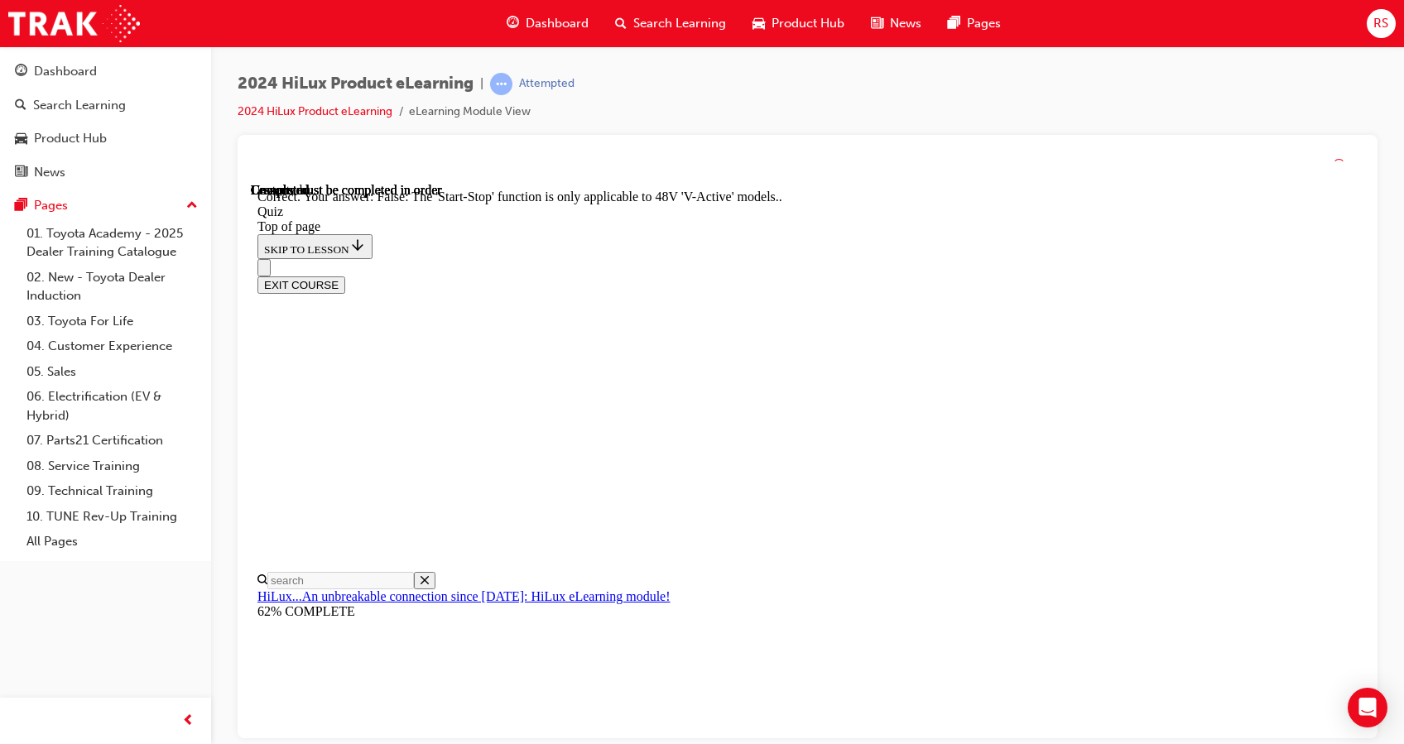
scroll to position [216, 0]
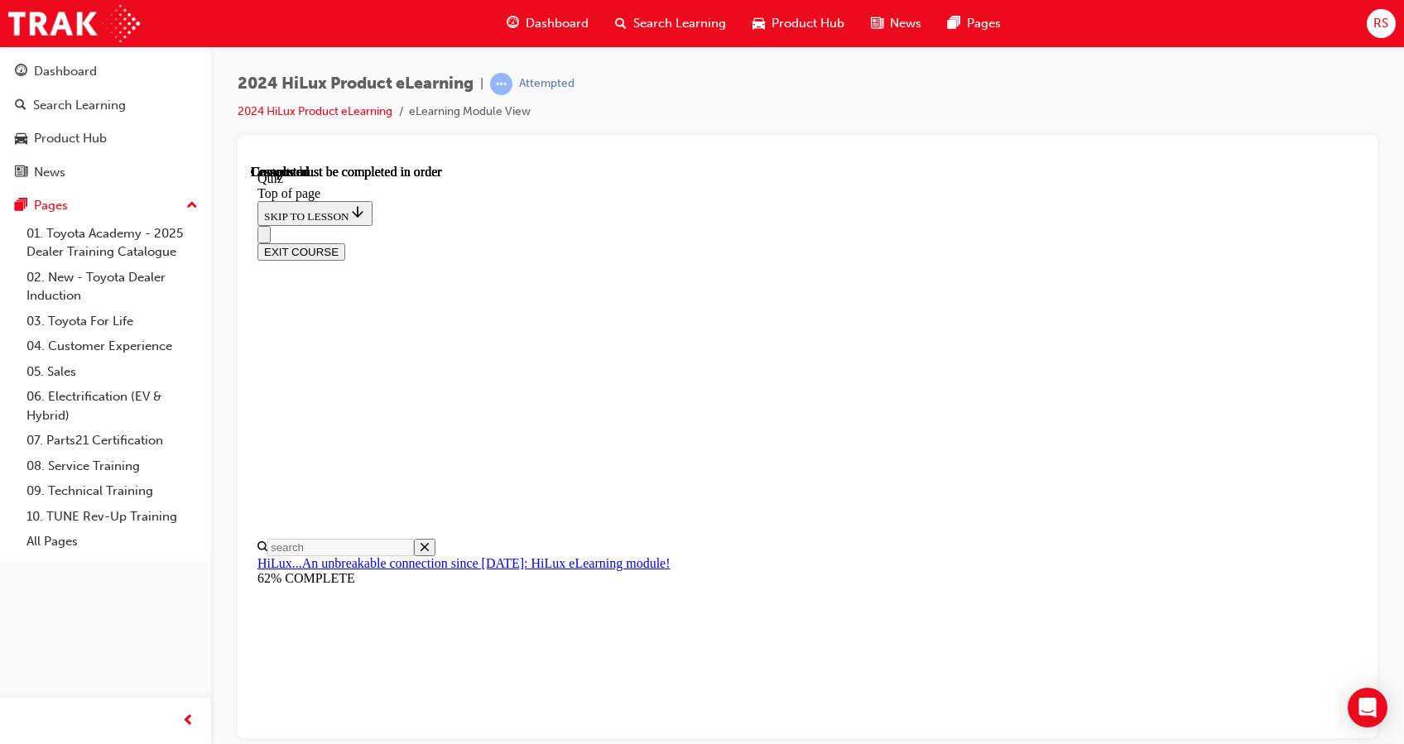
scroll to position [322, 0]
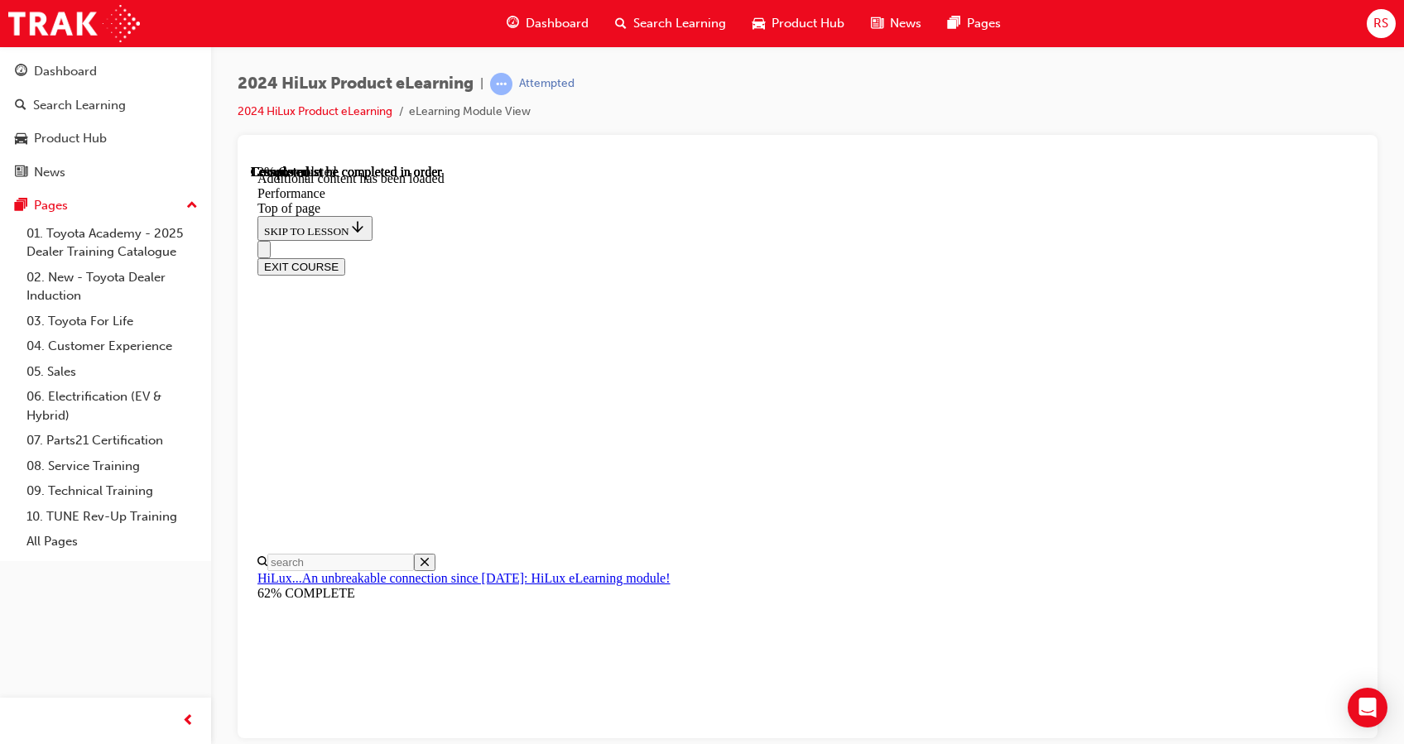
scroll to position [1241, 0]
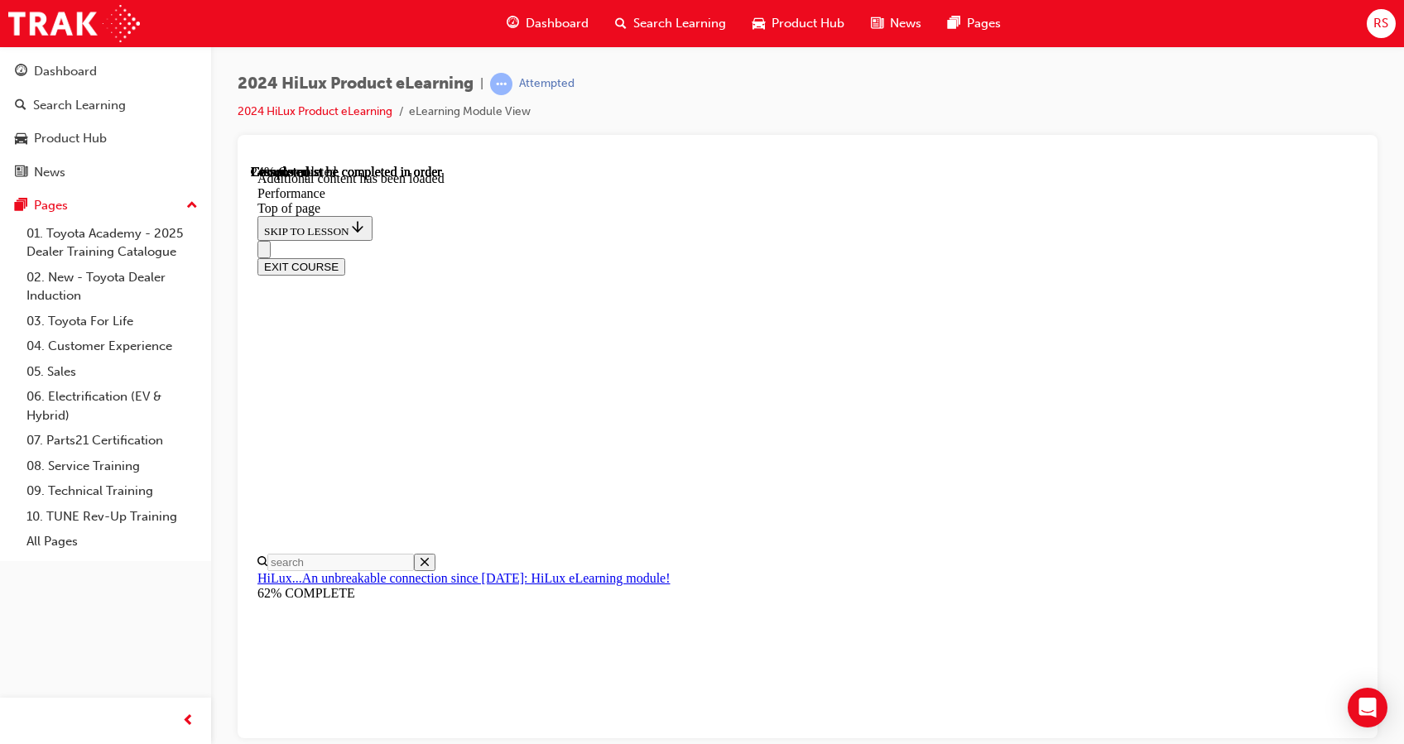
click at [907, 240] on div "EXIT COURSE" at bounding box center [798, 257] width 1083 height 35
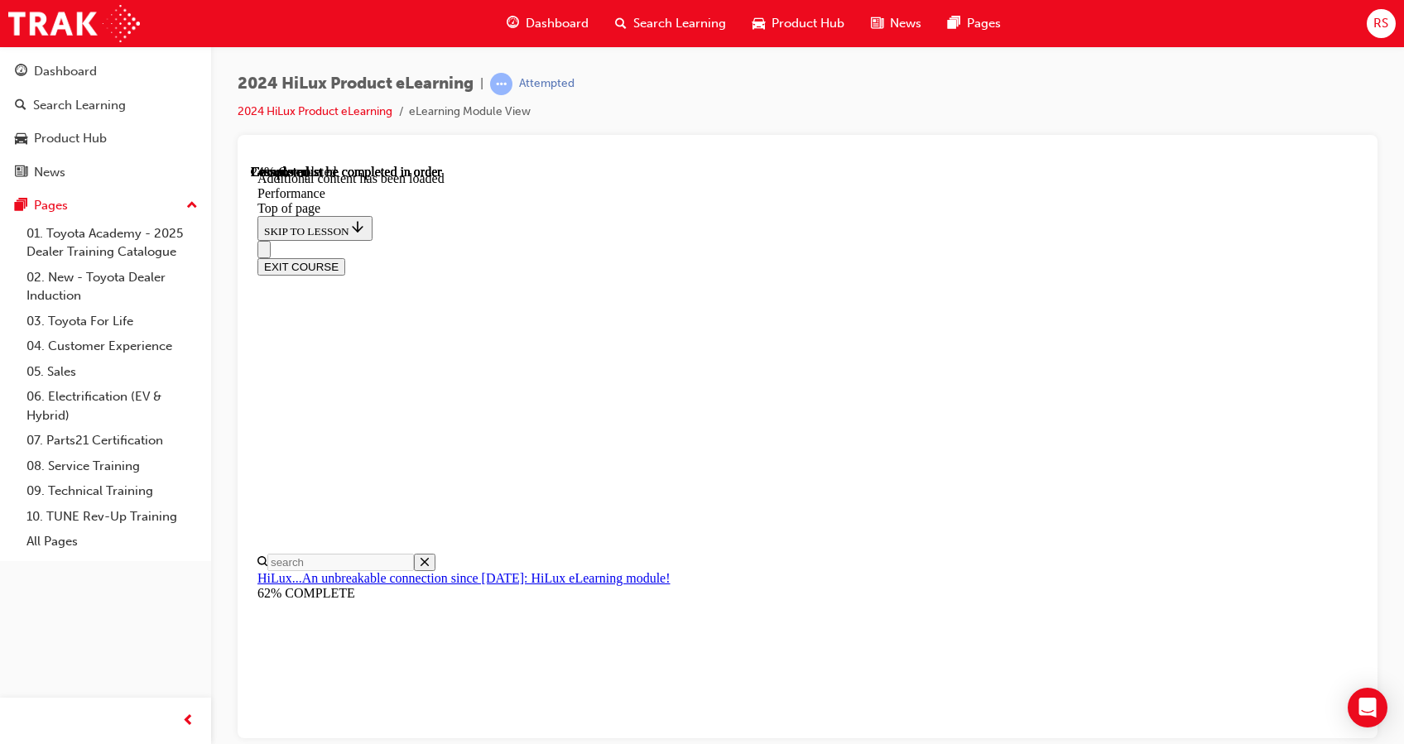
scroll to position [4357, 0]
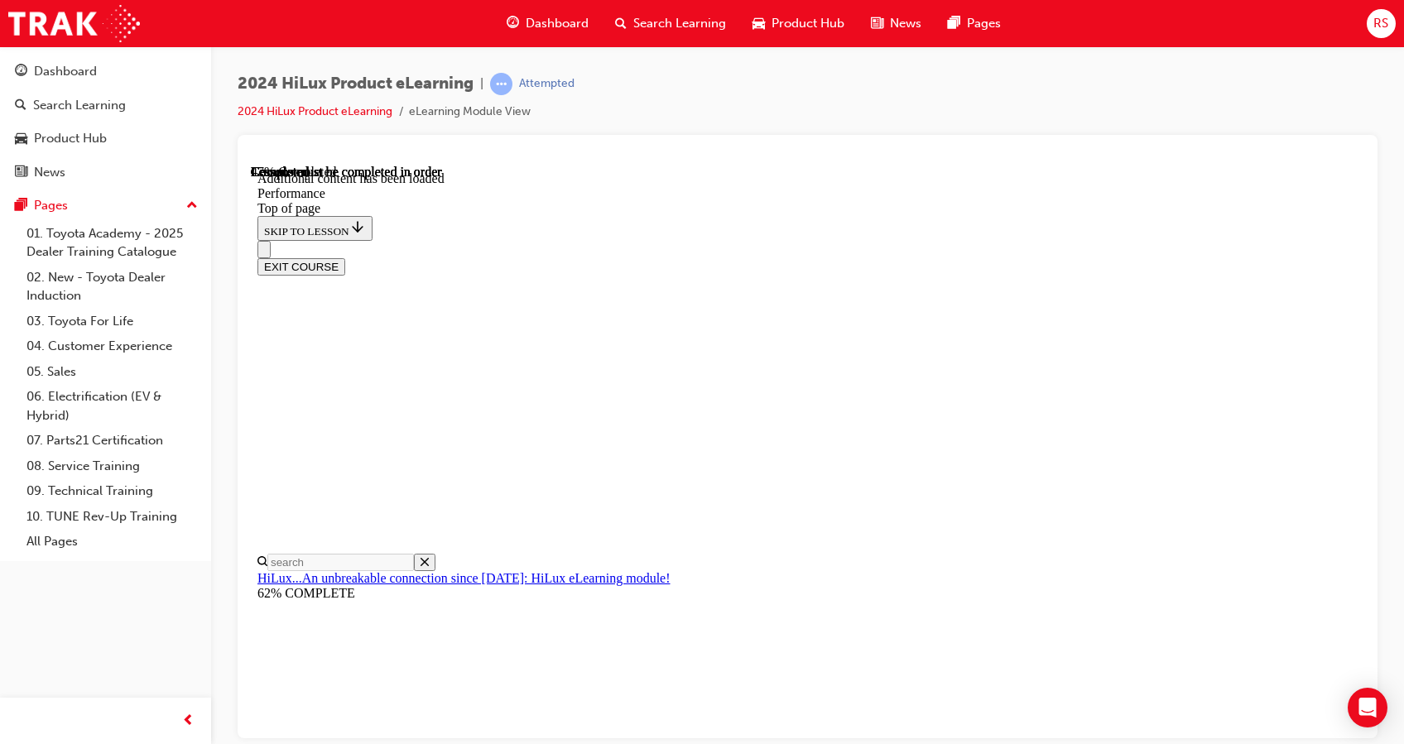
scroll to position [7722, 0]
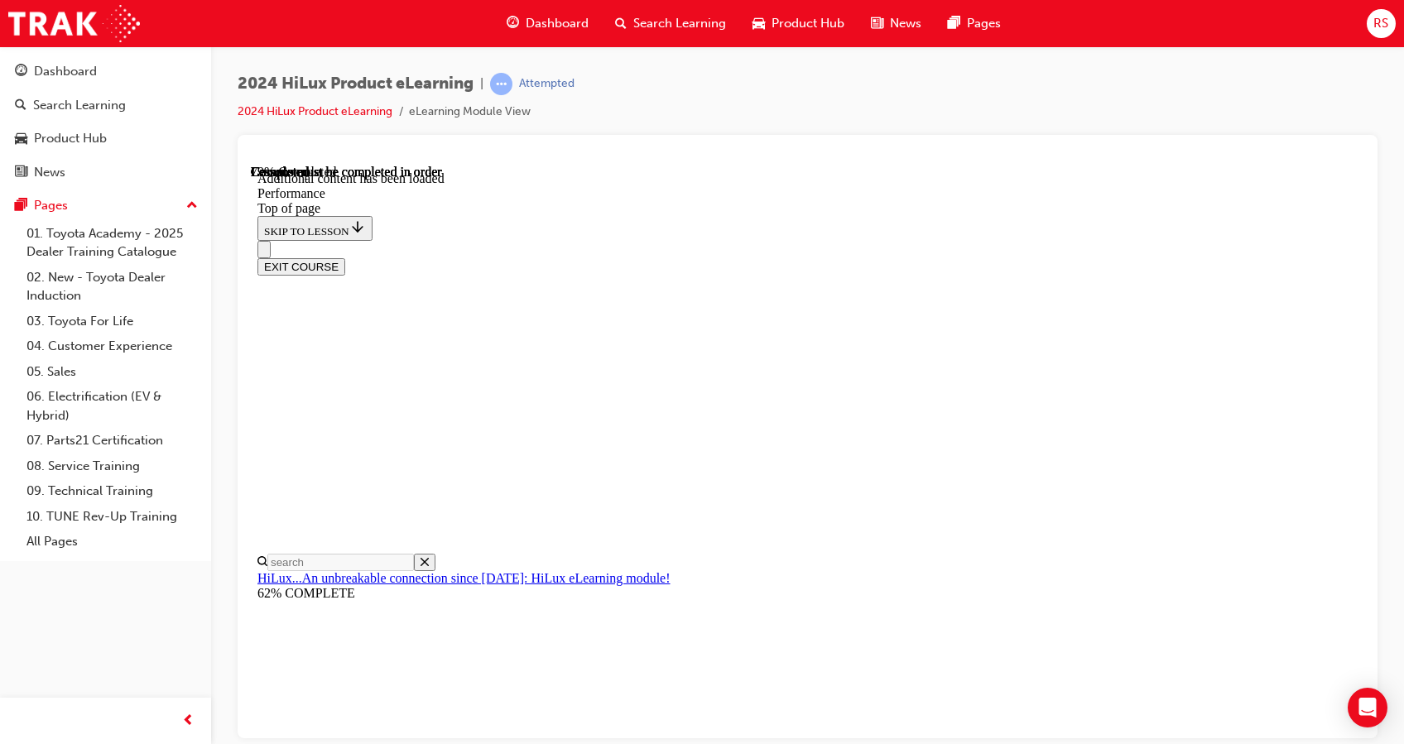
drag, startPoint x: 963, startPoint y: 237, endPoint x: 1309, endPoint y: 258, distance: 346.6
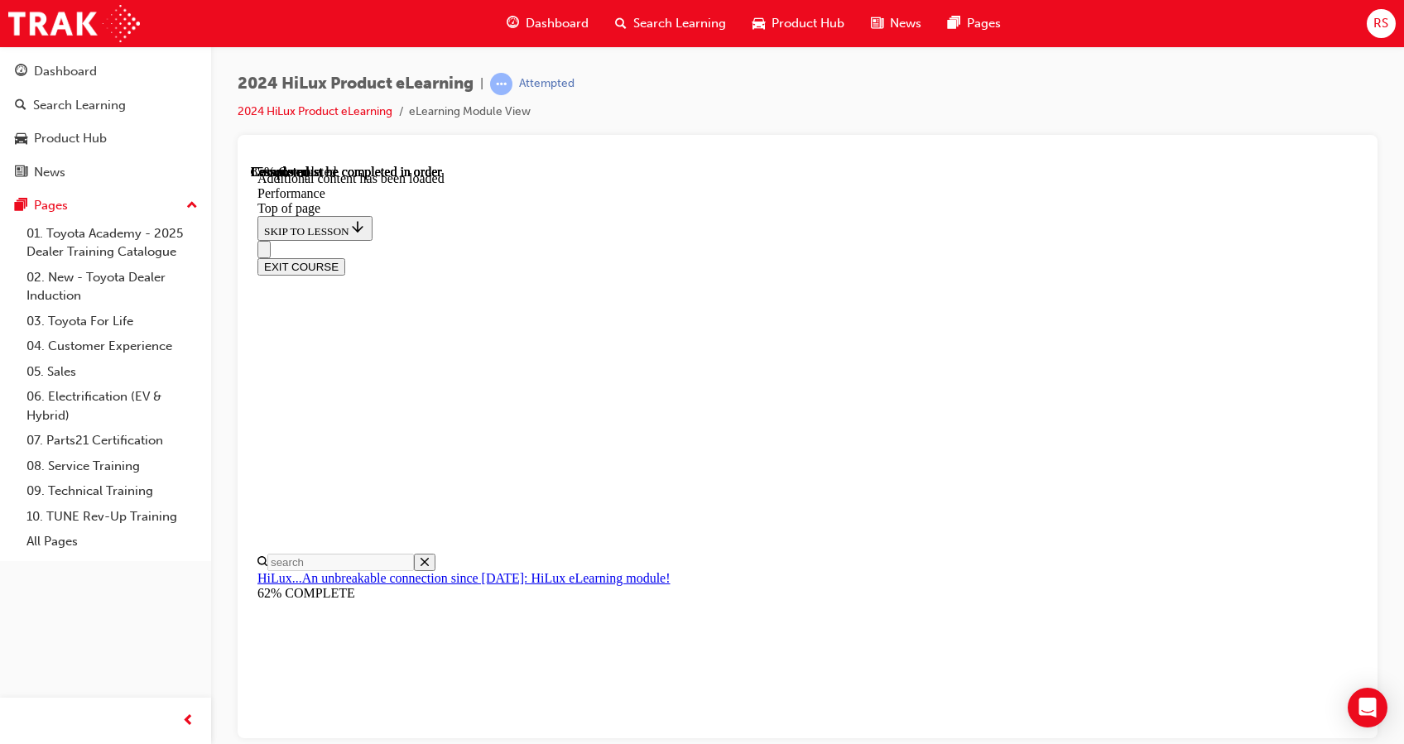
drag, startPoint x: 942, startPoint y: 241, endPoint x: 1339, endPoint y: 463, distance: 455.4
click at [903, 240] on div "EXIT COURSE" at bounding box center [798, 257] width 1083 height 35
drag, startPoint x: 1047, startPoint y: 460, endPoint x: 1043, endPoint y: 360, distance: 100.2
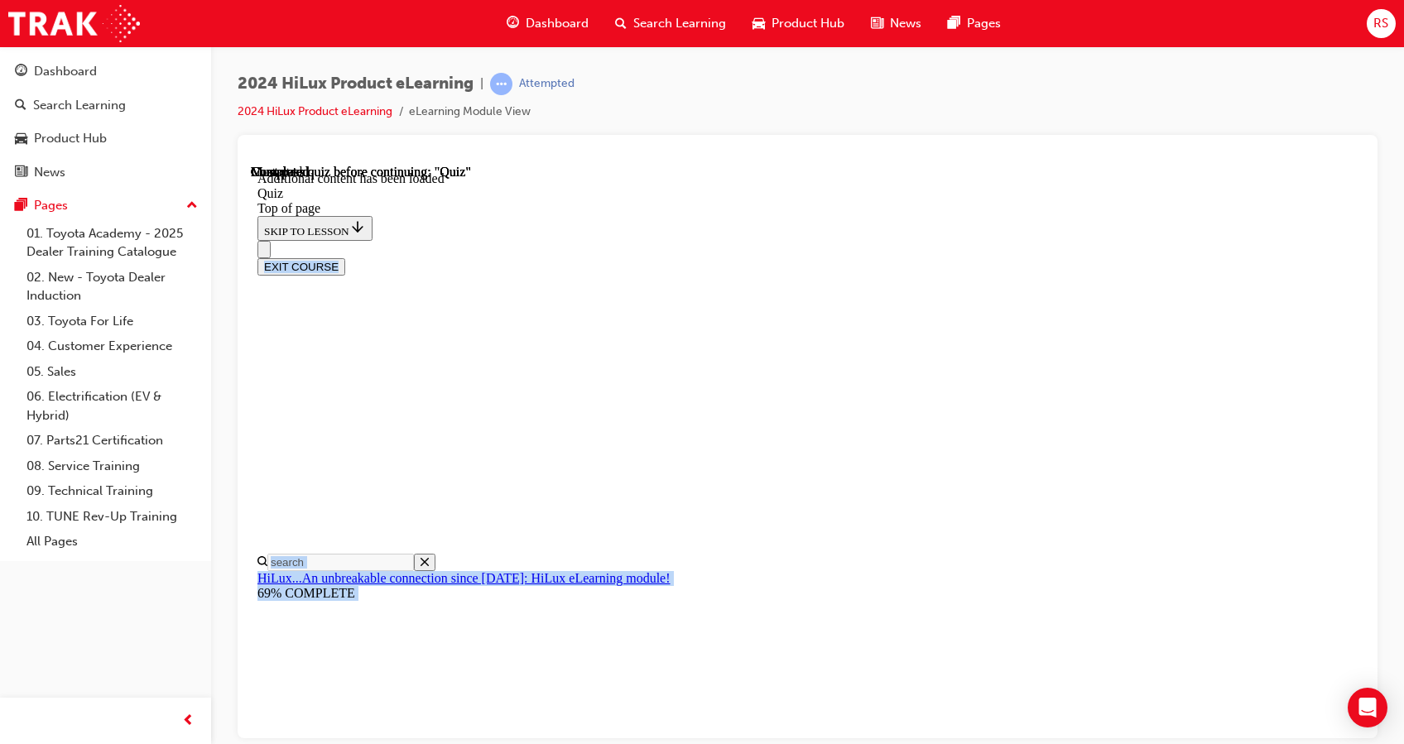
drag, startPoint x: 665, startPoint y: 184, endPoint x: 1147, endPoint y: 252, distance: 487.3
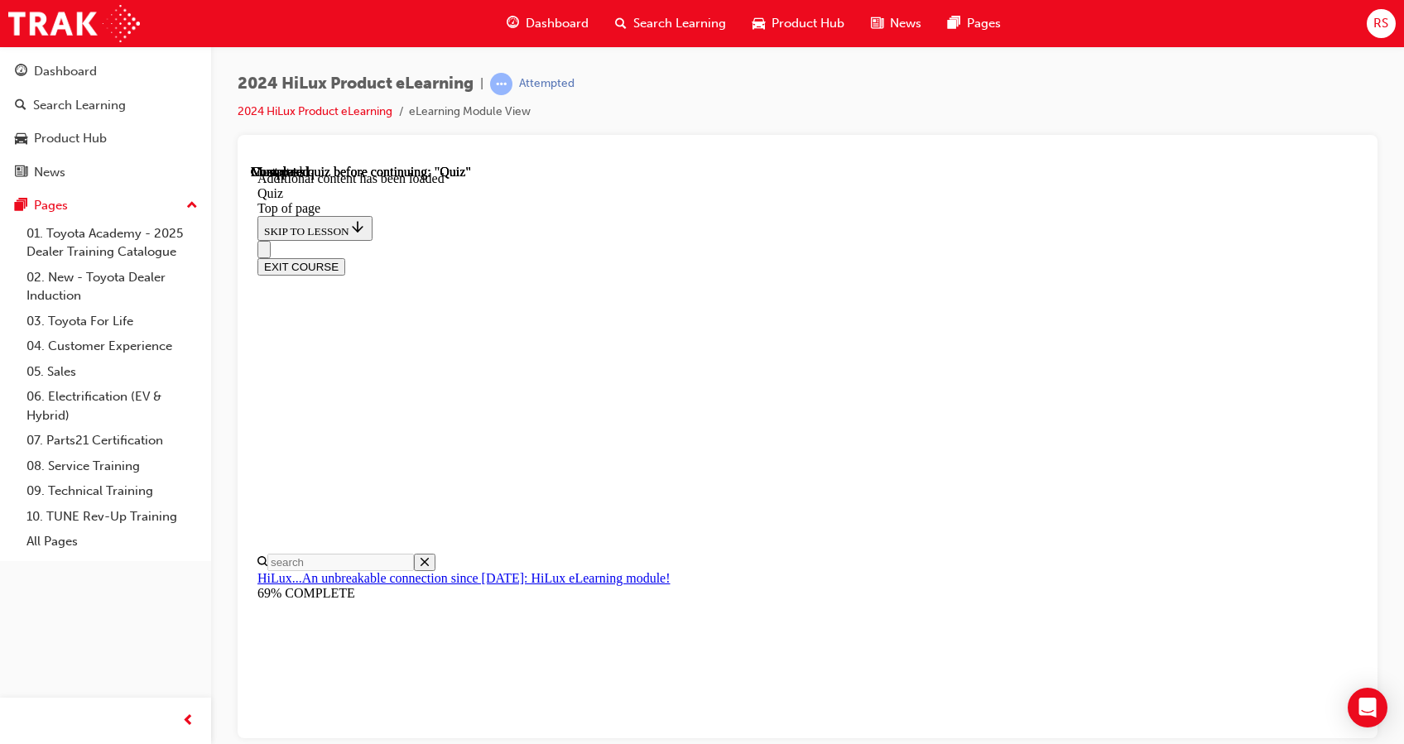
drag, startPoint x: 1147, startPoint y: 252, endPoint x: 1203, endPoint y: 285, distance: 65.3
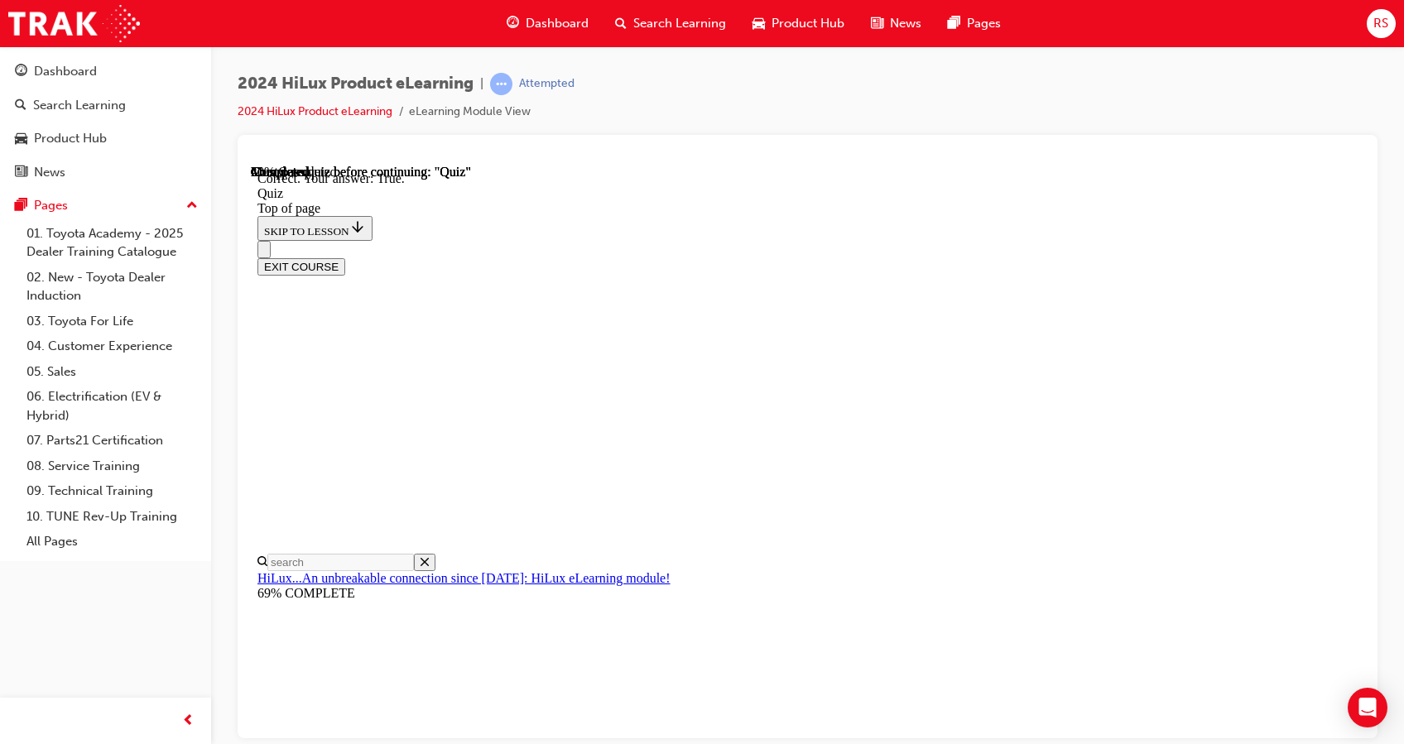
scroll to position [211, 0]
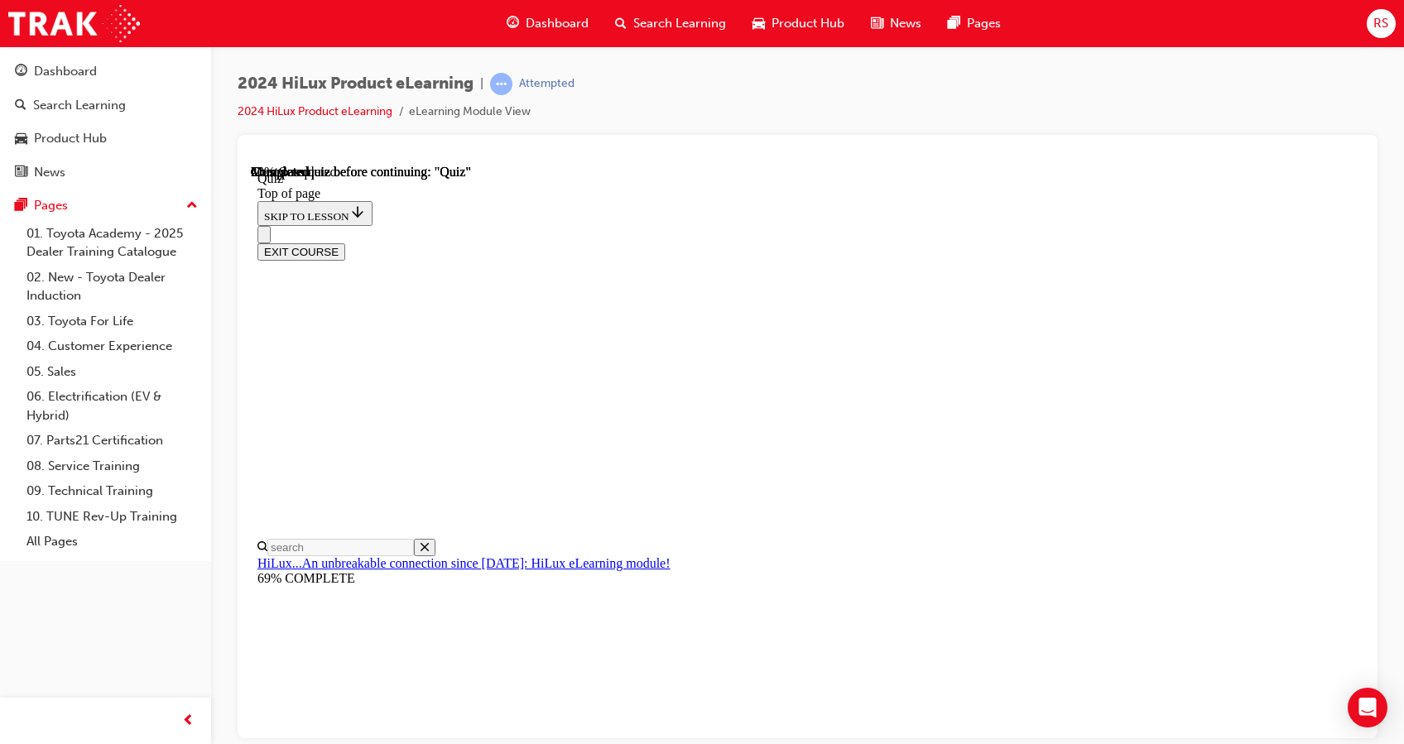
drag, startPoint x: 795, startPoint y: 497, endPoint x: 735, endPoint y: 565, distance: 90.3
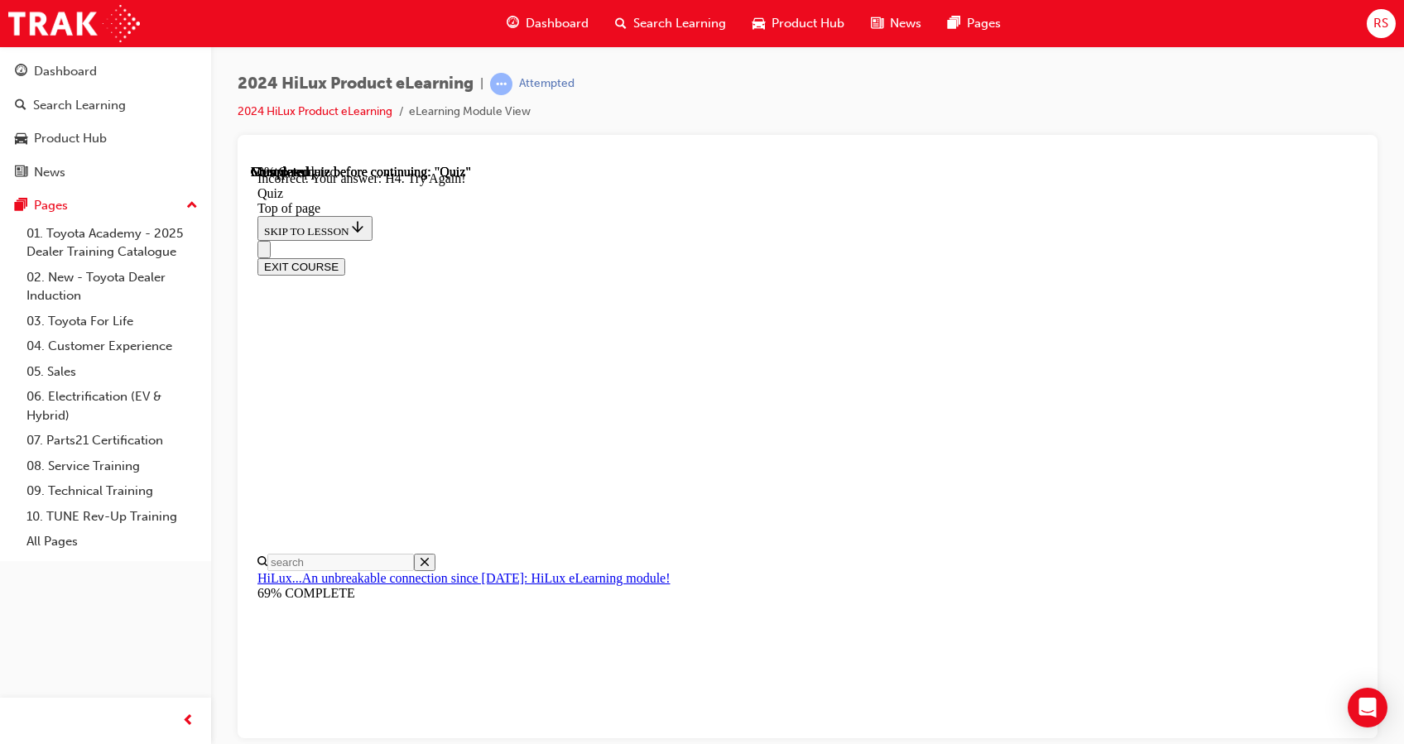
scroll to position [425, 0]
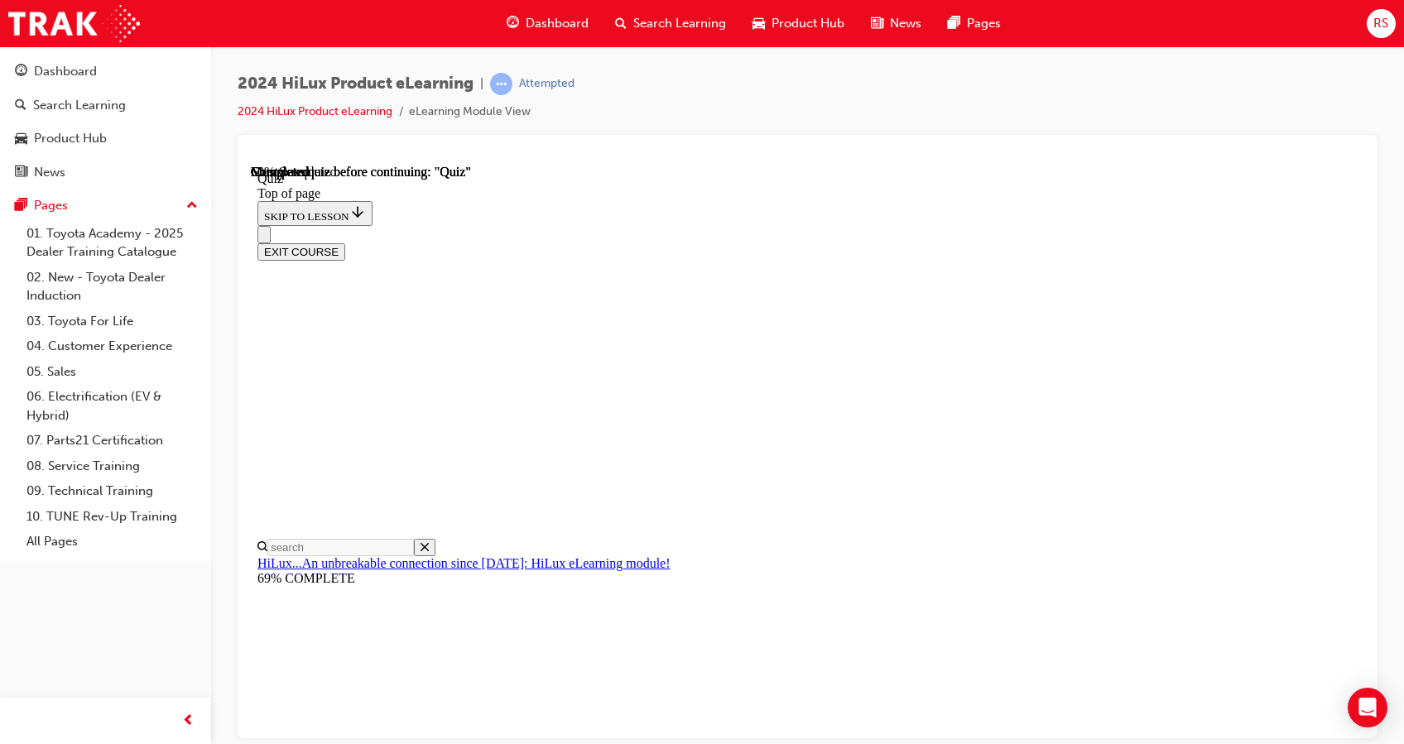
scroll to position [180, 0]
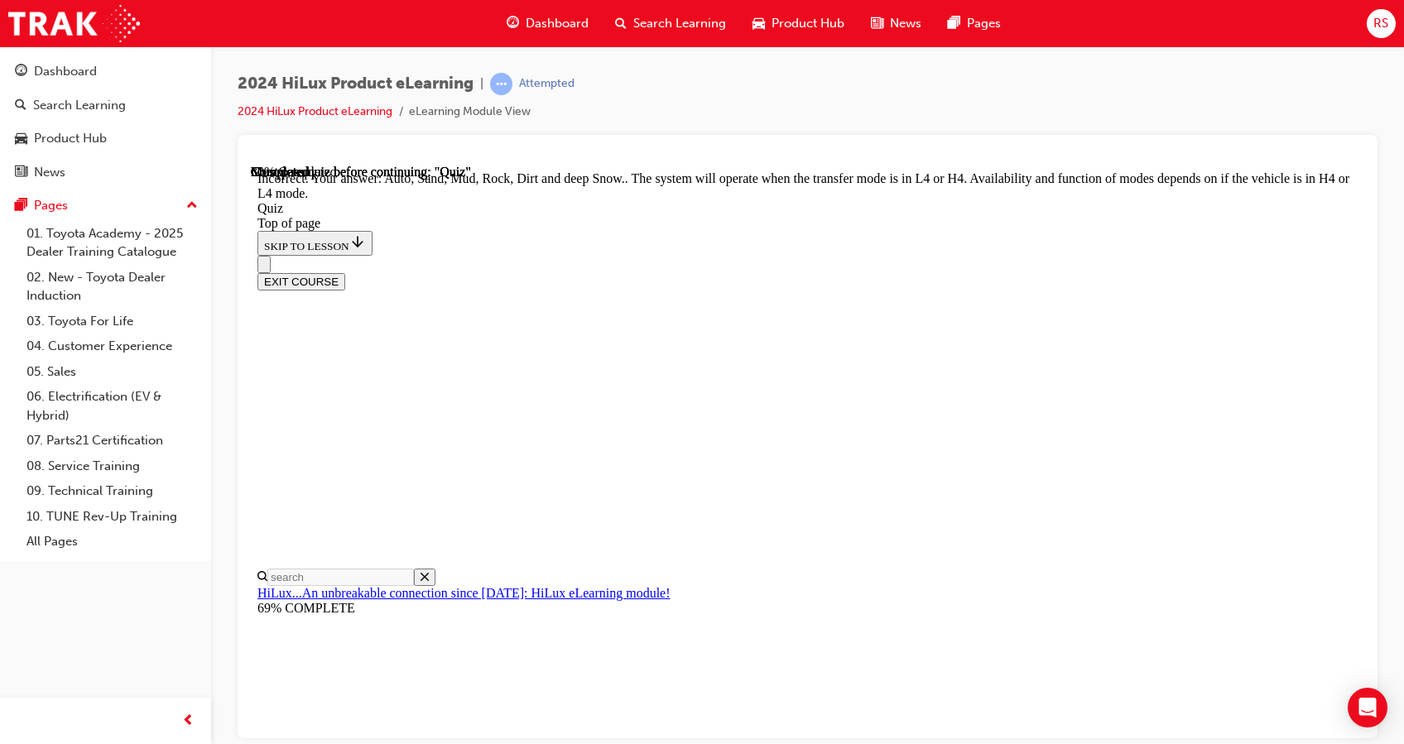
scroll to position [464, 0]
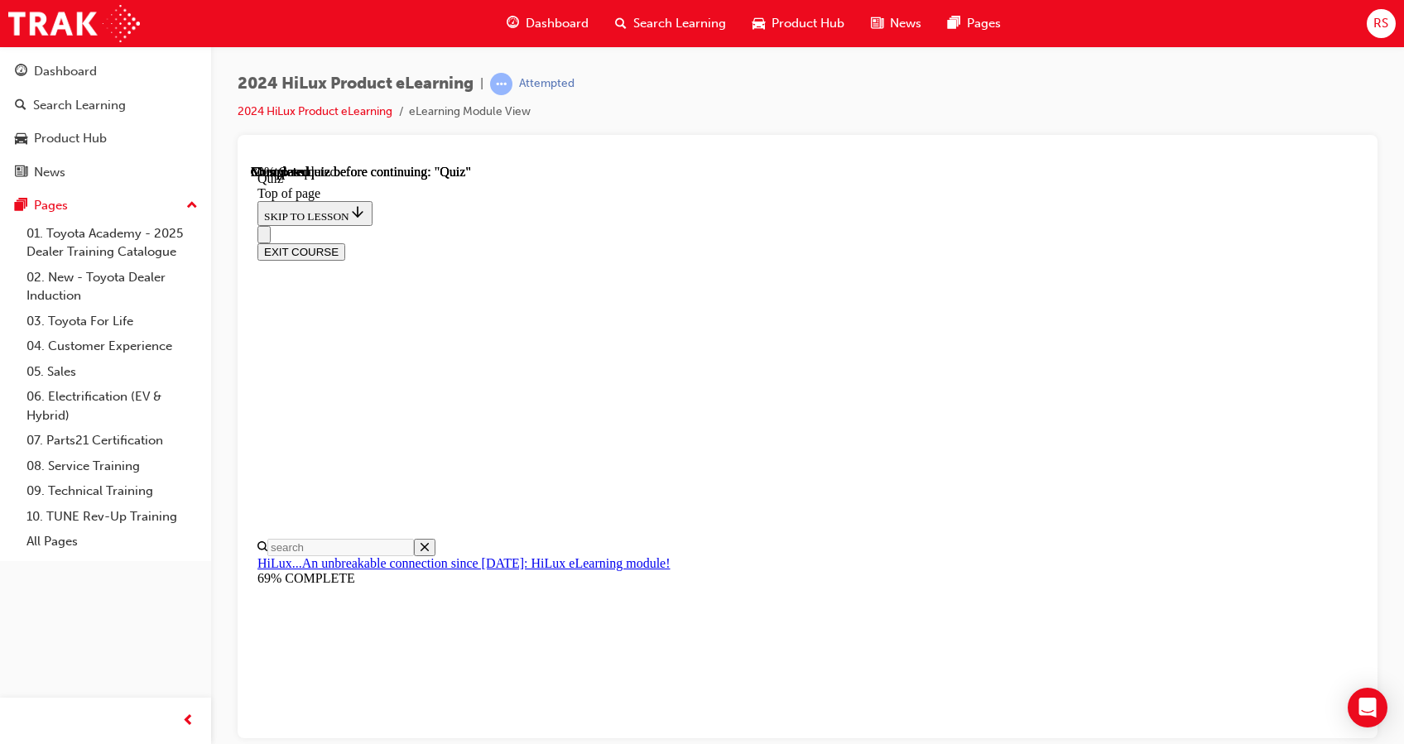
scroll to position [304, 0]
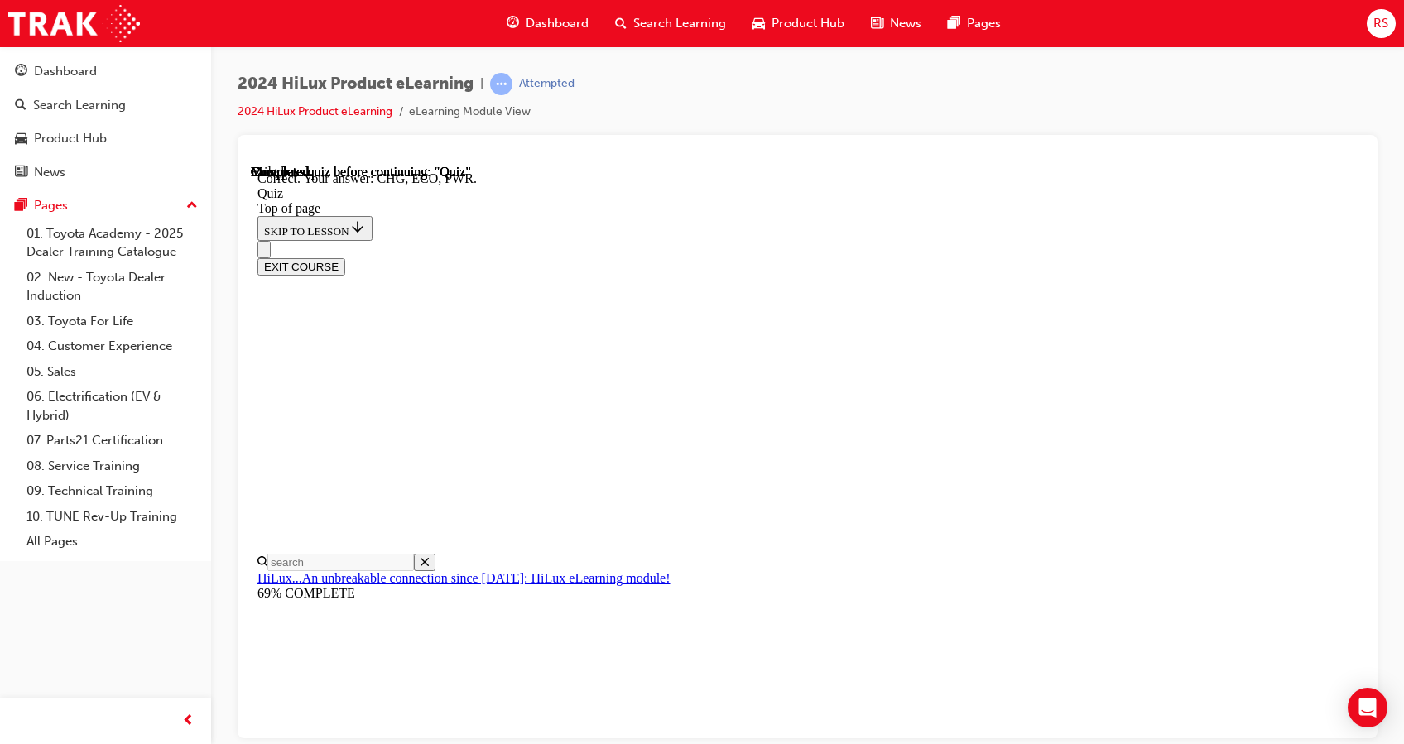
scroll to position [531, 0]
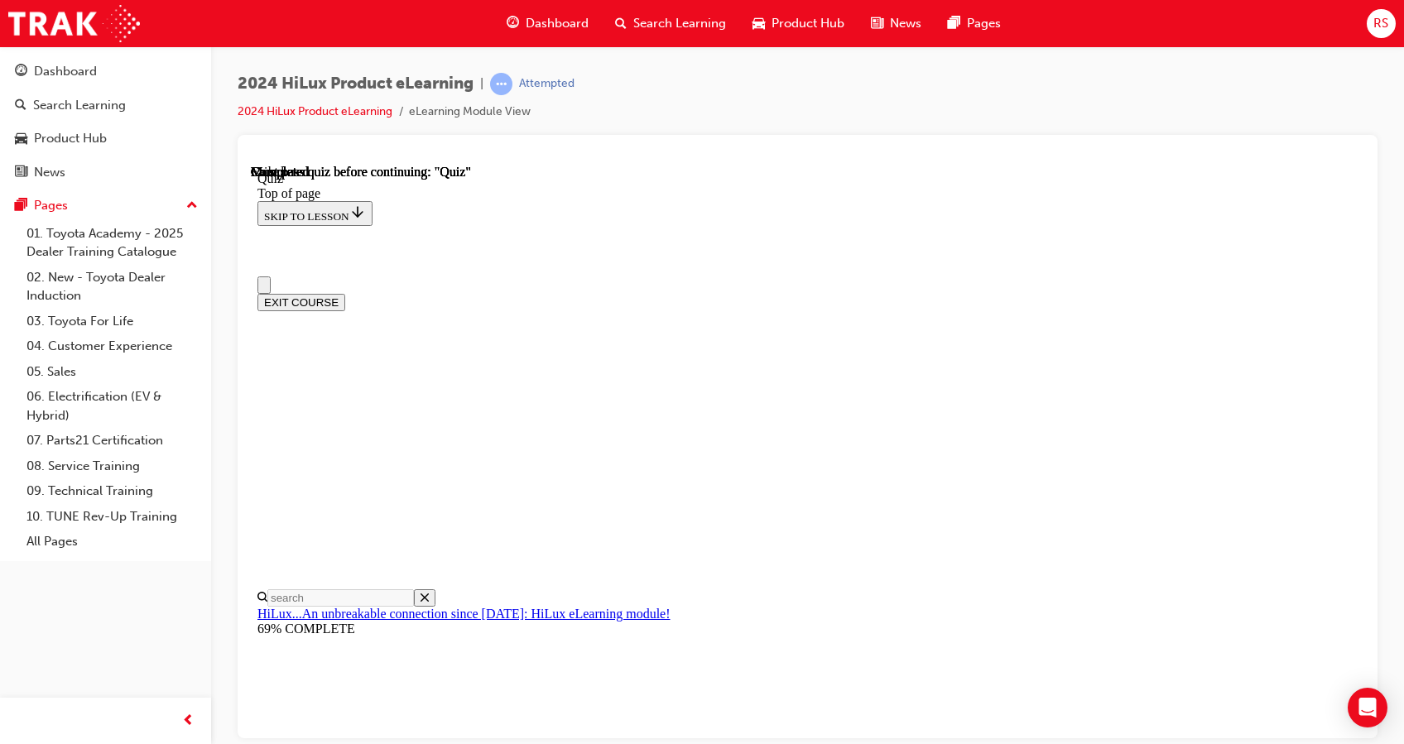
scroll to position [322, 0]
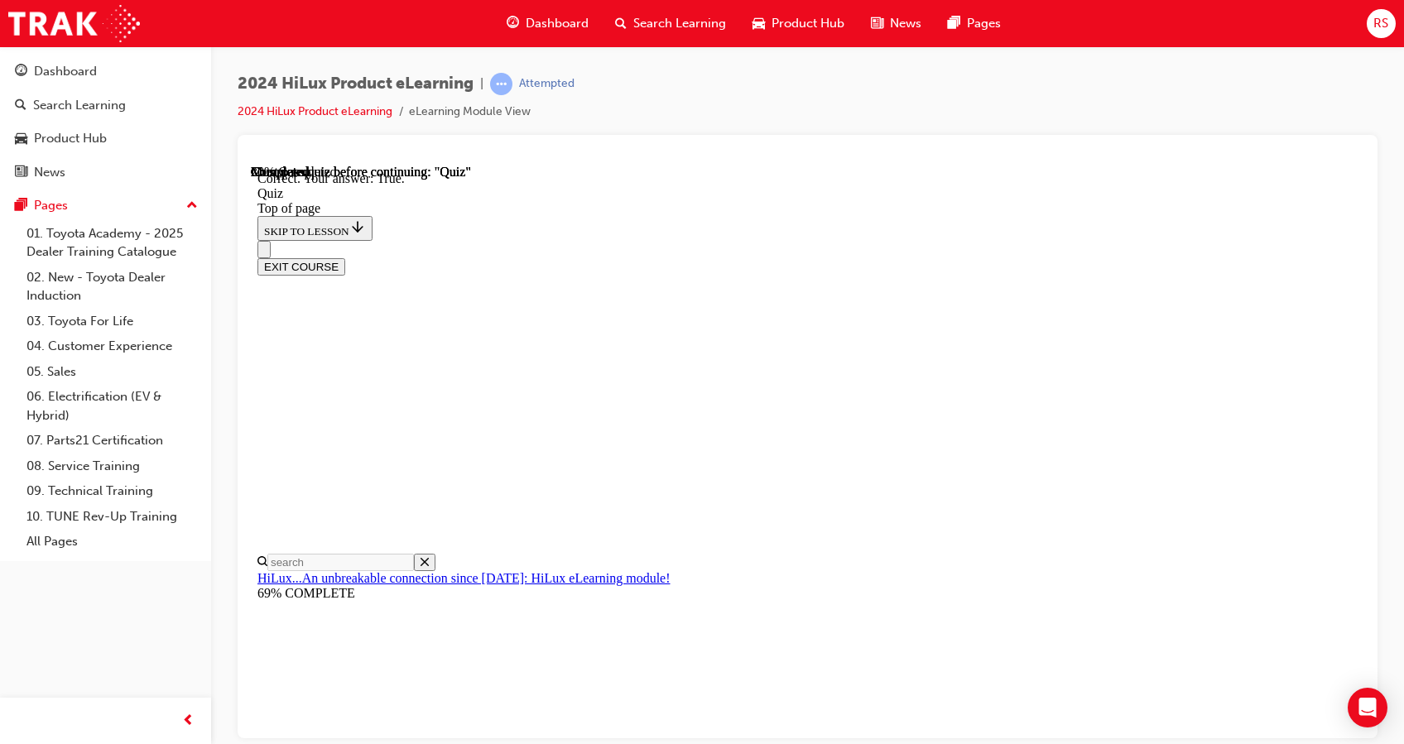
scroll to position [211, 0]
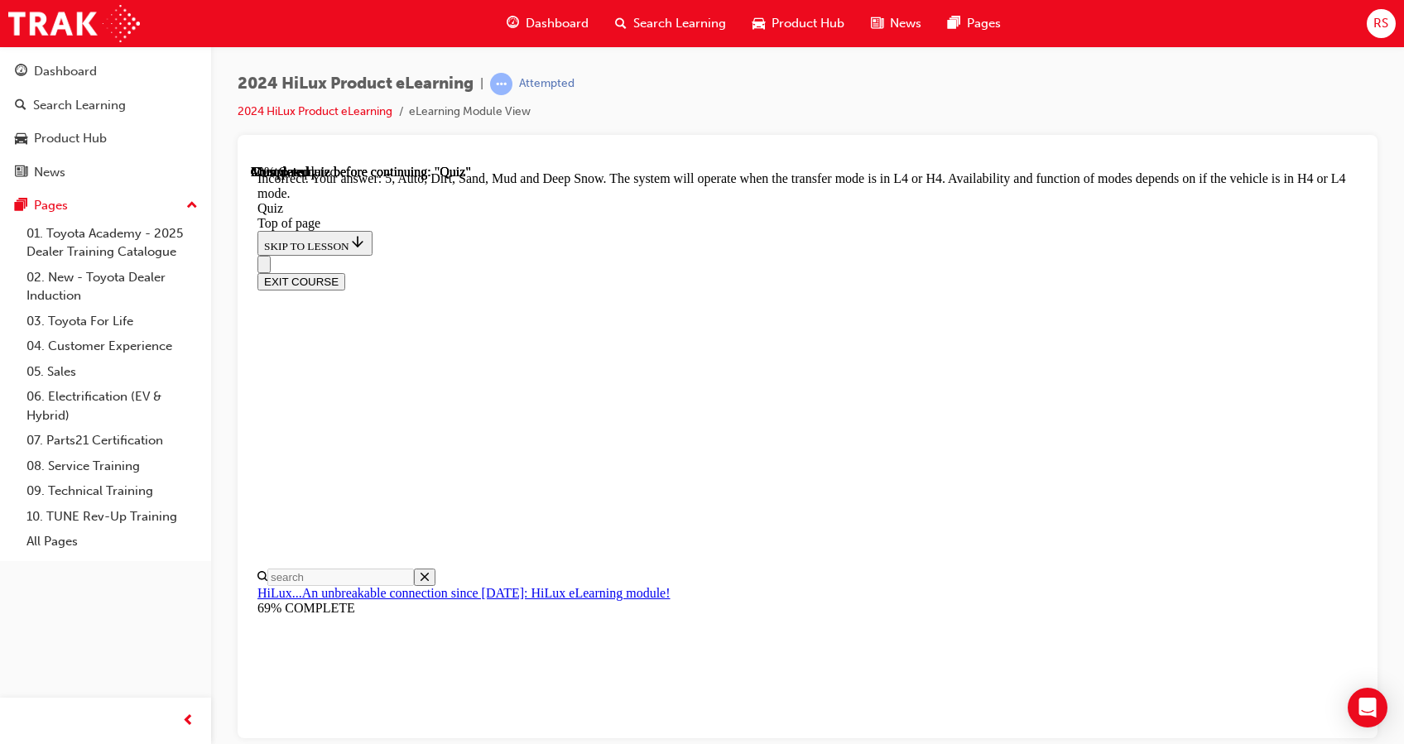
scroll to position [423, 0]
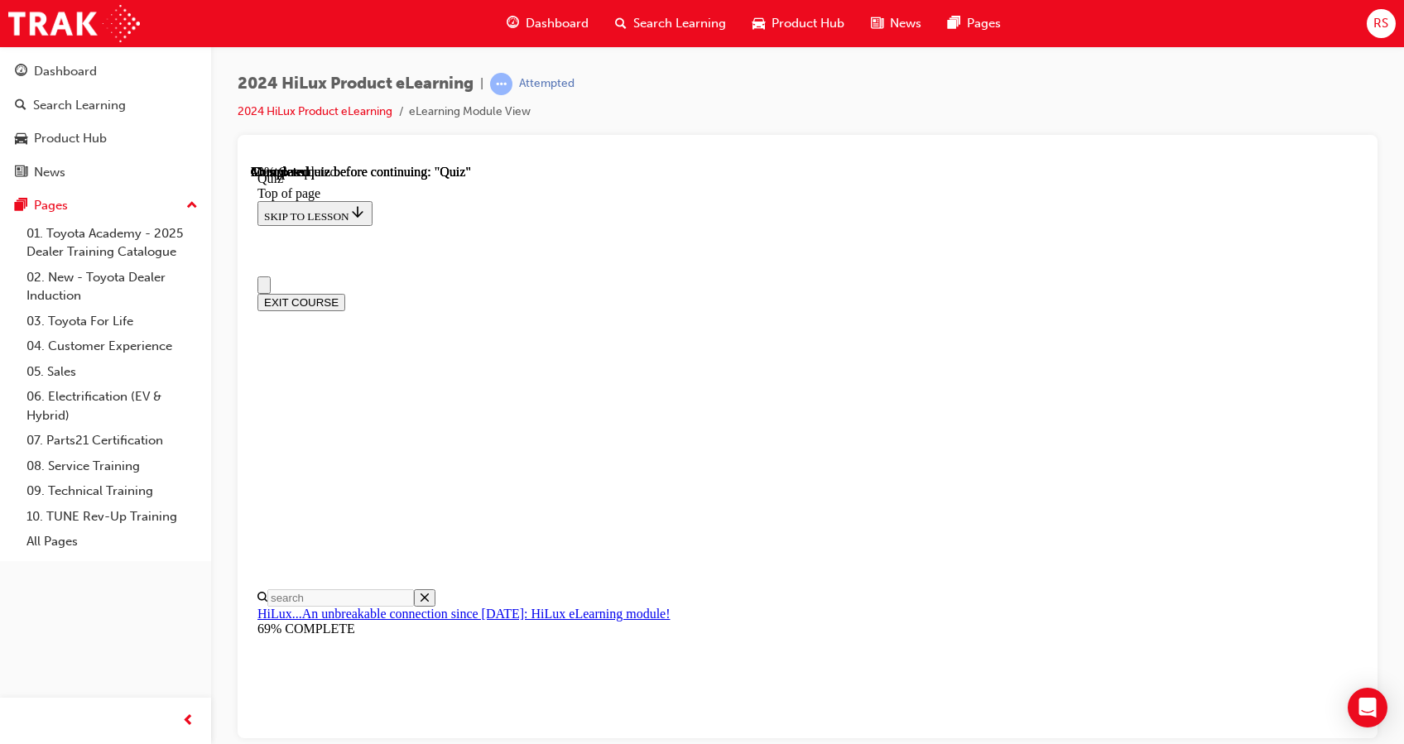
scroll to position [116, 0]
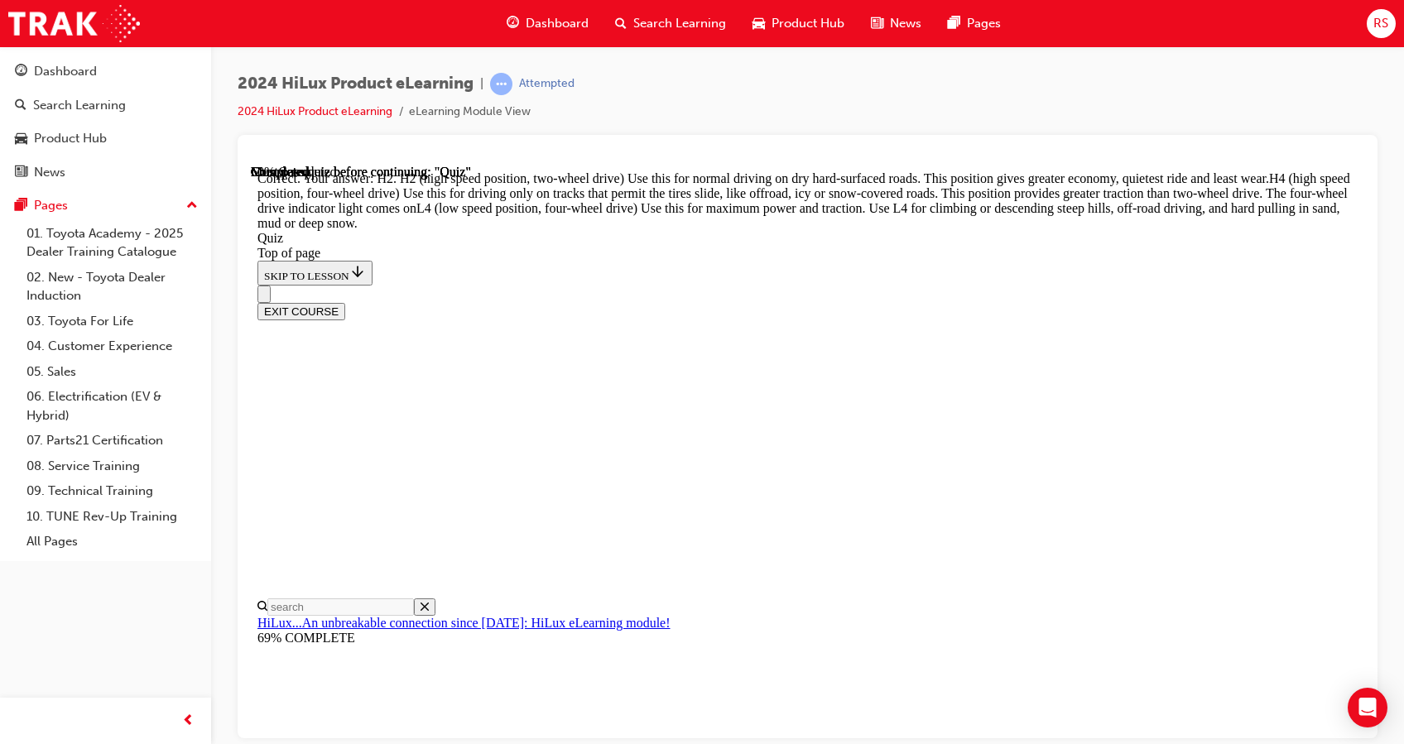
scroll to position [603, 0]
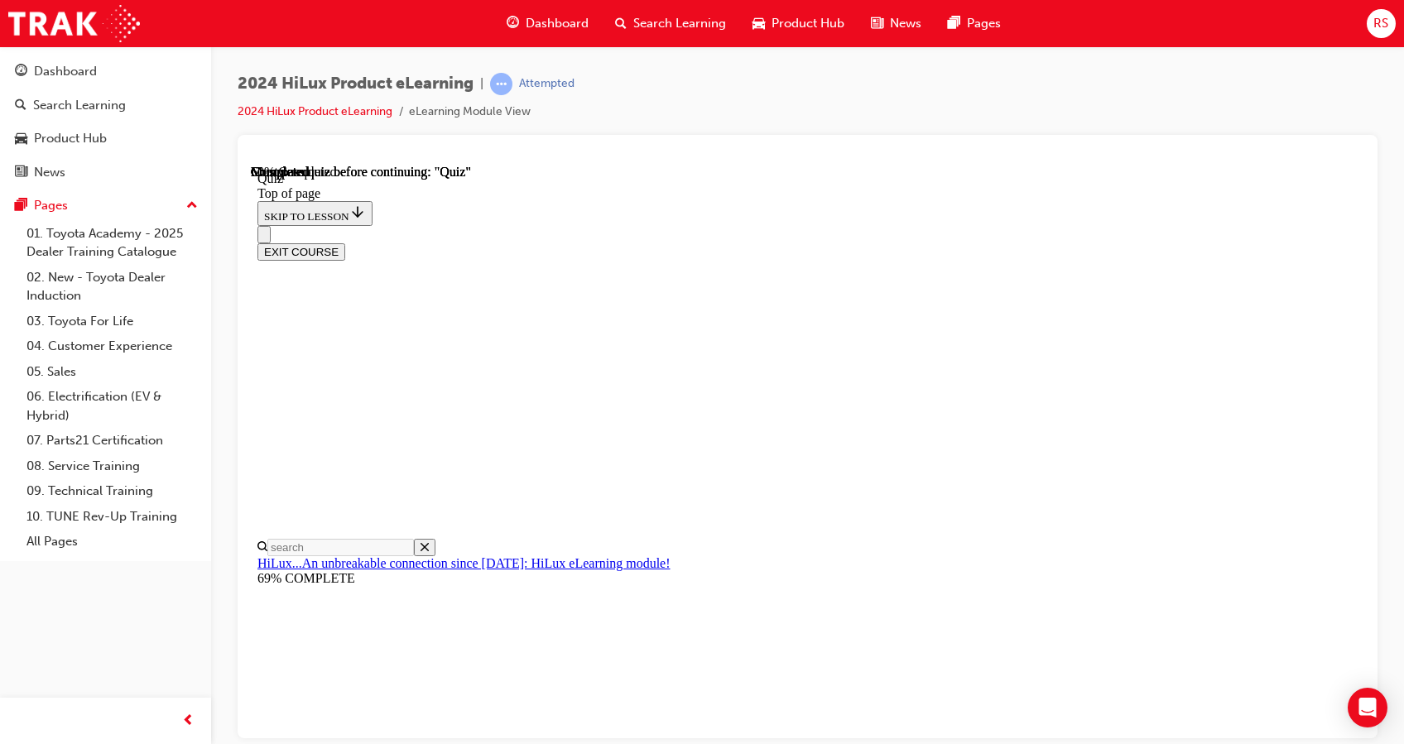
scroll to position [238, 0]
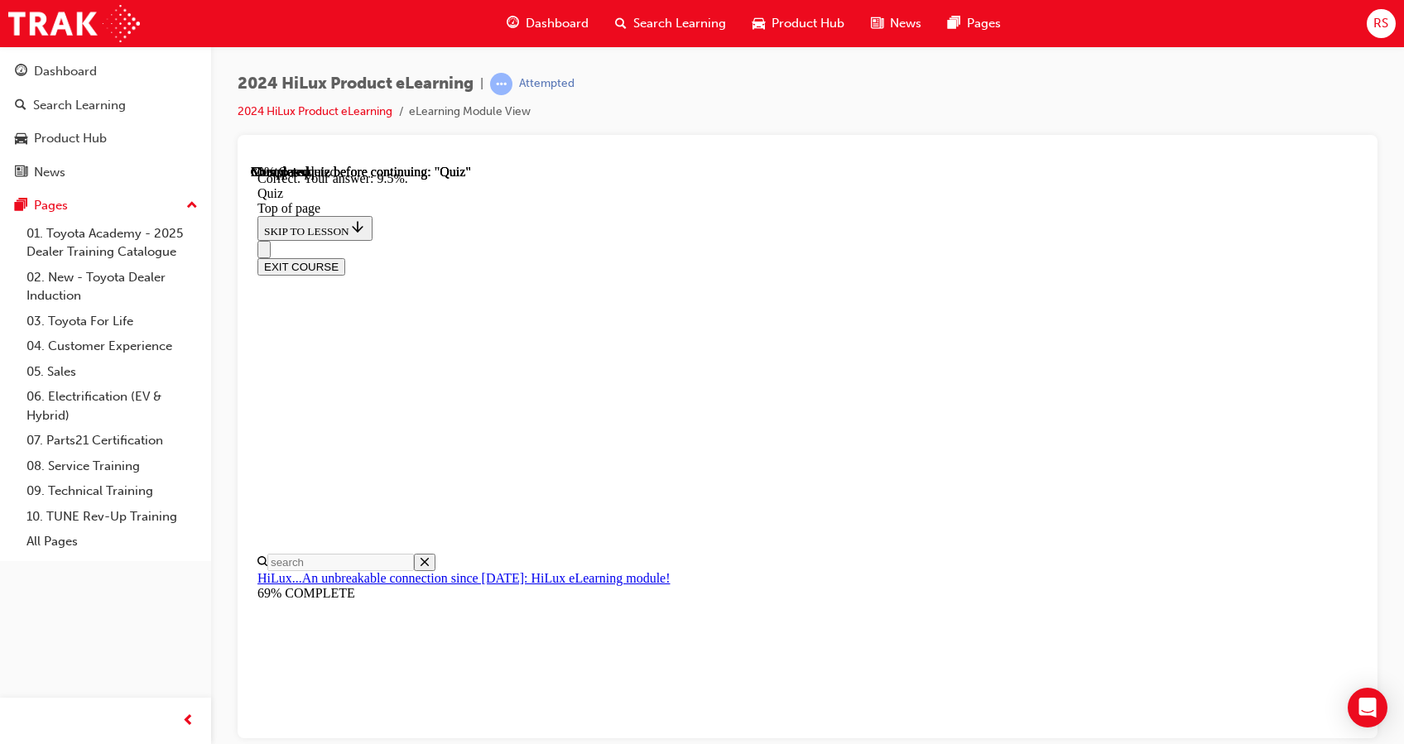
scroll to position [399, 0]
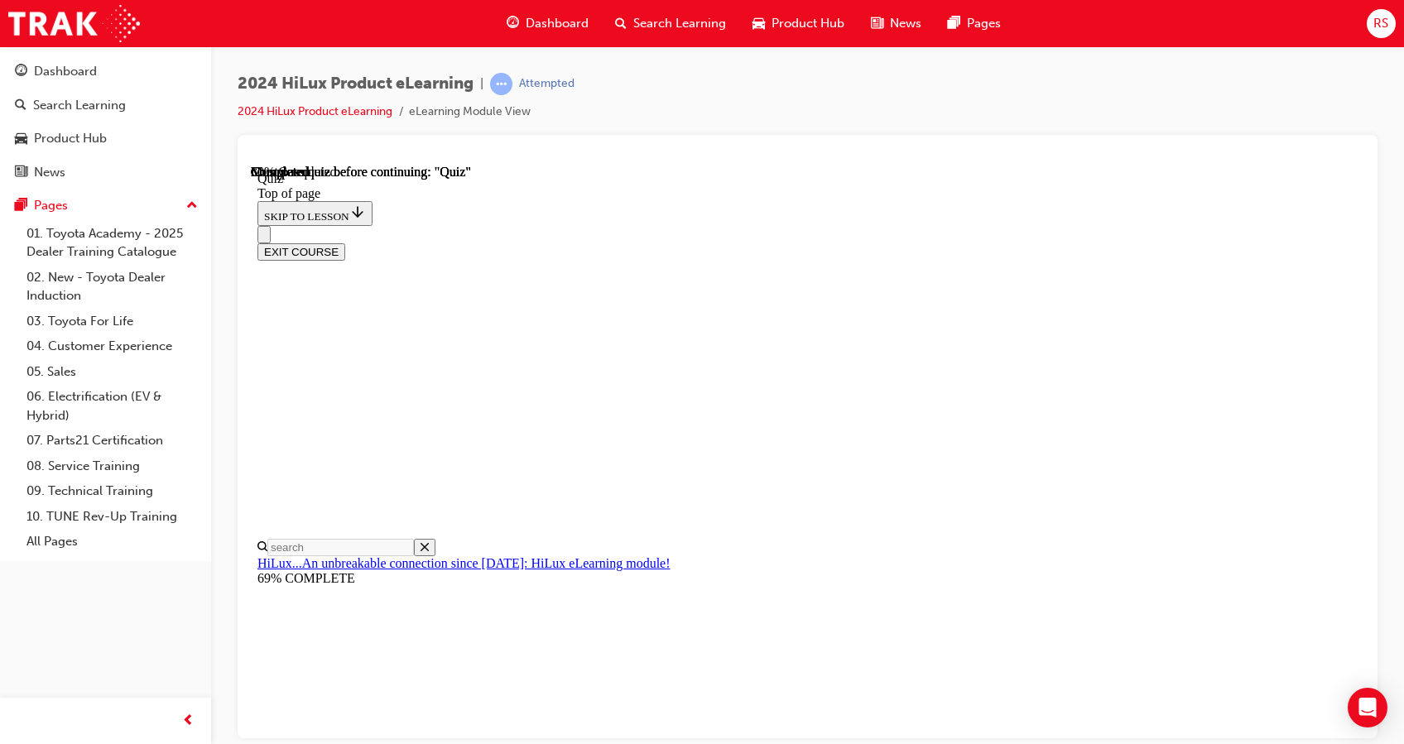
scroll to position [479, 0]
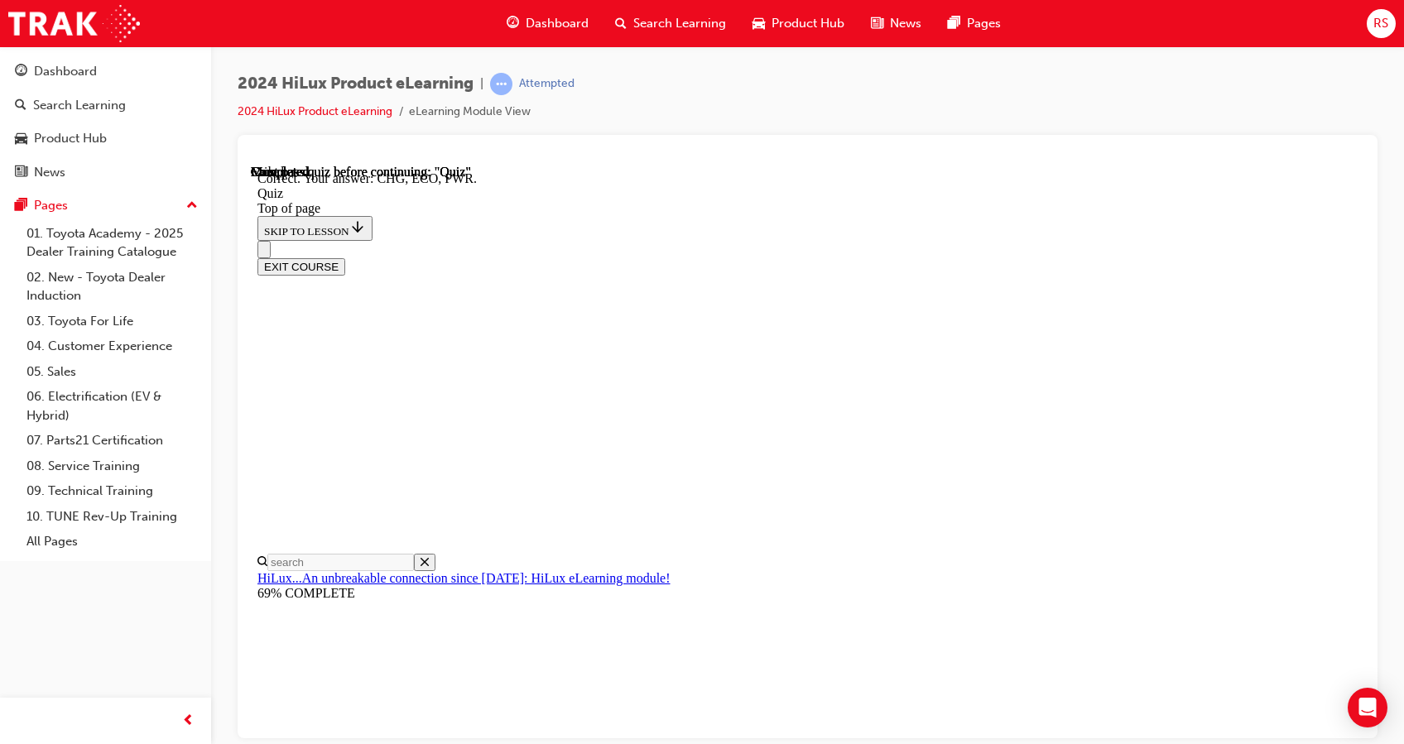
scroll to position [531, 0]
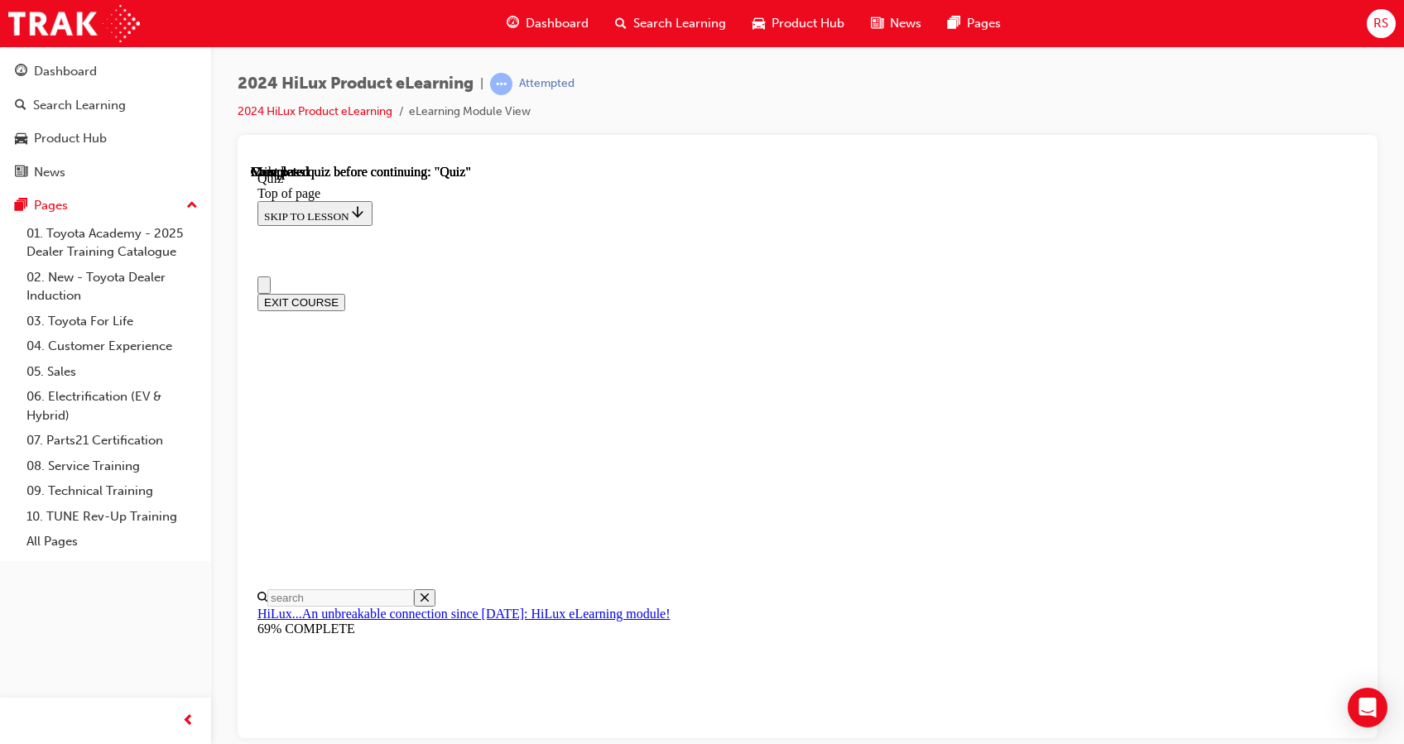
scroll to position [322, 0]
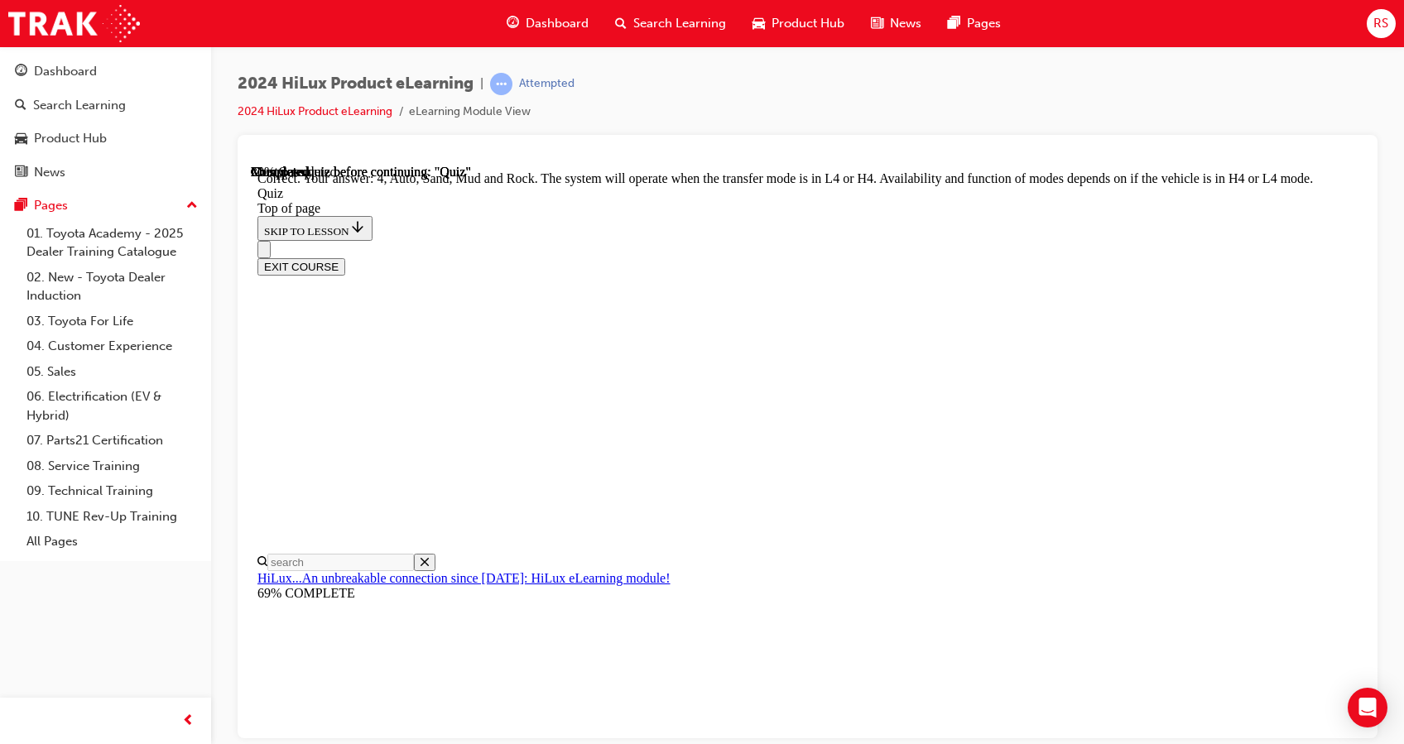
scroll to position [464, 0]
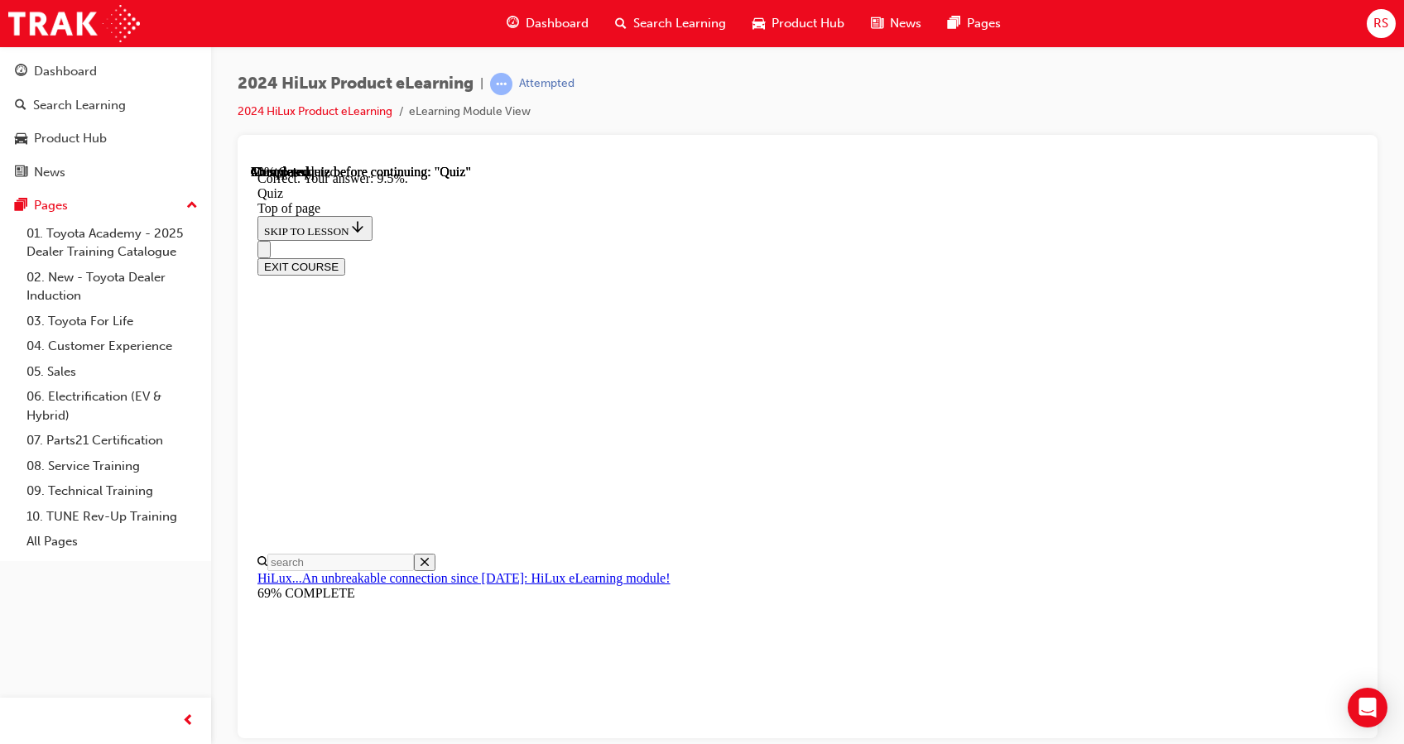
scroll to position [399, 0]
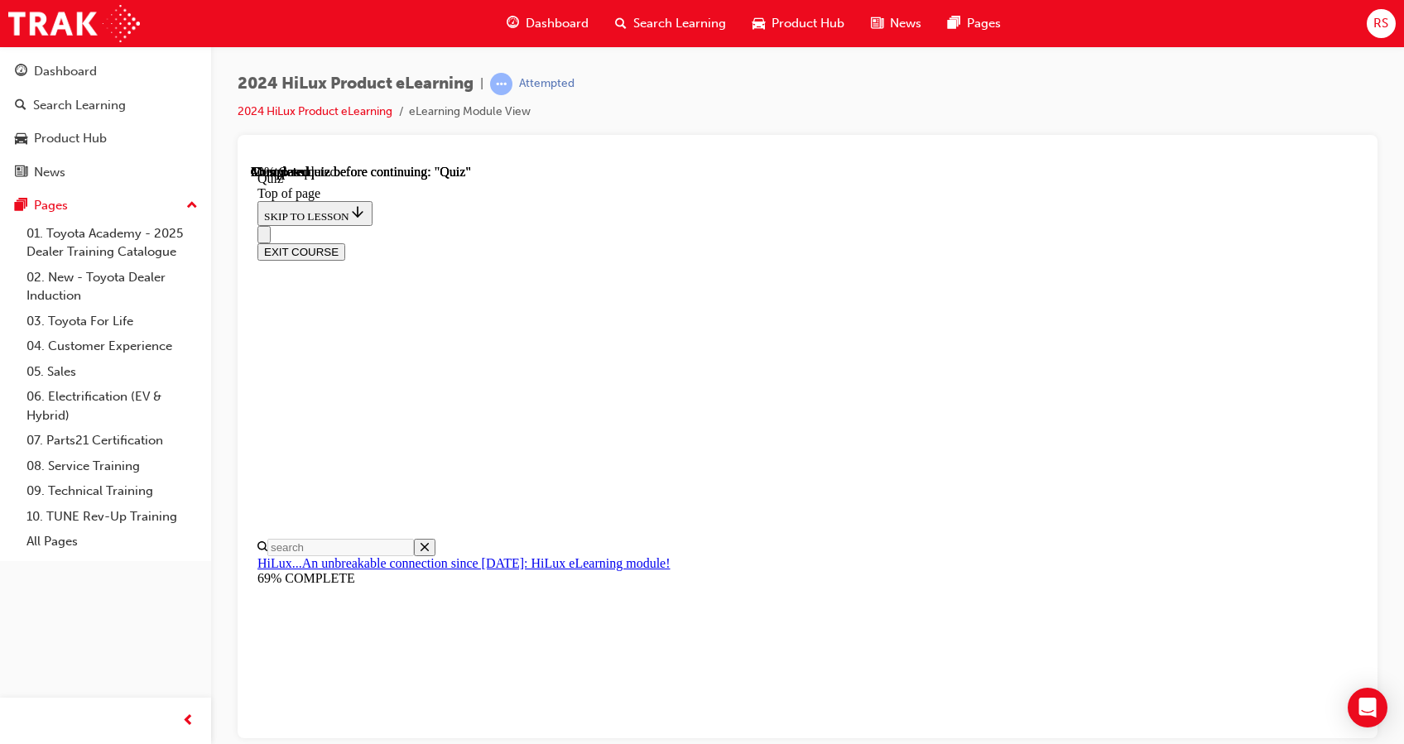
scroll to position [479, 0]
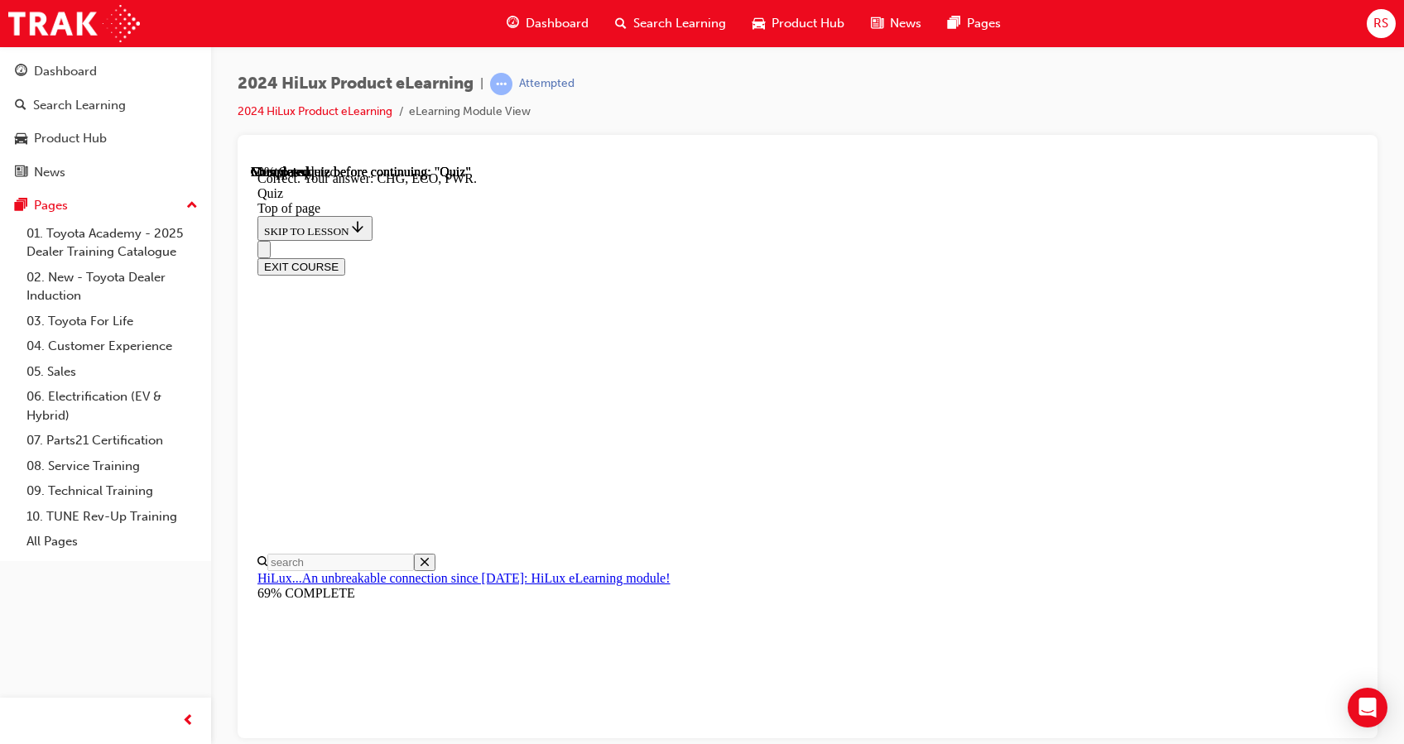
scroll to position [531, 0]
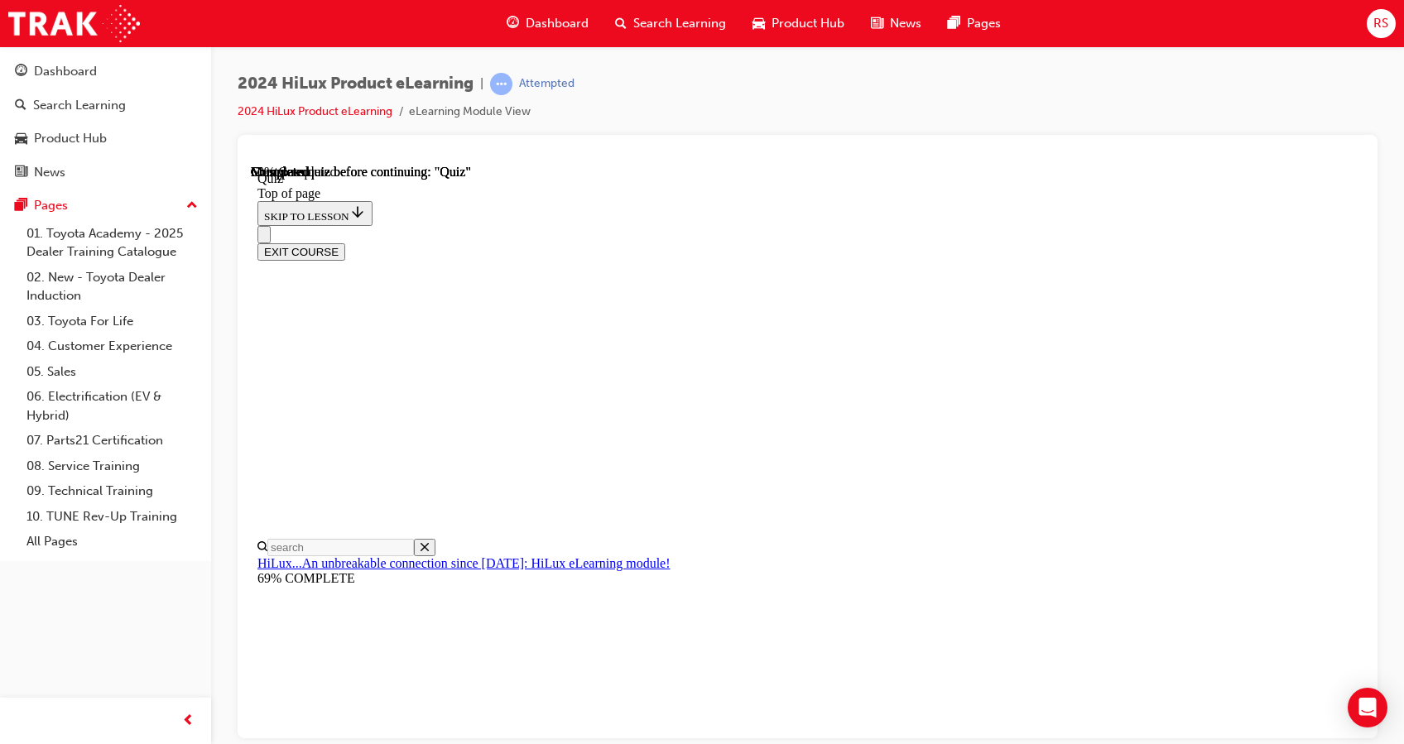
scroll to position [220, 0]
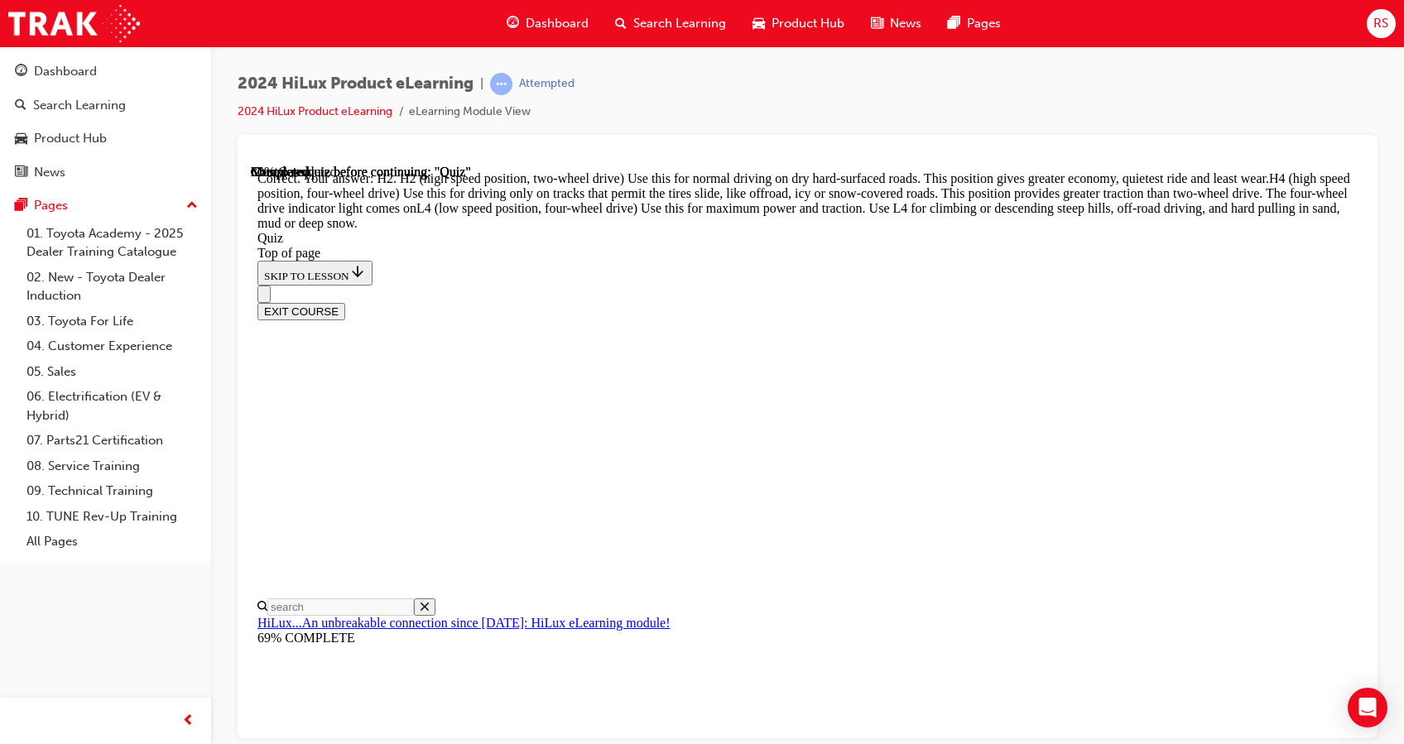
scroll to position [603, 0]
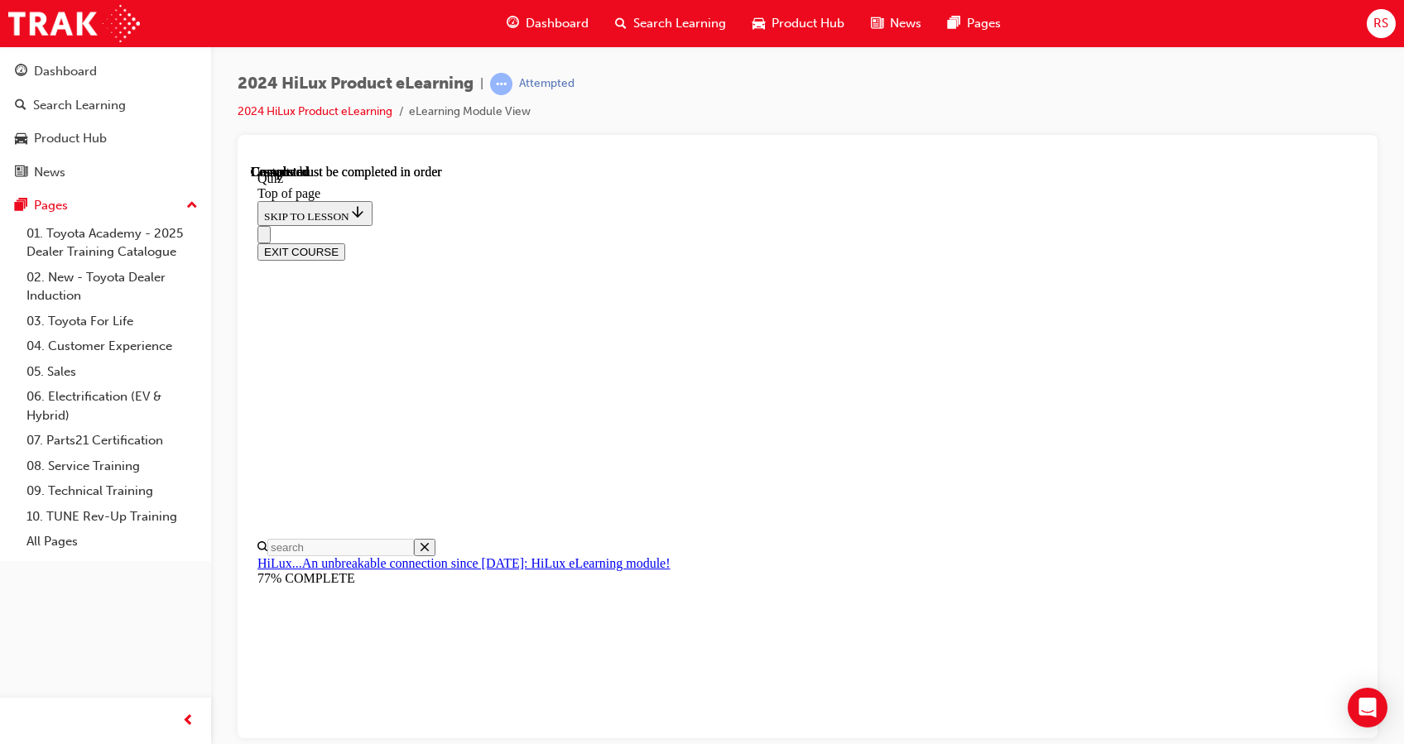
scroll to position [322, 0]
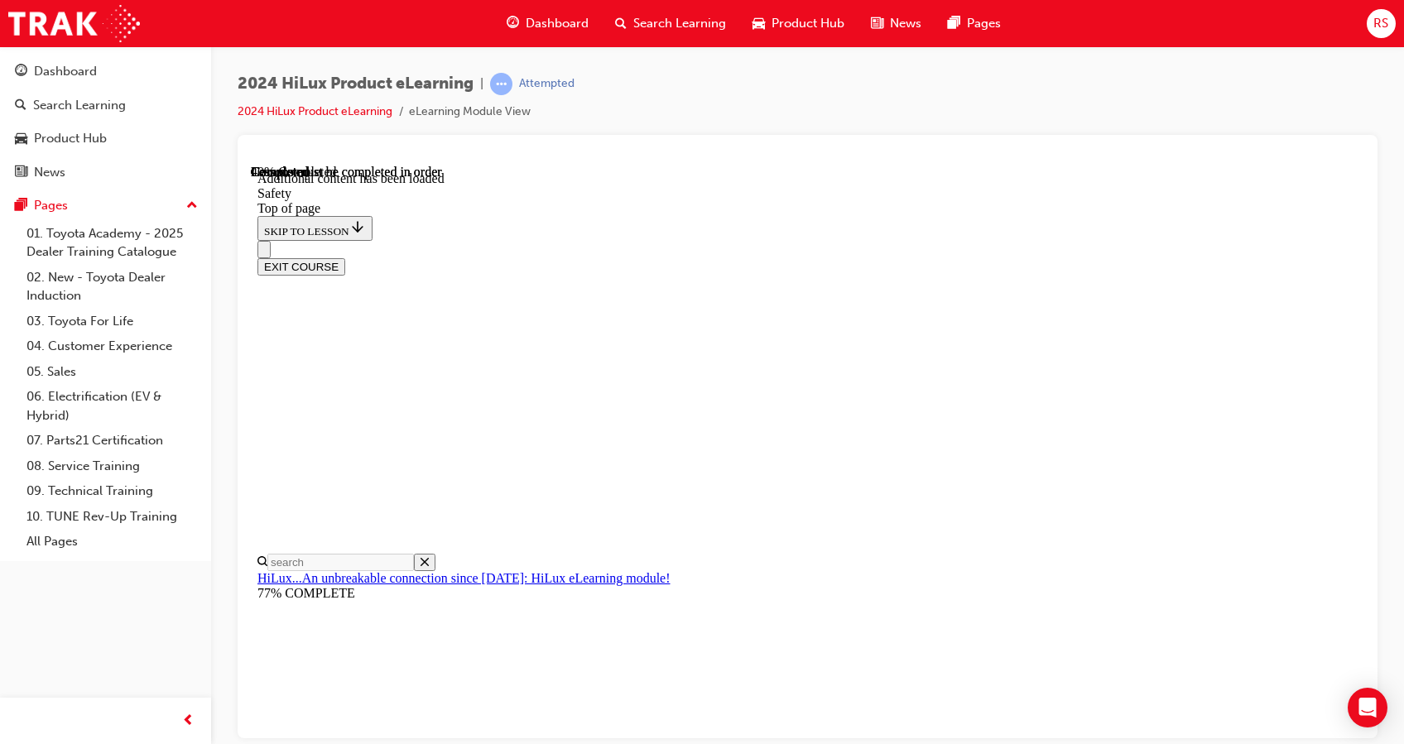
scroll to position [782, 0]
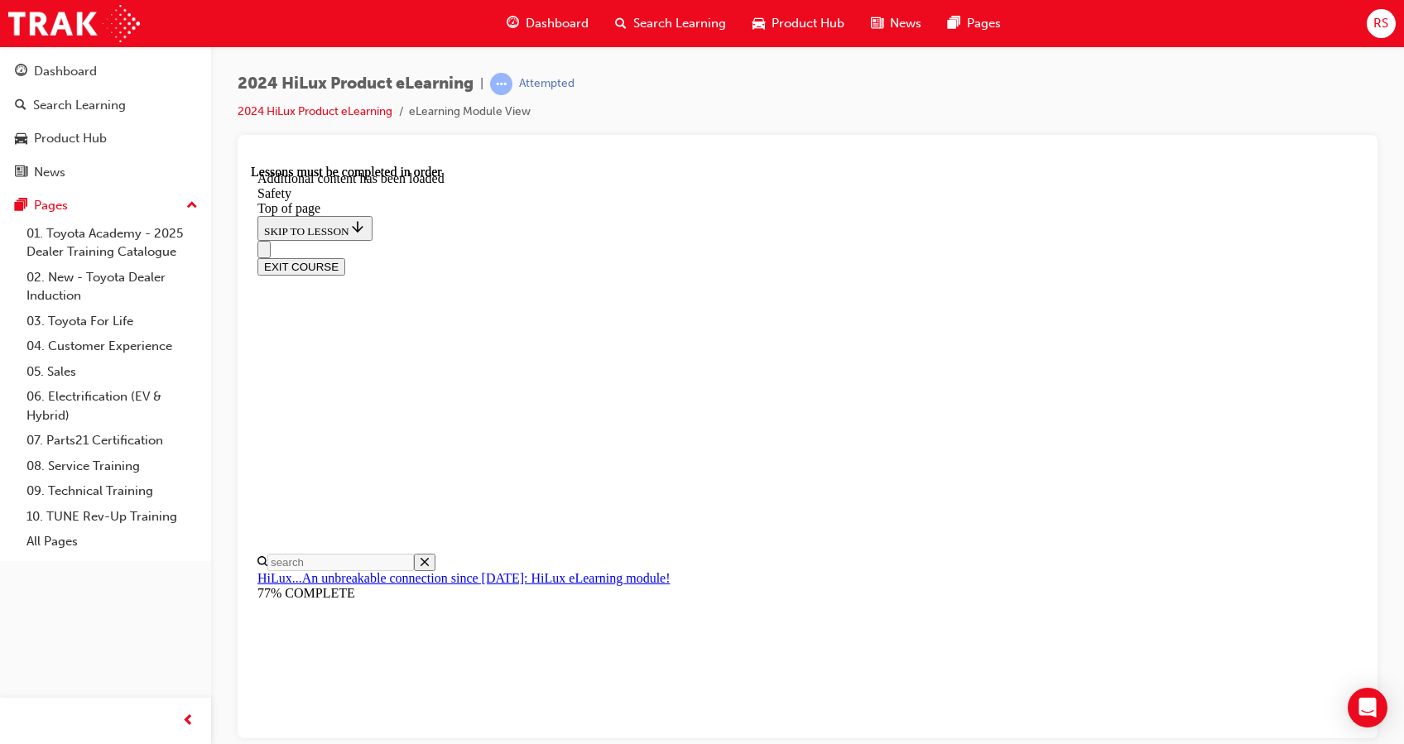
scroll to position [65, 0]
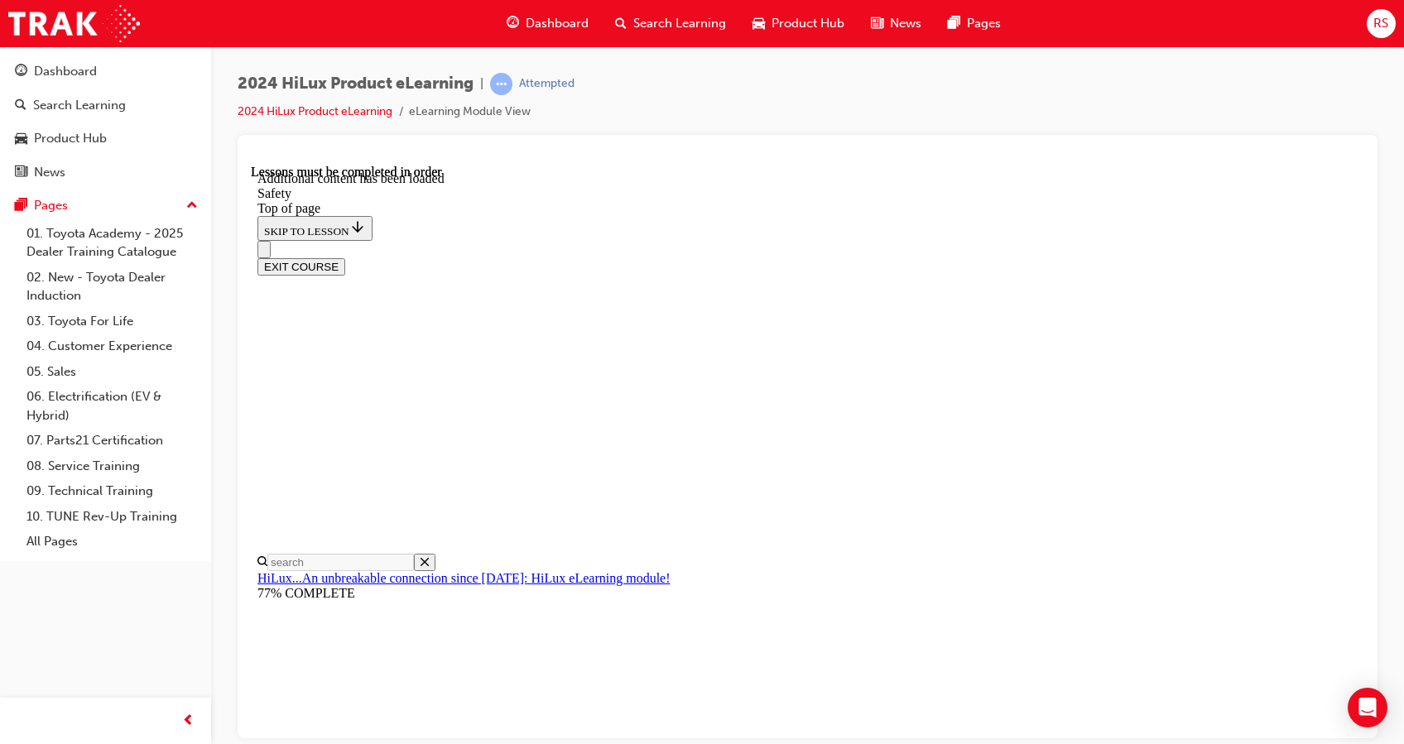
scroll to position [285, 0]
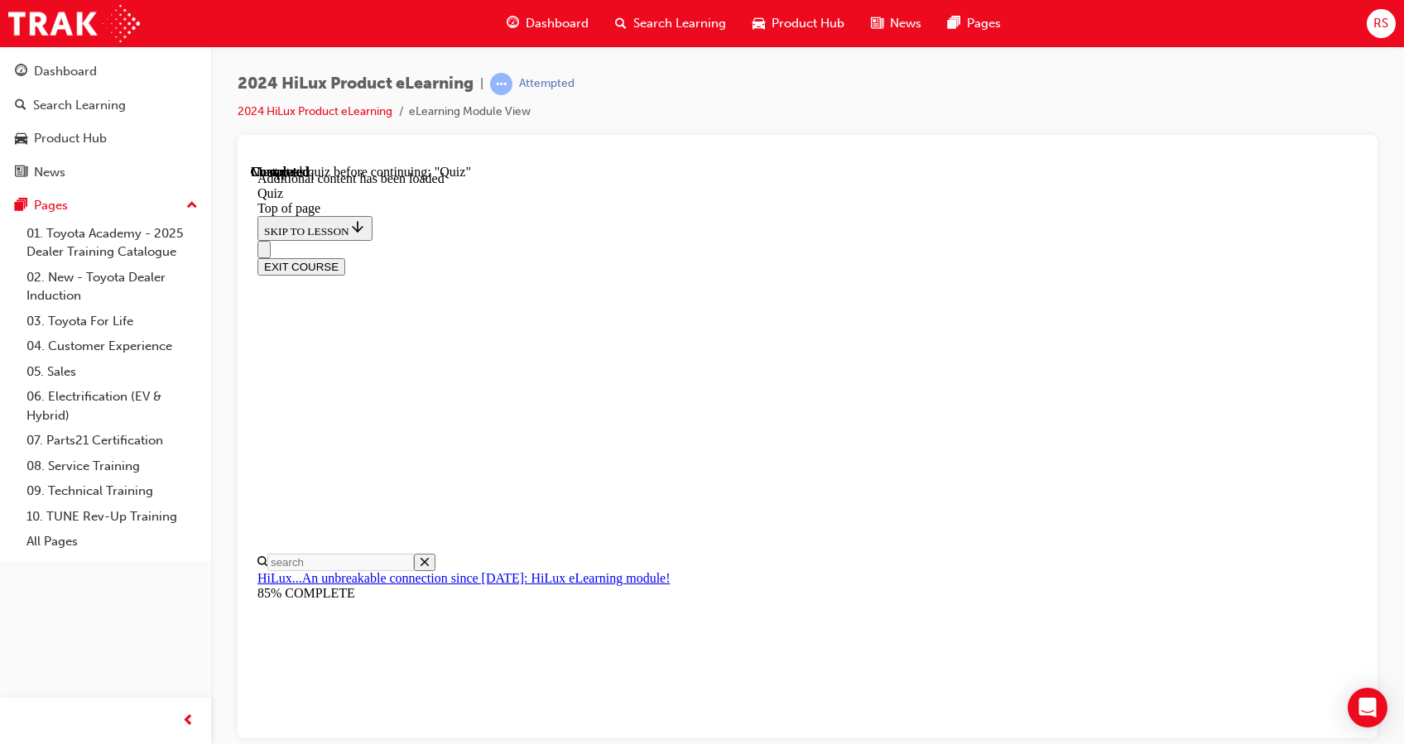
scroll to position [52, 0]
drag, startPoint x: 652, startPoint y: 273, endPoint x: 1055, endPoint y: 299, distance: 403.9
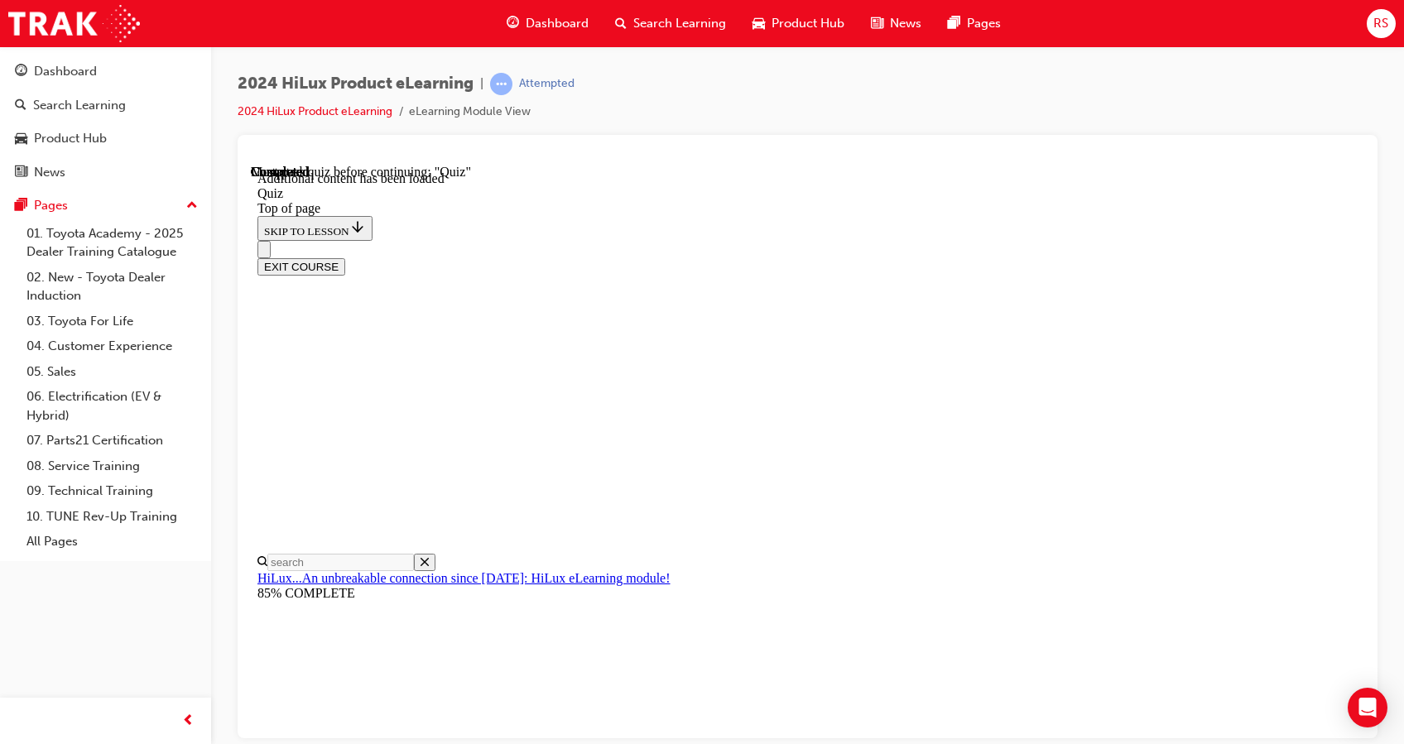
drag, startPoint x: 1055, startPoint y: 299, endPoint x: 912, endPoint y: 186, distance: 182.1
click at [912, 240] on div "EXIT COURSE" at bounding box center [798, 257] width 1083 height 35
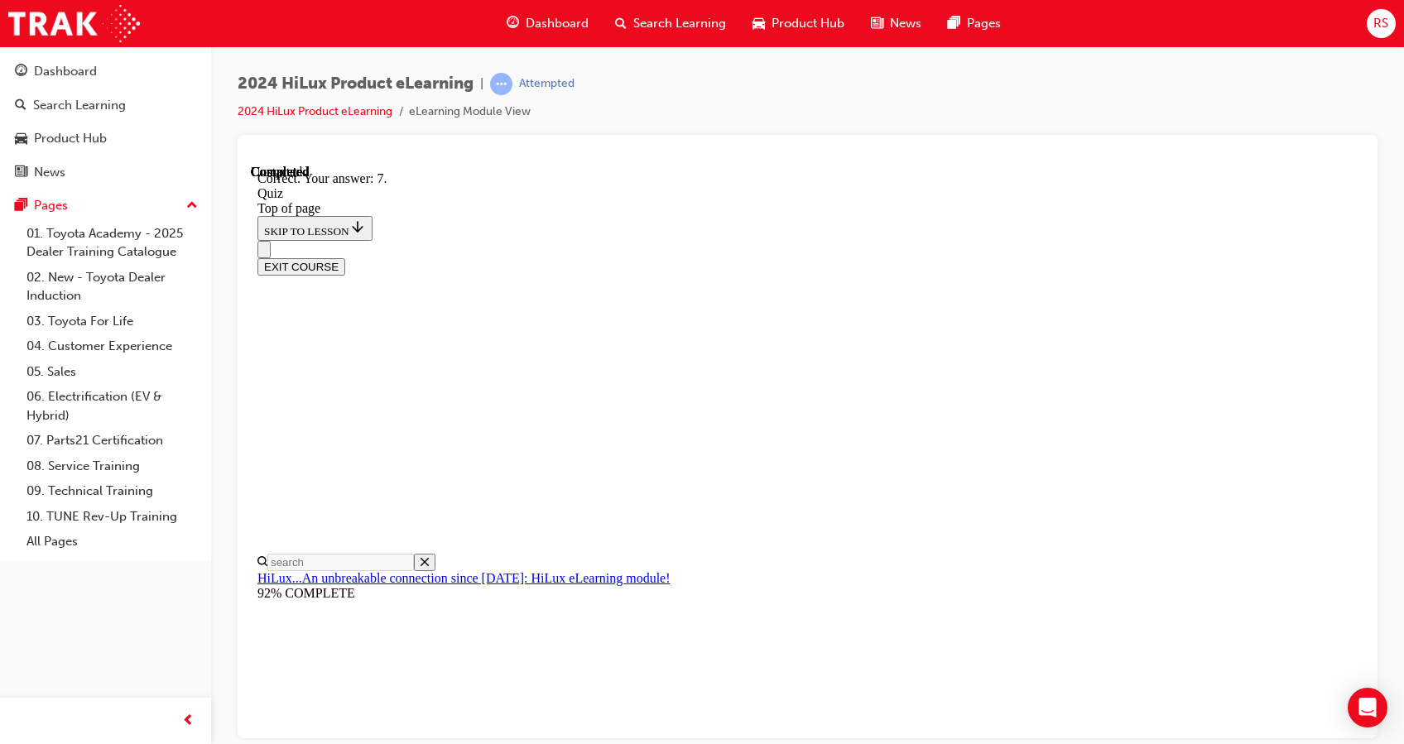
scroll to position [277, 0]
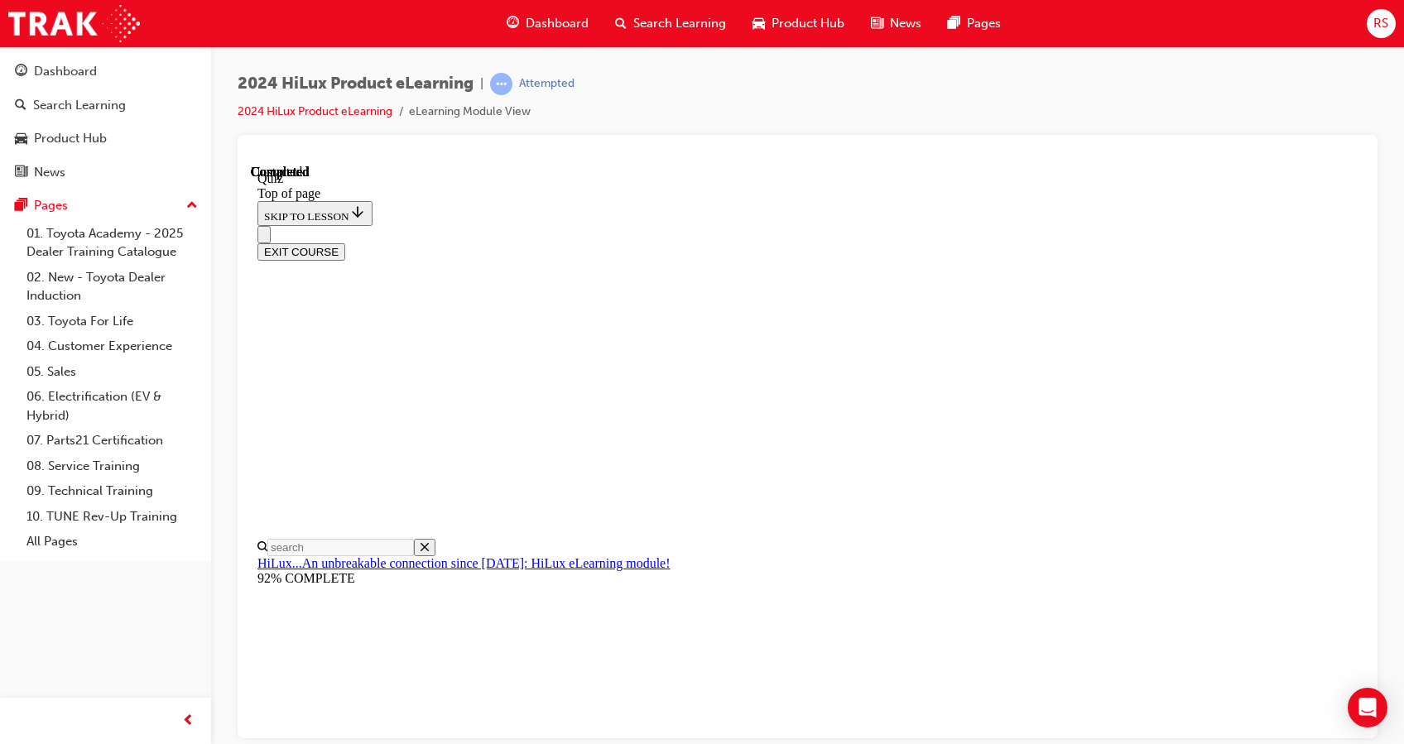
scroll to position [322, 0]
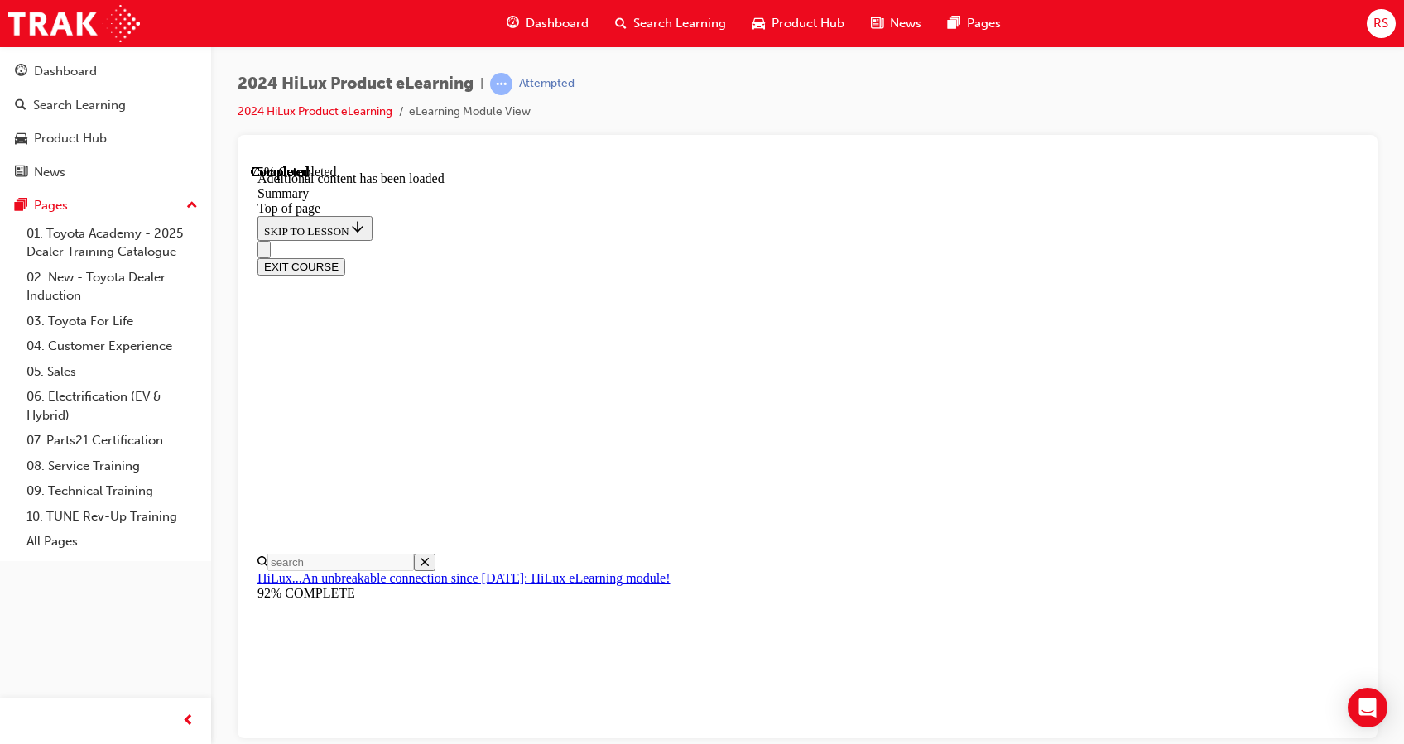
scroll to position [1285, 0]
click at [345, 257] on button "EXIT COURSE" at bounding box center [301, 265] width 88 height 17
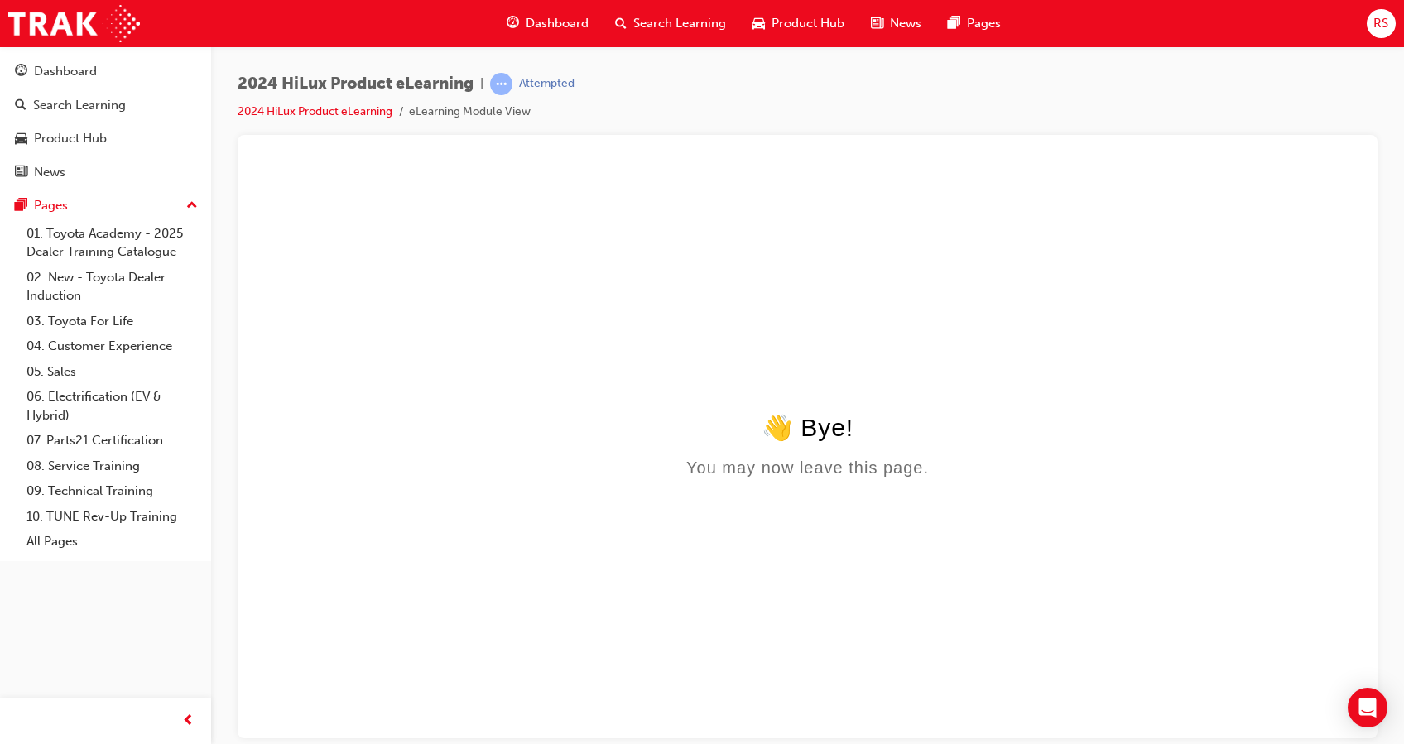
scroll to position [0, 0]
